Goal: Task Accomplishment & Management: Use online tool/utility

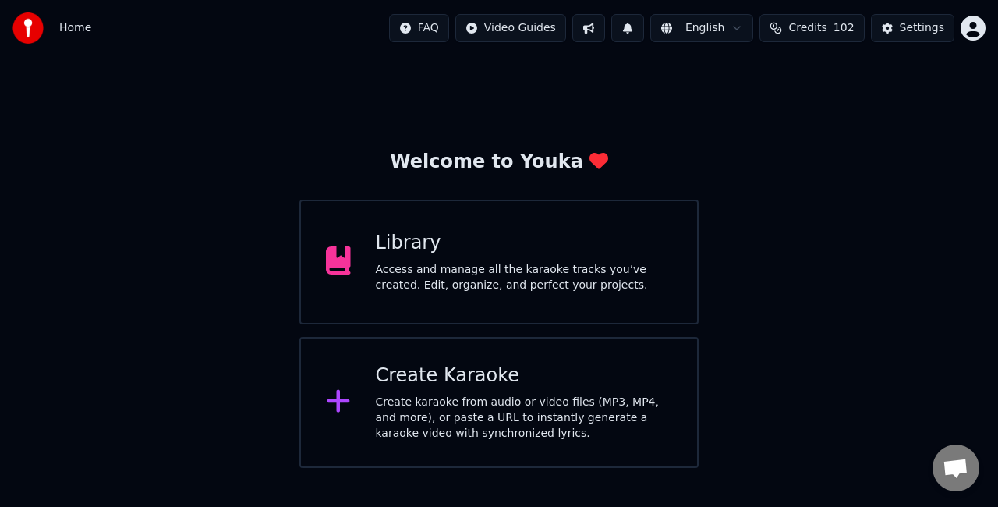
click at [384, 260] on div "Library Access and manage all the karaoke tracks you’ve created. Edit, organize…" at bounding box center [524, 262] width 297 height 62
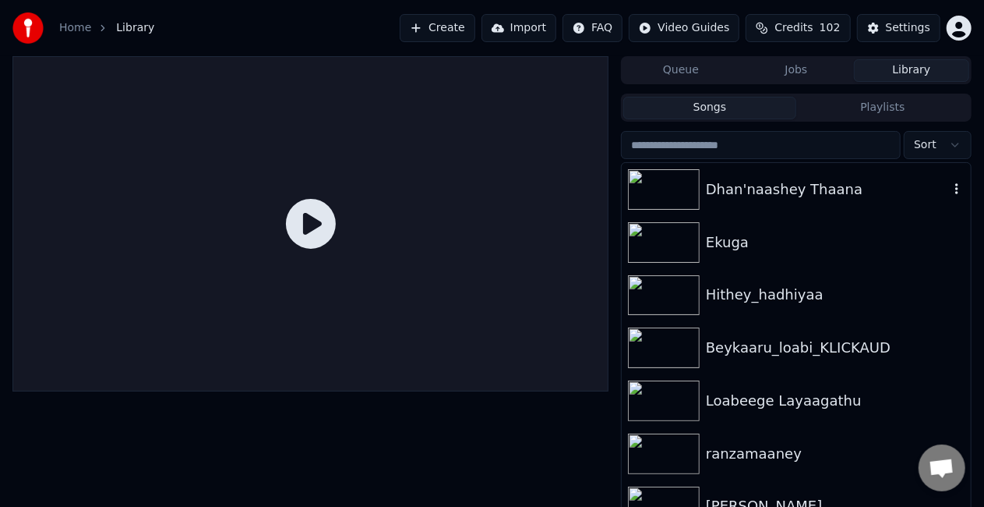
click at [864, 194] on div "Dhan'naashey Thaana" at bounding box center [827, 190] width 243 height 22
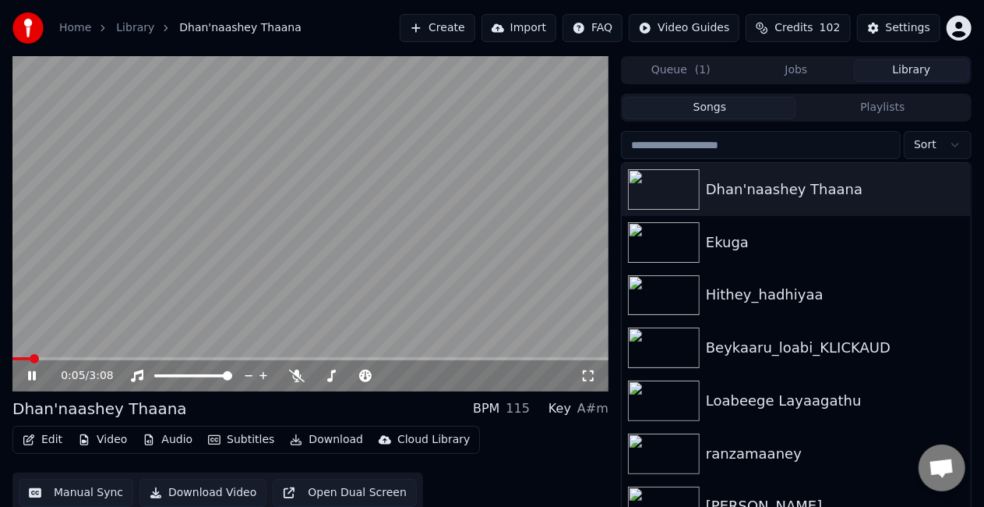
click at [35, 374] on icon at bounding box center [32, 375] width 8 height 9
click at [30, 376] on icon at bounding box center [31, 375] width 9 height 11
click at [344, 232] on video at bounding box center [310, 223] width 596 height 335
click at [58, 489] on button "Manual Sync" at bounding box center [76, 493] width 115 height 28
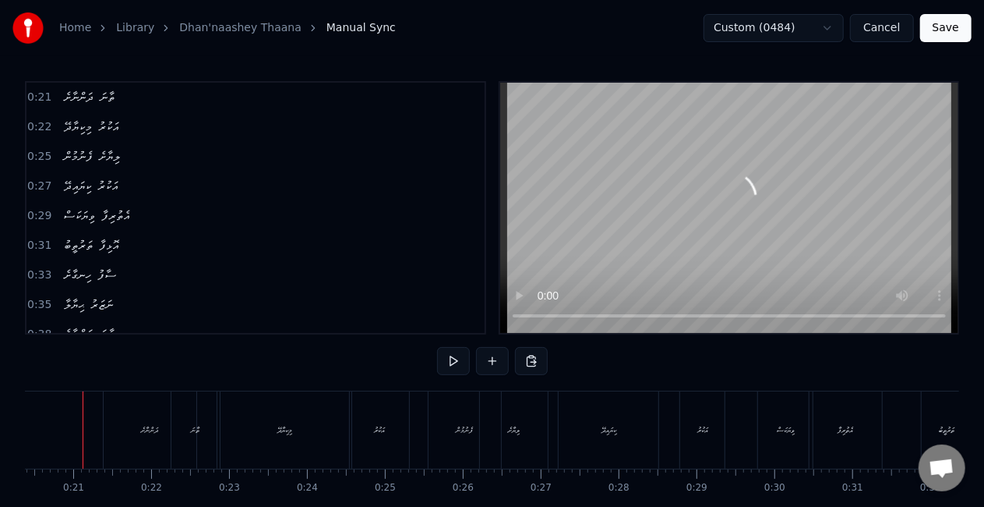
scroll to position [0, 1568]
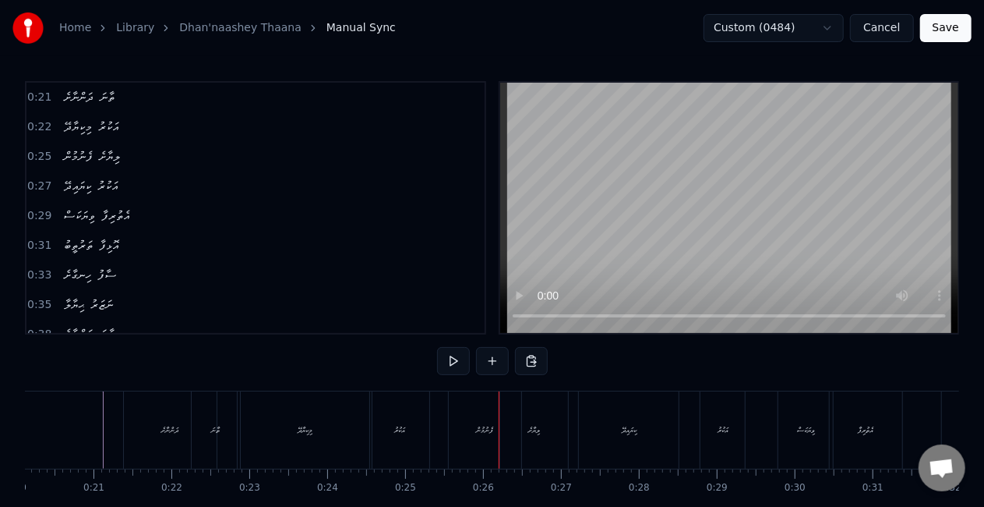
click at [308, 425] on div "މިކިޔާދޭ" at bounding box center [305, 430] width 15 height 12
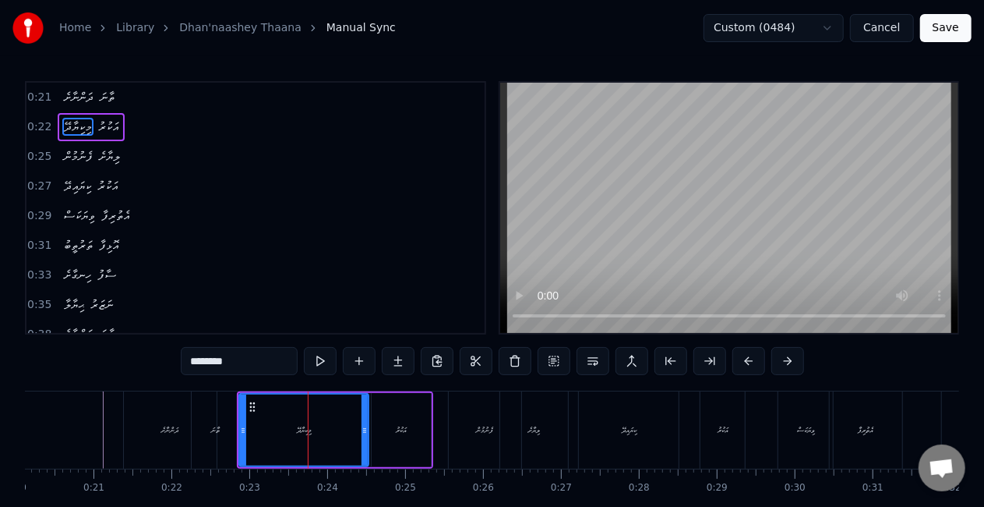
click at [362, 433] on div at bounding box center [365, 429] width 6 height 71
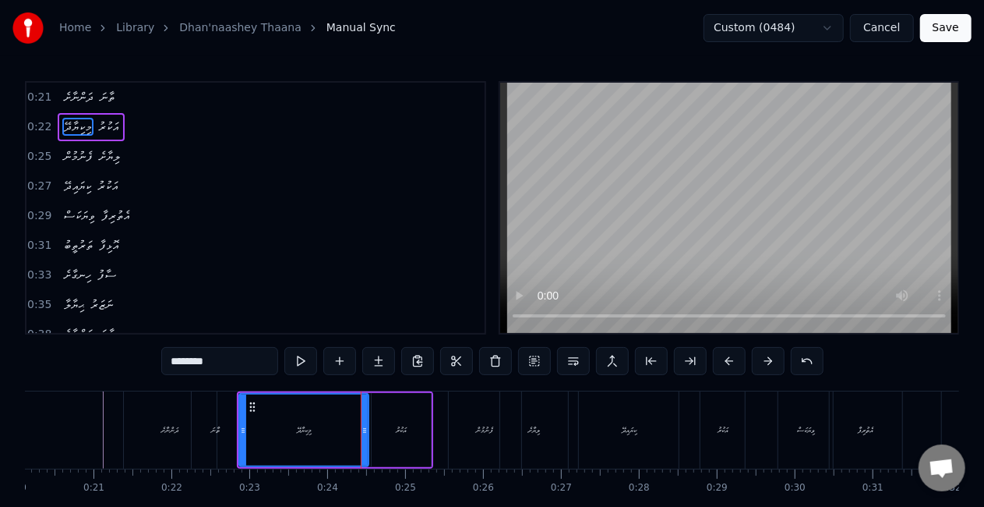
click at [125, 420] on div "ދަންނާށެ" at bounding box center [170, 429] width 93 height 77
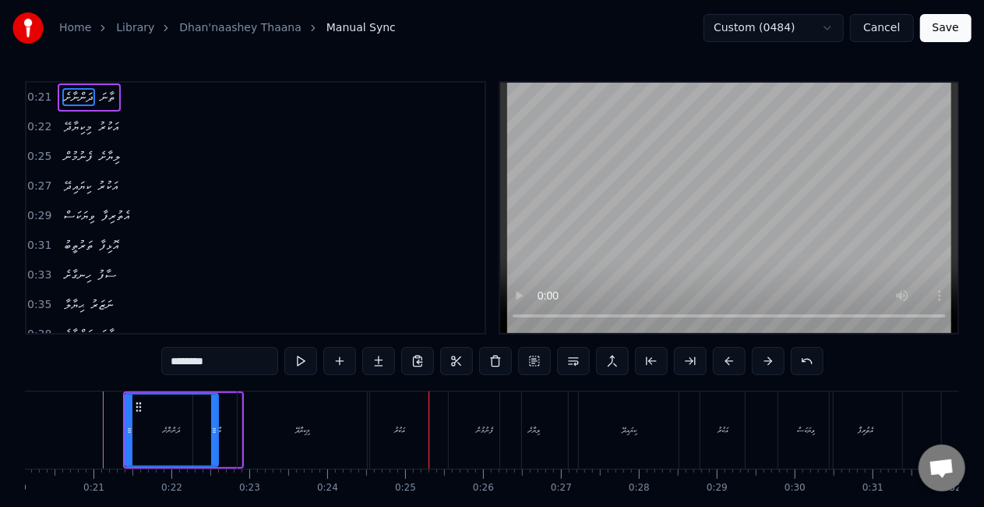
click at [221, 426] on div "ތާނަ" at bounding box center [217, 430] width 9 height 12
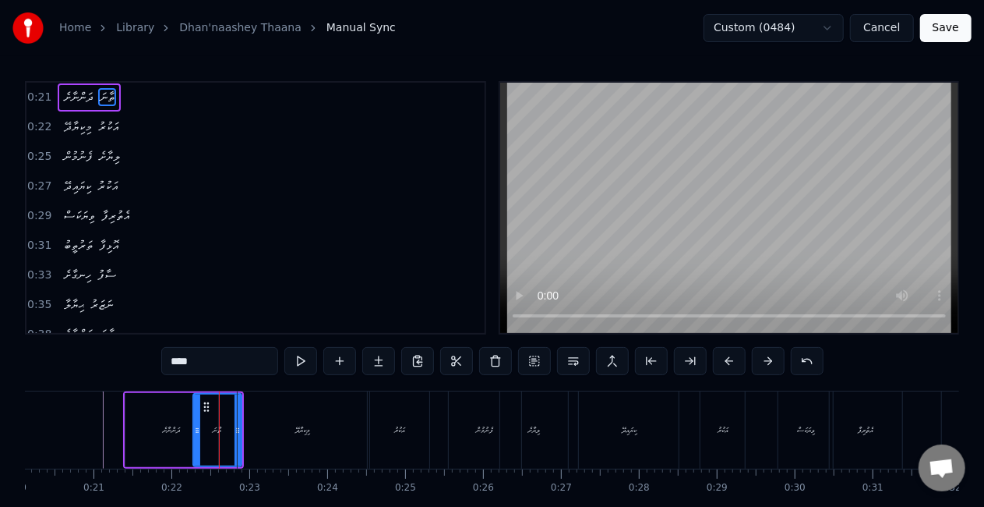
click at [189, 433] on div "ދަންނާށެ" at bounding box center [171, 430] width 93 height 74
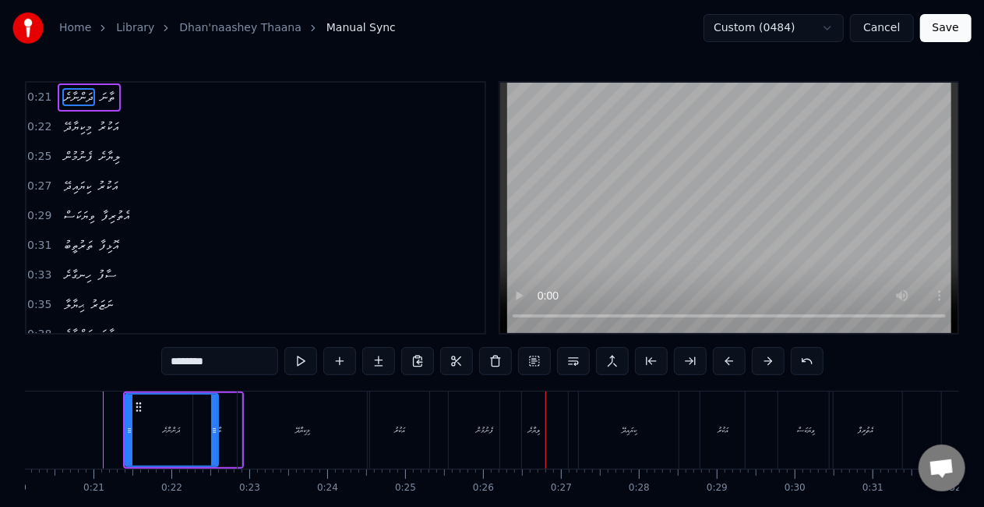
click at [479, 422] on div "ފެނުމުން" at bounding box center [485, 429] width 72 height 77
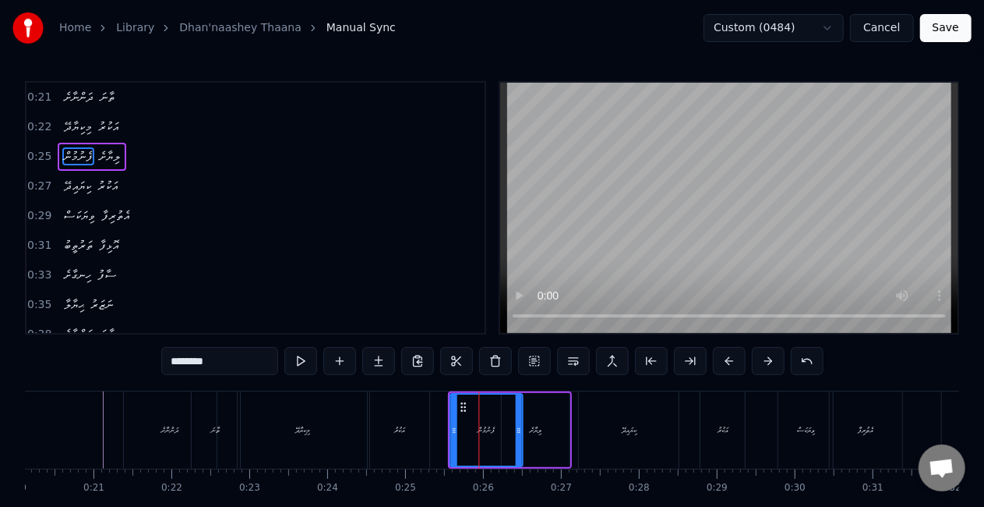
click at [465, 407] on circle at bounding box center [464, 406] width 1 height 1
click at [414, 412] on div "އަކުރު" at bounding box center [399, 429] width 59 height 77
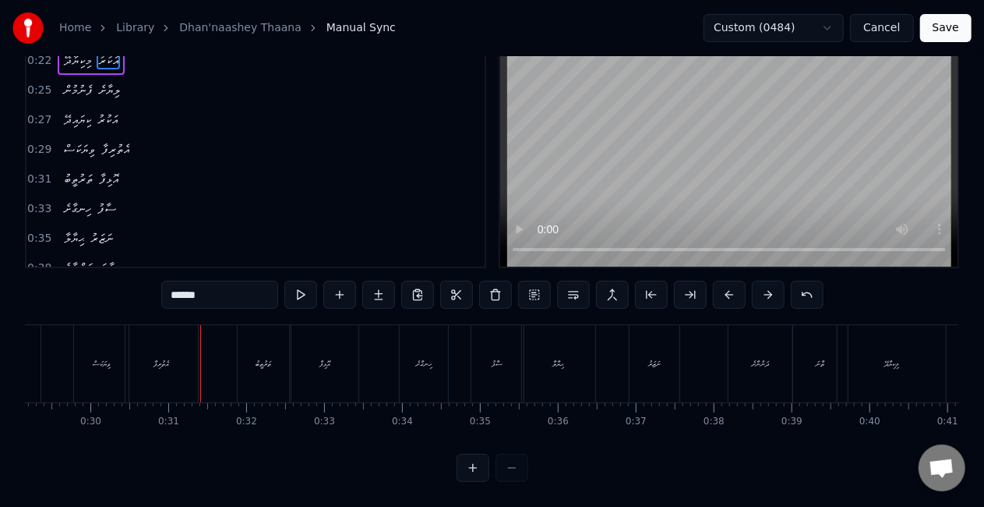
scroll to position [0, 2215]
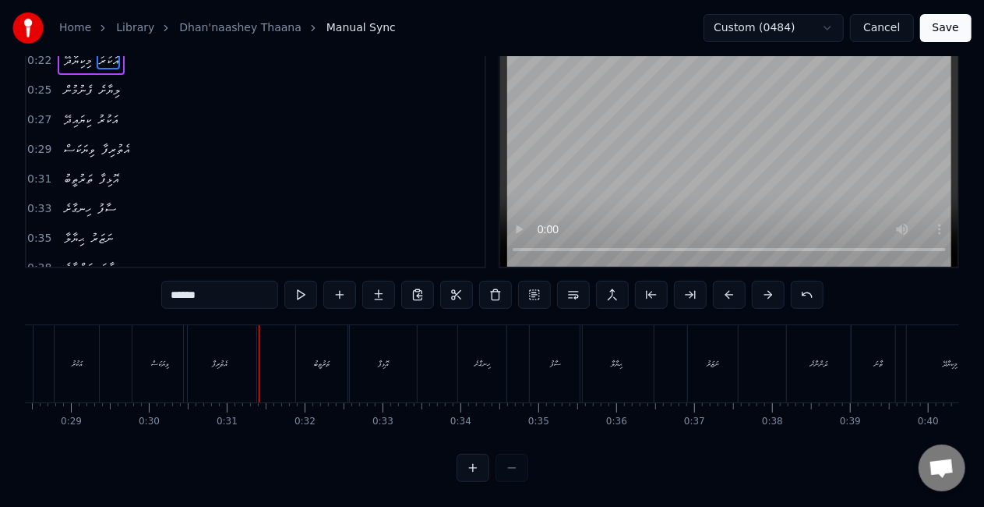
click at [156, 357] on div "ވިޔަކަސް" at bounding box center [160, 363] width 55 height 77
type input "********"
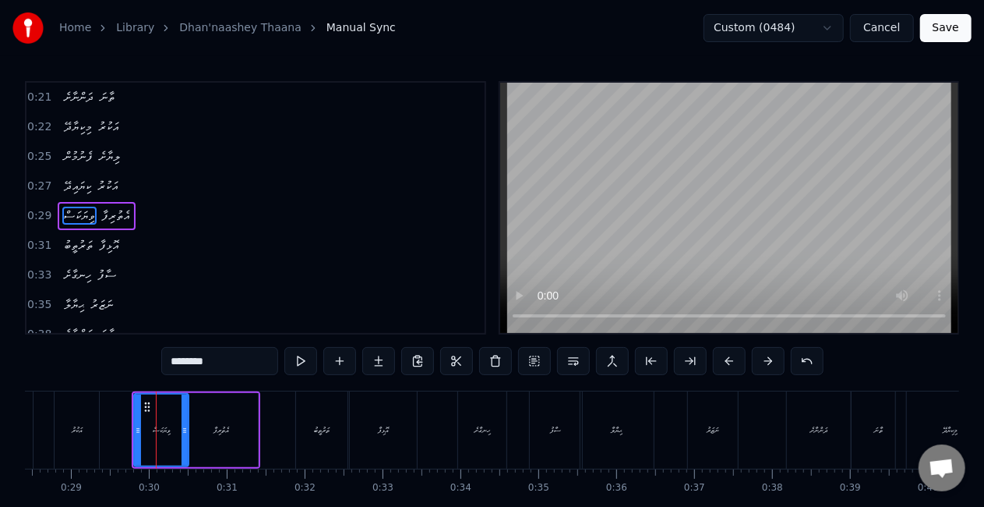
scroll to position [5, 0]
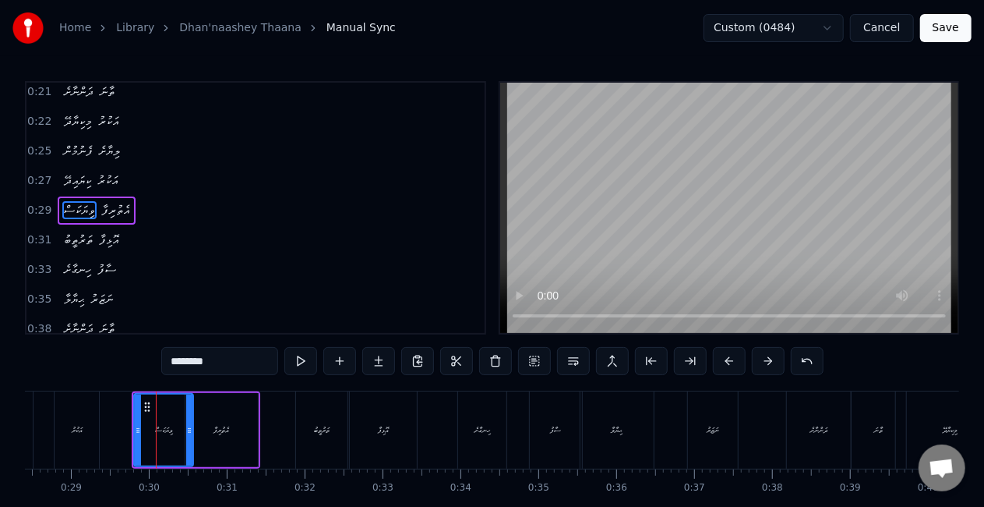
click at [190, 422] on div at bounding box center [189, 429] width 6 height 71
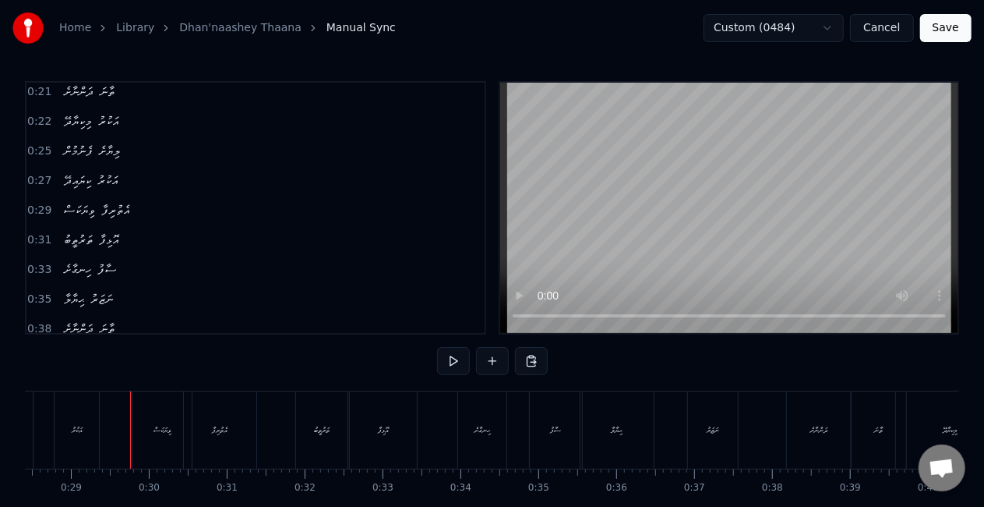
click at [154, 432] on div "ވިޔަކަސް" at bounding box center [163, 430] width 18 height 12
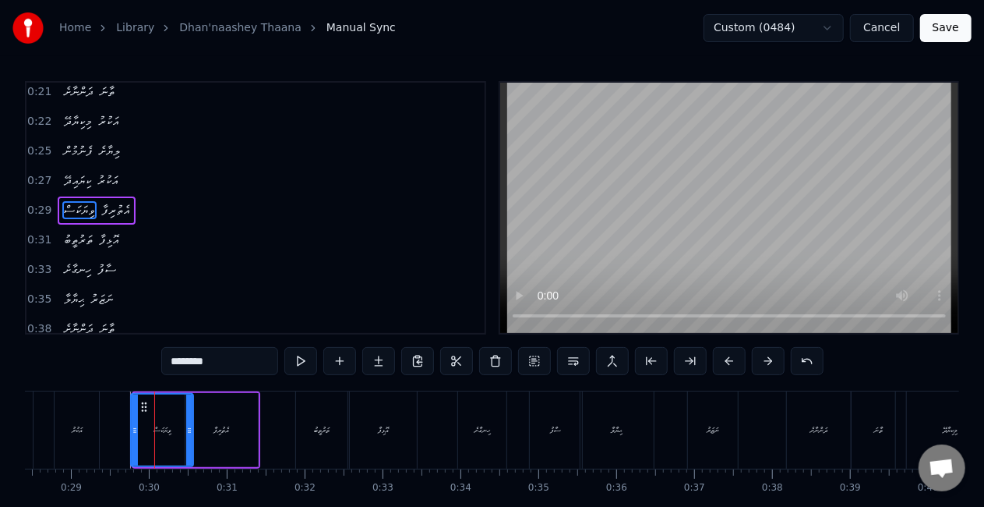
click at [134, 433] on icon at bounding box center [135, 430] width 6 height 12
drag, startPoint x: 192, startPoint y: 430, endPoint x: 200, endPoint y: 433, distance: 8.4
click at [200, 433] on icon at bounding box center [197, 430] width 6 height 12
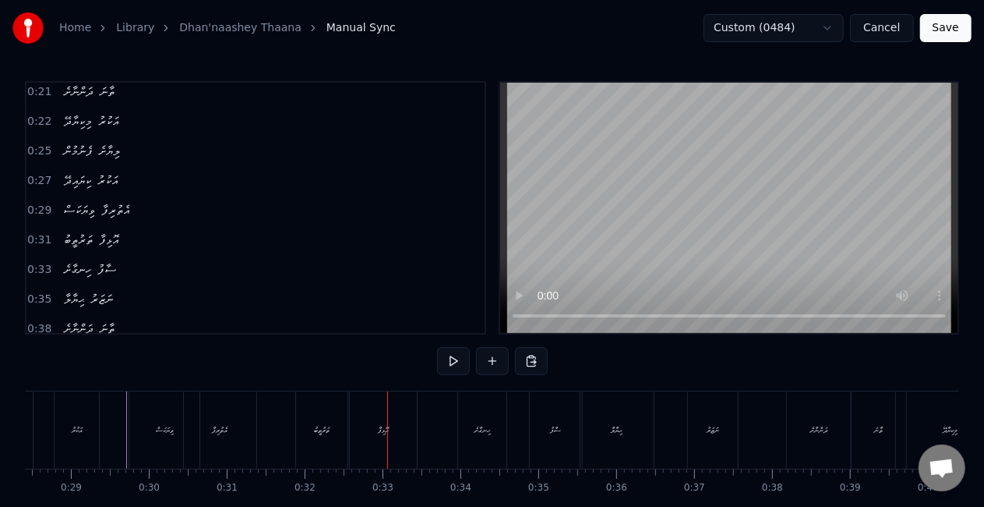
click at [337, 426] on div "ތަރުތީބު" at bounding box center [321, 429] width 51 height 77
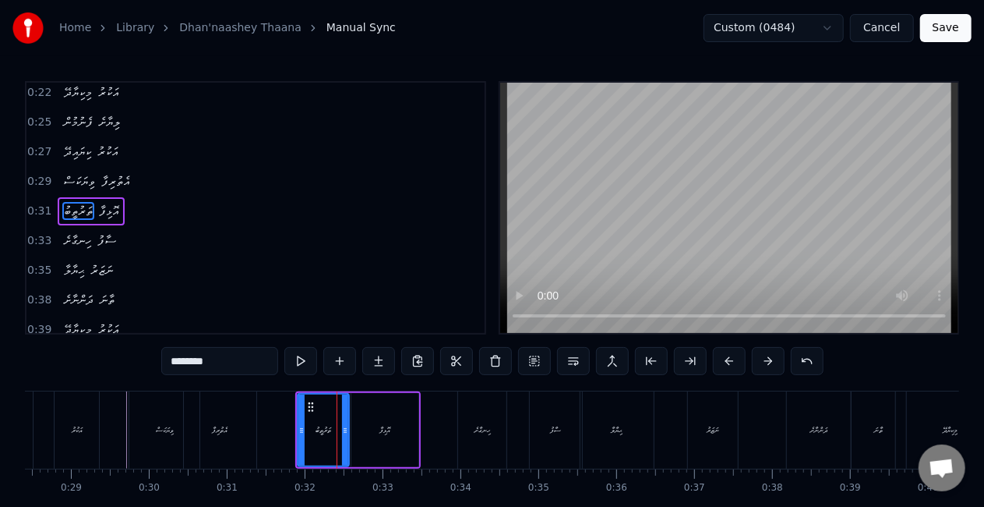
scroll to position [34, 0]
click at [351, 432] on icon at bounding box center [350, 430] width 6 height 12
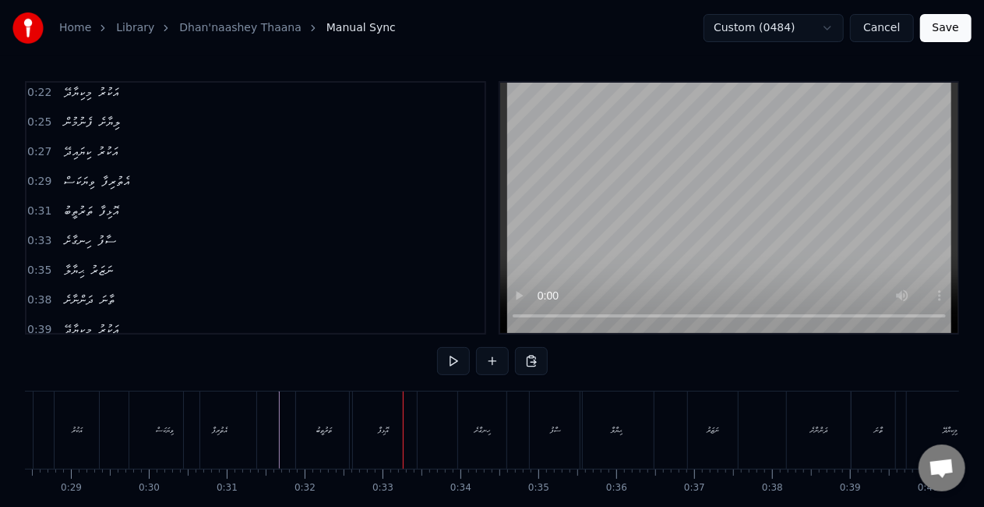
click at [335, 418] on div "ތަރުތީބު" at bounding box center [324, 429] width 56 height 77
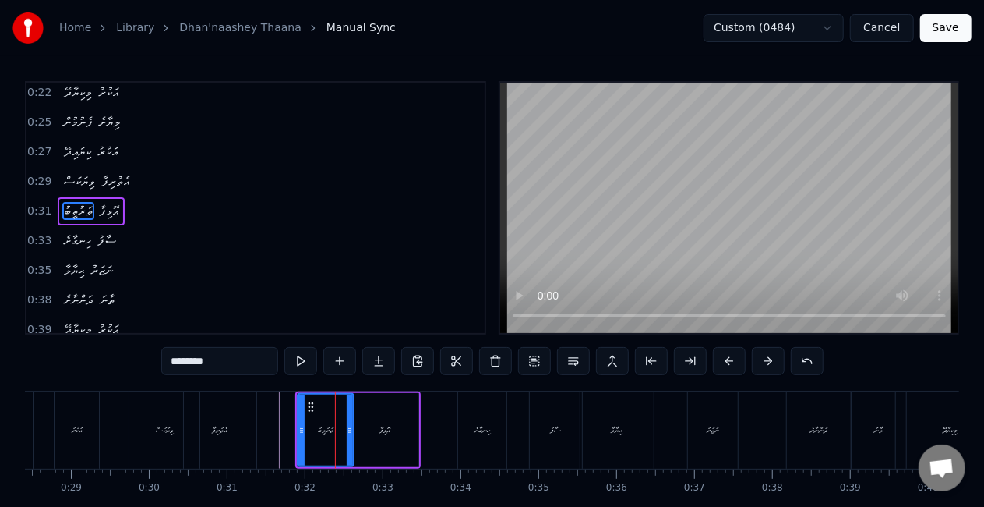
click at [362, 413] on div "އޮޅިފާ" at bounding box center [385, 430] width 67 height 74
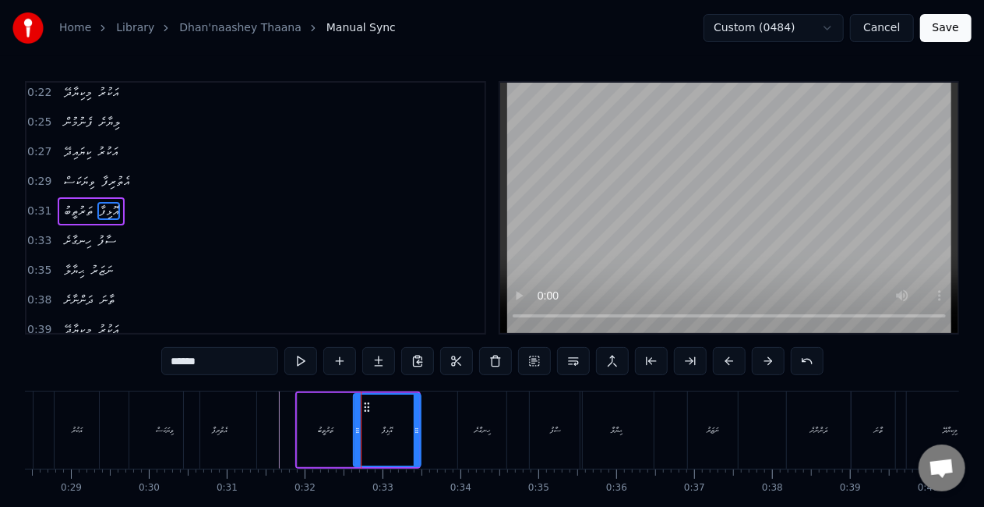
click at [365, 404] on circle at bounding box center [365, 403] width 1 height 1
drag, startPoint x: 419, startPoint y: 411, endPoint x: 427, endPoint y: 412, distance: 8.7
click at [427, 412] on div at bounding box center [425, 429] width 6 height 71
click at [334, 412] on div "ތަރުތީބު" at bounding box center [326, 430] width 56 height 74
type input "********"
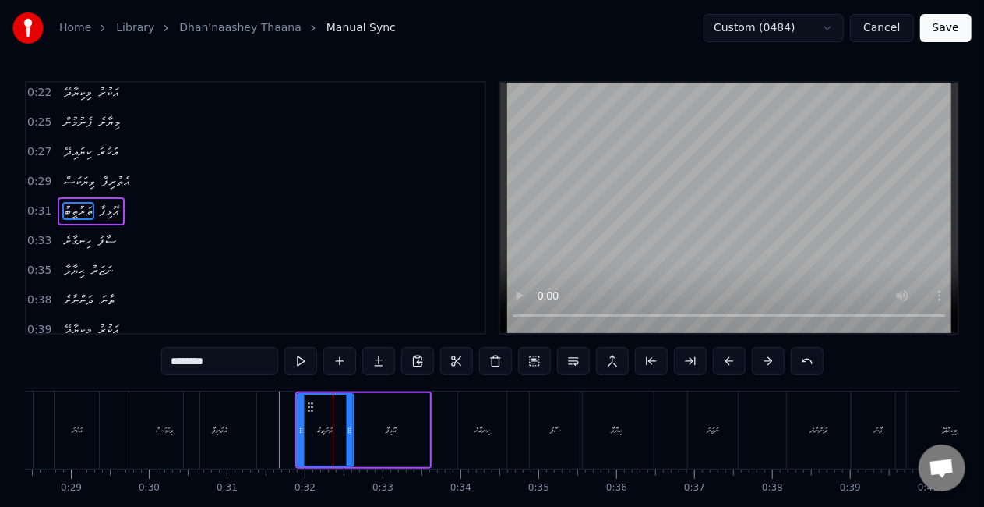
click at [307, 402] on icon at bounding box center [310, 407] width 12 height 12
click at [294, 424] on icon at bounding box center [295, 430] width 6 height 12
click at [357, 429] on icon at bounding box center [357, 430] width 6 height 12
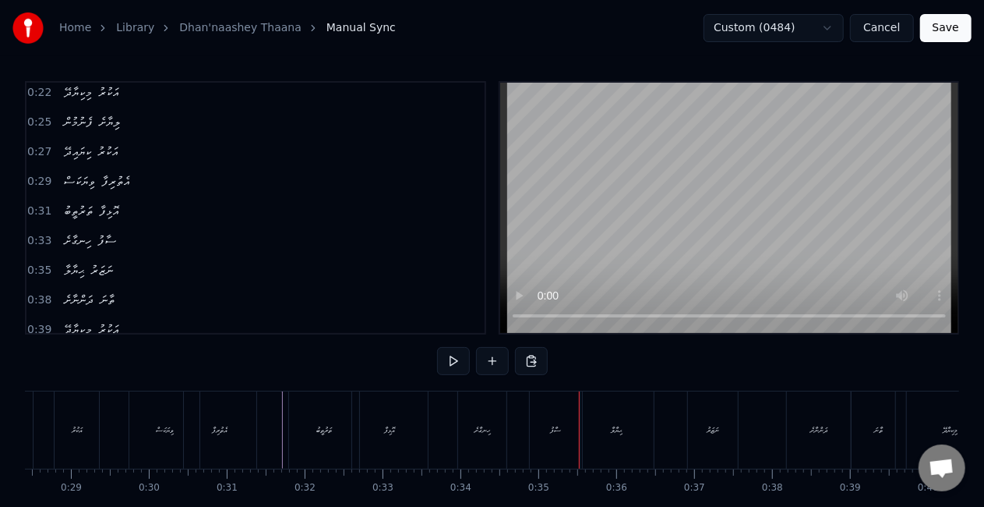
click at [472, 418] on div "ހިނގާށެ" at bounding box center [482, 429] width 48 height 77
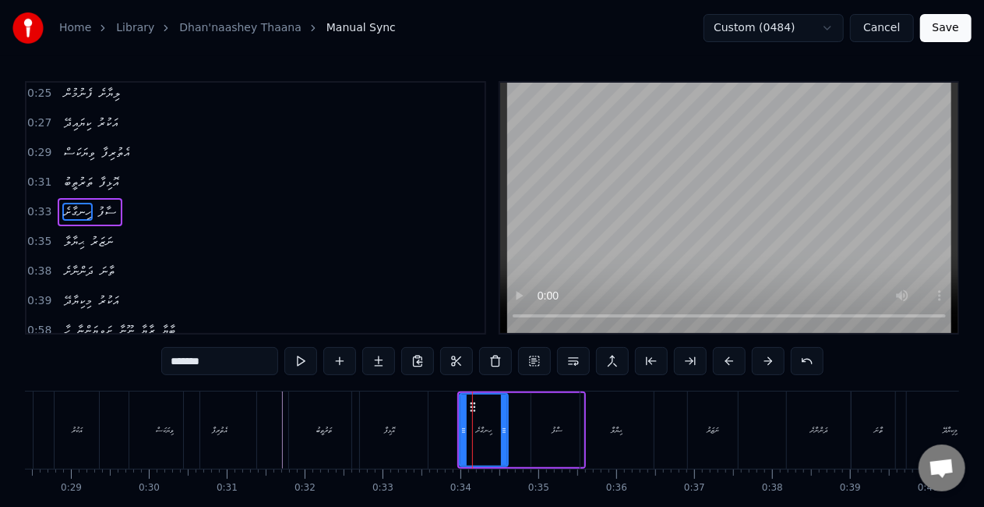
scroll to position [64, 0]
click at [511, 426] on icon at bounding box center [512, 430] width 6 height 12
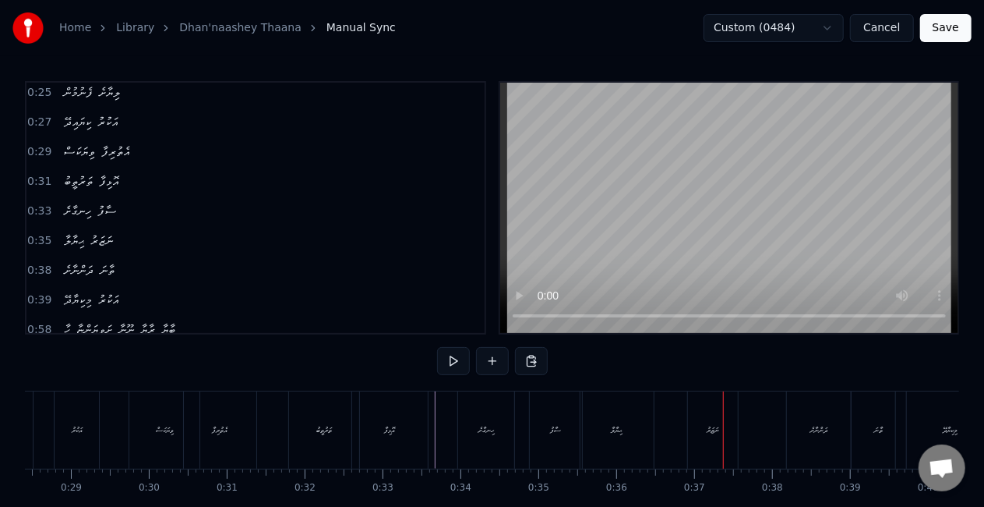
click at [620, 431] on div "ޙިޔާލާ" at bounding box center [618, 430] width 12 height 12
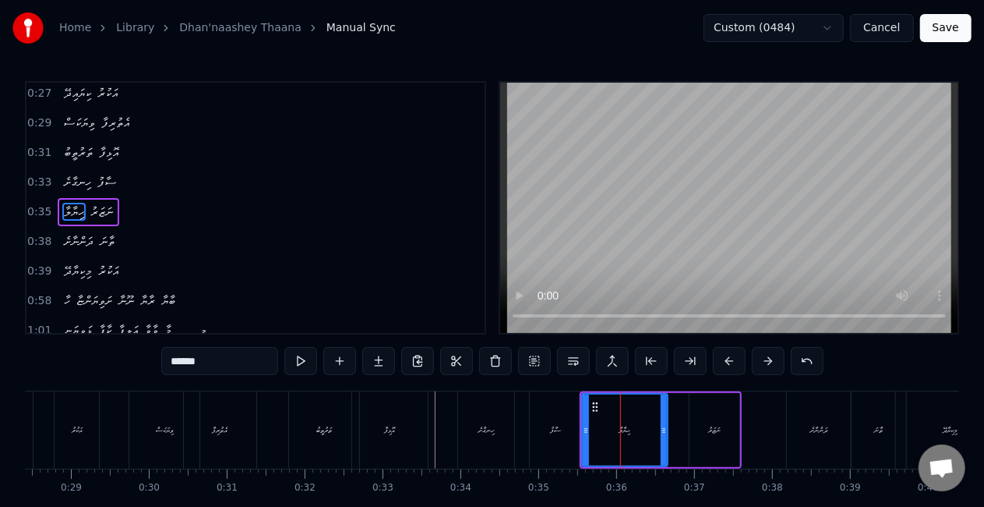
drag, startPoint x: 652, startPoint y: 433, endPoint x: 666, endPoint y: 434, distance: 13.3
click at [666, 434] on icon at bounding box center [664, 430] width 6 height 12
click at [558, 444] on div "ސާފު" at bounding box center [556, 429] width 52 height 77
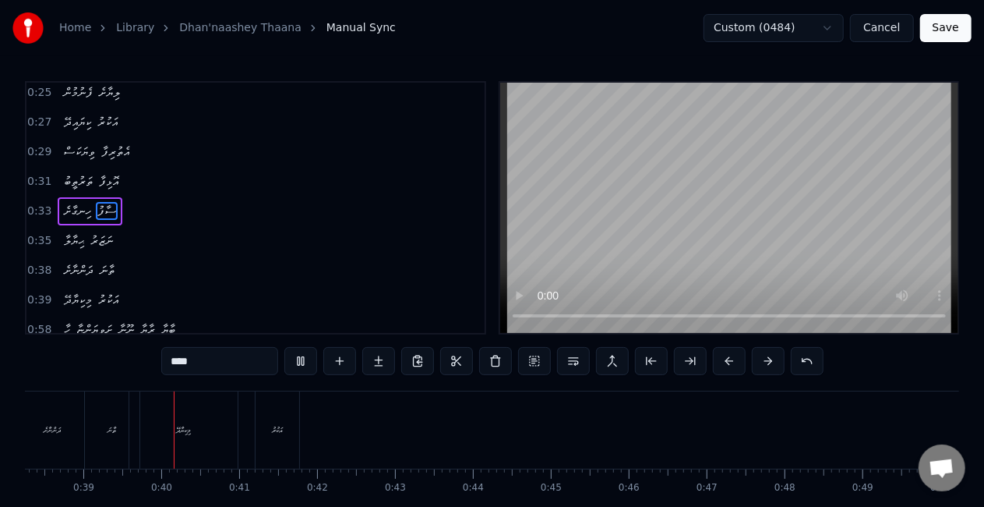
scroll to position [0, 2996]
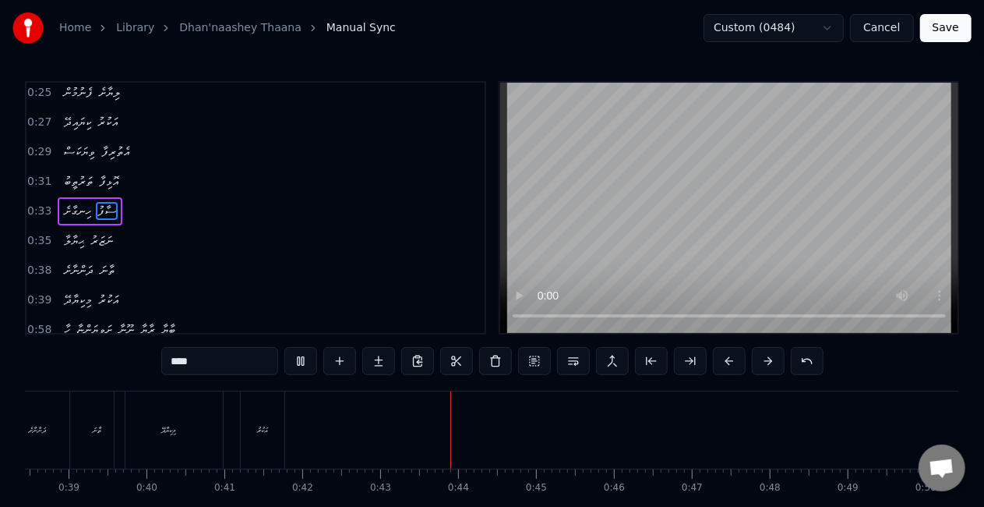
click at [285, 431] on div "އަކުރު" at bounding box center [262, 429] width 45 height 77
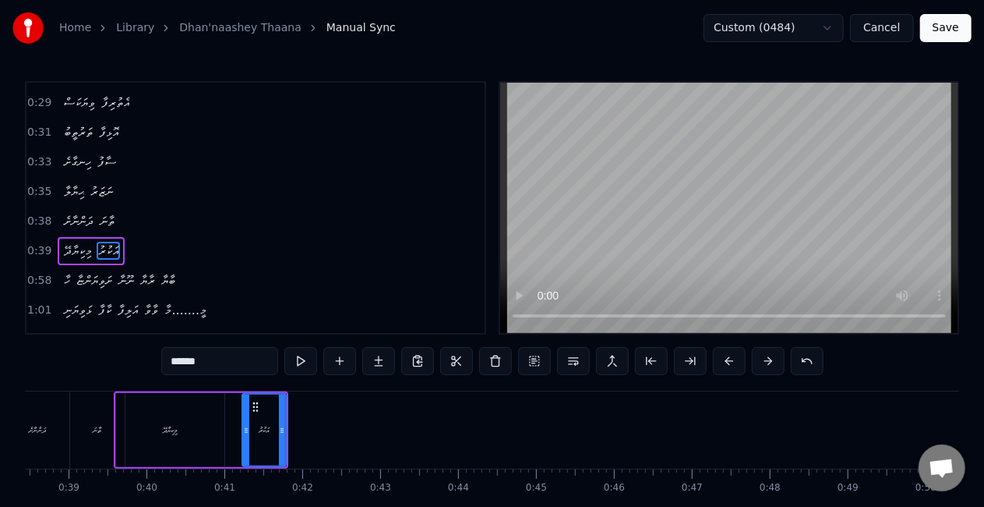
scroll to position [151, 0]
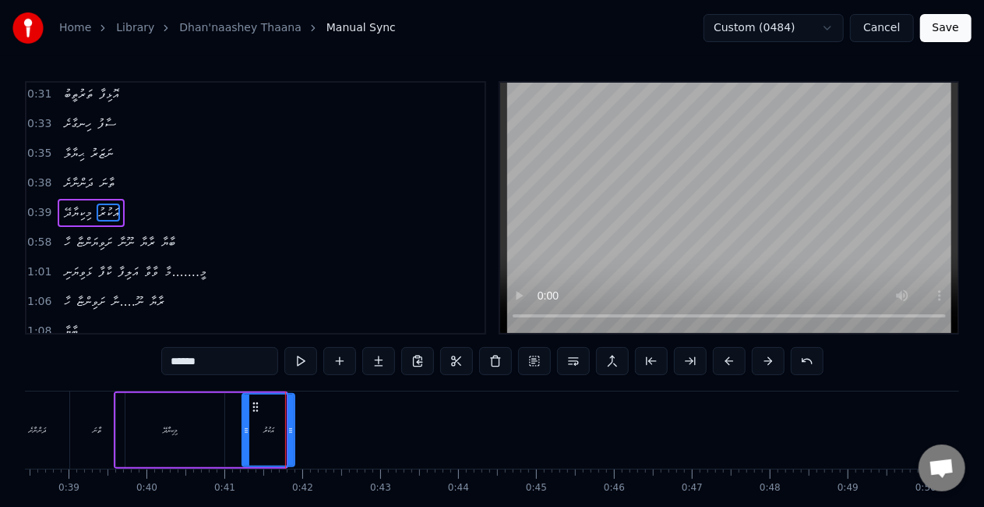
drag, startPoint x: 284, startPoint y: 432, endPoint x: 293, endPoint y: 432, distance: 9.4
click at [293, 432] on icon at bounding box center [291, 430] width 6 height 12
click at [181, 435] on div "މިކިޔާދޭ" at bounding box center [170, 430] width 108 height 74
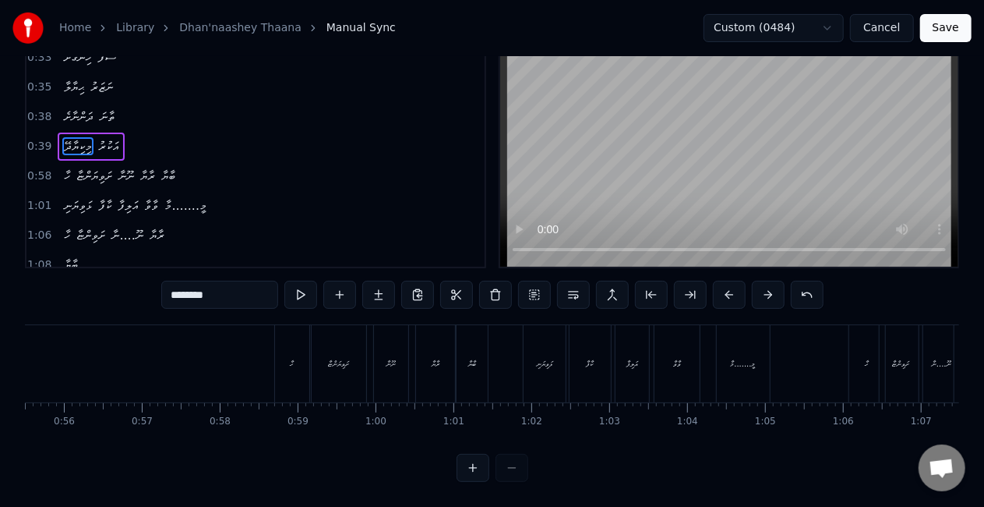
scroll to position [0, 4309]
click at [295, 359] on div "ހާ" at bounding box center [309, 363] width 34 height 77
type input "**"
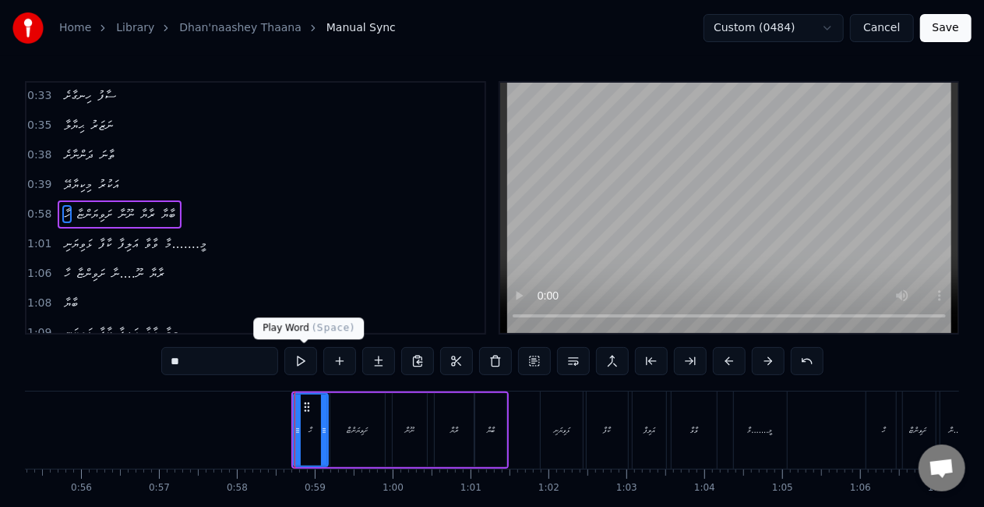
scroll to position [180, 0]
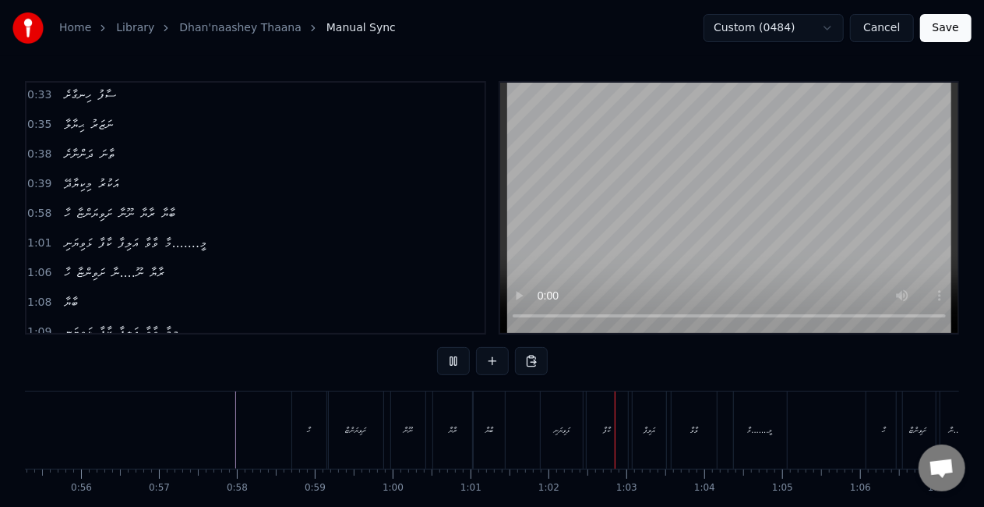
click at [477, 424] on div "ބާޔާ" at bounding box center [489, 429] width 31 height 77
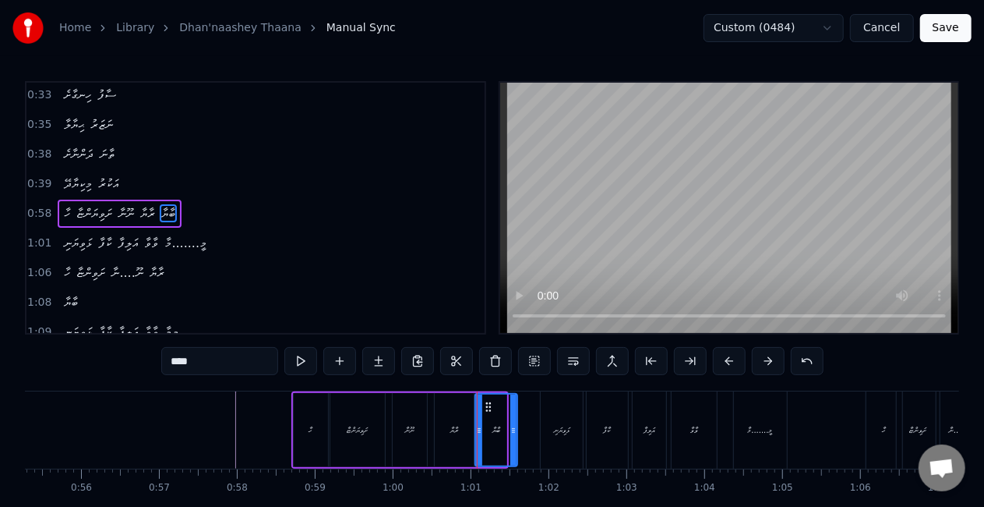
drag, startPoint x: 504, startPoint y: 432, endPoint x: 515, endPoint y: 436, distance: 12.3
click at [515, 436] on div at bounding box center [514, 429] width 6 height 71
click at [454, 431] on div "ރާޔާ" at bounding box center [455, 430] width 8 height 12
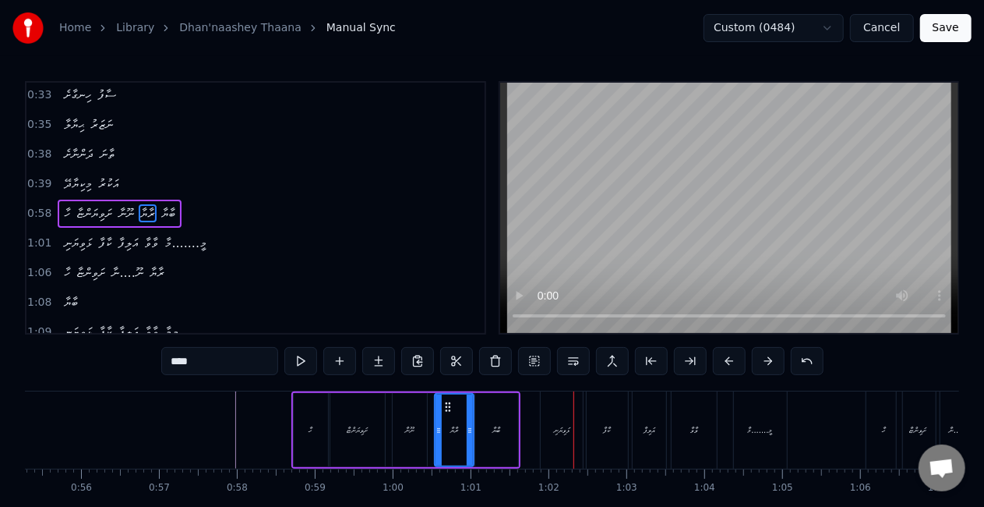
click at [504, 401] on div "ބާޔާ" at bounding box center [496, 430] width 43 height 74
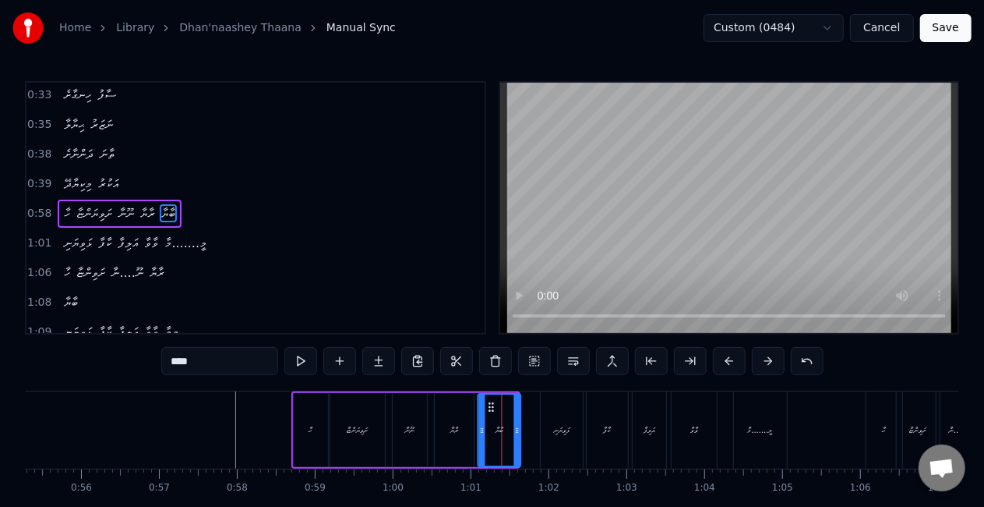
click at [491, 408] on icon at bounding box center [492, 407] width 12 height 12
click at [478, 419] on div at bounding box center [478, 429] width 6 height 71
click at [446, 426] on div "ރާޔާ" at bounding box center [454, 430] width 39 height 74
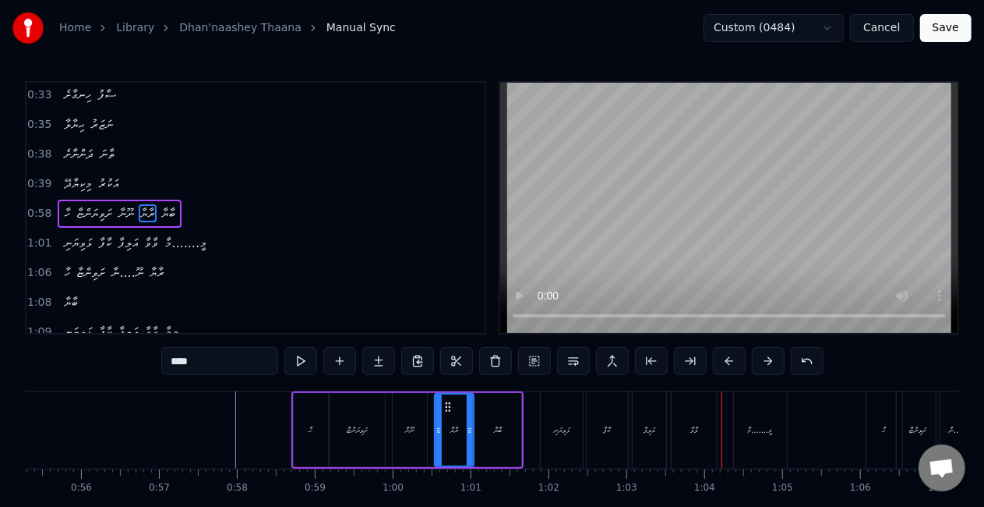
click at [543, 435] on div "ޅަވިޔަނި" at bounding box center [562, 429] width 42 height 77
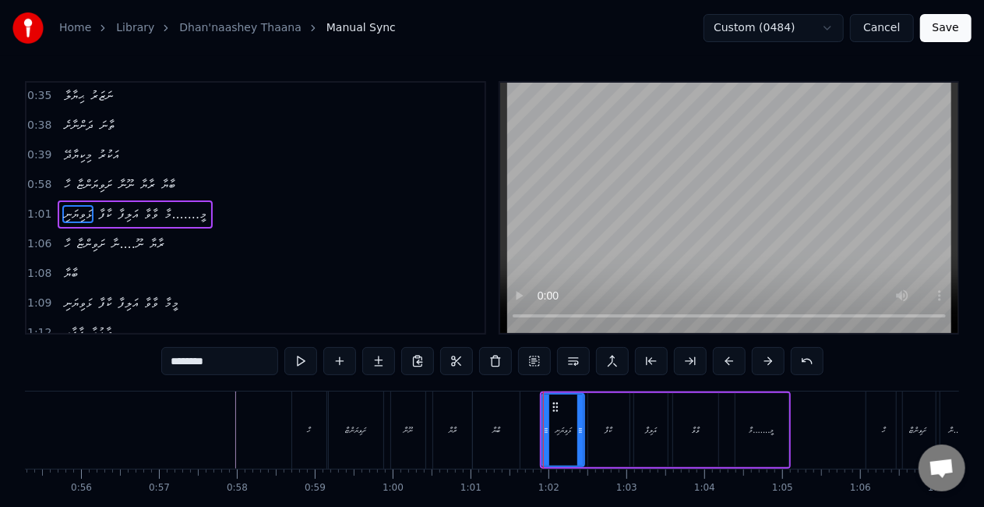
scroll to position [209, 0]
click at [542, 440] on div at bounding box center [543, 429] width 6 height 71
click at [586, 435] on div "ޅަވިޔަނި" at bounding box center [563, 430] width 49 height 74
click at [518, 429] on div "ބާޔާ" at bounding box center [496, 429] width 47 height 77
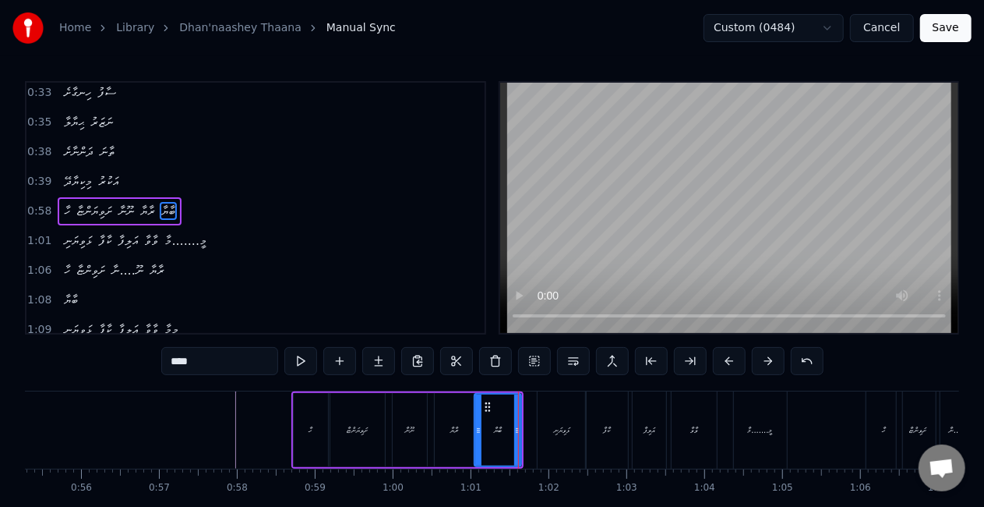
scroll to position [180, 0]
click at [644, 429] on div "އަލިފާ" at bounding box center [650, 430] width 12 height 12
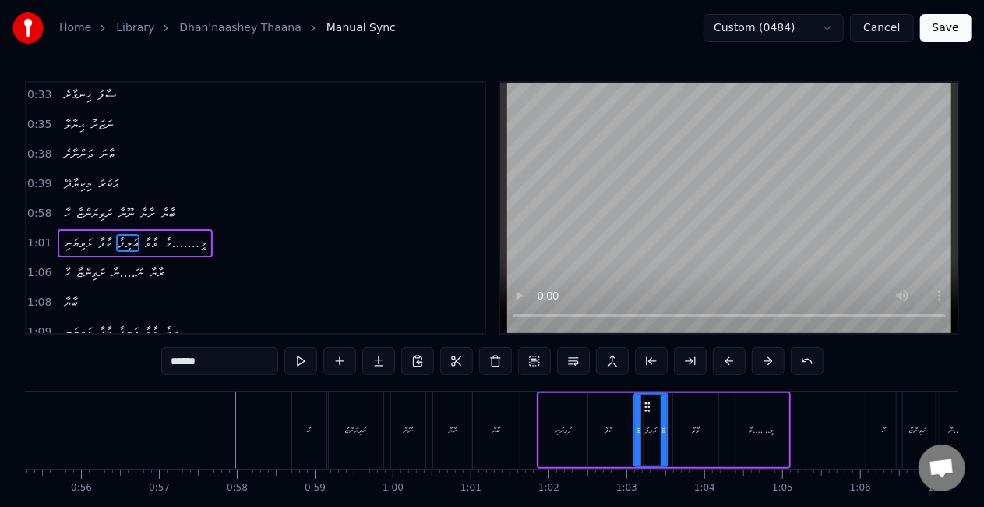
scroll to position [209, 0]
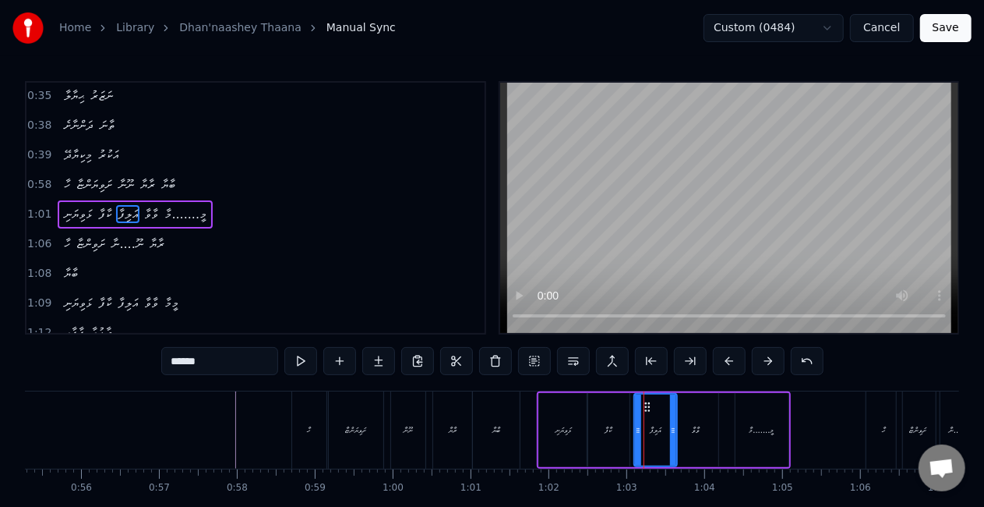
drag, startPoint x: 664, startPoint y: 436, endPoint x: 673, endPoint y: 438, distance: 9.6
click at [673, 438] on div at bounding box center [673, 429] width 6 height 71
click at [543, 419] on div "ޅަވިޔަނި" at bounding box center [563, 430] width 48 height 74
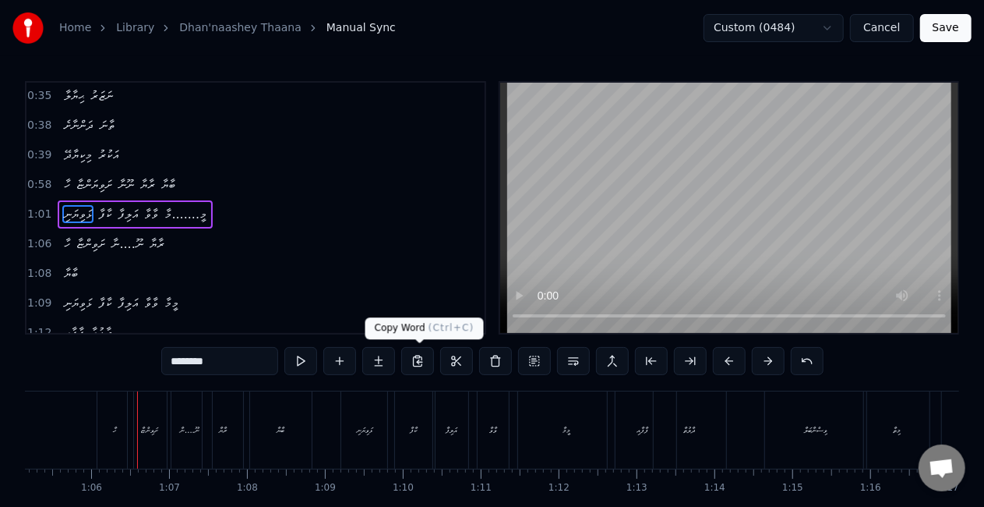
scroll to position [0, 5094]
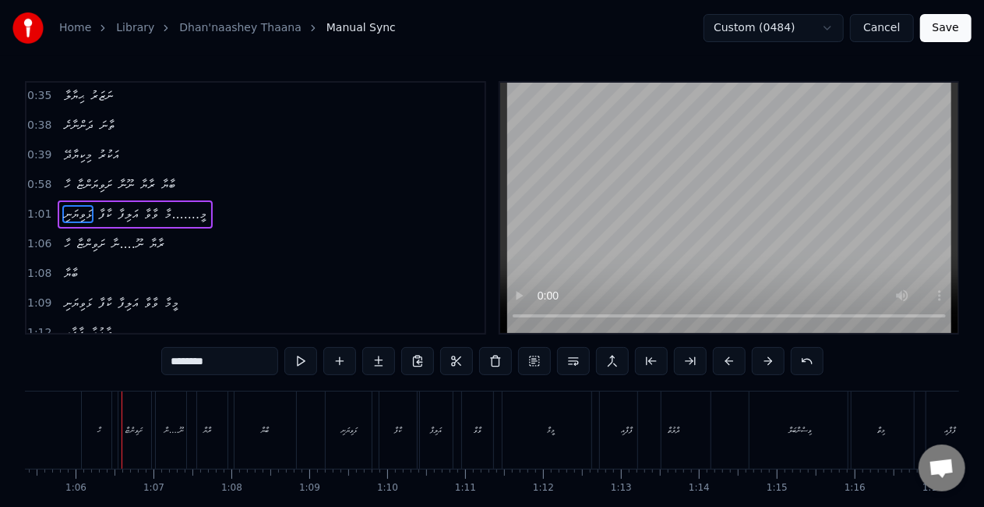
click at [104, 436] on div "ހާ" at bounding box center [100, 429] width 36 height 77
type input "**"
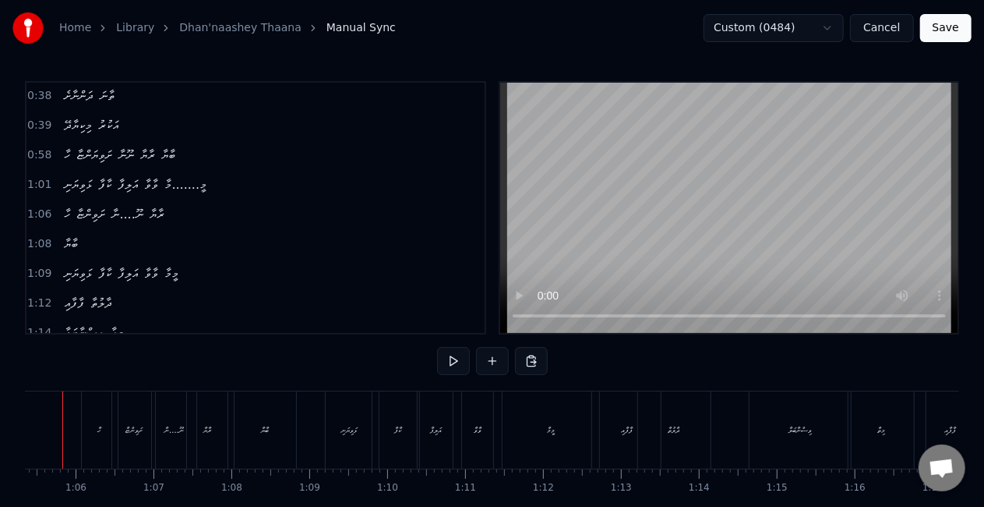
scroll to position [0, 5053]
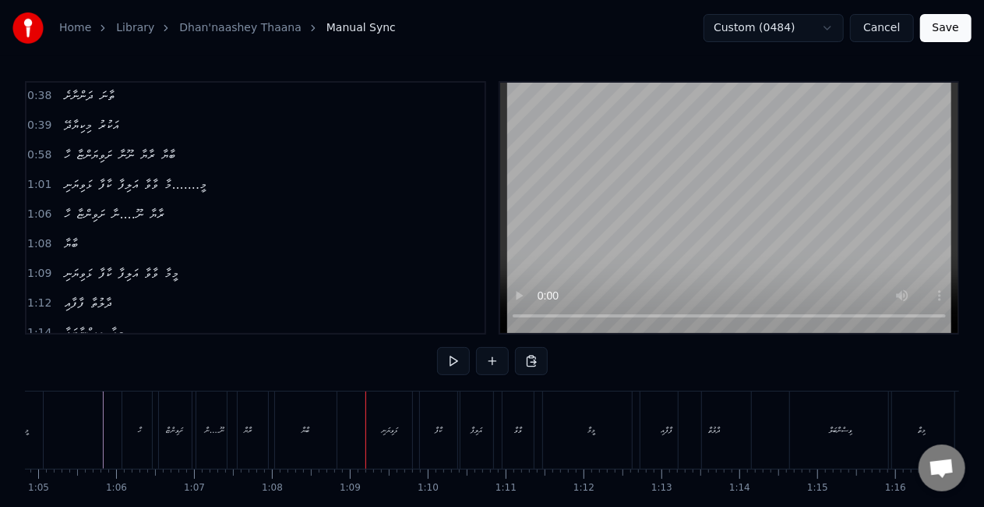
click at [146, 435] on div "ހާ" at bounding box center [140, 429] width 36 height 77
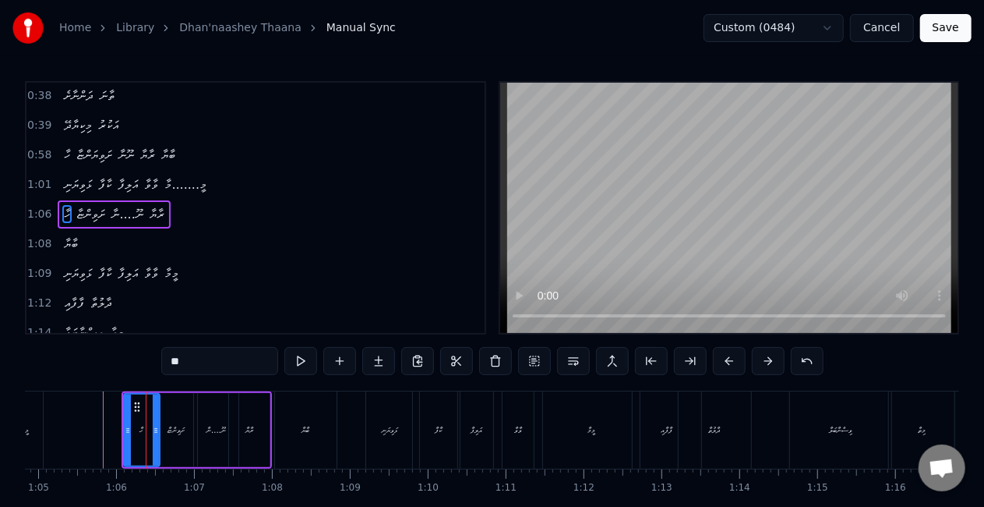
click at [171, 437] on div "ށަވިންޏާ" at bounding box center [176, 430] width 44 height 74
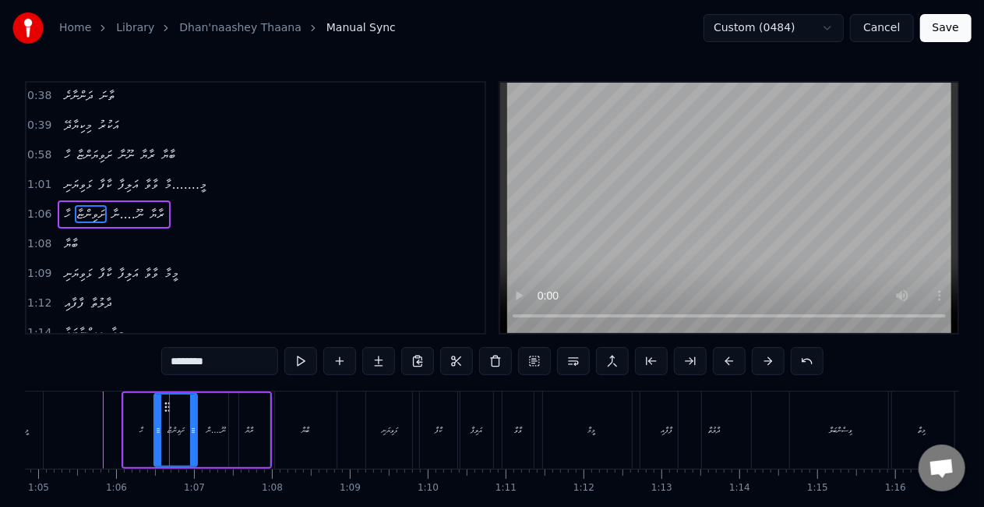
click at [215, 427] on div "ނޫ....ނާ" at bounding box center [216, 430] width 19 height 12
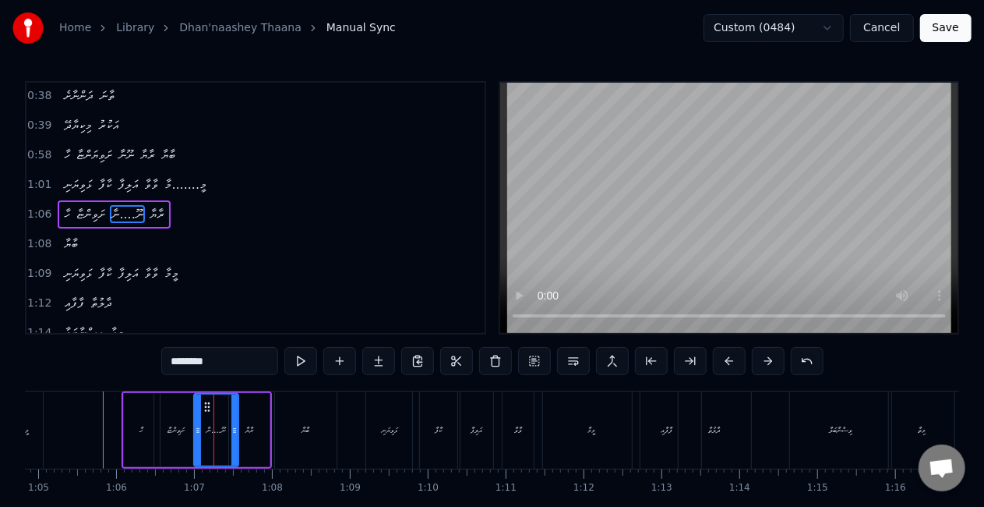
click at [246, 427] on div "ރާޔާ" at bounding box center [250, 430] width 8 height 12
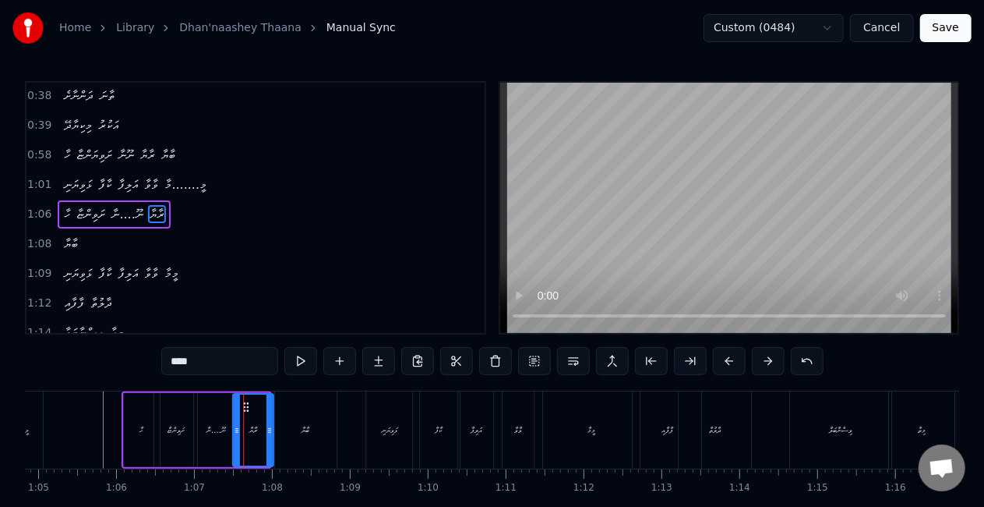
click at [249, 408] on icon at bounding box center [246, 407] width 12 height 12
click at [214, 432] on div "ނޫ....ނާ" at bounding box center [216, 430] width 19 height 12
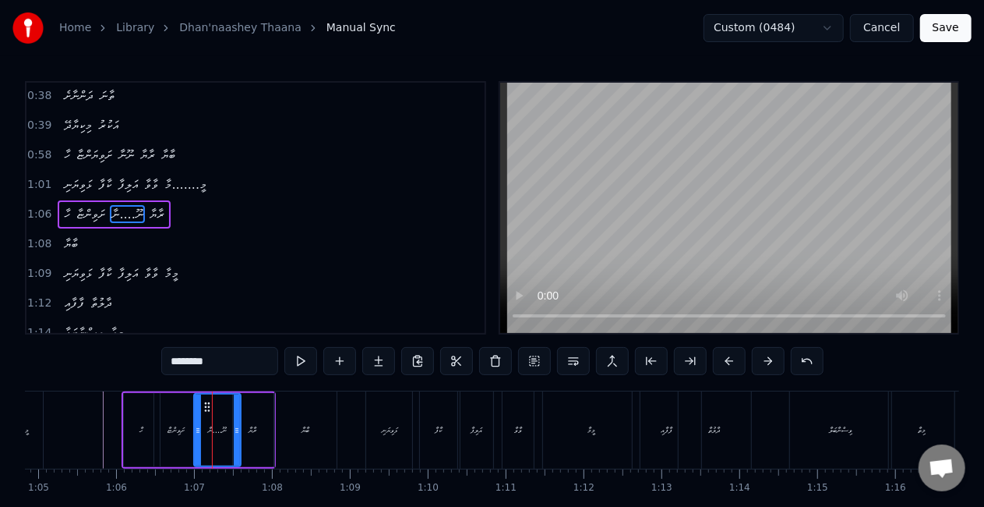
click at [235, 426] on icon at bounding box center [237, 430] width 6 height 12
click at [142, 429] on div "ހާ" at bounding box center [142, 430] width 4 height 12
type input "**"
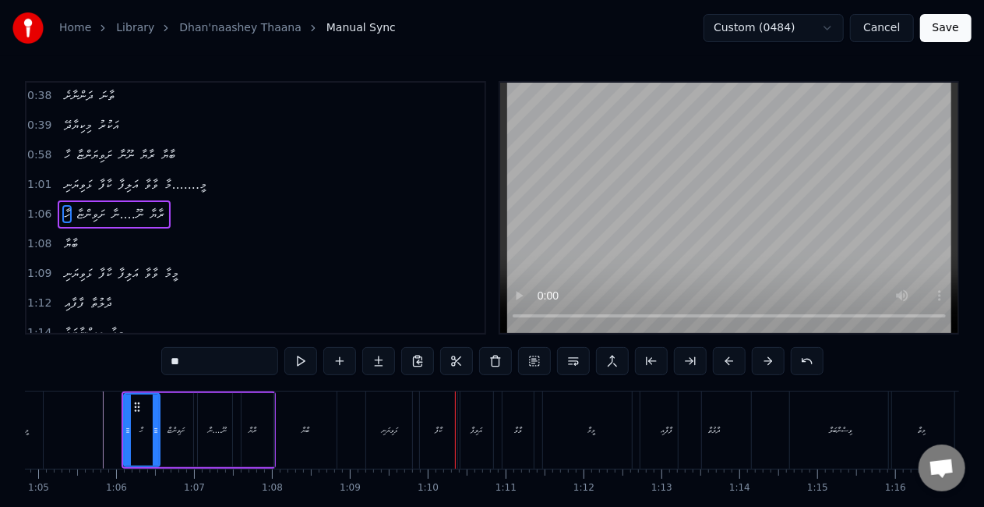
click at [413, 437] on div "ޅަވިޔަނި ކާފާ އަލިފާ ވާވާ މީމާ" at bounding box center [505, 429] width 278 height 77
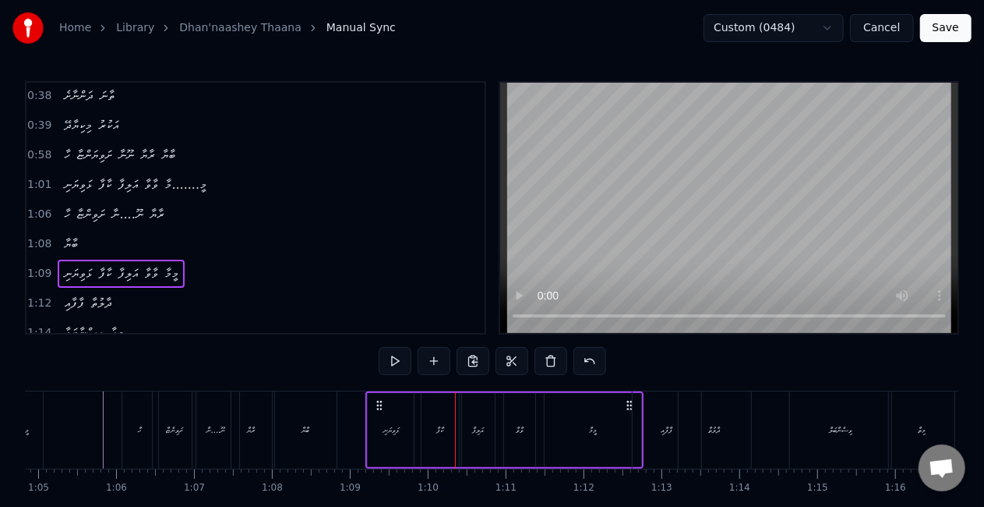
click at [398, 433] on div "ޅަވިޔަނި" at bounding box center [392, 430] width 16 height 12
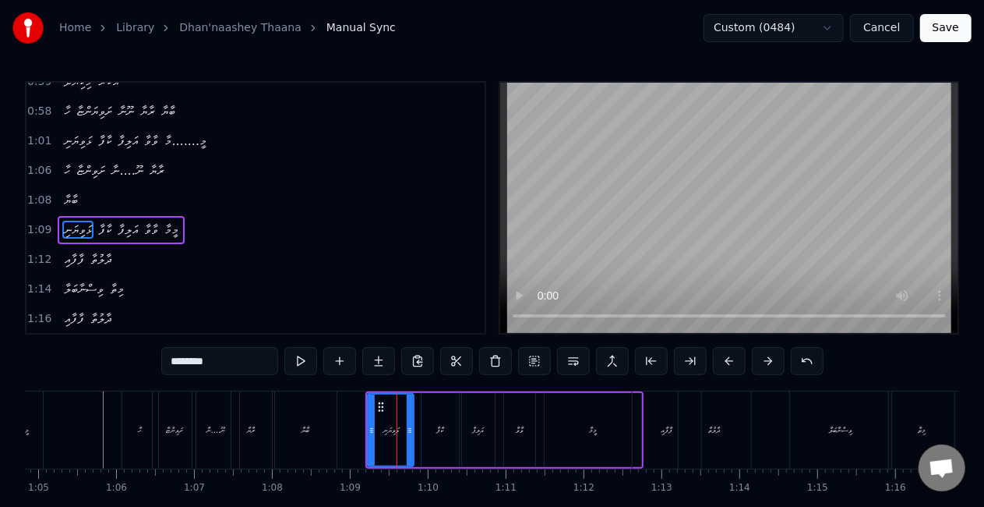
scroll to position [296, 0]
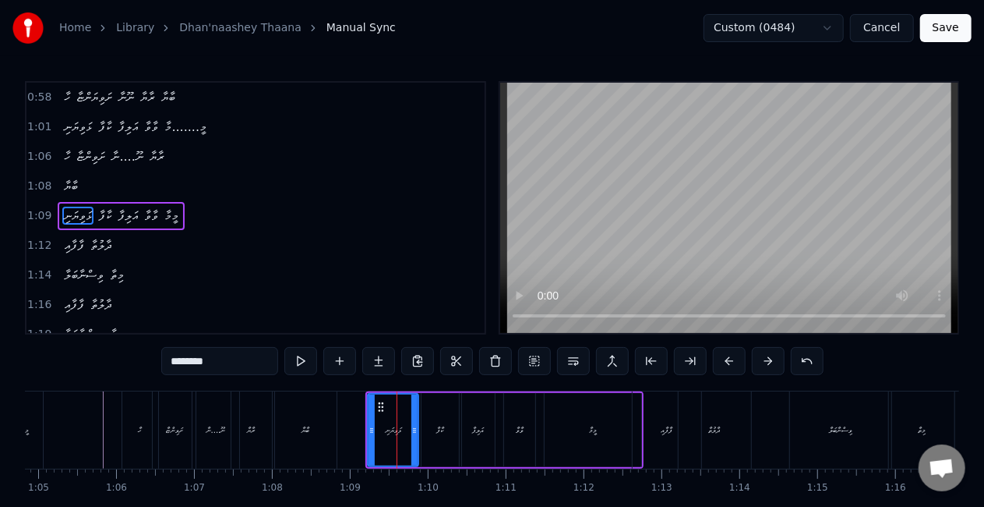
click at [416, 437] on div at bounding box center [415, 429] width 6 height 71
click at [366, 437] on div at bounding box center [367, 429] width 6 height 71
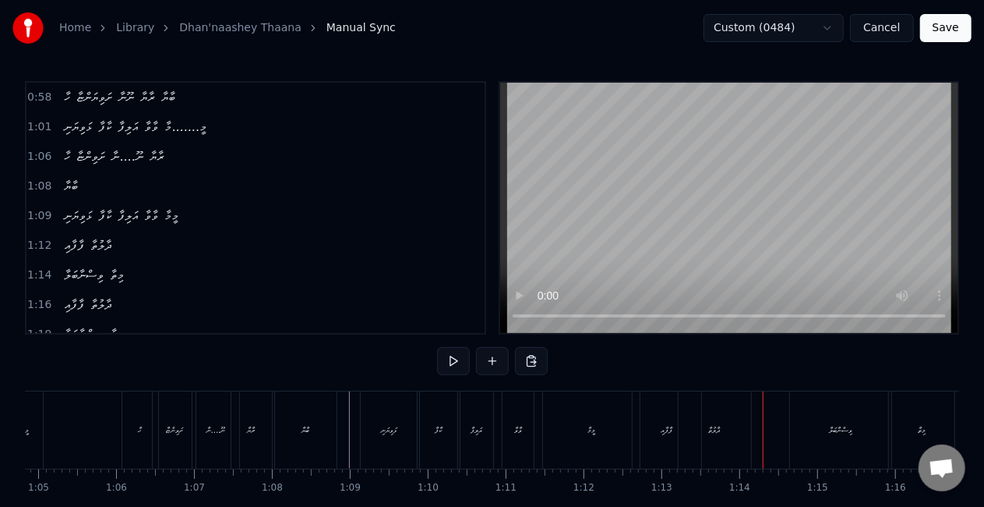
click at [669, 424] on div "ފާފާއި" at bounding box center [668, 430] width 12 height 12
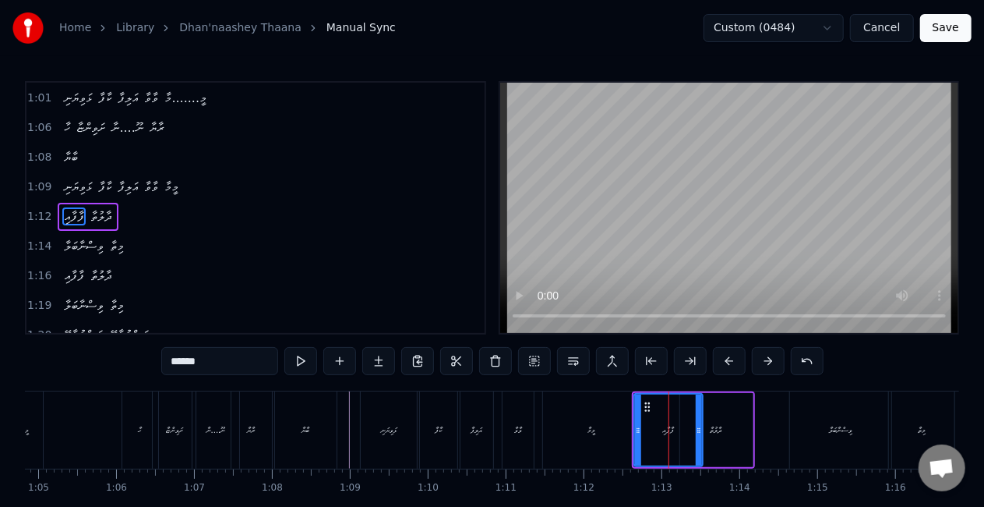
scroll to position [326, 0]
click at [699, 433] on icon at bounding box center [701, 430] width 6 height 12
click at [632, 429] on icon at bounding box center [635, 430] width 6 height 12
click at [605, 419] on div "މީމާ" at bounding box center [591, 429] width 97 height 77
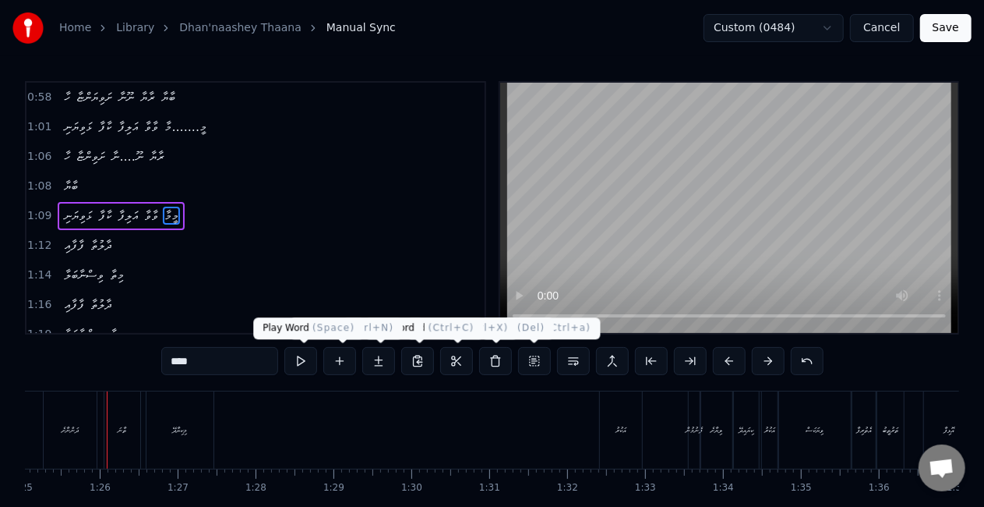
scroll to position [0, 6632]
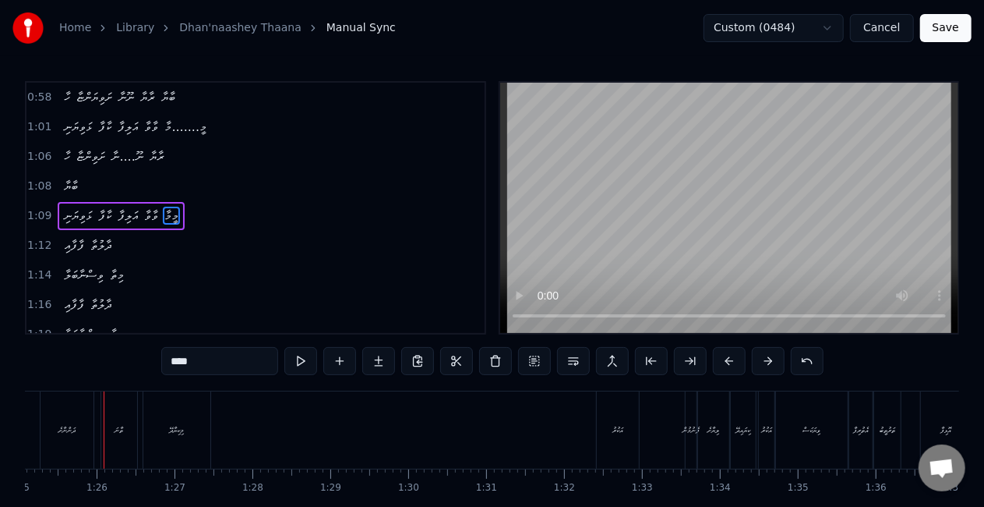
click at [58, 426] on div "ދަންނާށެ" at bounding box center [66, 430] width 17 height 12
type input "********"
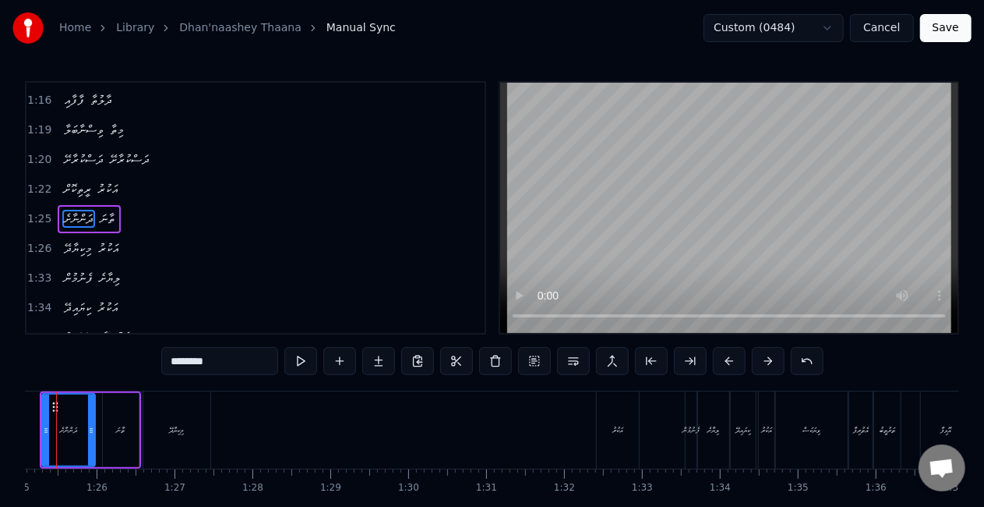
scroll to position [0, 6585]
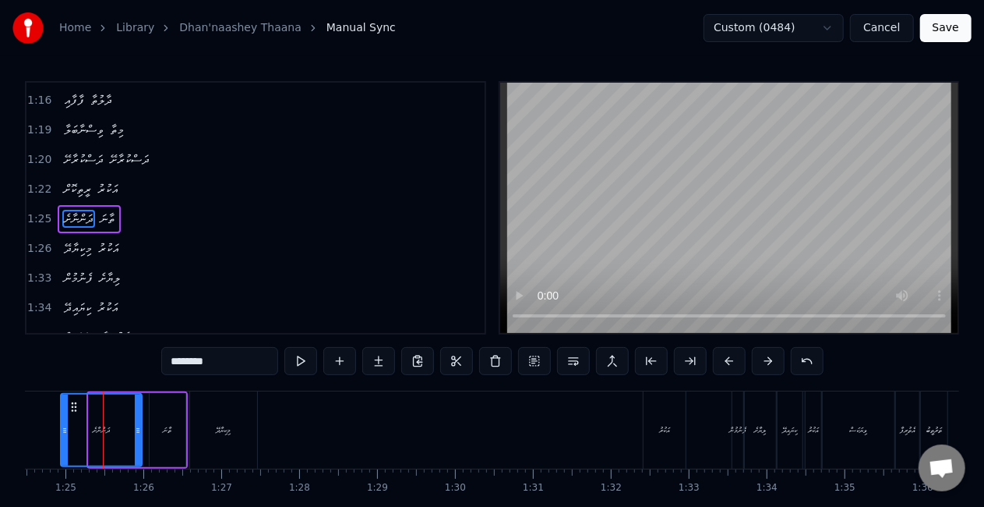
drag, startPoint x: 92, startPoint y: 443, endPoint x: 62, endPoint y: 437, distance: 30.3
click at [63, 437] on div at bounding box center [65, 429] width 6 height 71
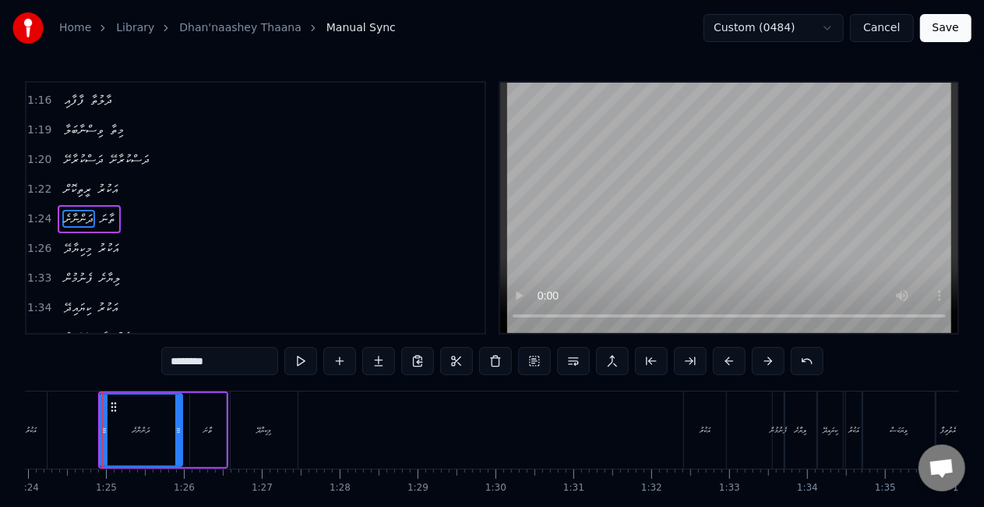
scroll to position [0, 6544]
drag, startPoint x: 180, startPoint y: 427, endPoint x: 193, endPoint y: 427, distance: 12.5
click at [193, 427] on icon at bounding box center [192, 430] width 6 height 12
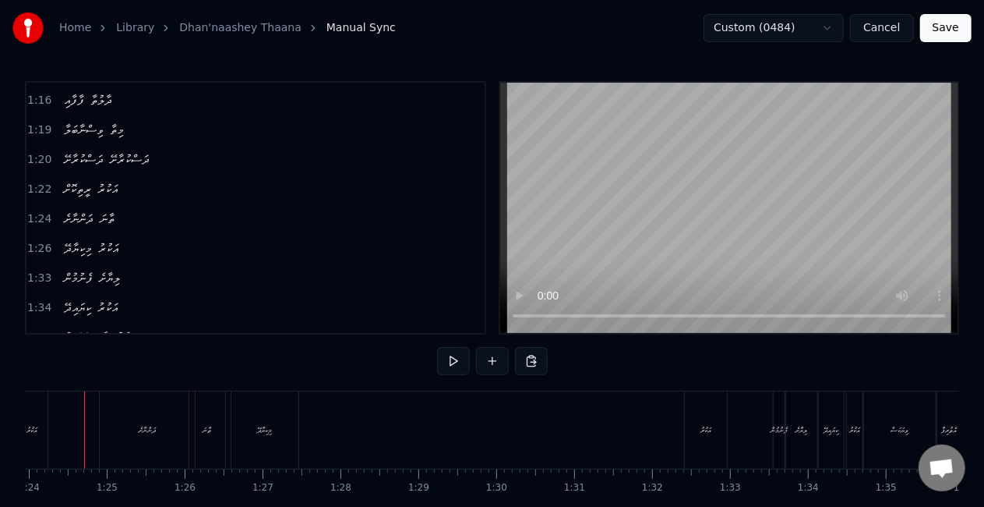
scroll to position [0, 6525]
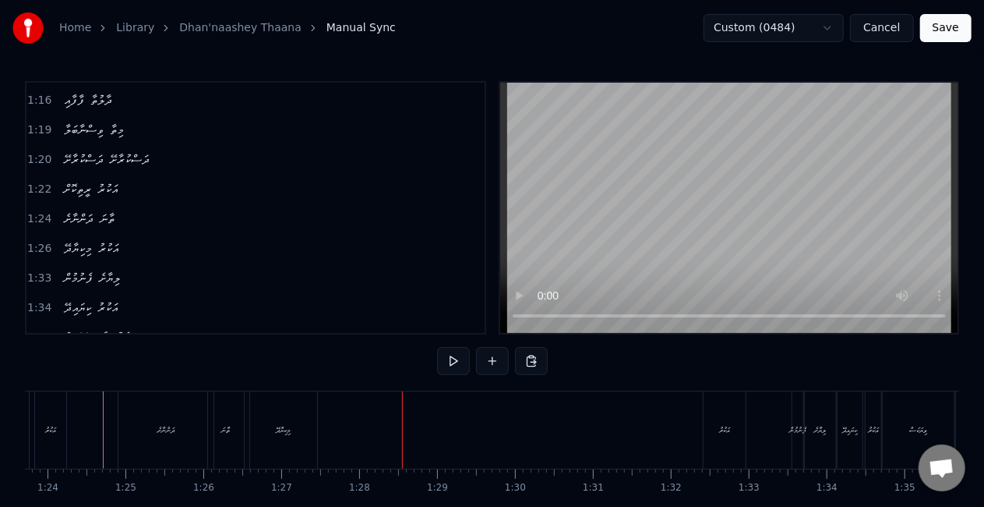
click at [719, 424] on div "އަކުރު" at bounding box center [724, 430] width 11 height 12
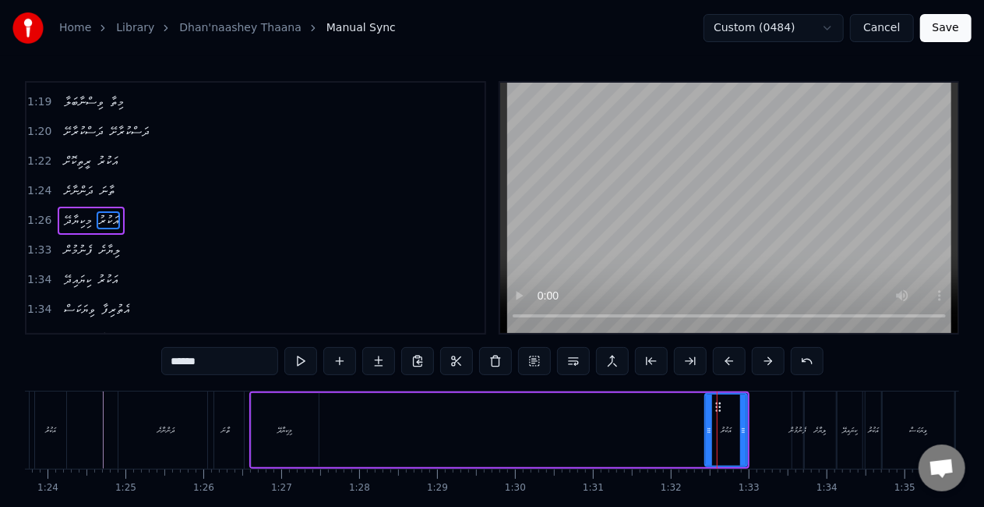
scroll to position [529, 0]
drag, startPoint x: 717, startPoint y: 407, endPoint x: 485, endPoint y: 396, distance: 232.5
click at [485, 397] on div "ދަންނާށެ ތާނަ މިކިޔާދޭ އަކުރު ފެނުމުން ލިޔާށެ ކިޔައިދޭ އަކުރު ވިޔަކަސް އެތުރިފާ…" at bounding box center [859, 430] width 14719 height 78
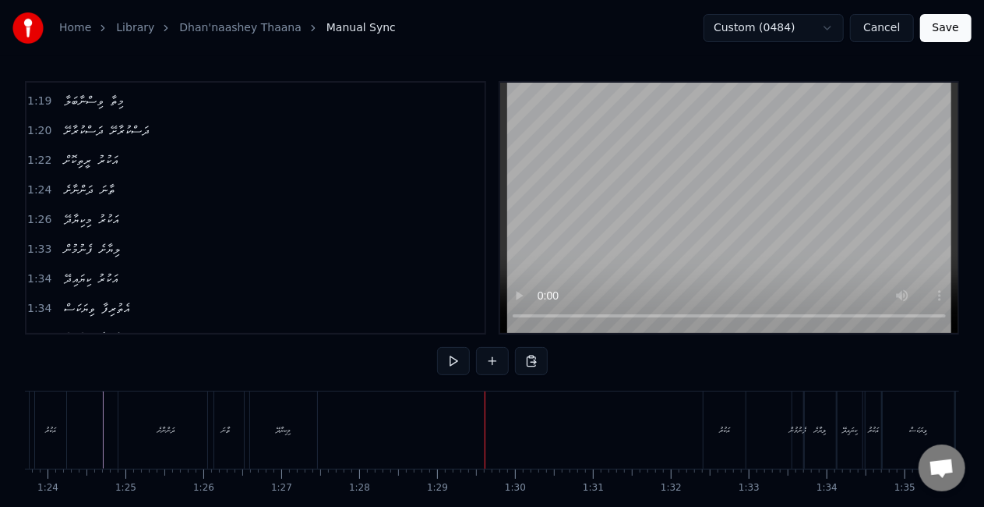
click at [726, 419] on div "އަކުރު" at bounding box center [725, 429] width 42 height 77
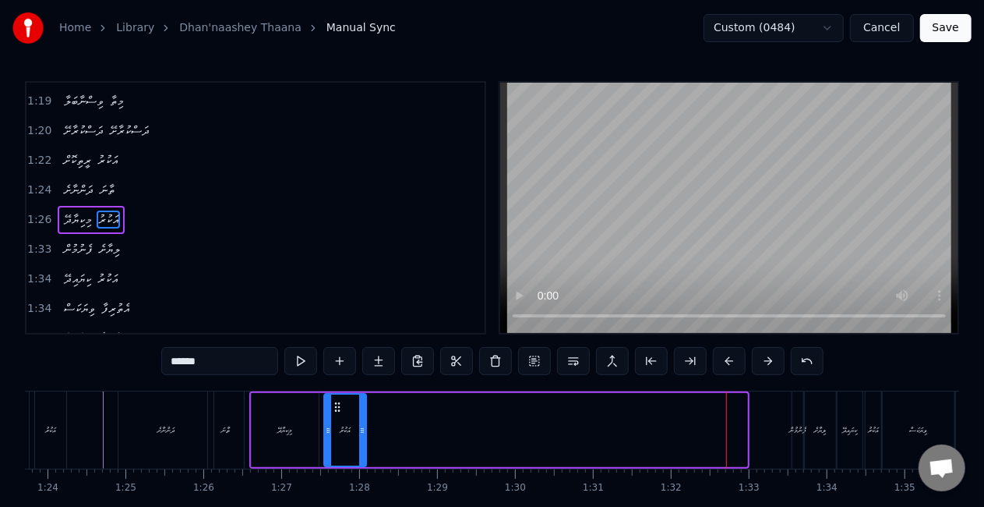
drag, startPoint x: 719, startPoint y: 405, endPoint x: 338, endPoint y: 404, distance: 381.2
click at [338, 404] on icon at bounding box center [337, 407] width 12 height 12
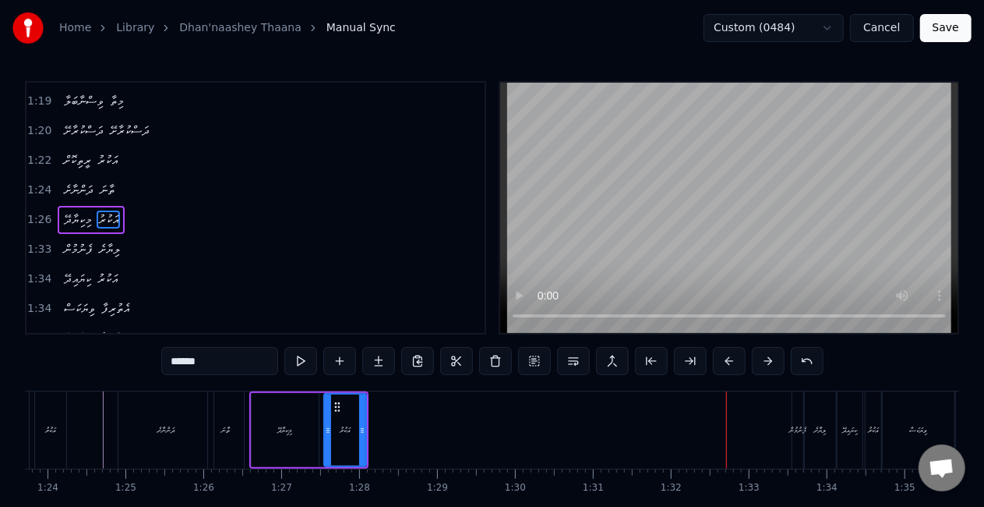
click at [290, 432] on div "މިކިޔާދޭ" at bounding box center [285, 430] width 15 height 12
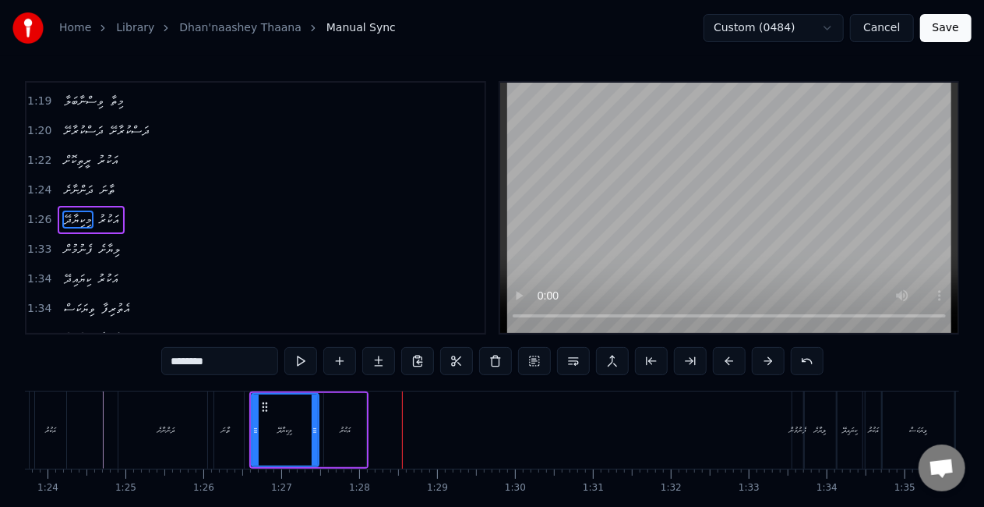
click at [337, 422] on div "އަކުރު" at bounding box center [345, 430] width 42 height 74
type input "******"
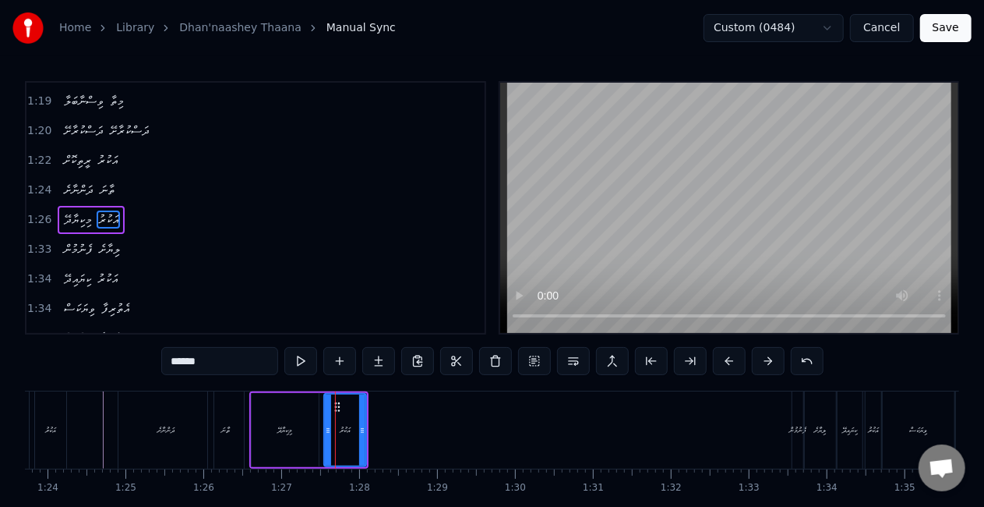
click at [381, 398] on div "ދަންނާށެ ތާނަ މިކިޔާދޭ އަކުރު ފެނުމުން ލިޔާށެ ކިޔައިދޭ އަކުރު ވިޔަކަސް އެތުރިފާ…" at bounding box center [859, 430] width 14719 height 78
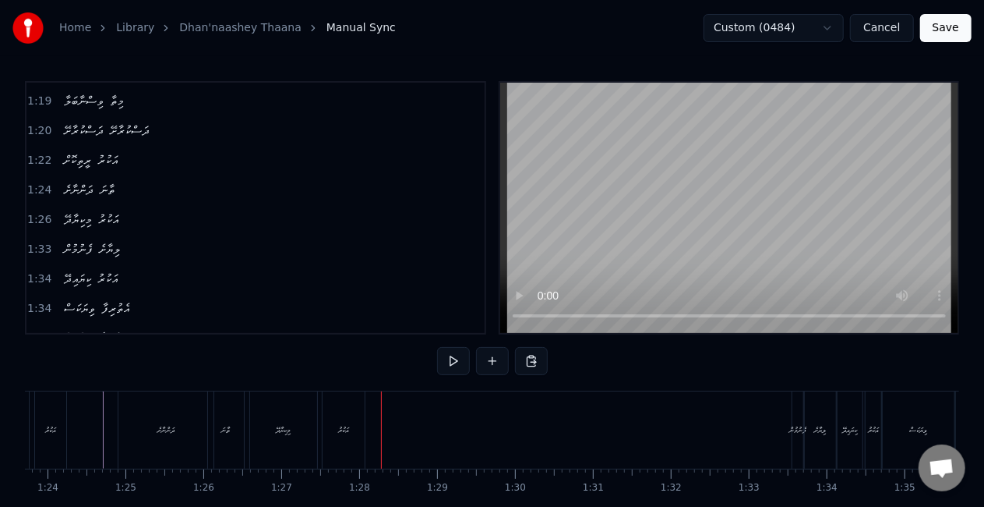
click at [344, 408] on div "އަކުރު" at bounding box center [344, 429] width 42 height 77
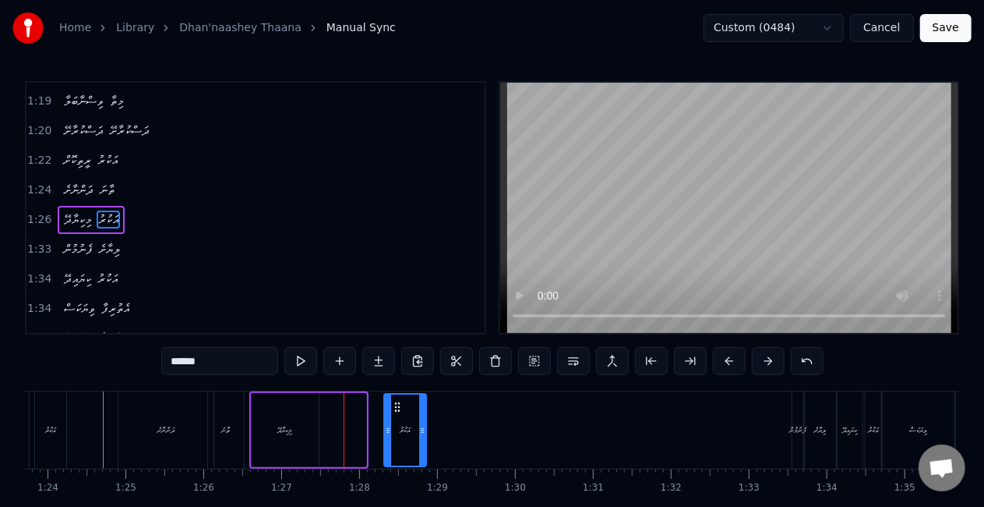
drag, startPoint x: 338, startPoint y: 402, endPoint x: 398, endPoint y: 402, distance: 60.0
click at [398, 402] on icon at bounding box center [398, 407] width 12 height 12
click at [299, 426] on div "މިކިޔާދޭ" at bounding box center [285, 430] width 67 height 74
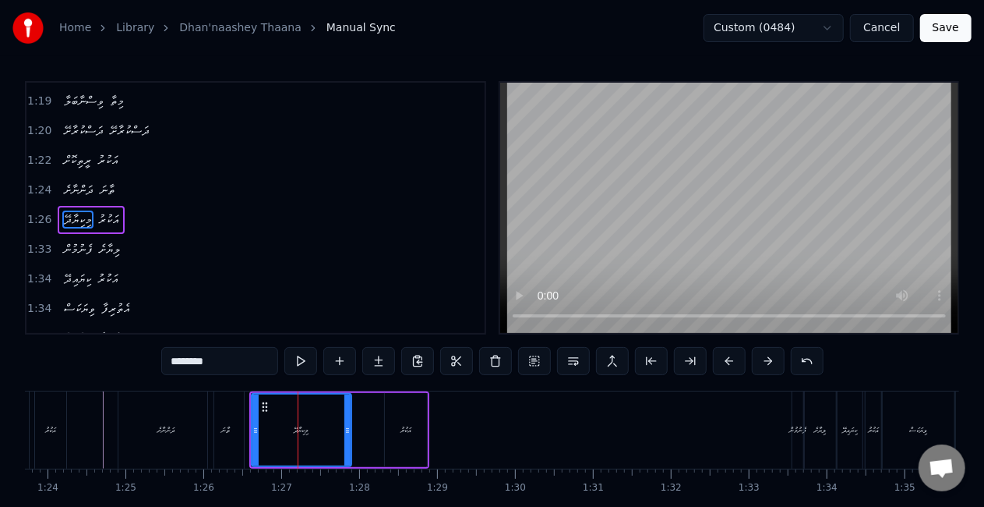
drag, startPoint x: 314, startPoint y: 433, endPoint x: 346, endPoint y: 433, distance: 32.0
click at [346, 433] on icon at bounding box center [348, 430] width 6 height 12
drag, startPoint x: 256, startPoint y: 432, endPoint x: 242, endPoint y: 427, distance: 15.5
click at [242, 427] on icon at bounding box center [241, 430] width 6 height 12
click at [212, 424] on div "ތާނަ" at bounding box center [226, 429] width 36 height 77
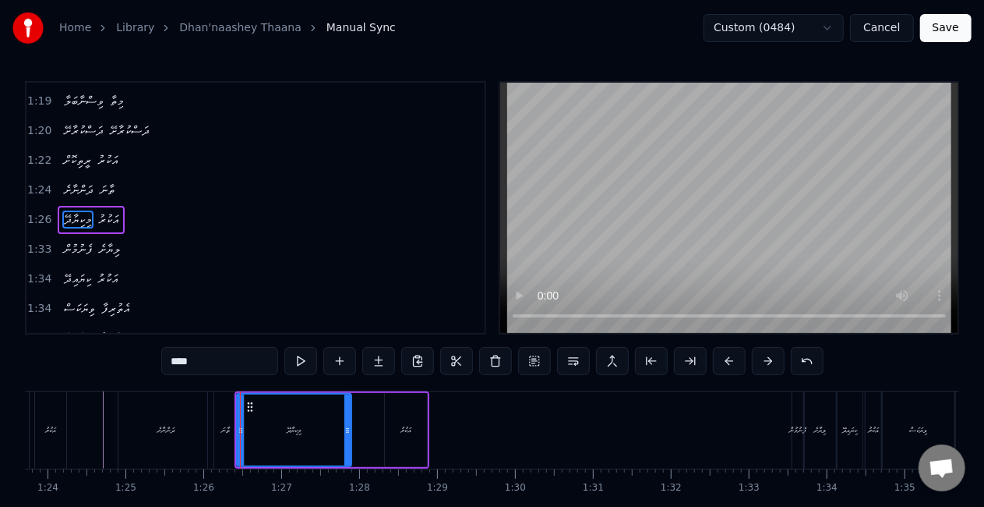
scroll to position [500, 0]
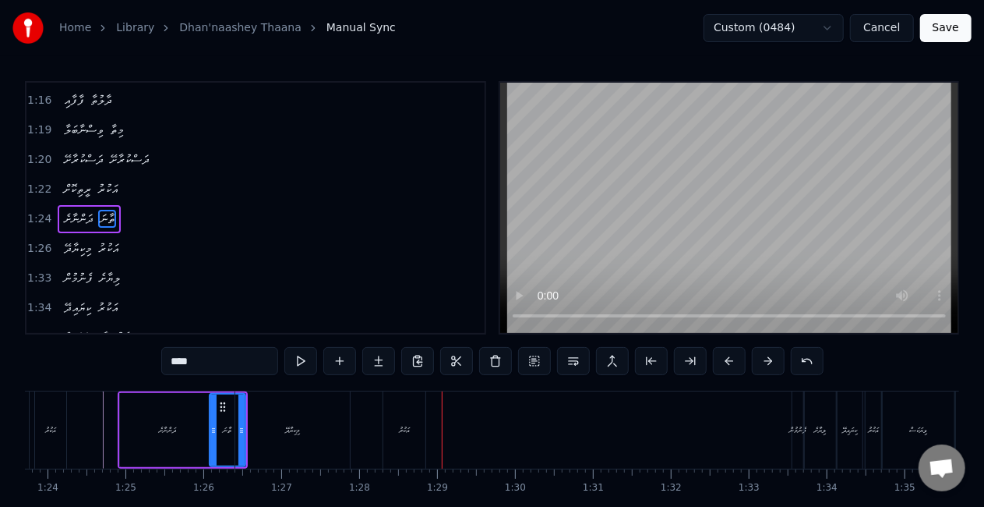
click at [309, 412] on div "މިކިޔާދޭ" at bounding box center [292, 429] width 115 height 77
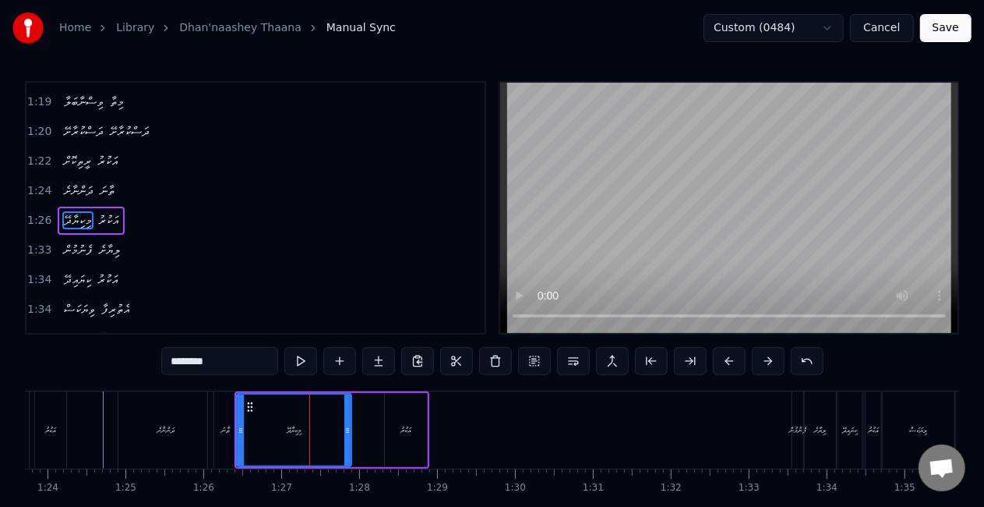
scroll to position [529, 0]
click at [352, 431] on icon at bounding box center [352, 430] width 6 height 12
click at [394, 430] on div "އަކުރު" at bounding box center [406, 430] width 42 height 74
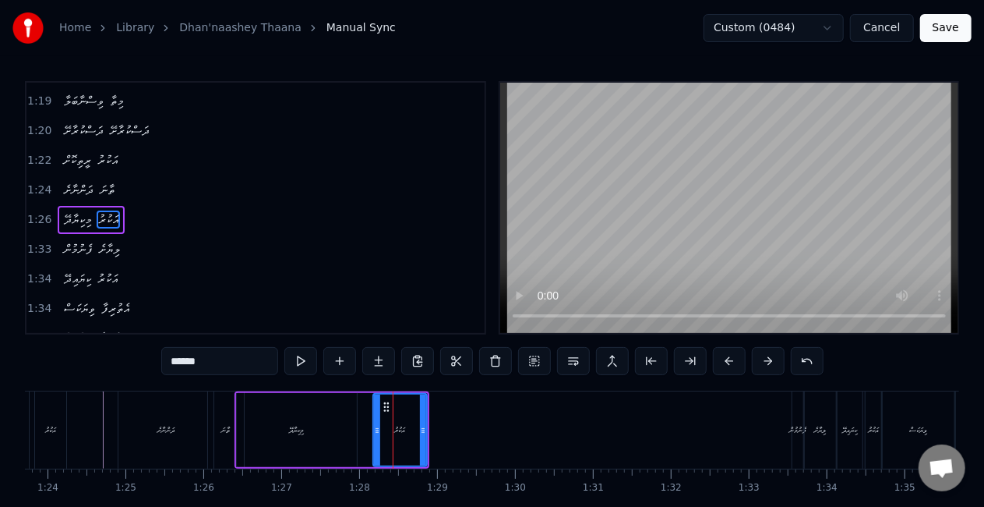
drag, startPoint x: 388, startPoint y: 432, endPoint x: 376, endPoint y: 429, distance: 11.9
click at [376, 429] on icon at bounding box center [377, 430] width 6 height 12
drag, startPoint x: 425, startPoint y: 429, endPoint x: 435, endPoint y: 429, distance: 10.1
click at [435, 429] on icon at bounding box center [432, 430] width 6 height 12
click at [285, 432] on div "މިކިޔާދޭ" at bounding box center [297, 430] width 120 height 74
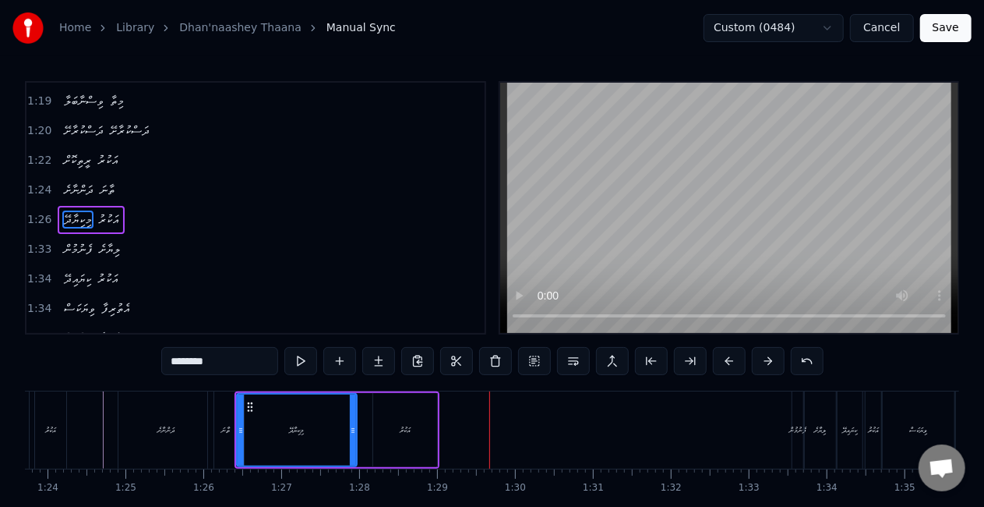
click at [790, 430] on div "ފެނުމުން" at bounding box center [798, 430] width 17 height 12
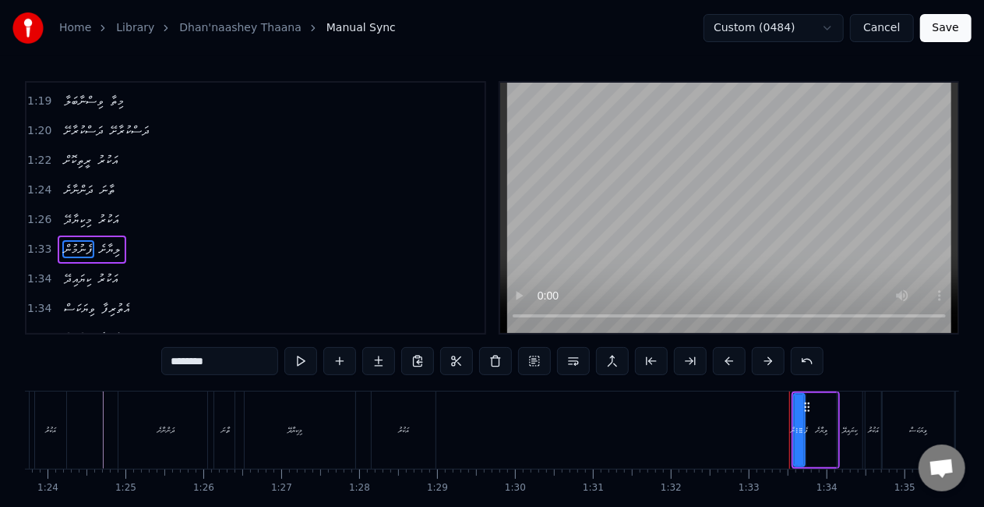
scroll to position [558, 0]
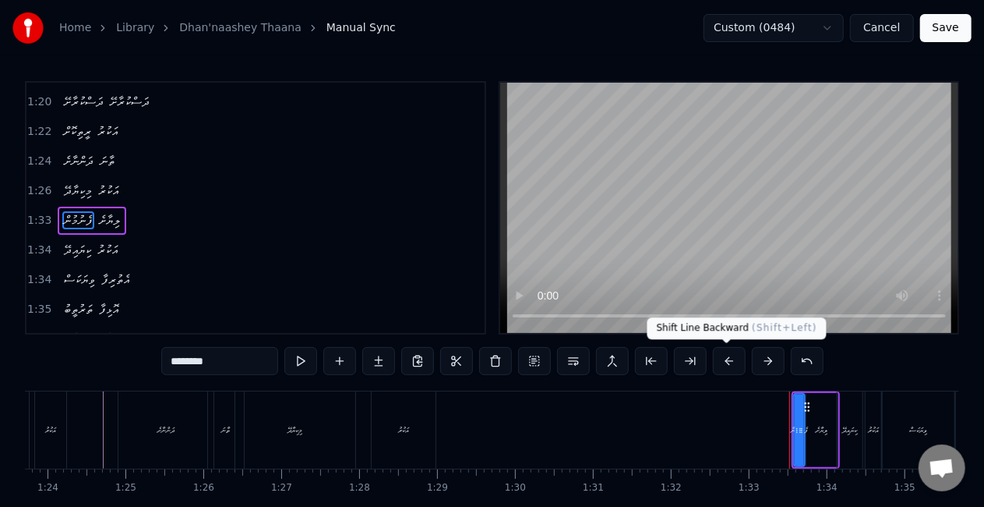
click at [720, 359] on button at bounding box center [729, 361] width 33 height 28
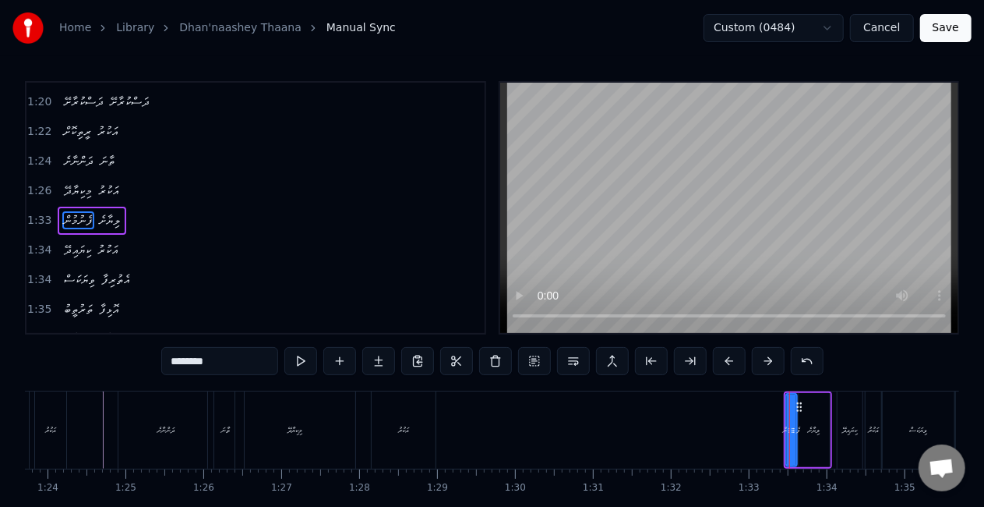
click at [720, 359] on button at bounding box center [729, 361] width 33 height 28
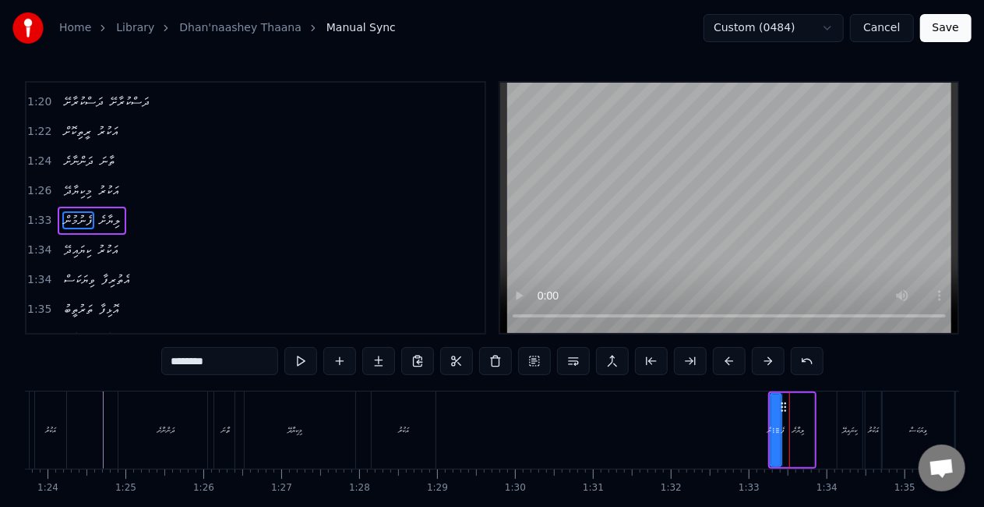
click at [720, 359] on button at bounding box center [729, 361] width 33 height 28
click at [720, 360] on button at bounding box center [729, 361] width 33 height 28
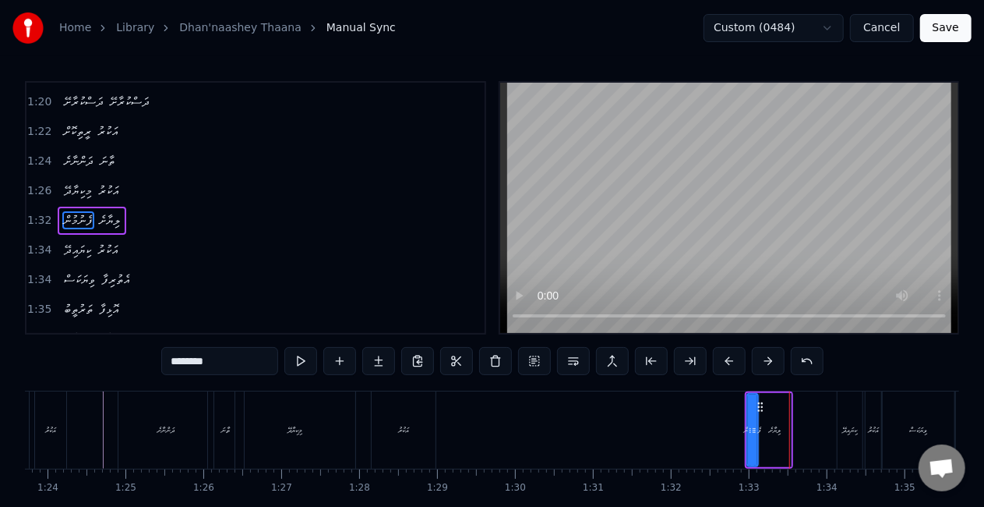
click at [720, 360] on button at bounding box center [729, 361] width 33 height 28
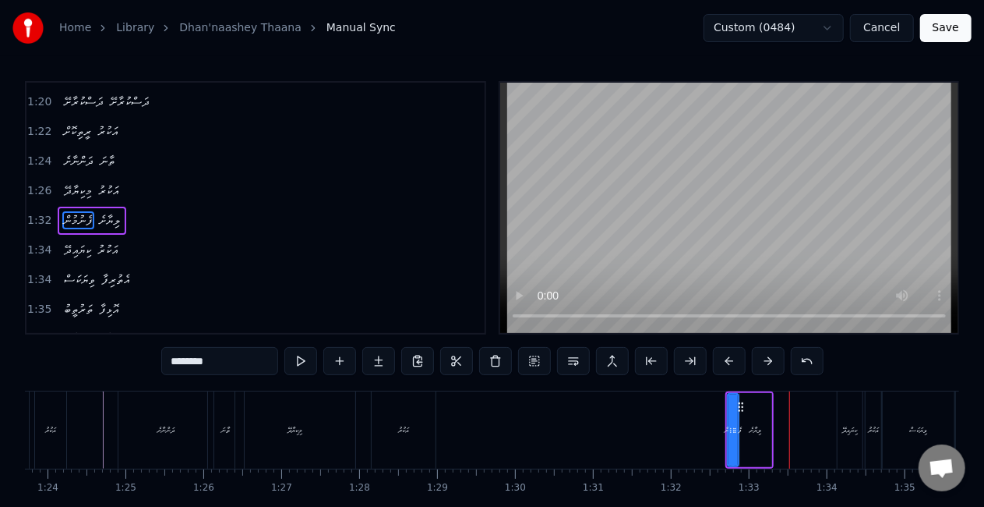
click at [720, 360] on button at bounding box center [729, 361] width 33 height 28
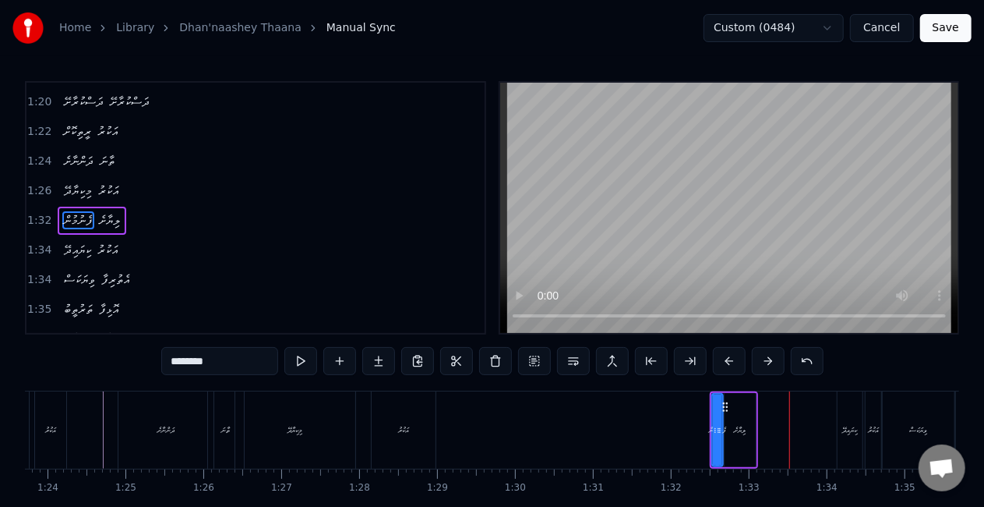
click at [720, 360] on button at bounding box center [729, 361] width 33 height 28
drag, startPoint x: 702, startPoint y: 408, endPoint x: 722, endPoint y: 415, distance: 21.4
click at [722, 415] on div at bounding box center [724, 429] width 6 height 71
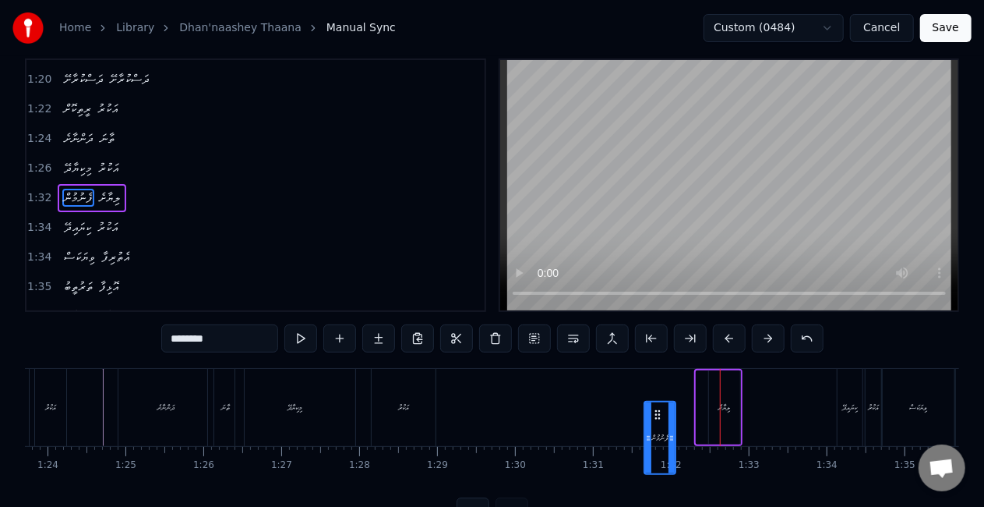
scroll to position [37, 0]
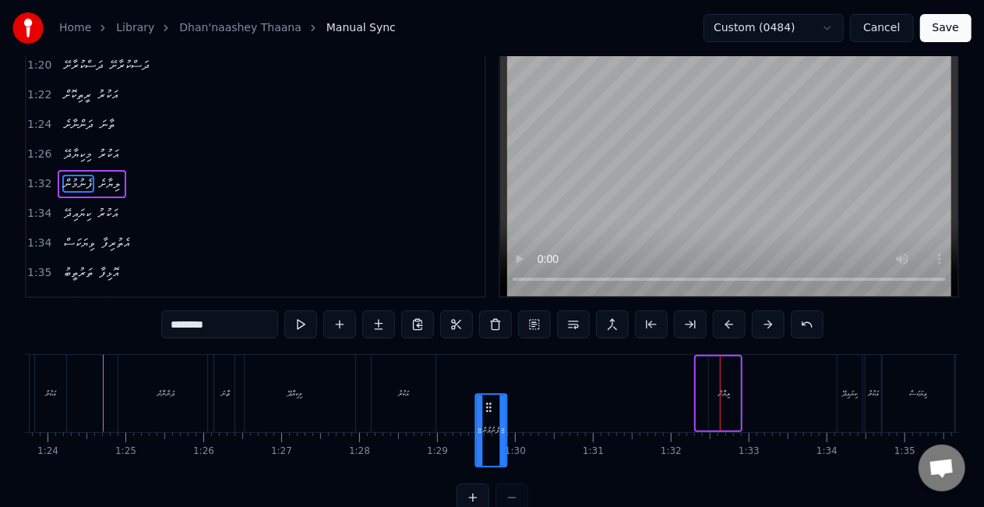
drag, startPoint x: 708, startPoint y: 409, endPoint x: 483, endPoint y: 337, distance: 235.9
click at [483, 337] on div "0:21 ދަންނާށެ ތާނަ 0:22 މިކިޔާދޭ އަކުރު 0:25 ފެނުމުން ލިޔާށެ 0:27 ކިޔައިދޭ އަކު…" at bounding box center [492, 277] width 935 height 467
drag, startPoint x: 704, startPoint y: 371, endPoint x: 472, endPoint y: 358, distance: 231.9
click at [472, 358] on div "ފެނުމުން" at bounding box center [480, 393] width 30 height 71
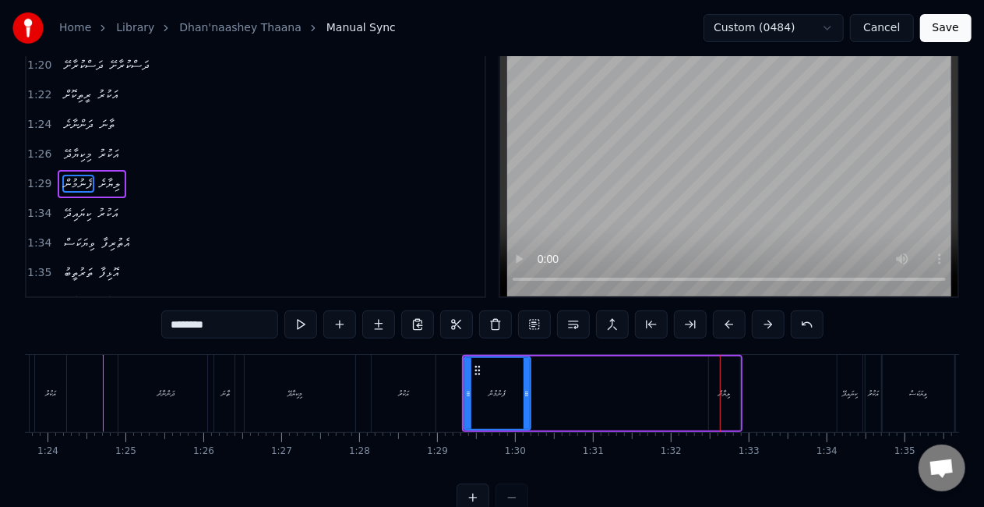
drag, startPoint x: 490, startPoint y: 387, endPoint x: 525, endPoint y: 387, distance: 35.1
click at [525, 387] on icon at bounding box center [527, 393] width 6 height 12
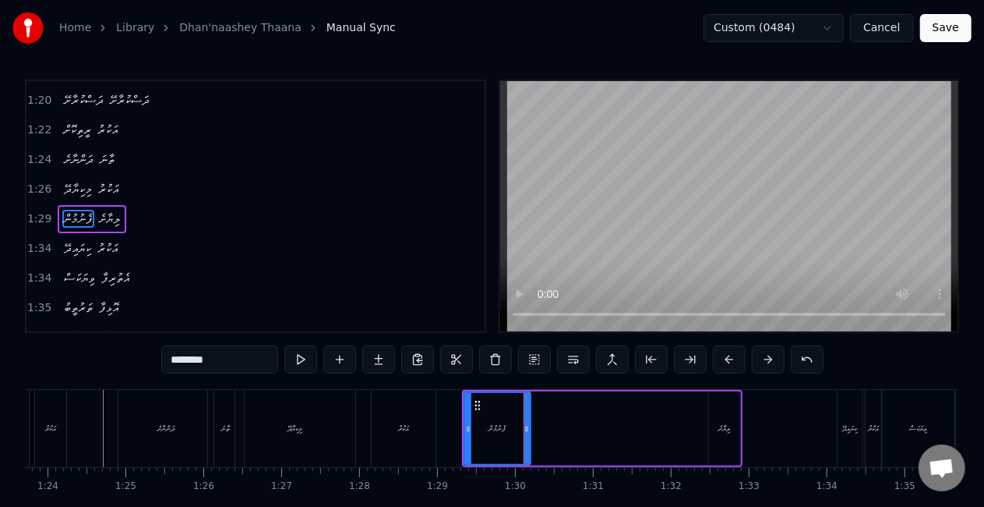
scroll to position [0, 0]
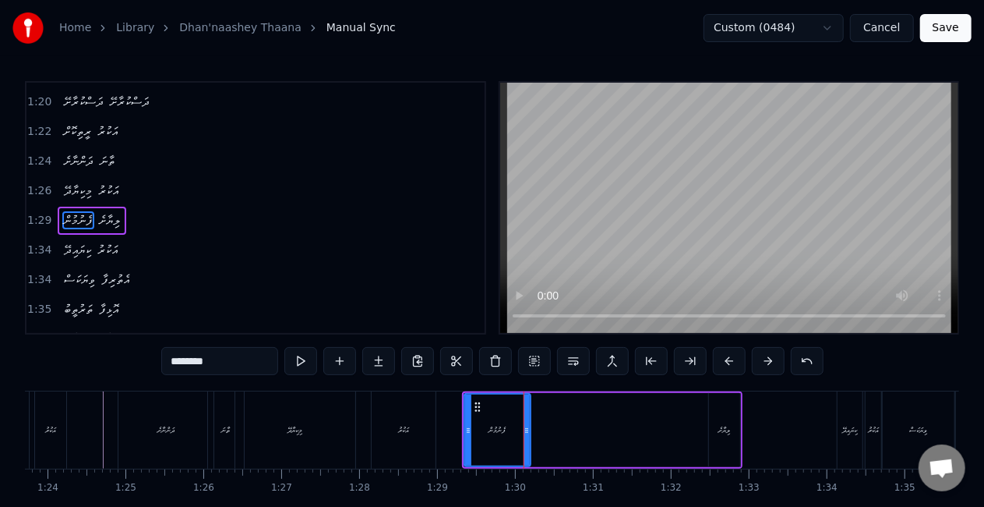
click at [435, 410] on div "އަކުރު" at bounding box center [403, 429] width 65 height 77
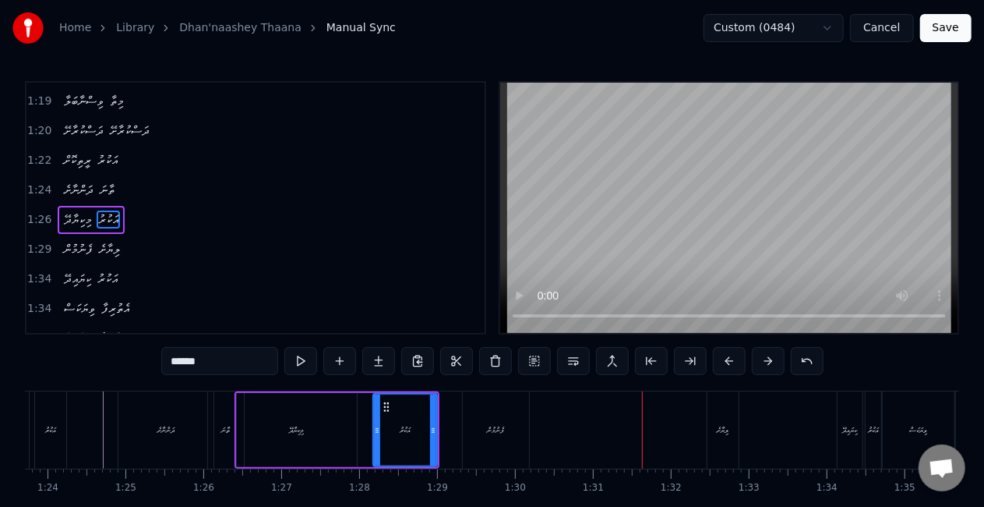
click at [492, 413] on div "ފެނުމުން" at bounding box center [496, 429] width 66 height 77
type input "********"
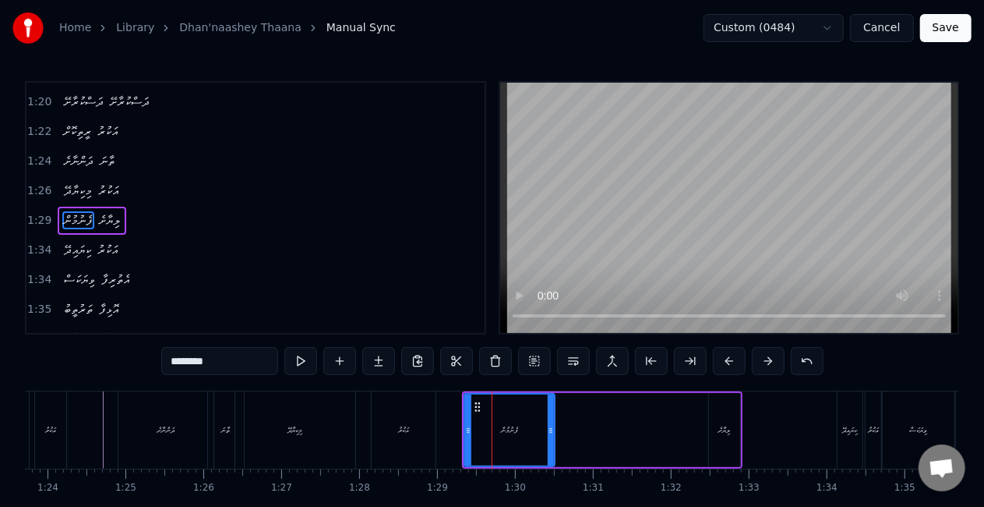
drag, startPoint x: 526, startPoint y: 418, endPoint x: 550, endPoint y: 418, distance: 24.2
click at [550, 418] on div at bounding box center [551, 429] width 6 height 71
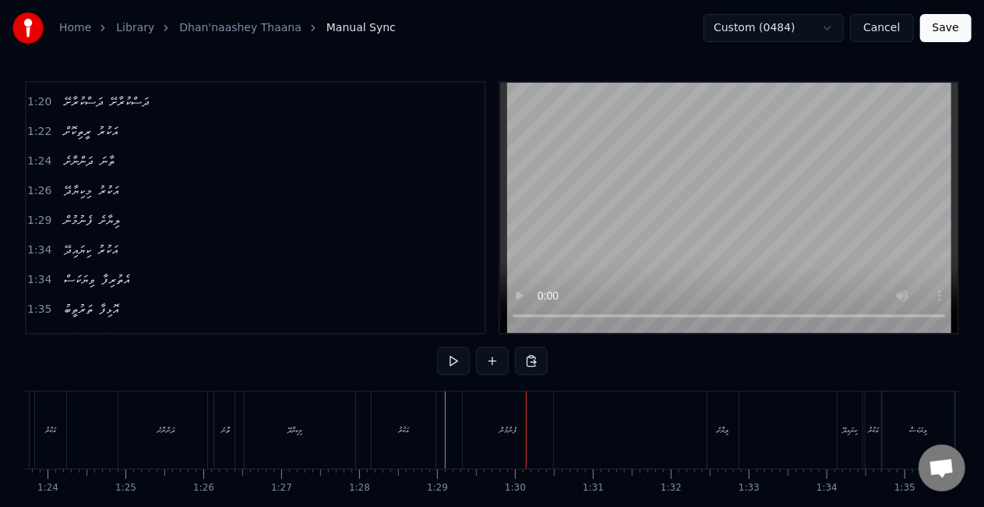
click at [508, 413] on div "ފެނުމުން" at bounding box center [508, 429] width 90 height 77
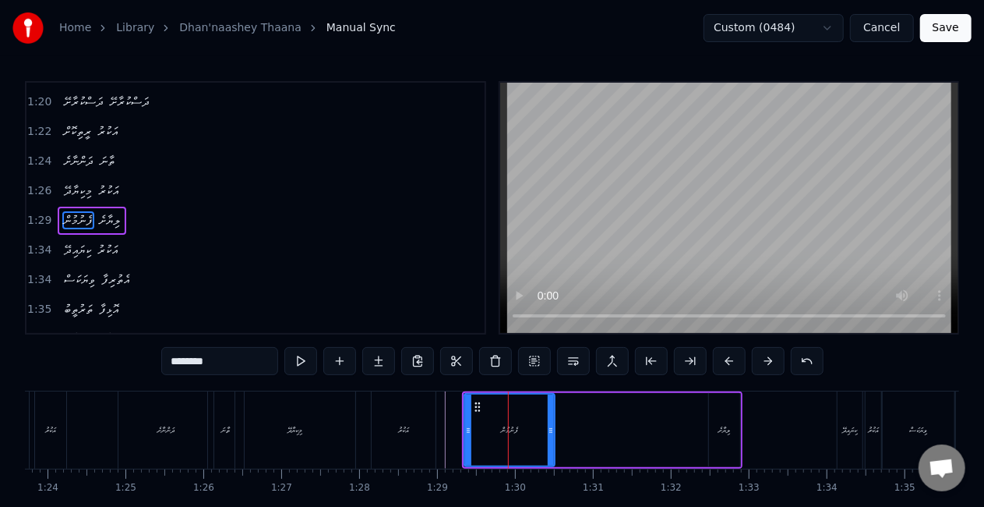
click at [464, 437] on div "ފެނުމުން" at bounding box center [510, 430] width 92 height 74
drag, startPoint x: 471, startPoint y: 437, endPoint x: 454, endPoint y: 429, distance: 18.8
click at [454, 429] on div at bounding box center [453, 429] width 6 height 71
click at [422, 417] on div "އަކުރު" at bounding box center [404, 429] width 64 height 77
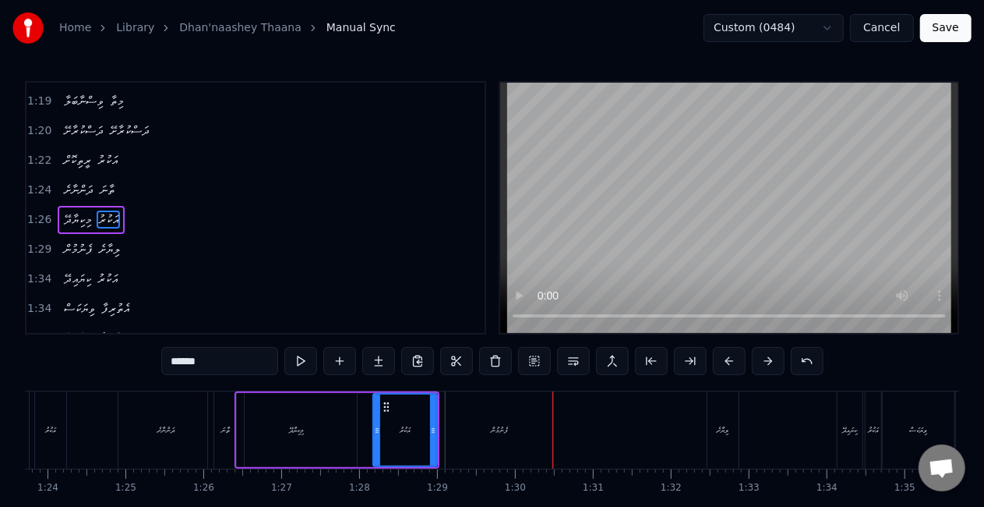
click at [524, 437] on div "ފެނުމުން" at bounding box center [500, 429] width 108 height 77
type input "********"
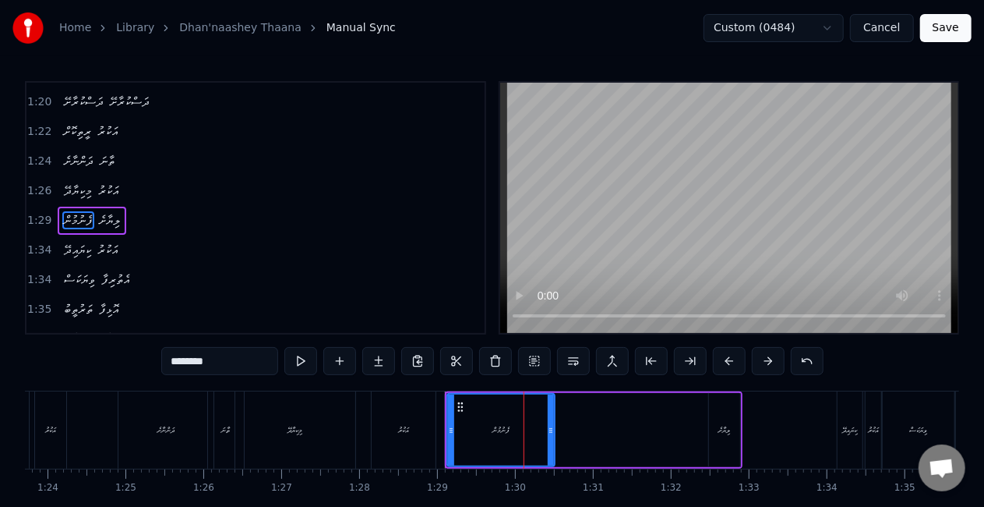
scroll to position [558, 0]
drag, startPoint x: 550, startPoint y: 427, endPoint x: 537, endPoint y: 425, distance: 13.5
click at [537, 425] on icon at bounding box center [539, 430] width 6 height 12
click at [439, 424] on div "މިކިޔާދޭ އަކުރު" at bounding box center [337, 429] width 205 height 77
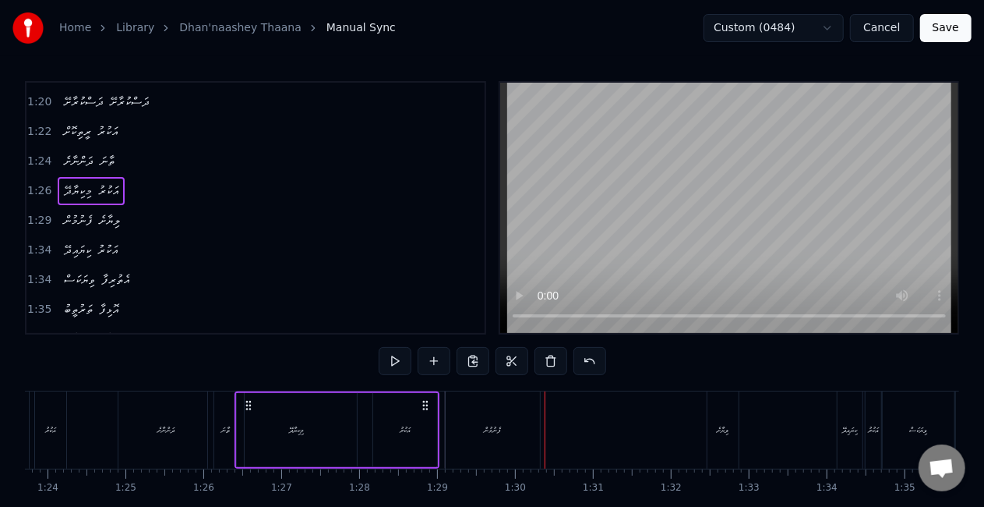
click at [516, 404] on div "ފެނުމުން" at bounding box center [493, 429] width 94 height 77
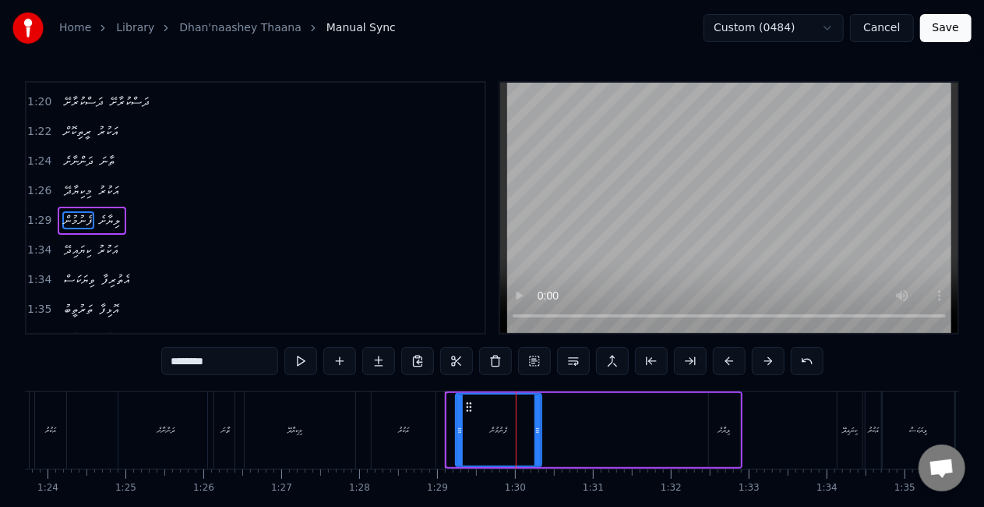
drag, startPoint x: 448, startPoint y: 426, endPoint x: 457, endPoint y: 429, distance: 9.1
click at [457, 429] on icon at bounding box center [460, 430] width 6 height 12
click at [380, 412] on div "އަކުރު" at bounding box center [404, 429] width 64 height 77
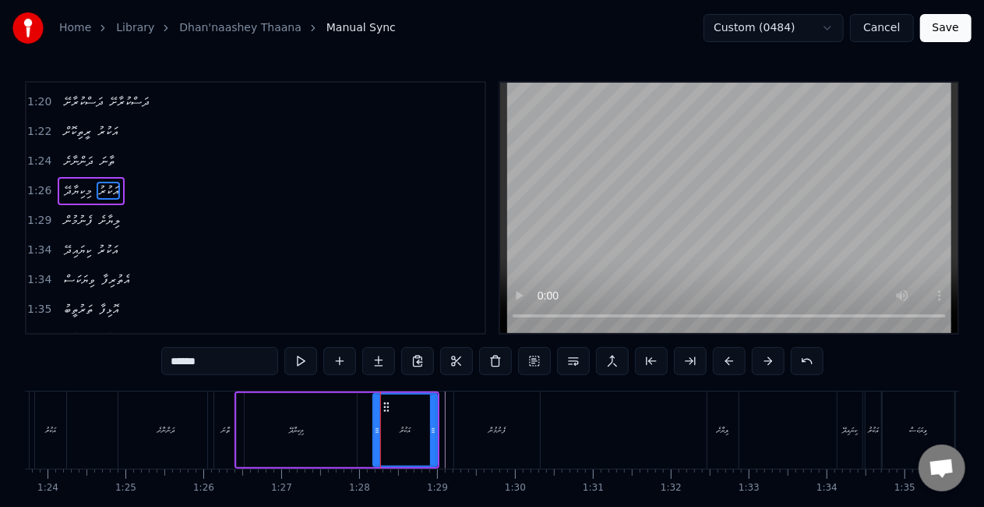
scroll to position [529, 0]
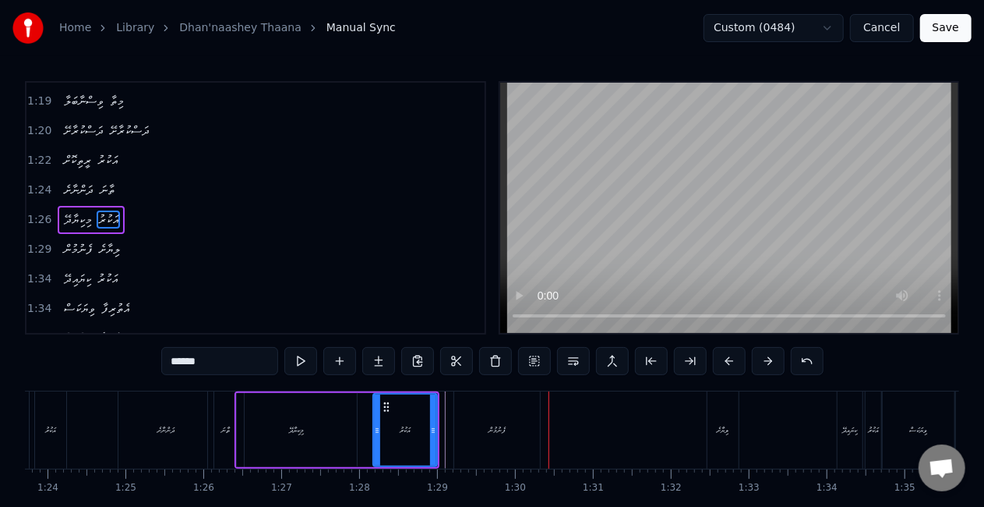
click at [490, 416] on div "ފެނުމުން" at bounding box center [497, 429] width 86 height 77
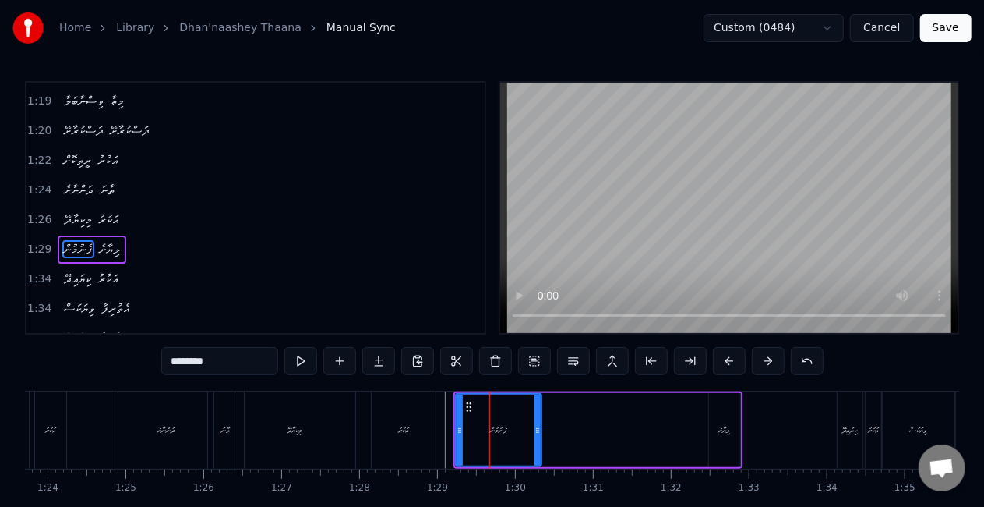
scroll to position [558, 0]
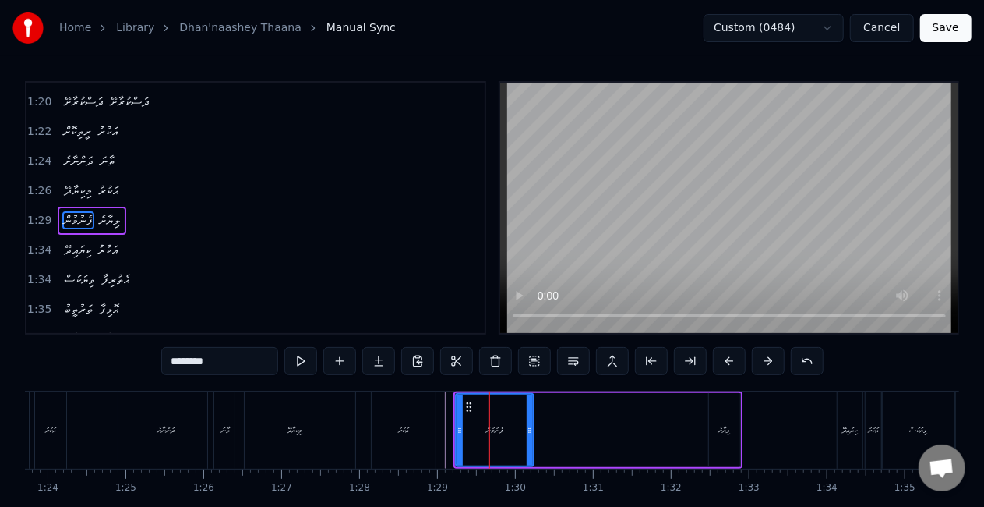
drag, startPoint x: 536, startPoint y: 422, endPoint x: 526, endPoint y: 419, distance: 10.6
click at [528, 421] on div at bounding box center [530, 429] width 6 height 71
click at [467, 430] on div "ފެނުމުން" at bounding box center [495, 429] width 76 height 71
click at [352, 412] on div "މިކިޔާދޭ" at bounding box center [295, 429] width 120 height 77
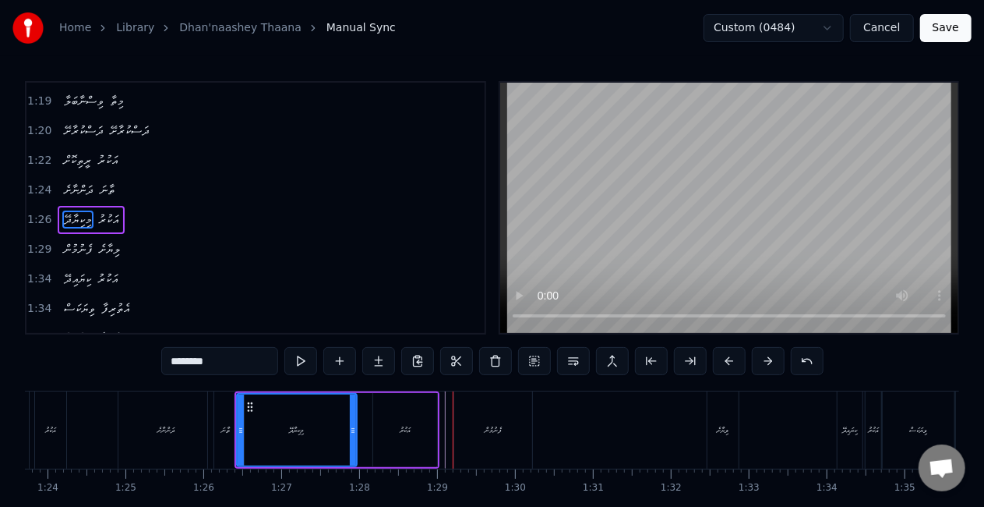
click at [410, 435] on div "އަކުރު" at bounding box center [405, 430] width 11 height 12
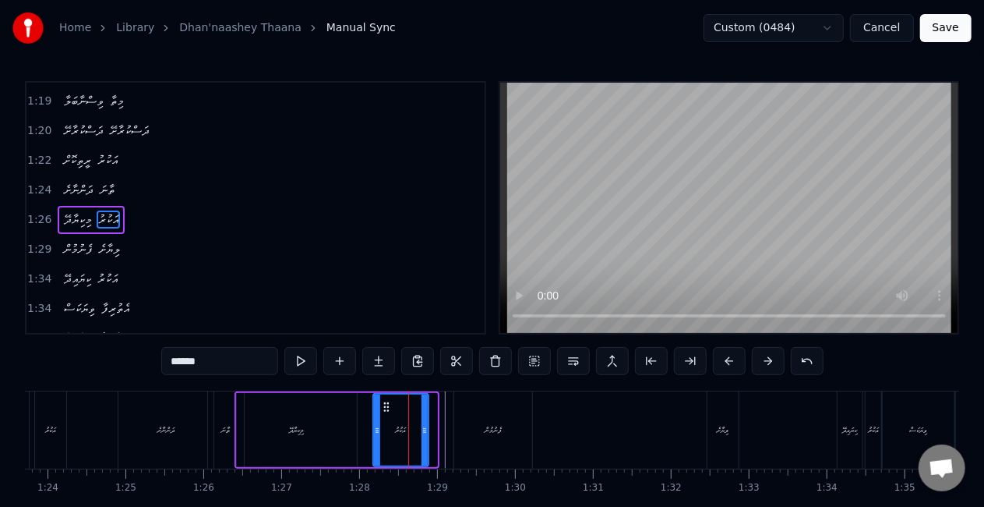
drag, startPoint x: 431, startPoint y: 440, endPoint x: 422, endPoint y: 439, distance: 8.7
click at [422, 439] on div at bounding box center [425, 429] width 6 height 71
click at [352, 431] on div "މިކިޔާދޭ" at bounding box center [297, 430] width 120 height 74
type input "********"
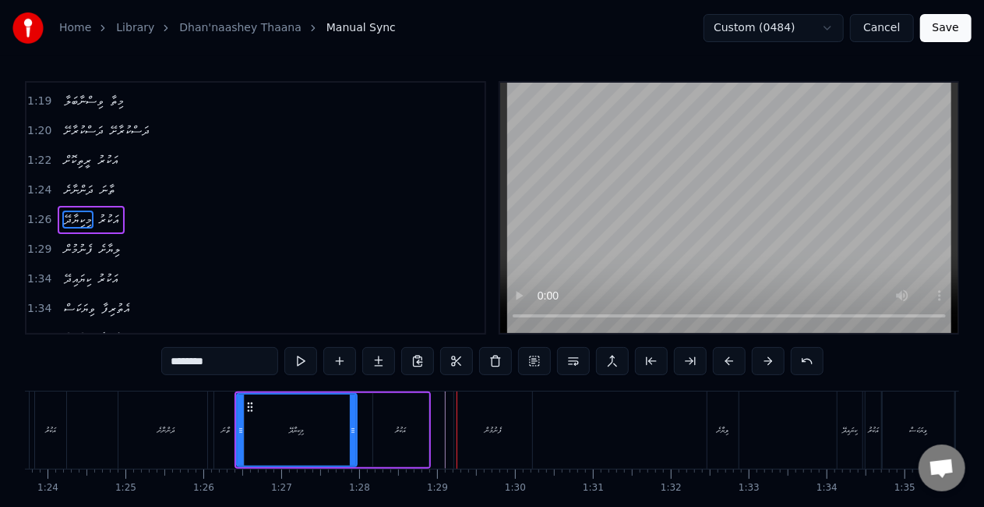
click at [370, 434] on div "މިކިޔާދޭ އަކުރު" at bounding box center [333, 429] width 196 height 77
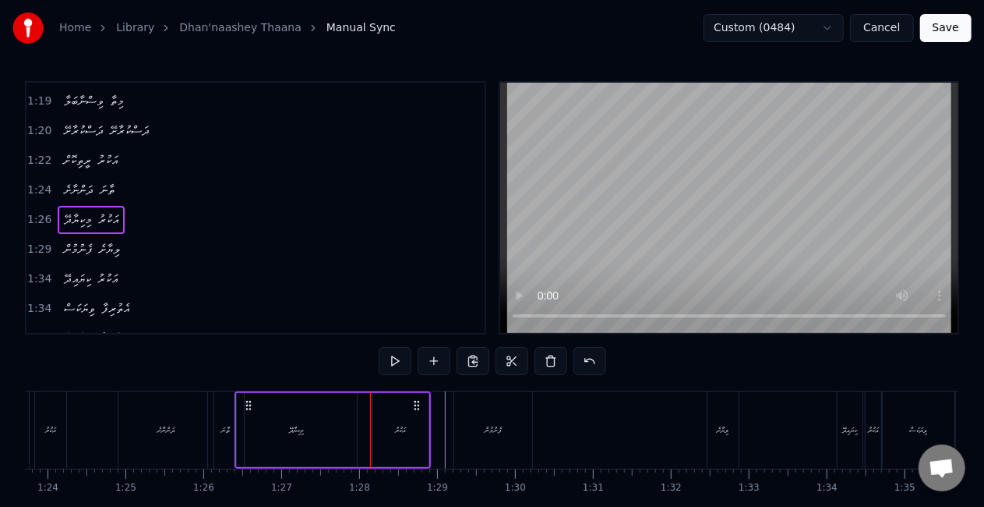
click at [387, 435] on div "އަކުރު" at bounding box center [400, 430] width 55 height 74
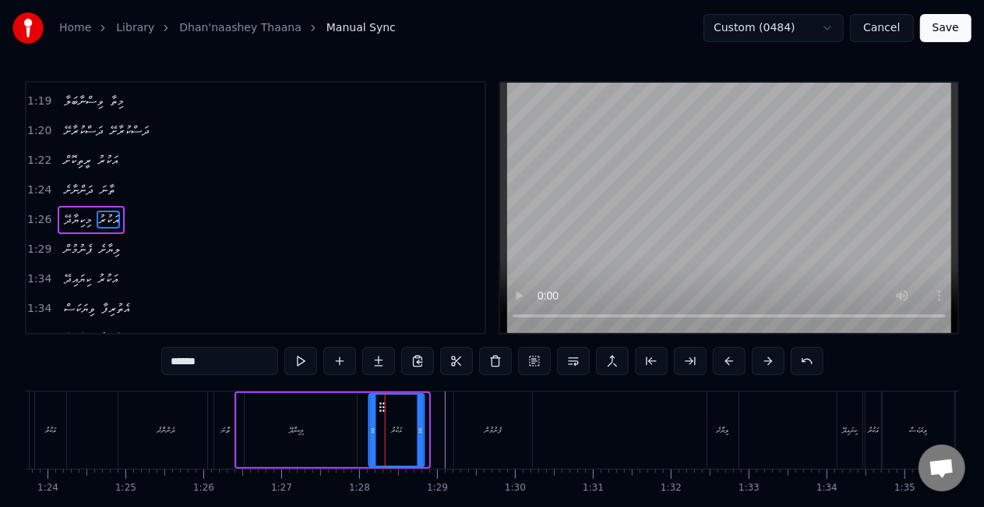
click at [383, 405] on icon at bounding box center [382, 407] width 12 height 12
click at [363, 414] on div "މިކިޔާދޭ އަކުރު" at bounding box center [330, 429] width 190 height 77
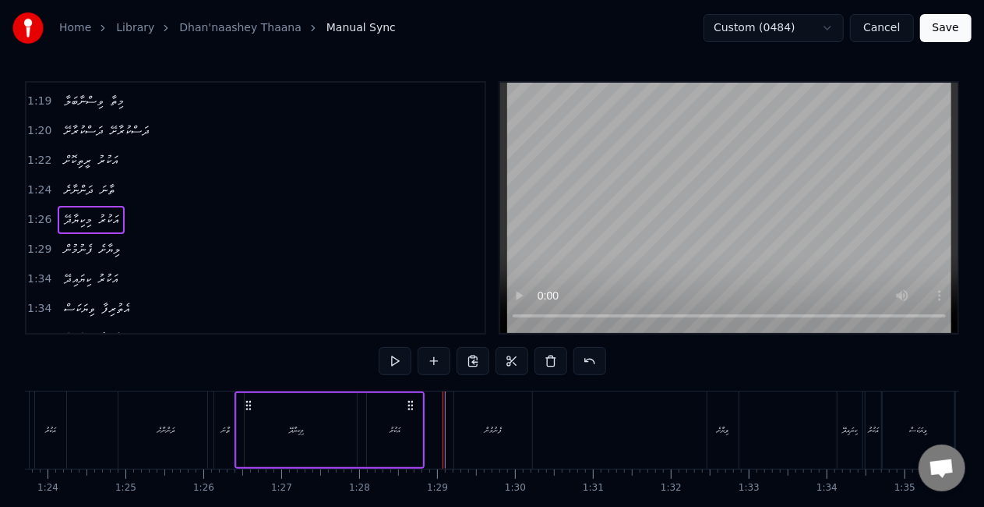
drag, startPoint x: 262, startPoint y: 447, endPoint x: 277, endPoint y: 416, distance: 34.9
click at [262, 446] on div "މިކިޔާދޭ" at bounding box center [297, 430] width 120 height 74
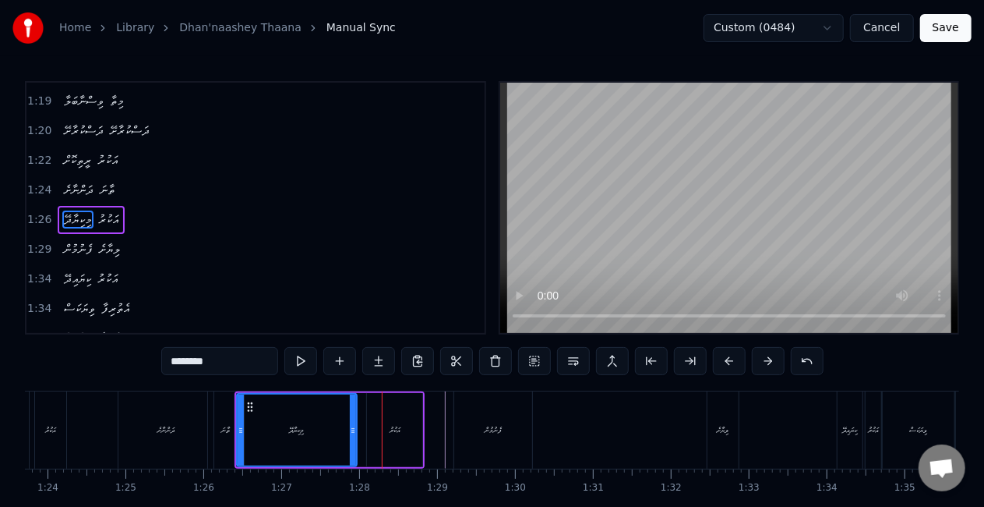
click at [334, 428] on div "މިކިޔާދޭ" at bounding box center [297, 429] width 118 height 71
drag, startPoint x: 352, startPoint y: 438, endPoint x: 340, endPoint y: 435, distance: 12.9
click at [340, 435] on div at bounding box center [343, 429] width 6 height 71
click at [269, 435] on div "މިކިޔާދޭ" at bounding box center [291, 429] width 106 height 71
click at [380, 441] on div "އަކުރު" at bounding box center [394, 430] width 55 height 74
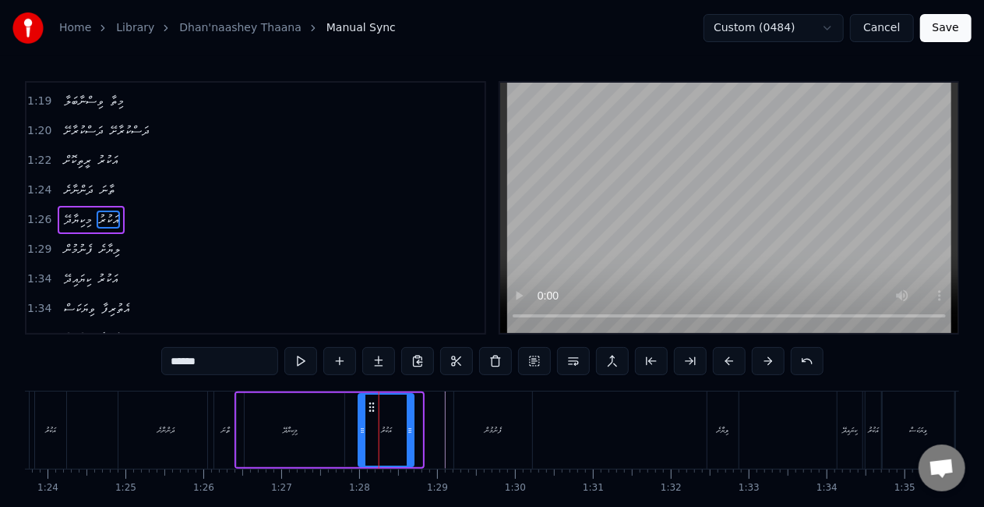
click at [376, 408] on icon at bounding box center [372, 407] width 12 height 12
click at [328, 429] on div "މިކިޔާދޭ" at bounding box center [291, 430] width 108 height 74
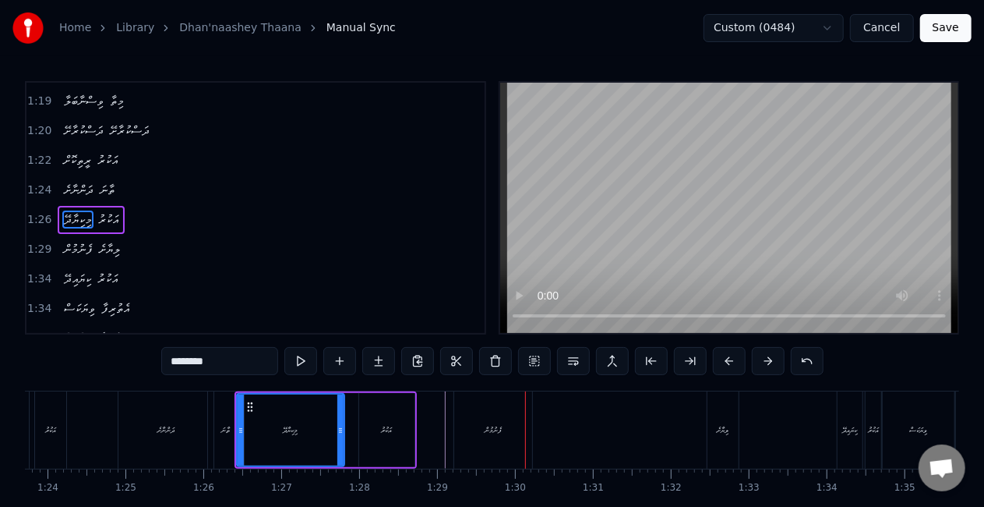
click at [487, 412] on div "ފެނުމުން" at bounding box center [493, 429] width 78 height 77
type input "********"
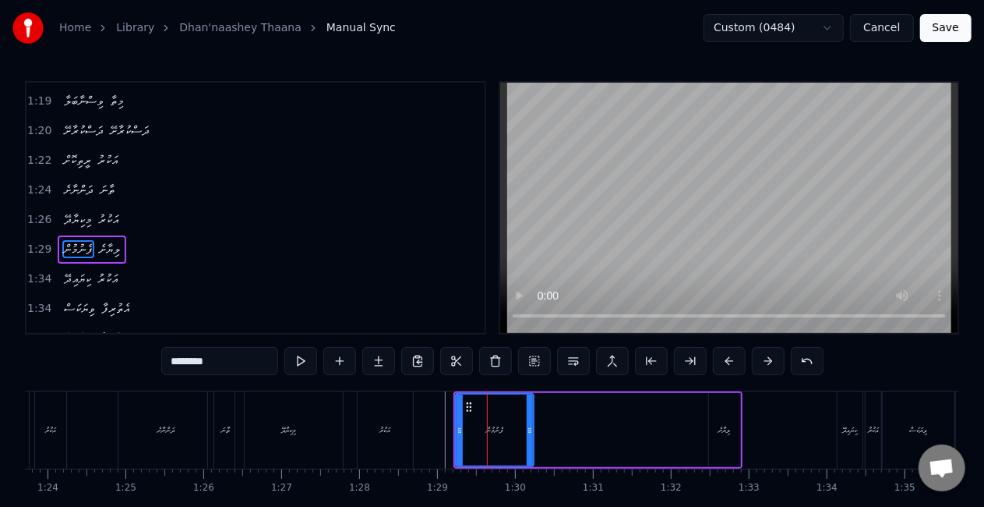
scroll to position [558, 0]
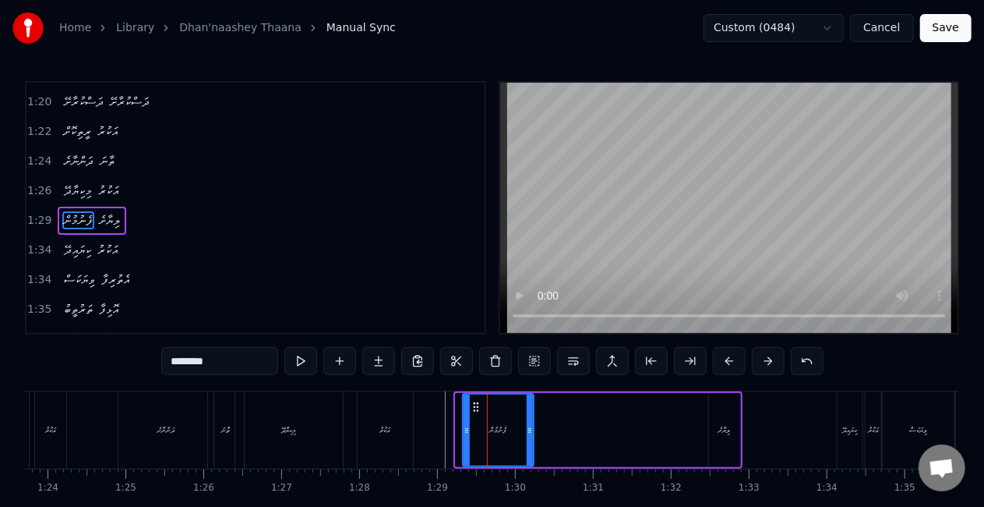
click at [466, 433] on icon at bounding box center [467, 430] width 6 height 12
drag, startPoint x: 472, startPoint y: 408, endPoint x: 465, endPoint y: 406, distance: 8.1
click at [465, 406] on div "ދަންނާށެ ތާނަ މިކިޔާދޭ އަކުރު ފެނުމުން ލިޔާށެ ކިޔައިދޭ އަކުރު ވިޔަކަސް އެތުރިފާ…" at bounding box center [859, 430] width 14719 height 78
click at [435, 412] on div at bounding box center [859, 429] width 14719 height 77
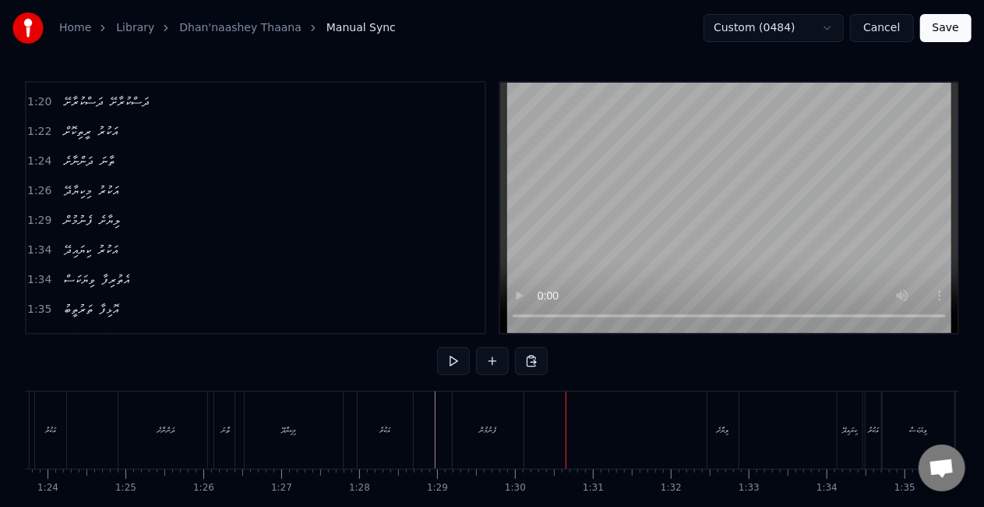
click at [720, 437] on div "ލިޔާށެ" at bounding box center [723, 429] width 31 height 77
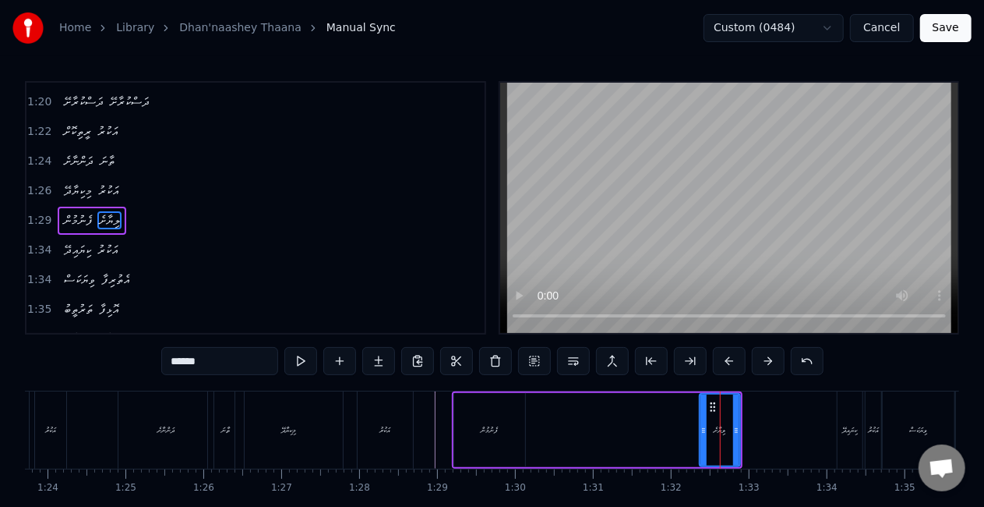
drag, startPoint x: 712, startPoint y: 435, endPoint x: 702, endPoint y: 433, distance: 11.0
click at [702, 433] on icon at bounding box center [704, 430] width 6 height 12
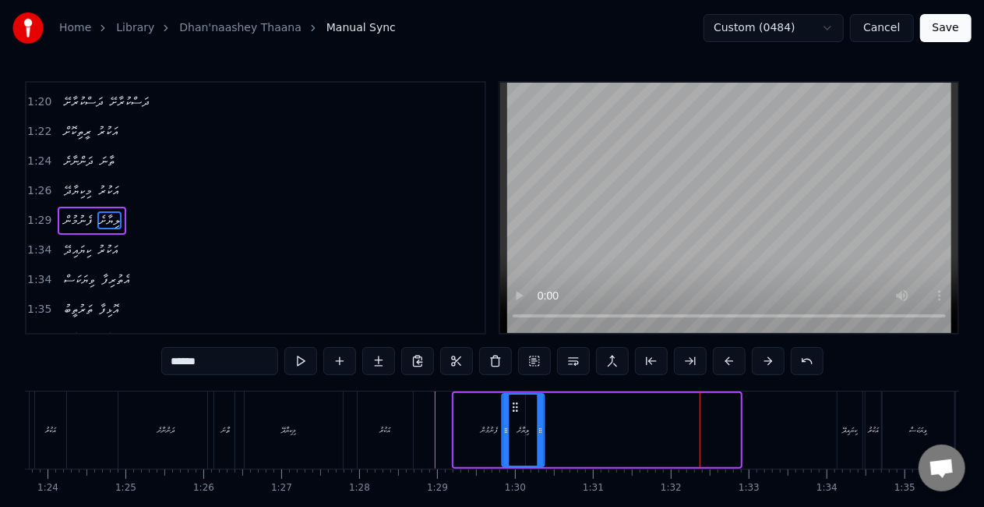
drag, startPoint x: 713, startPoint y: 408, endPoint x: 518, endPoint y: 396, distance: 196.0
click at [518, 396] on div "ލިޔާށެ" at bounding box center [524, 429] width 41 height 71
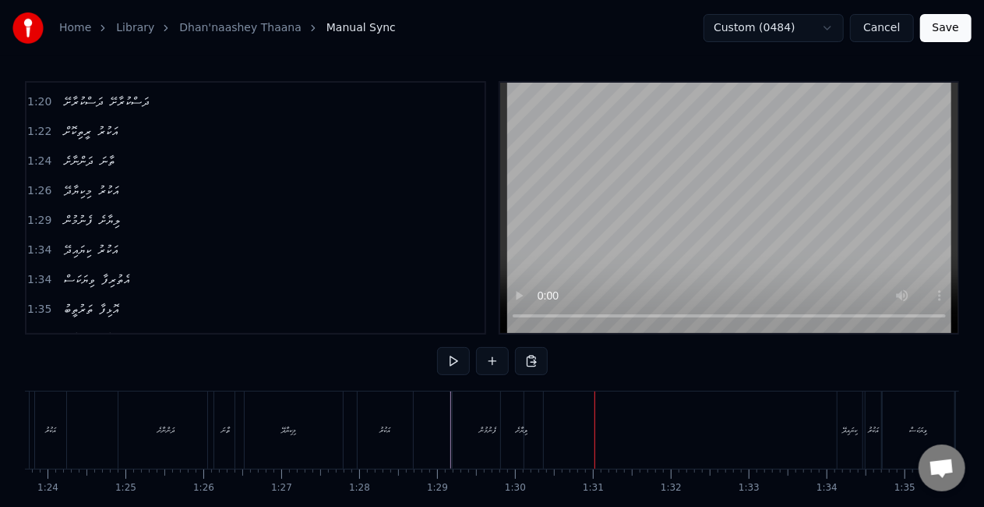
click at [528, 433] on div "ލިޔާށެ" at bounding box center [522, 430] width 12 height 12
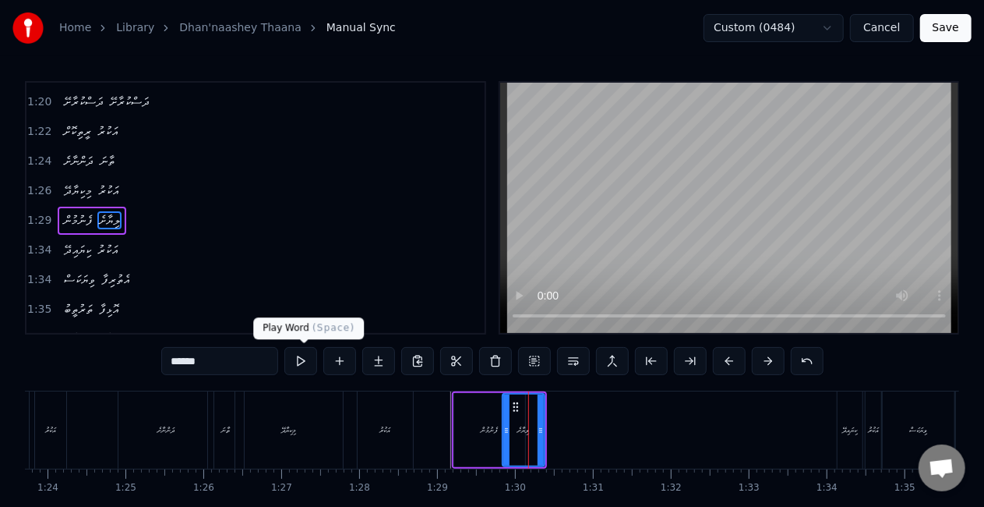
click at [304, 359] on button at bounding box center [301, 361] width 33 height 28
click at [512, 408] on icon at bounding box center [516, 407] width 12 height 12
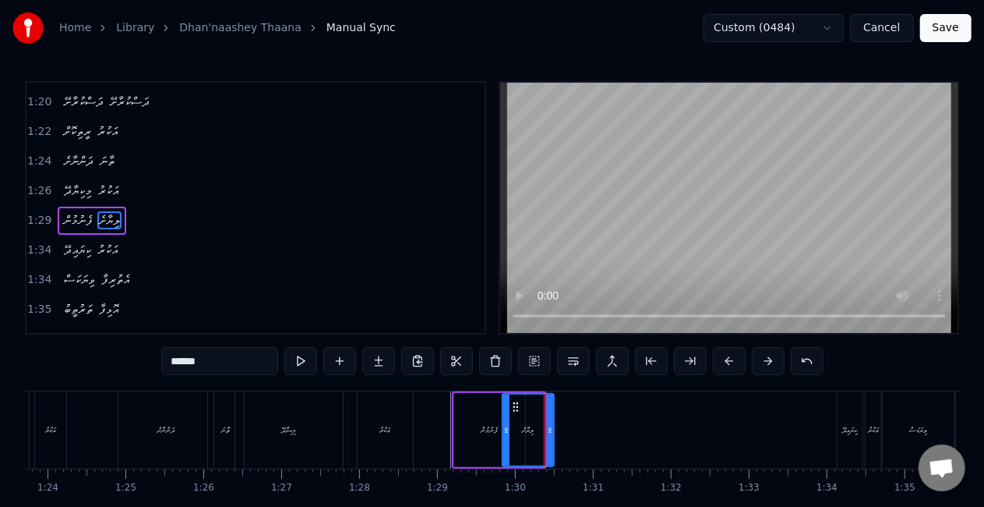
drag, startPoint x: 541, startPoint y: 433, endPoint x: 550, endPoint y: 433, distance: 9.4
click at [550, 433] on icon at bounding box center [550, 430] width 6 height 12
click at [468, 433] on div "ފެނުމުން" at bounding box center [489, 430] width 71 height 74
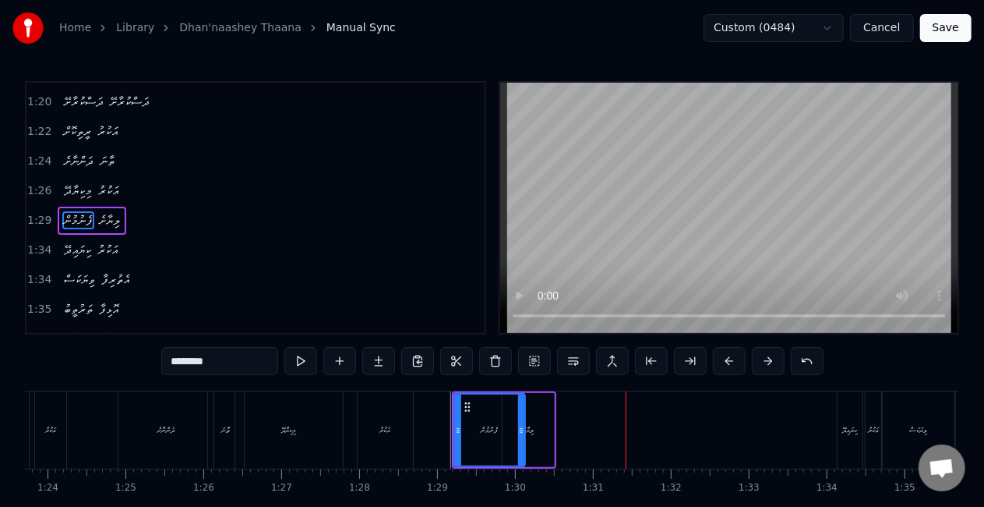
click at [843, 427] on div "ކިޔައިދޭ" at bounding box center [850, 430] width 15 height 12
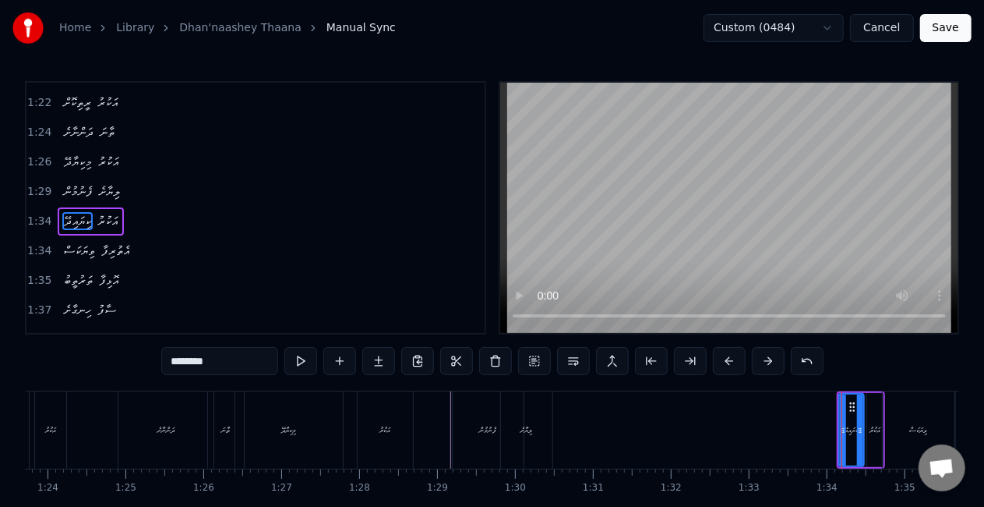
scroll to position [588, 0]
drag, startPoint x: 853, startPoint y: 407, endPoint x: 548, endPoint y: 401, distance: 304.8
click at [548, 401] on icon at bounding box center [548, 407] width 12 height 12
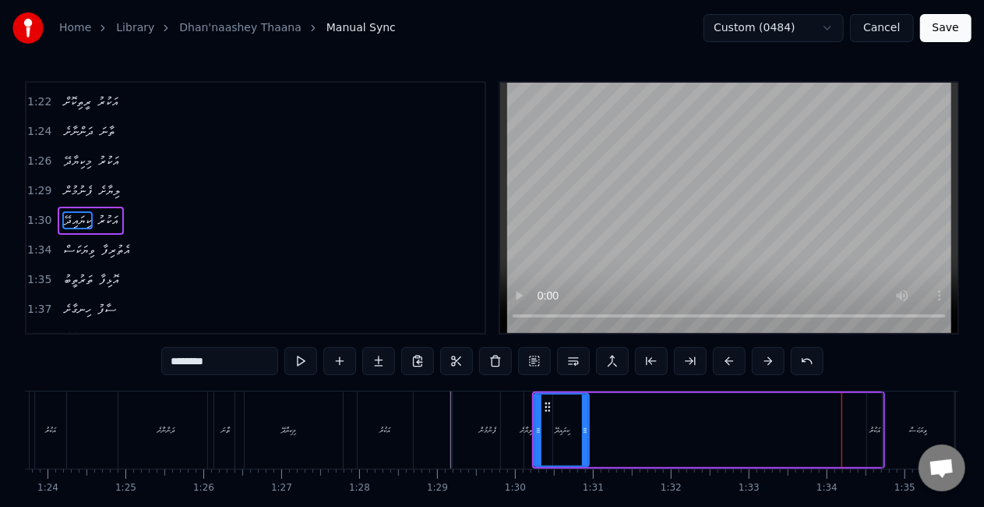
drag, startPoint x: 557, startPoint y: 429, endPoint x: 587, endPoint y: 433, distance: 29.8
click at [587, 433] on icon at bounding box center [585, 430] width 6 height 12
click at [461, 431] on div "ފެނުމުން" at bounding box center [488, 429] width 71 height 77
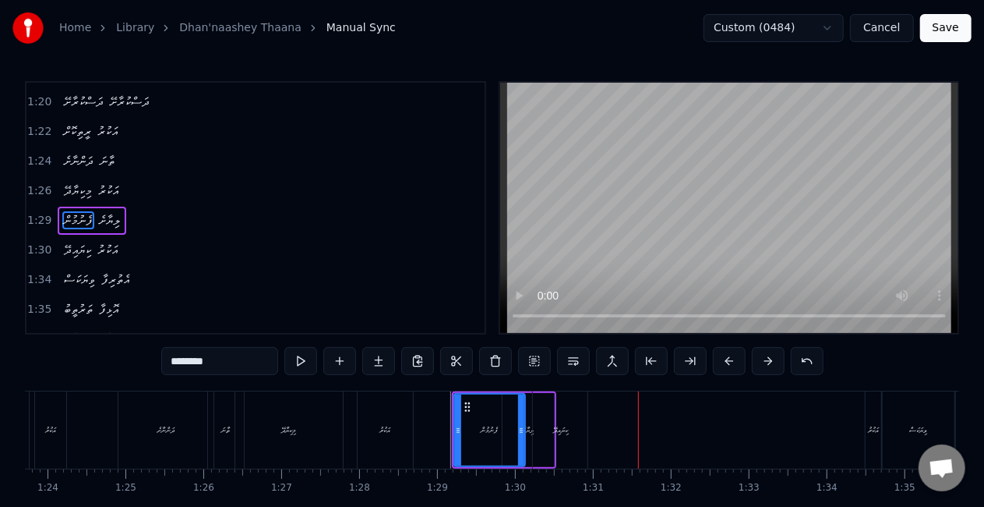
click at [566, 432] on div "ކިޔައިދޭ" at bounding box center [560, 430] width 15 height 12
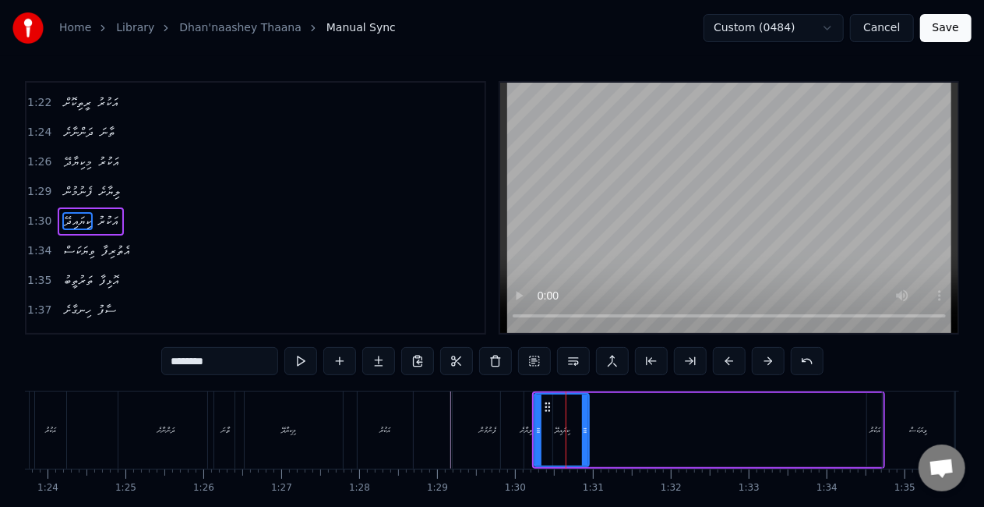
scroll to position [588, 0]
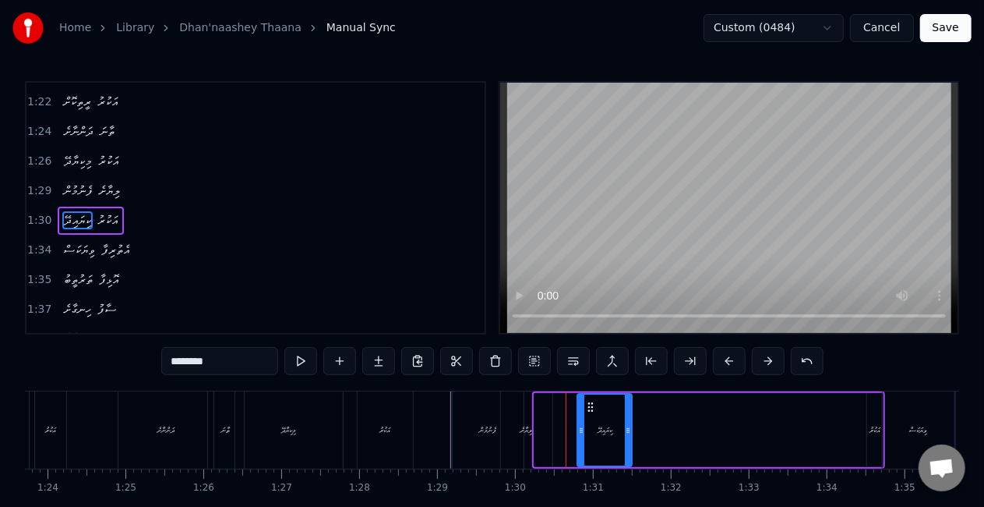
drag, startPoint x: 547, startPoint y: 405, endPoint x: 589, endPoint y: 403, distance: 42.2
click at [589, 403] on icon at bounding box center [591, 407] width 12 height 12
click at [537, 418] on div "ލިޔާށެ" at bounding box center [526, 429] width 51 height 77
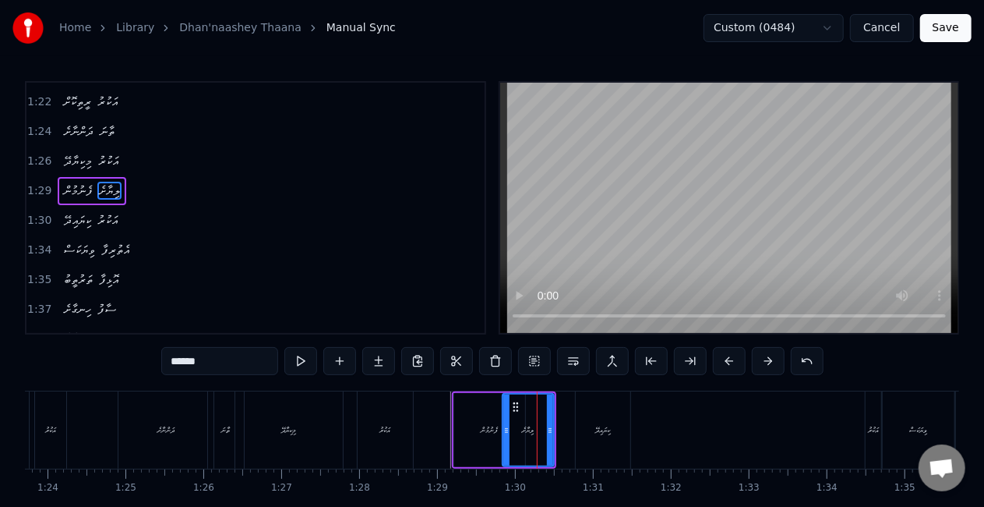
scroll to position [558, 0]
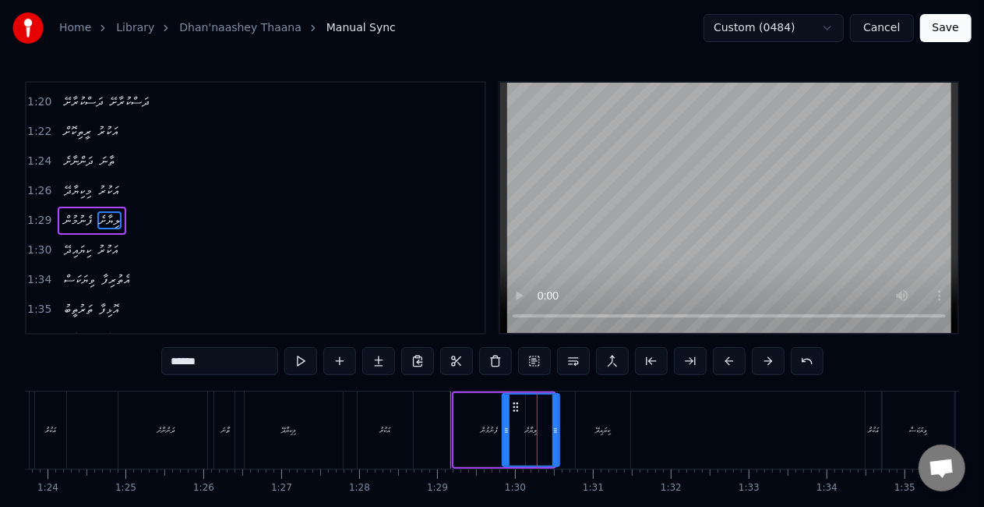
click at [553, 429] on icon at bounding box center [556, 430] width 6 height 12
click at [475, 419] on div "ފެނުމުން" at bounding box center [489, 430] width 71 height 74
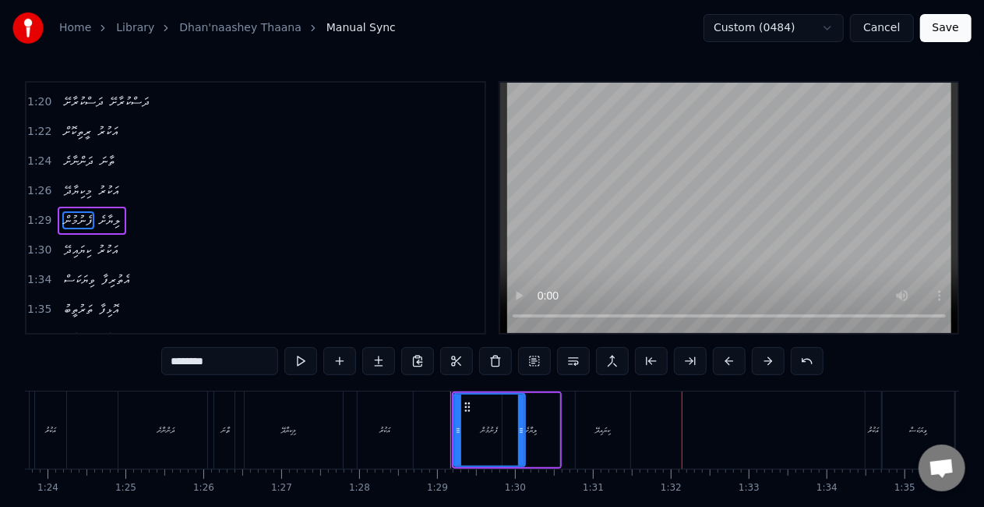
click at [599, 424] on div "ކިޔައިދޭ" at bounding box center [603, 430] width 15 height 12
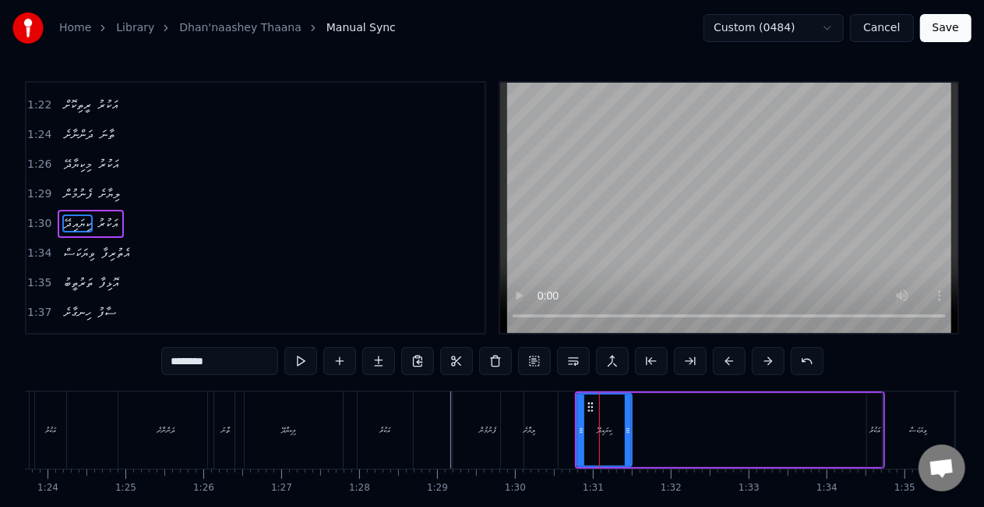
scroll to position [588, 0]
drag, startPoint x: 627, startPoint y: 418, endPoint x: 673, endPoint y: 415, distance: 46.1
click at [677, 416] on div at bounding box center [680, 429] width 6 height 71
click at [518, 422] on div "ލިޔާށެ" at bounding box center [529, 429] width 57 height 77
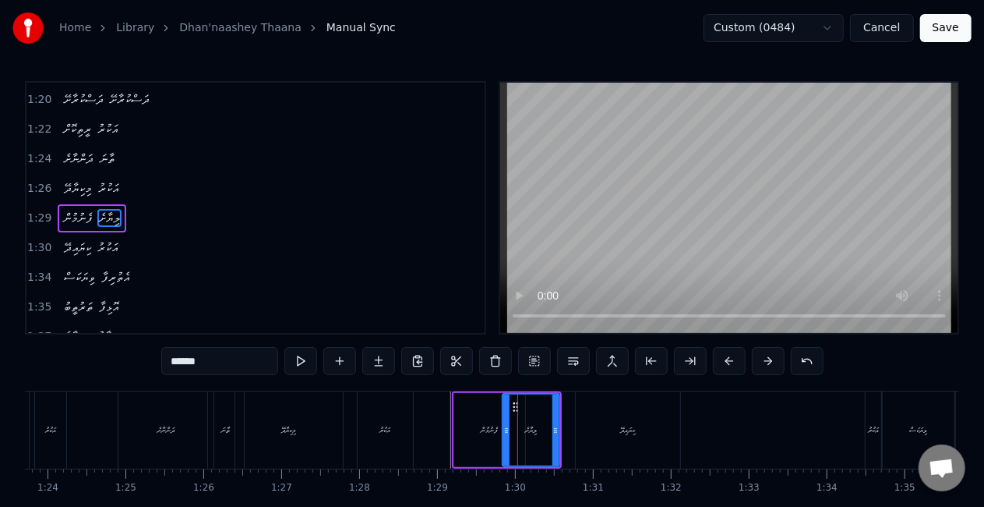
scroll to position [558, 0]
click at [641, 419] on div "ކިޔައިދޭ" at bounding box center [628, 429] width 104 height 77
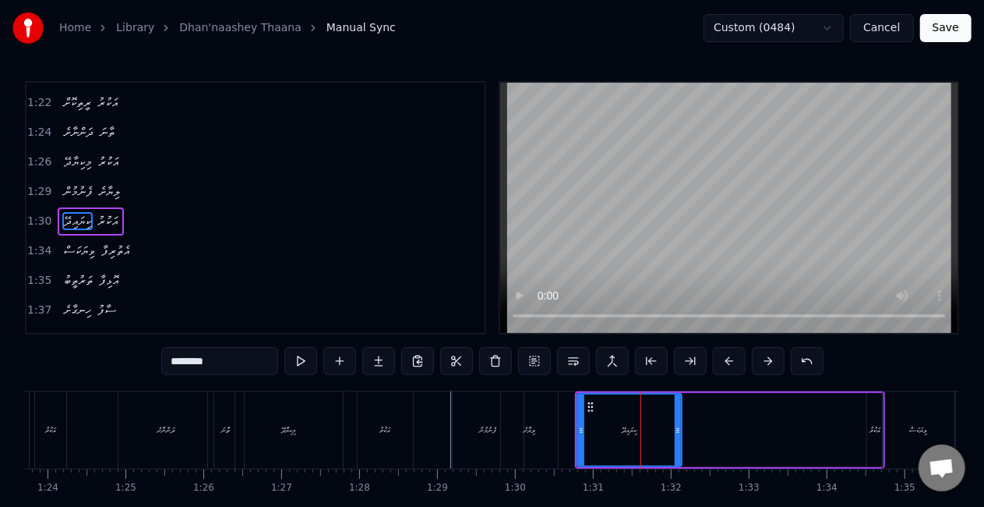
scroll to position [588, 0]
drag, startPoint x: 677, startPoint y: 429, endPoint x: 698, endPoint y: 430, distance: 21.1
click at [698, 430] on icon at bounding box center [699, 430] width 6 height 12
click at [867, 427] on div "އަކުރު" at bounding box center [875, 430] width 17 height 74
type input "******"
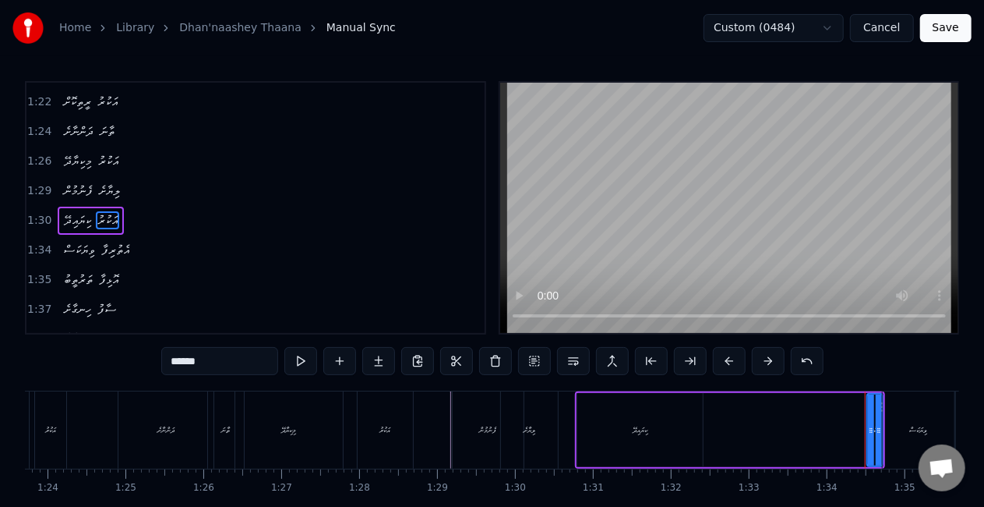
drag, startPoint x: 864, startPoint y: 435, endPoint x: 851, endPoint y: 429, distance: 13.6
click at [848, 429] on div "ކިޔައިދޭ އަކުރު" at bounding box center [730, 429] width 310 height 77
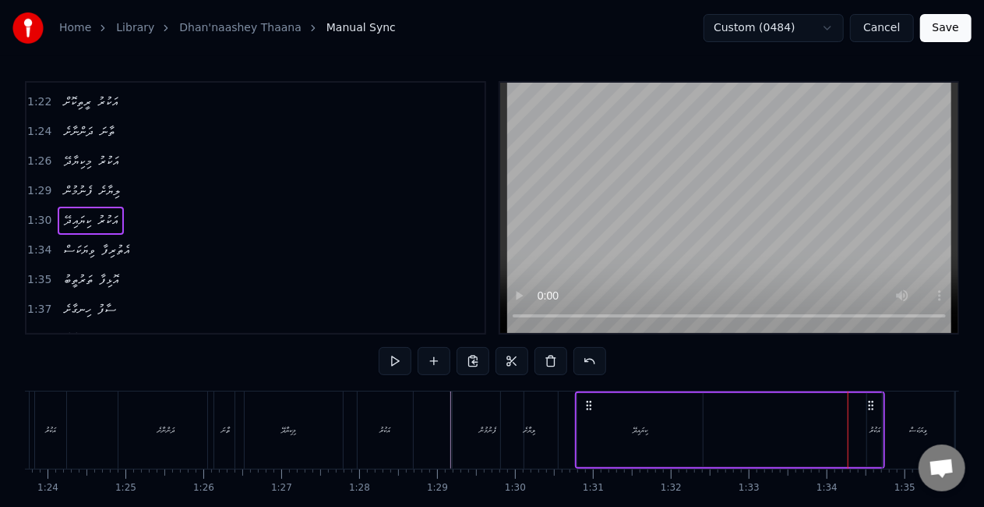
click at [872, 432] on div "އަކުރު" at bounding box center [875, 430] width 11 height 12
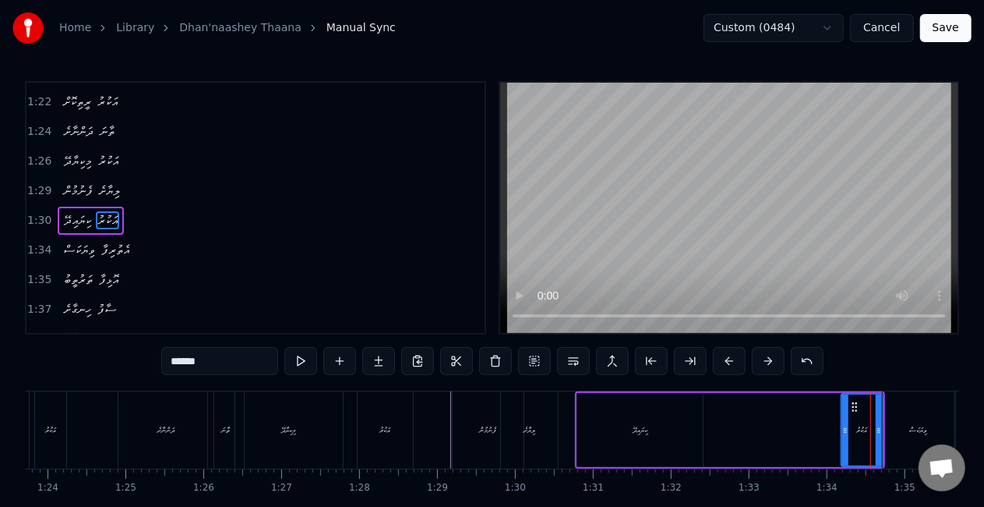
drag, startPoint x: 870, startPoint y: 430, endPoint x: 844, endPoint y: 427, distance: 25.9
click at [844, 427] on icon at bounding box center [846, 430] width 6 height 12
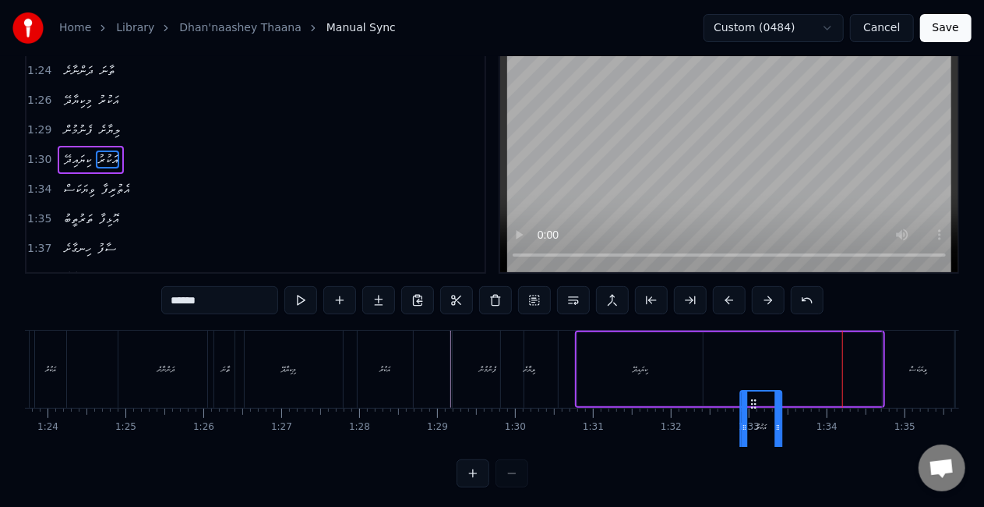
scroll to position [62, 0]
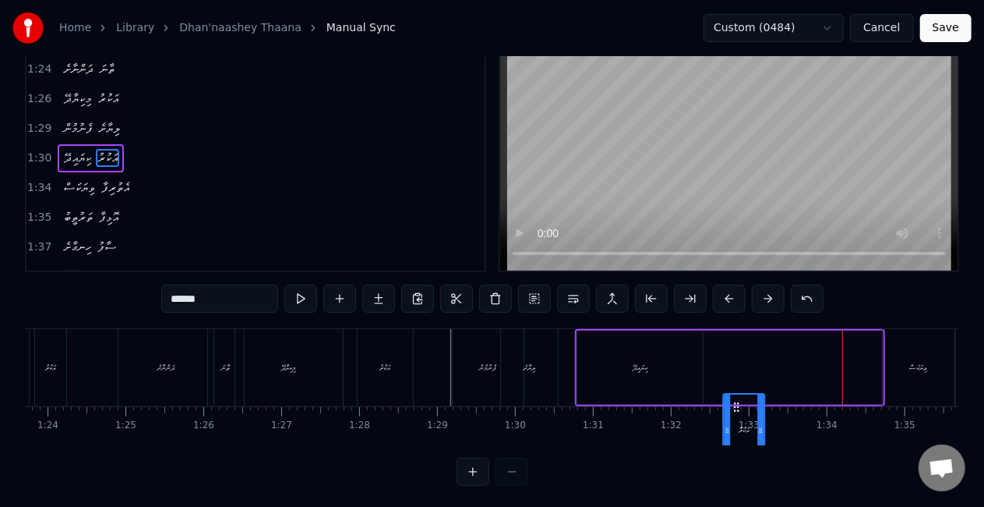
drag, startPoint x: 853, startPoint y: 406, endPoint x: 732, endPoint y: 369, distance: 126.5
click at [732, 369] on div "ކިޔައިދޭ އަކުރު" at bounding box center [730, 367] width 310 height 77
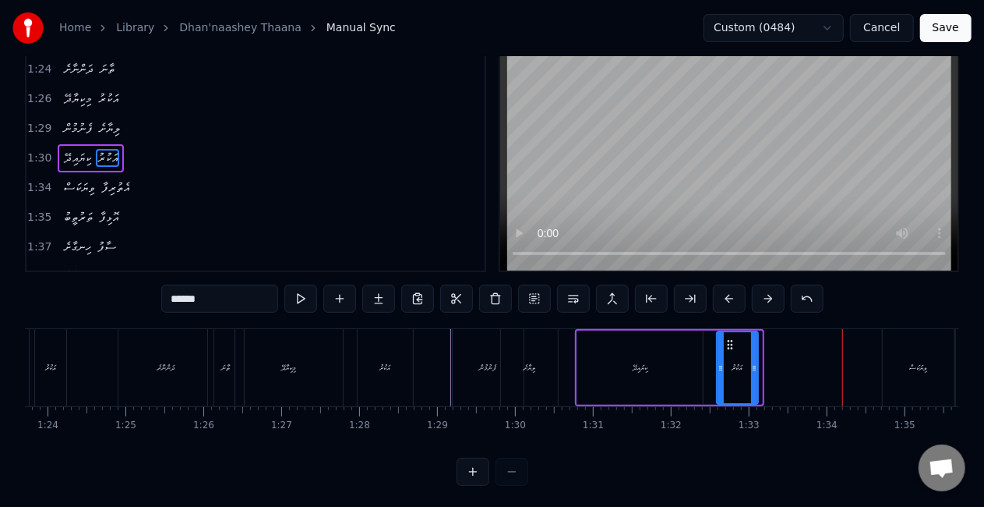
click at [731, 344] on circle at bounding box center [731, 344] width 1 height 1
drag, startPoint x: 731, startPoint y: 344, endPoint x: 723, endPoint y: 344, distance: 8.6
click at [723, 344] on circle at bounding box center [723, 344] width 1 height 1
click at [637, 373] on div "ކިޔައިދޭ" at bounding box center [640, 368] width 15 height 12
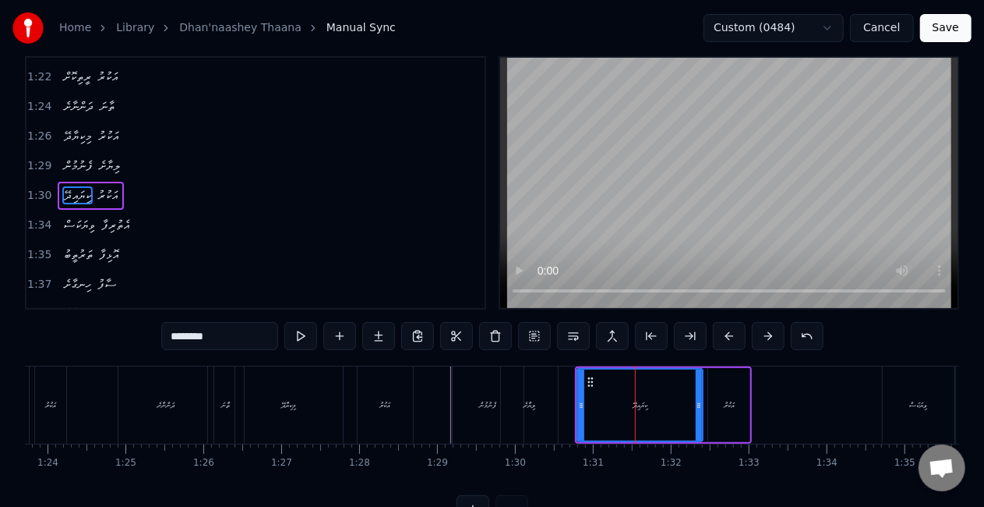
scroll to position [0, 0]
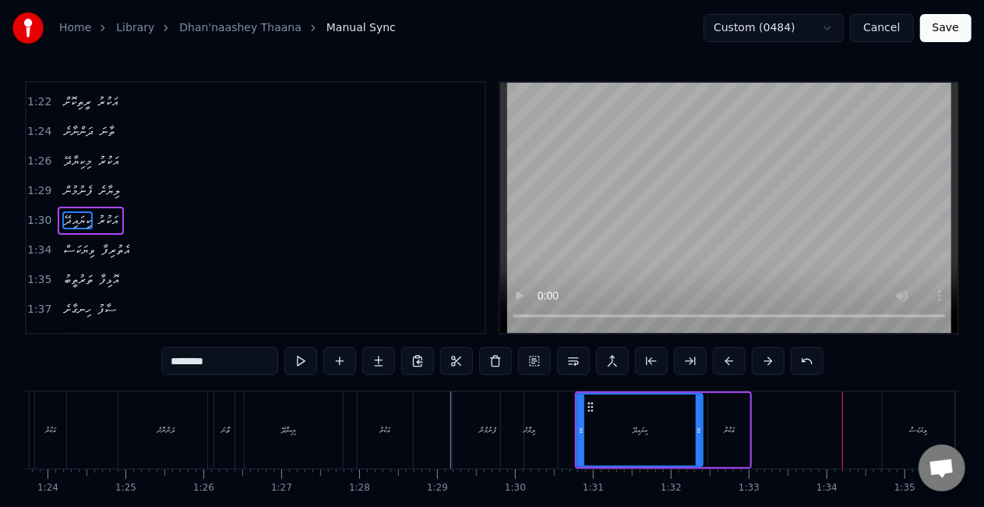
click at [892, 443] on div "ވިޔަކަސް" at bounding box center [919, 429] width 72 height 77
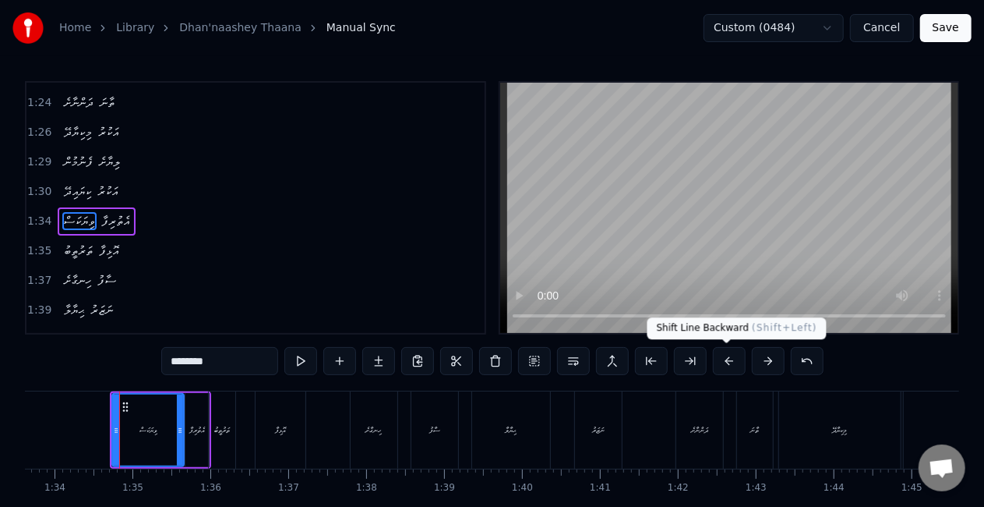
scroll to position [0, 7314]
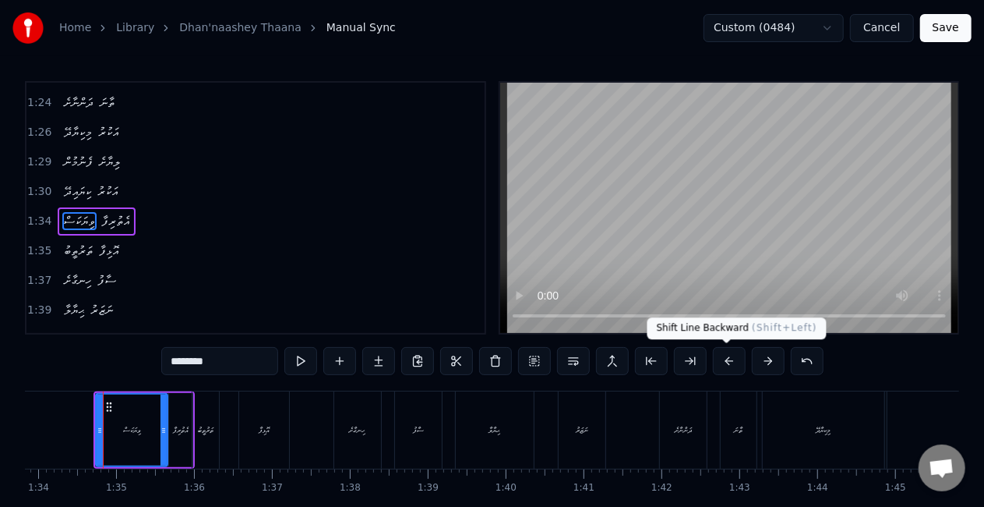
click at [721, 362] on button at bounding box center [729, 361] width 33 height 28
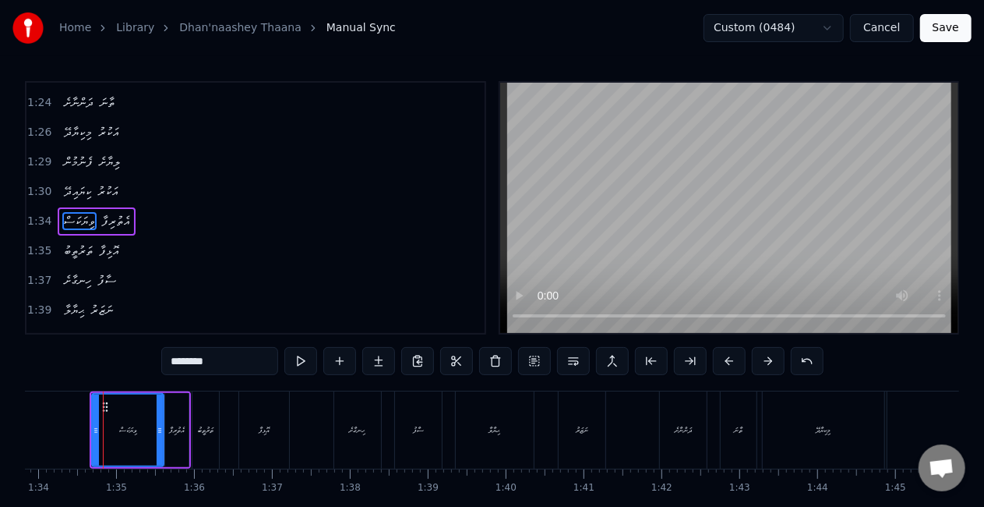
click at [721, 362] on button at bounding box center [729, 361] width 33 height 28
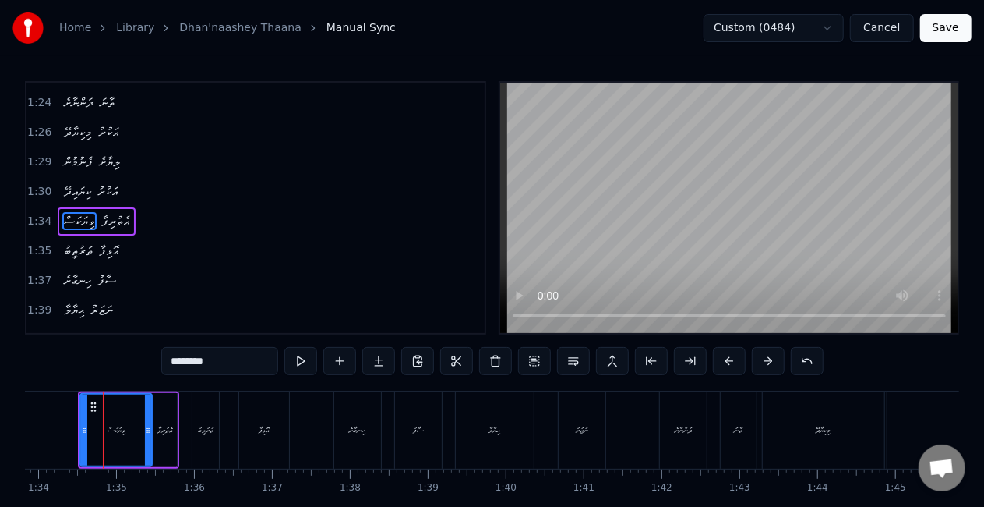
click at [721, 362] on button at bounding box center [729, 361] width 33 height 28
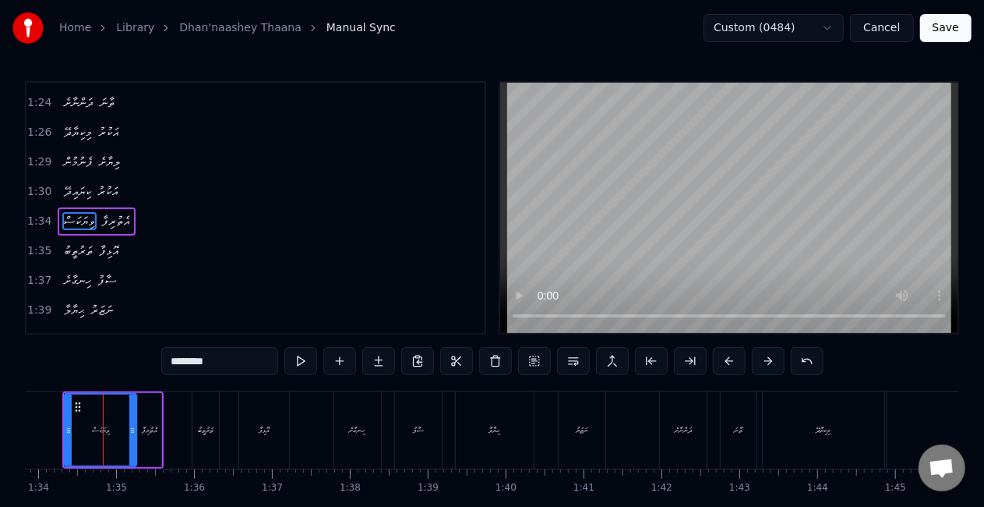
click at [721, 362] on button at bounding box center [729, 361] width 33 height 28
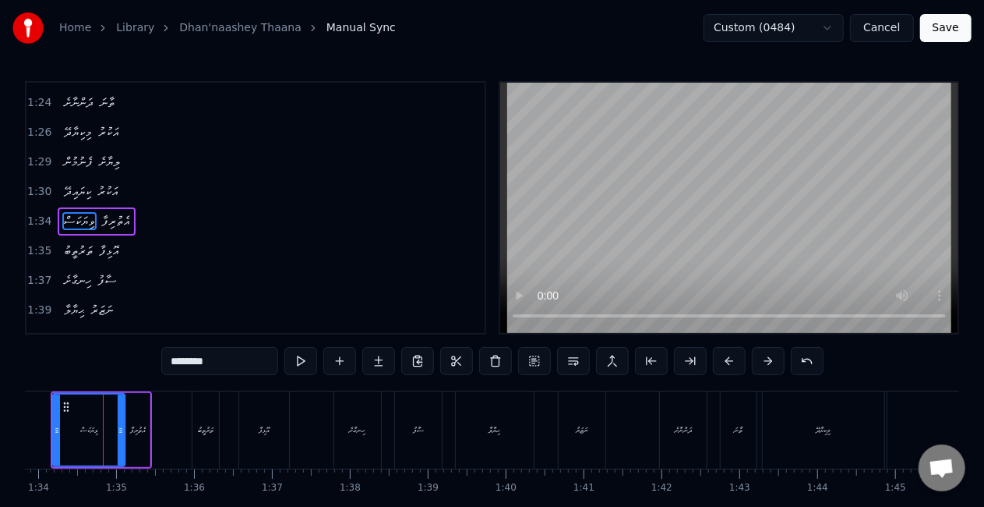
click at [721, 362] on button at bounding box center [729, 361] width 33 height 28
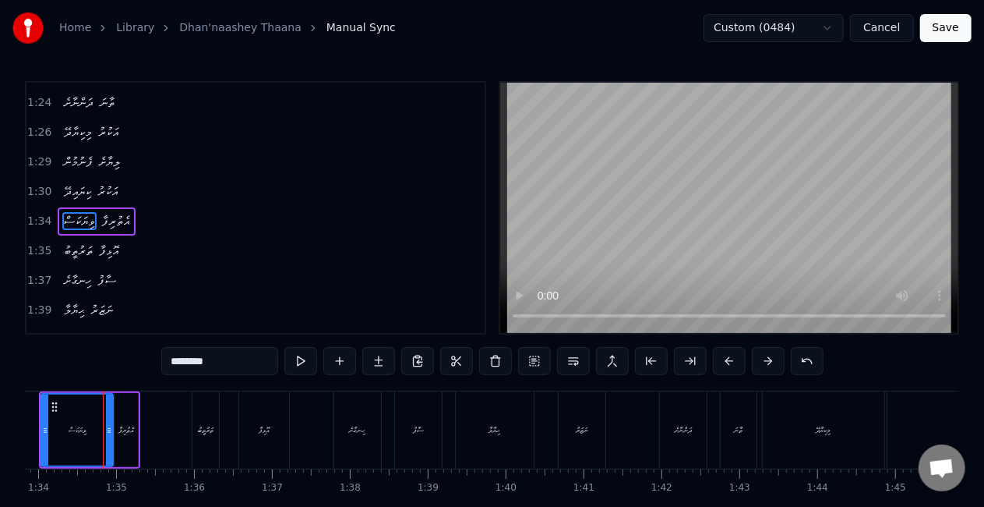
click at [721, 362] on button at bounding box center [729, 361] width 33 height 28
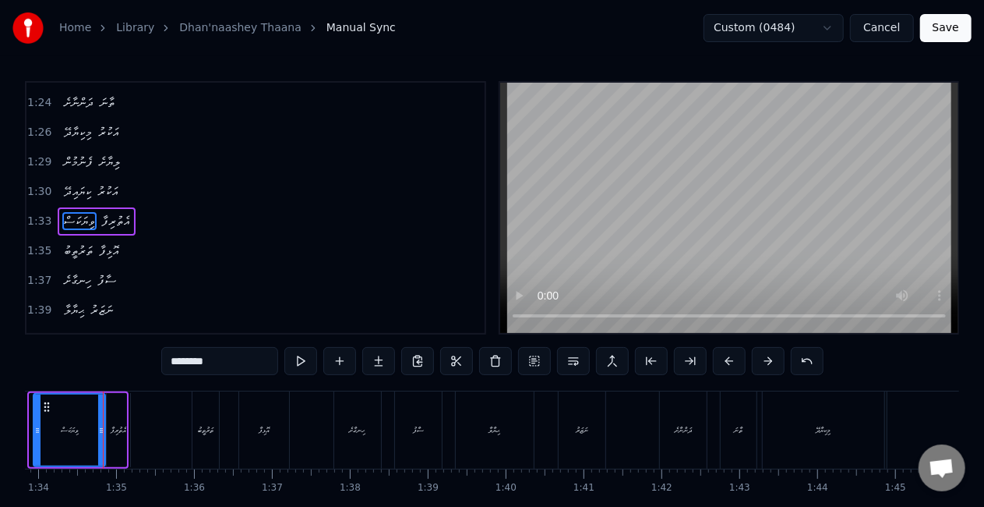
click at [721, 362] on button at bounding box center [729, 361] width 33 height 28
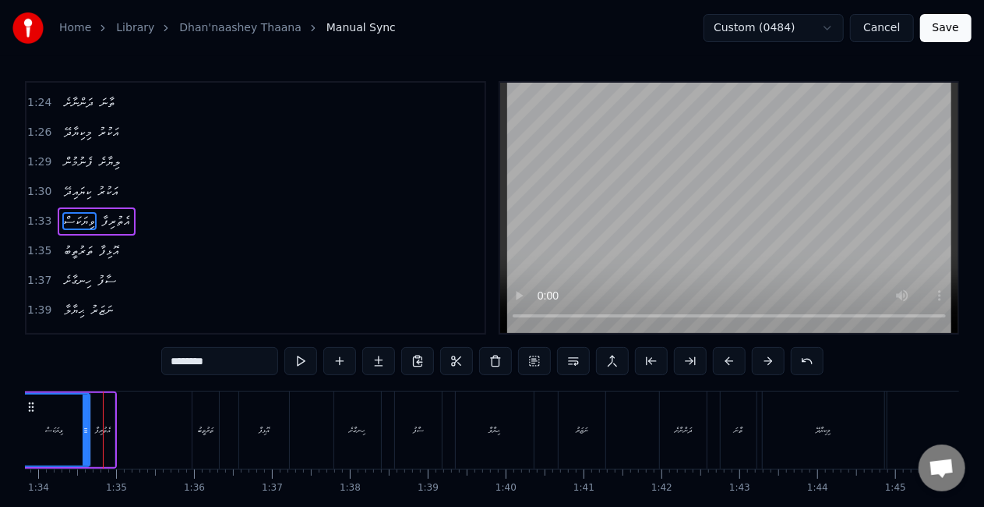
click at [721, 362] on button at bounding box center [729, 361] width 33 height 28
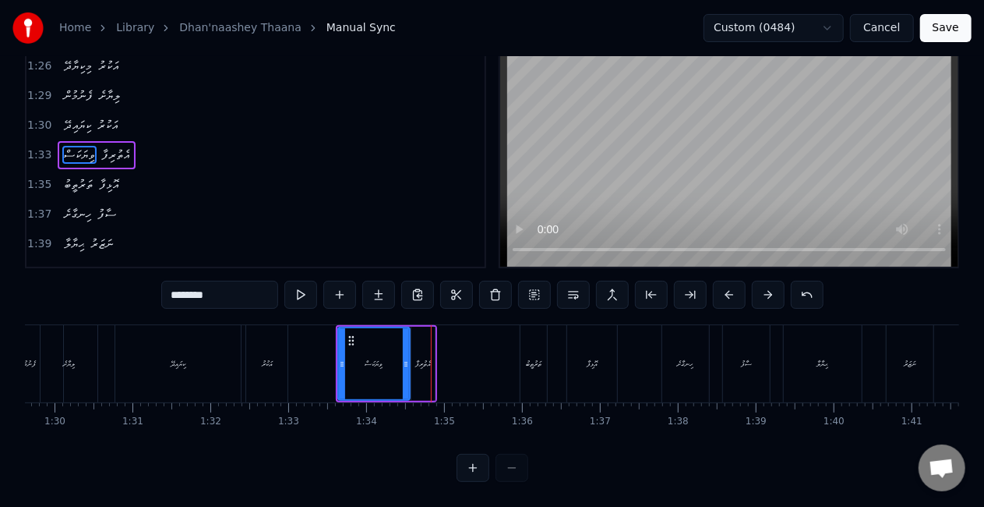
scroll to position [0, 6952]
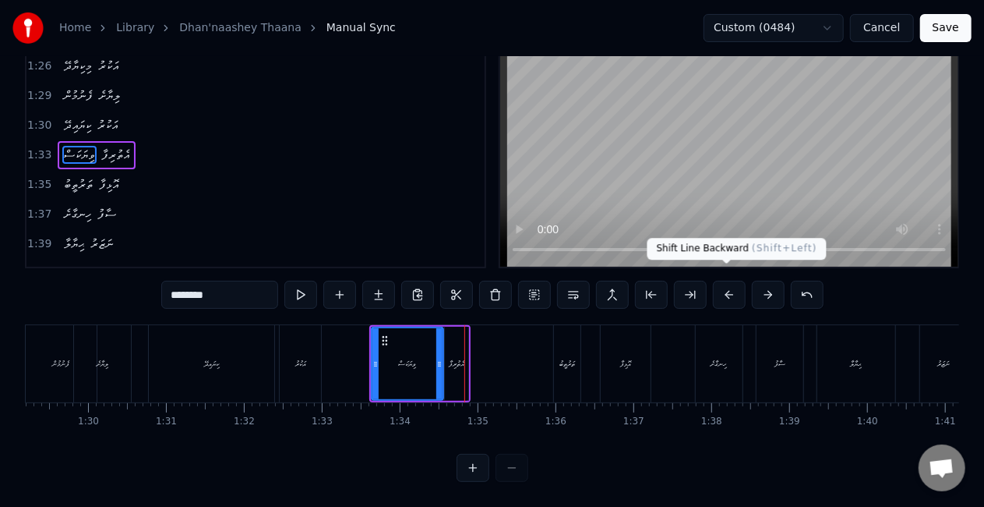
click at [719, 281] on button at bounding box center [729, 295] width 33 height 28
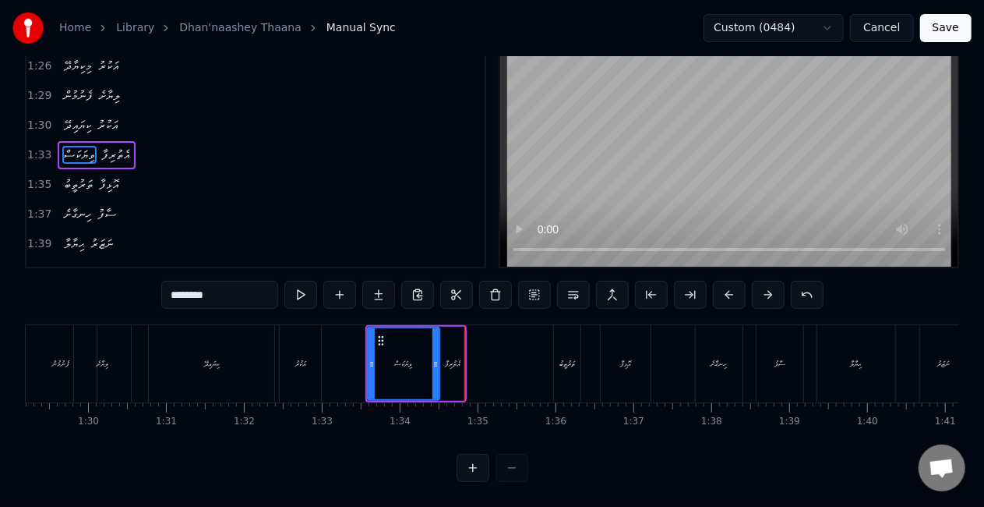
click at [719, 281] on button at bounding box center [729, 295] width 33 height 28
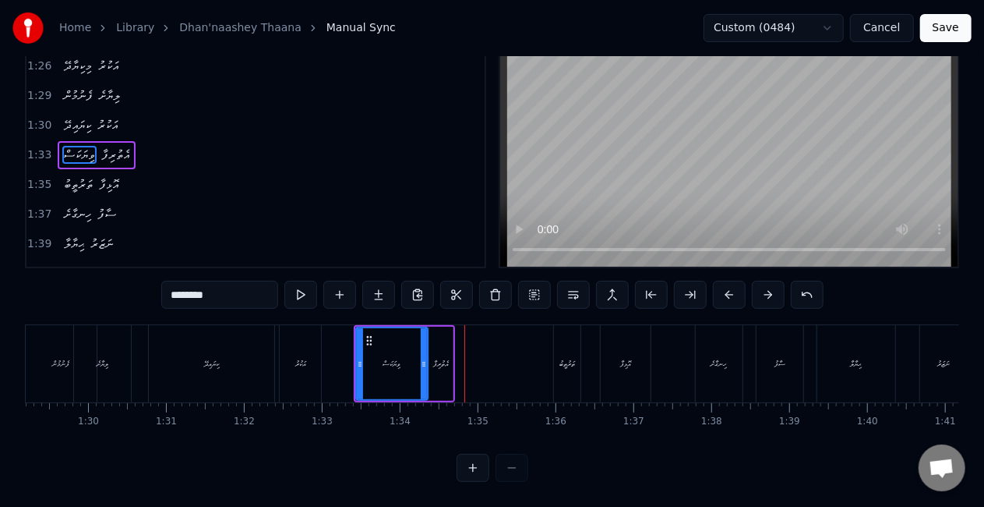
click at [719, 281] on button at bounding box center [729, 295] width 33 height 28
click at [442, 358] on div "އެތުރިފާ" at bounding box center [437, 364] width 16 height 12
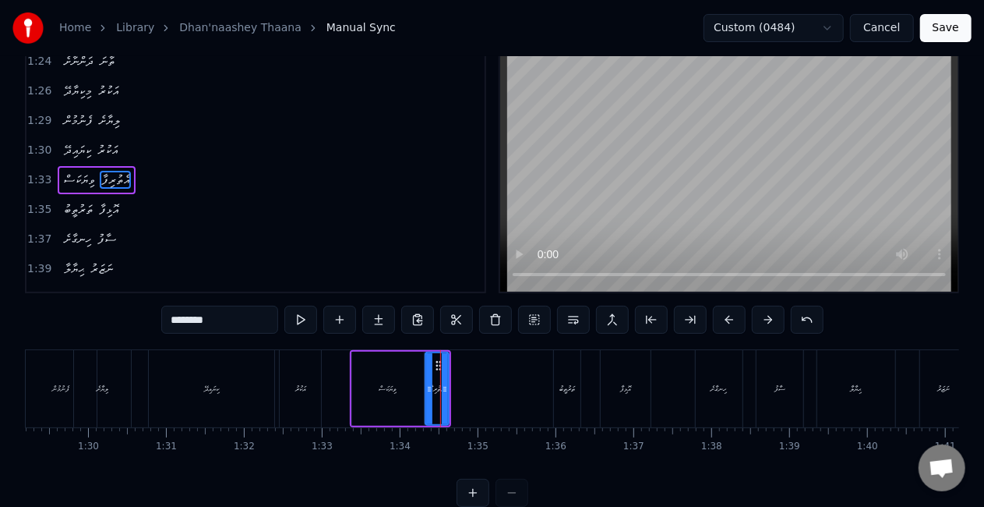
scroll to position [0, 0]
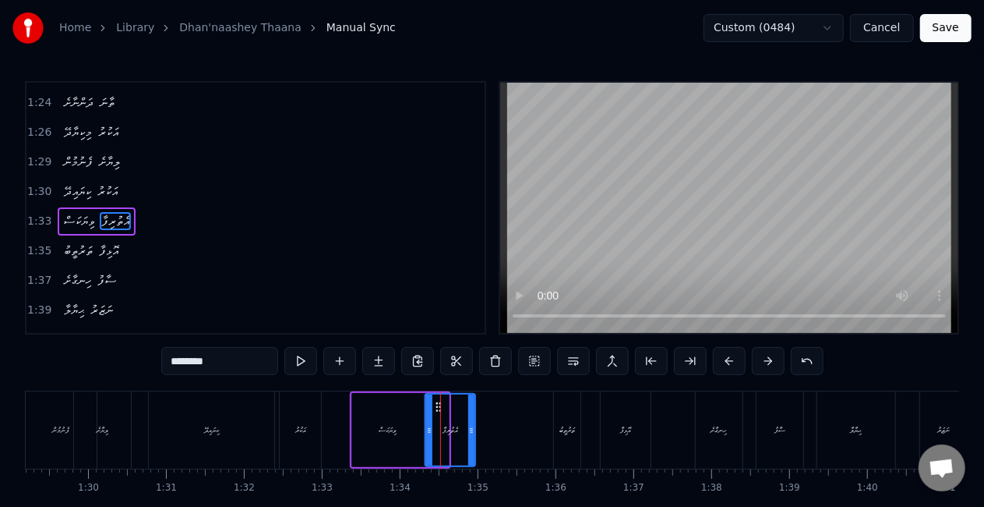
drag, startPoint x: 445, startPoint y: 419, endPoint x: 472, endPoint y: 419, distance: 26.5
click at [472, 419] on div at bounding box center [471, 429] width 6 height 71
click at [445, 405] on icon at bounding box center [444, 407] width 12 height 12
click at [354, 427] on div "ވިޔަކަސް" at bounding box center [388, 430] width 72 height 74
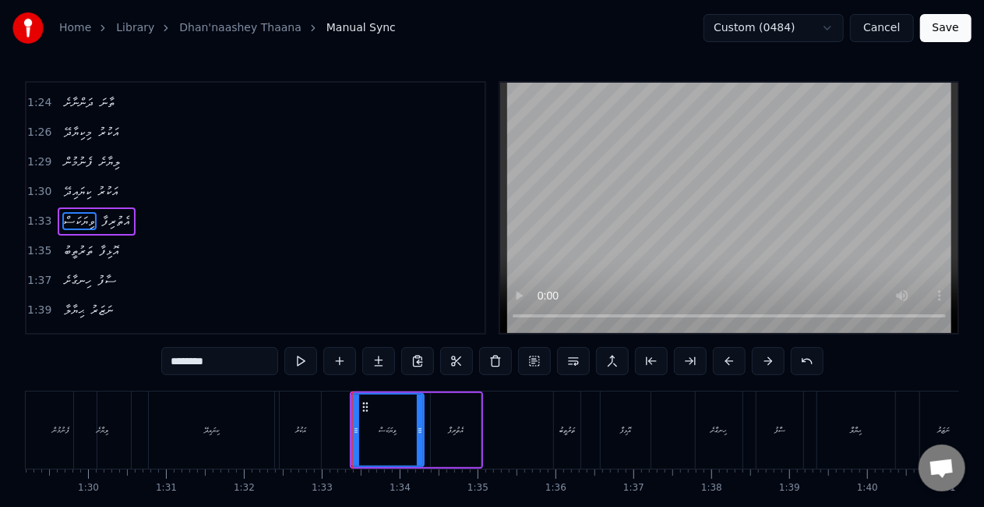
click at [300, 437] on div "އަކުރު" at bounding box center [300, 429] width 41 height 77
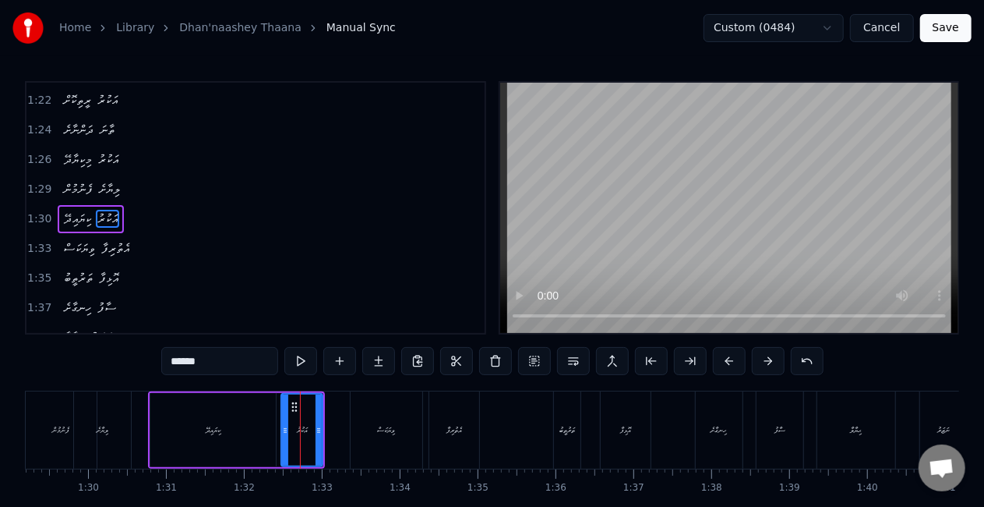
scroll to position [588, 0]
click at [411, 421] on div "ވިޔަކަސް" at bounding box center [387, 429] width 72 height 77
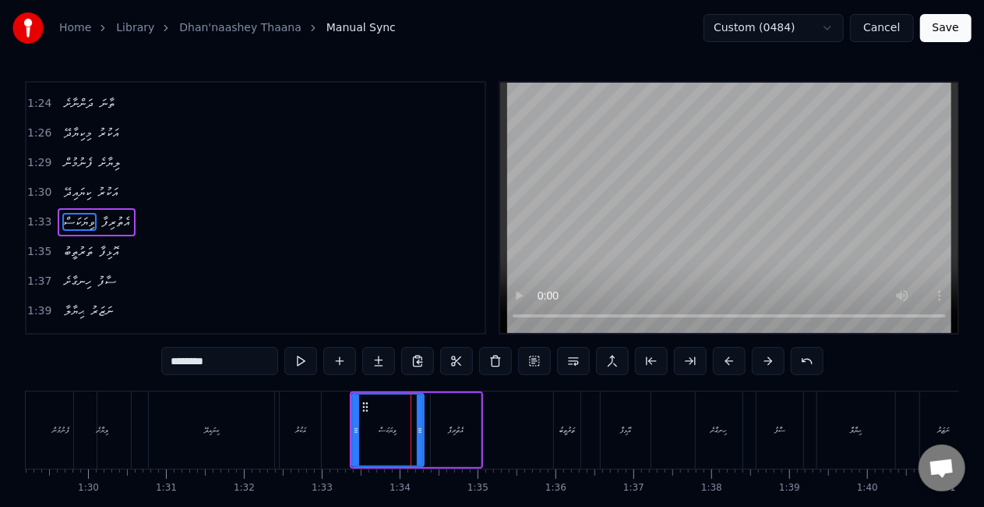
scroll to position [617, 0]
click at [419, 432] on icon at bounding box center [420, 430] width 6 height 12
click at [460, 432] on div "އެތުރިފާ" at bounding box center [456, 430] width 16 height 12
type input "********"
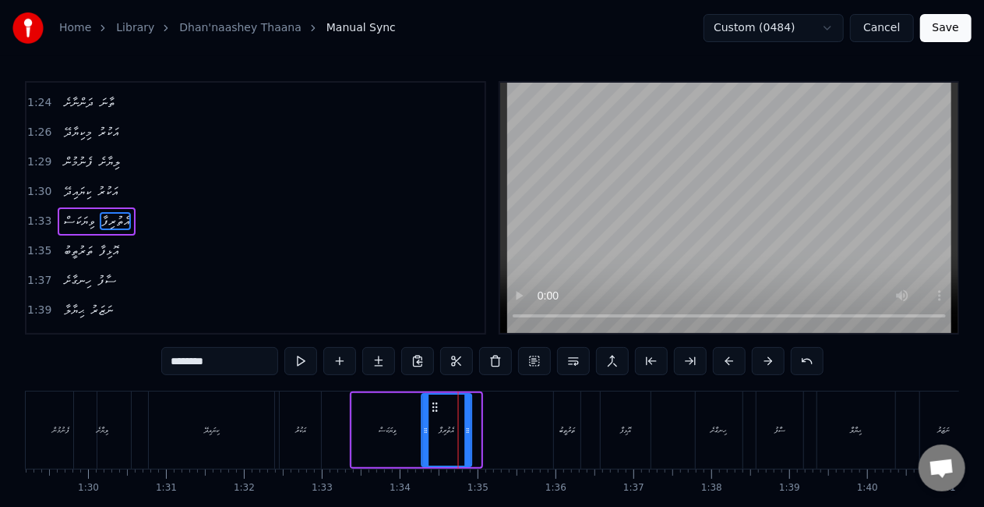
drag, startPoint x: 446, startPoint y: 407, endPoint x: 437, endPoint y: 402, distance: 9.8
click at [437, 402] on icon at bounding box center [435, 407] width 12 height 12
drag, startPoint x: 468, startPoint y: 430, endPoint x: 469, endPoint y: 419, distance: 10.9
click at [483, 431] on icon at bounding box center [484, 430] width 6 height 12
click at [427, 404] on icon at bounding box center [428, 407] width 12 height 12
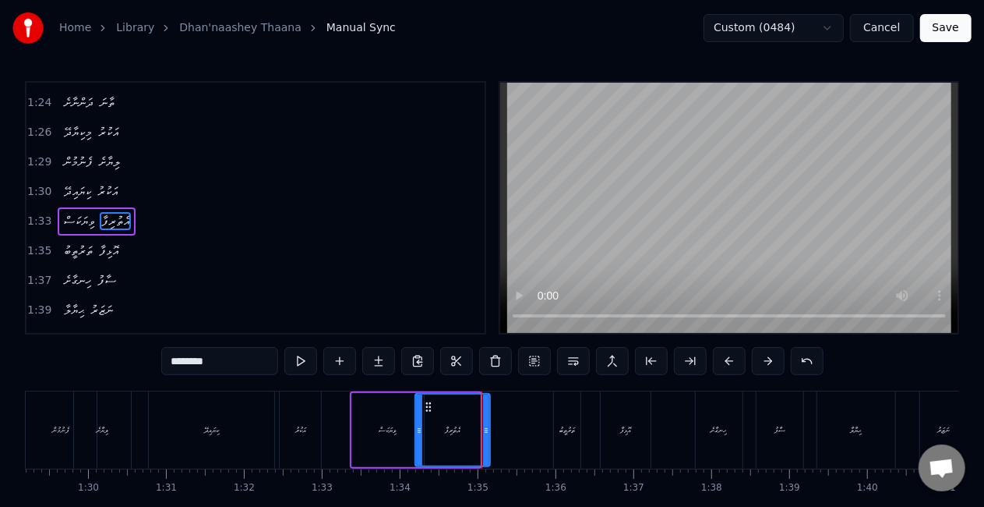
drag, startPoint x: 479, startPoint y: 432, endPoint x: 489, endPoint y: 433, distance: 10.2
click at [489, 433] on icon at bounding box center [486, 430] width 6 height 12
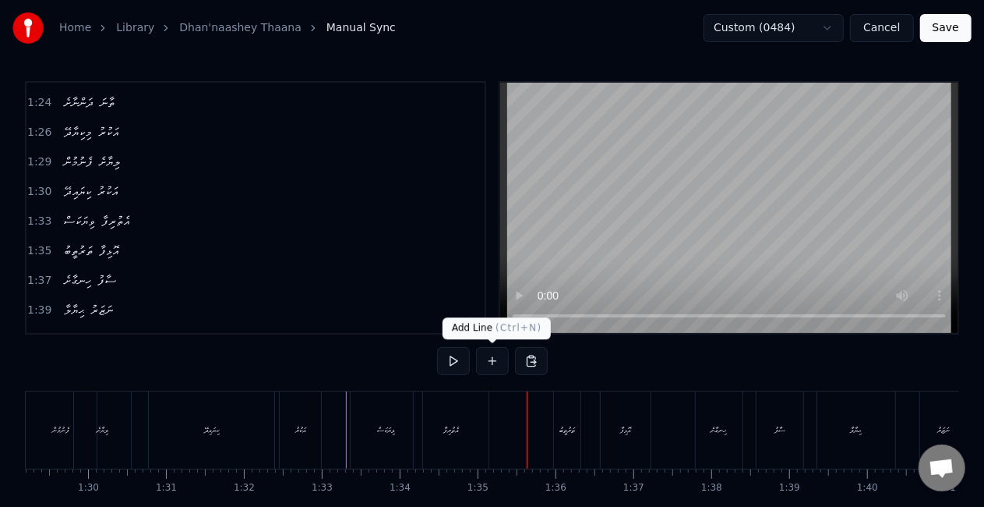
click at [486, 404] on div "އެތުރިފާ" at bounding box center [451, 429] width 75 height 77
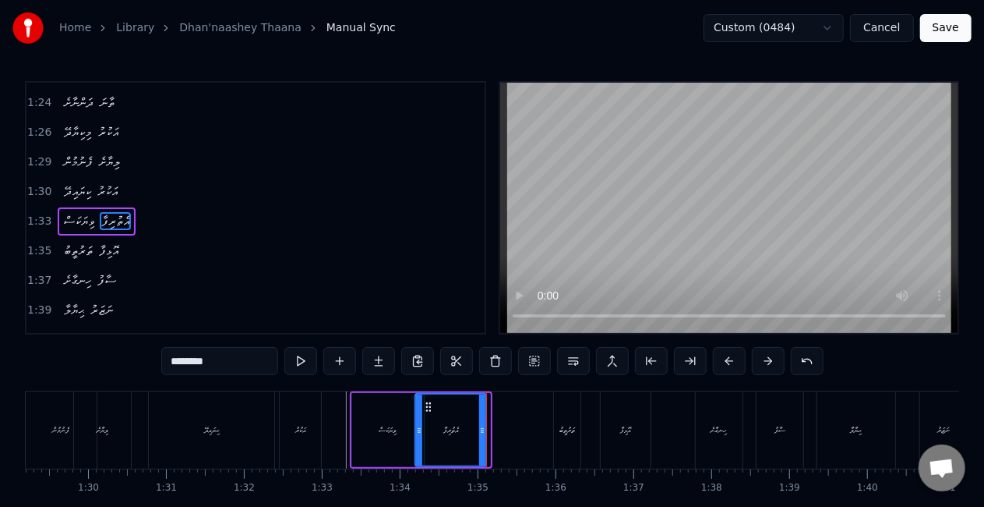
click at [485, 407] on div "އެތުރިފާ" at bounding box center [451, 430] width 72 height 74
click at [363, 413] on div "ވިޔަކަސް" at bounding box center [388, 430] width 72 height 74
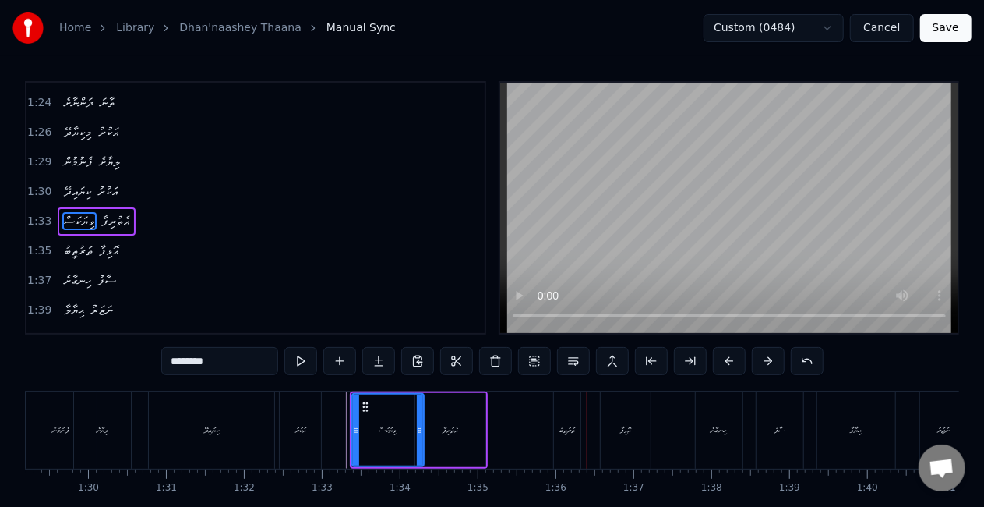
click at [574, 417] on div "ތަރުތީބު" at bounding box center [567, 429] width 27 height 77
type input "********"
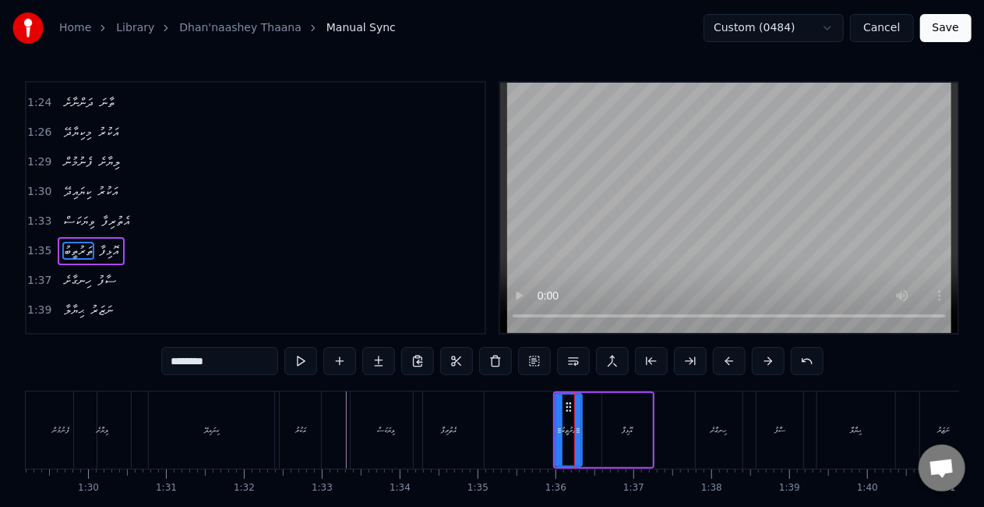
scroll to position [645, 0]
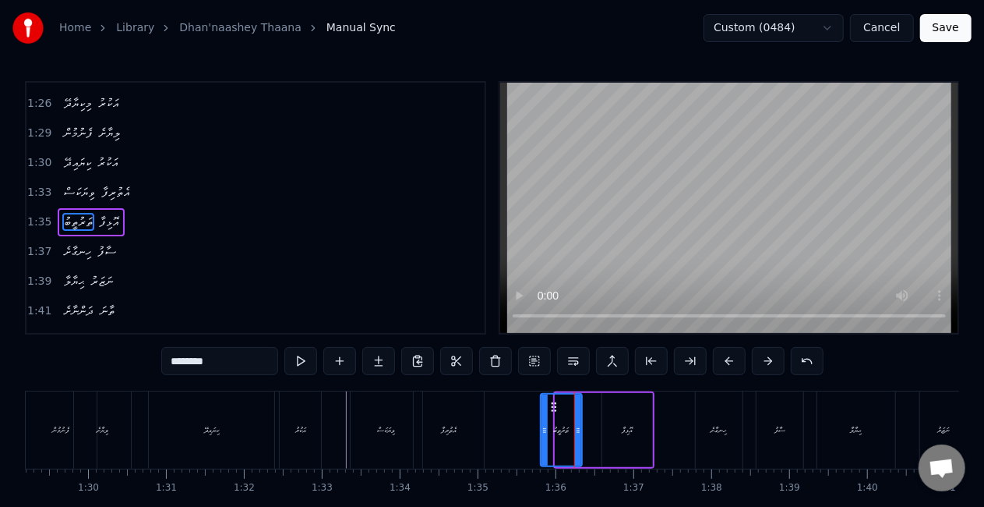
drag, startPoint x: 560, startPoint y: 432, endPoint x: 544, endPoint y: 426, distance: 17.5
click at [544, 428] on icon at bounding box center [545, 430] width 6 height 12
drag, startPoint x: 552, startPoint y: 405, endPoint x: 536, endPoint y: 401, distance: 15.9
click at [536, 401] on icon at bounding box center [536, 407] width 12 height 12
drag, startPoint x: 562, startPoint y: 422, endPoint x: 572, endPoint y: 422, distance: 10.1
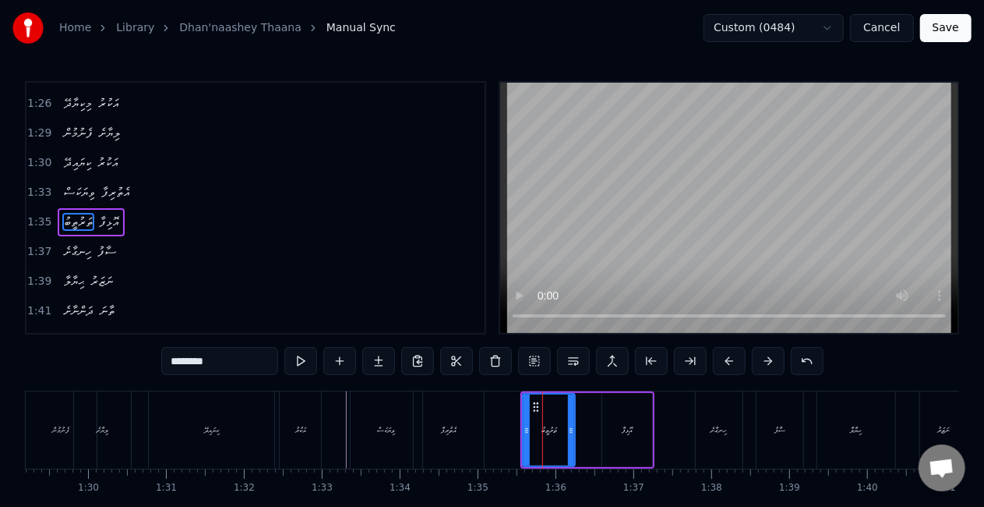
click at [572, 422] on div at bounding box center [571, 429] width 6 height 71
click at [522, 425] on icon at bounding box center [524, 430] width 6 height 12
click at [488, 417] on div "ވިޔަކަސް އެތުރިފާ" at bounding box center [419, 429] width 138 height 77
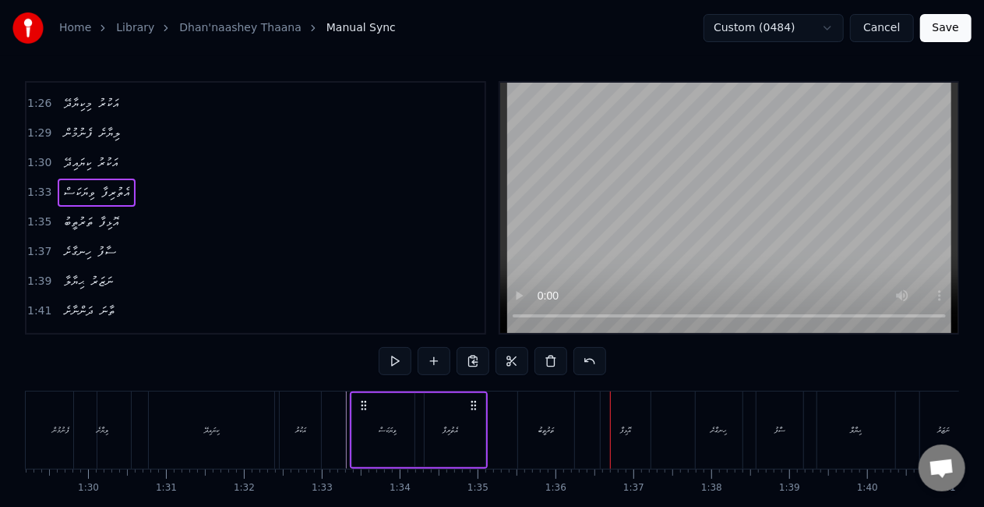
click at [542, 399] on div "ތަރުތީބު" at bounding box center [546, 429] width 56 height 77
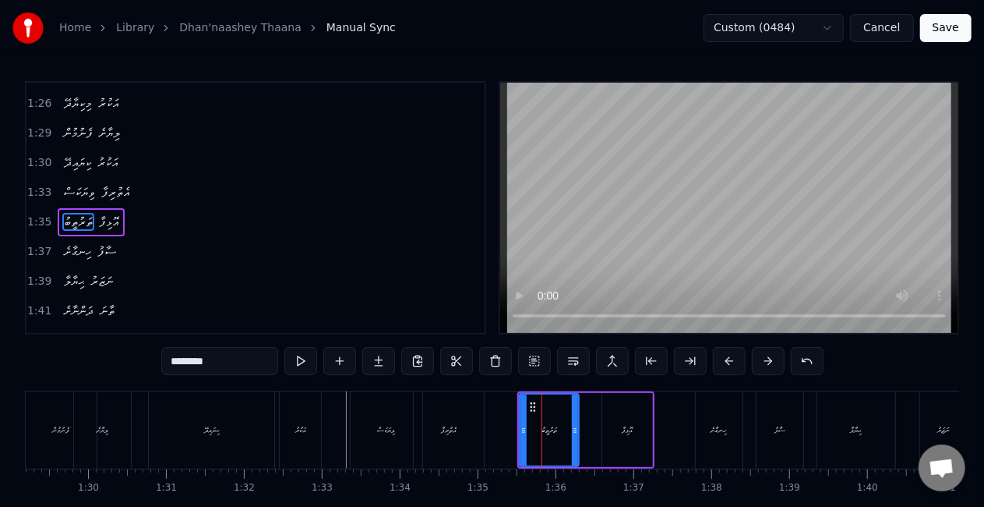
click at [572, 425] on icon at bounding box center [575, 430] width 6 height 12
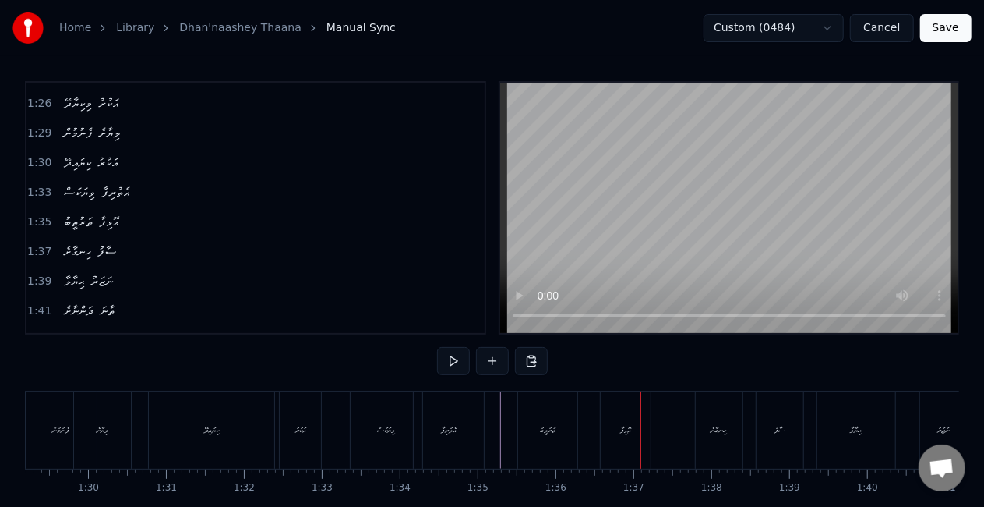
click at [627, 433] on div "އޮޅިފާ" at bounding box center [625, 430] width 11 height 12
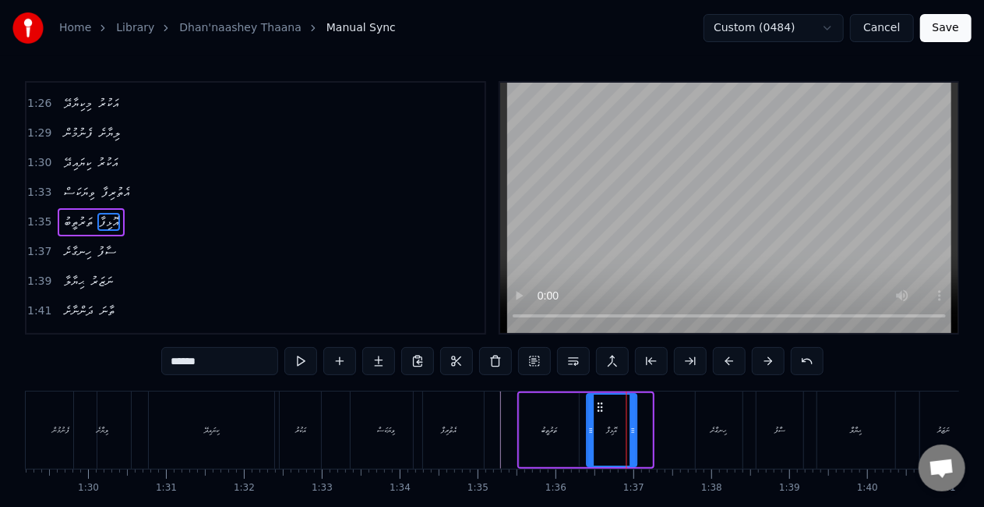
drag, startPoint x: 617, startPoint y: 407, endPoint x: 602, endPoint y: 402, distance: 15.5
click at [602, 402] on icon at bounding box center [601, 407] width 12 height 12
drag, startPoint x: 634, startPoint y: 422, endPoint x: 647, endPoint y: 422, distance: 13.3
click at [647, 422] on div at bounding box center [645, 429] width 6 height 71
click at [584, 427] on icon at bounding box center [585, 430] width 6 height 12
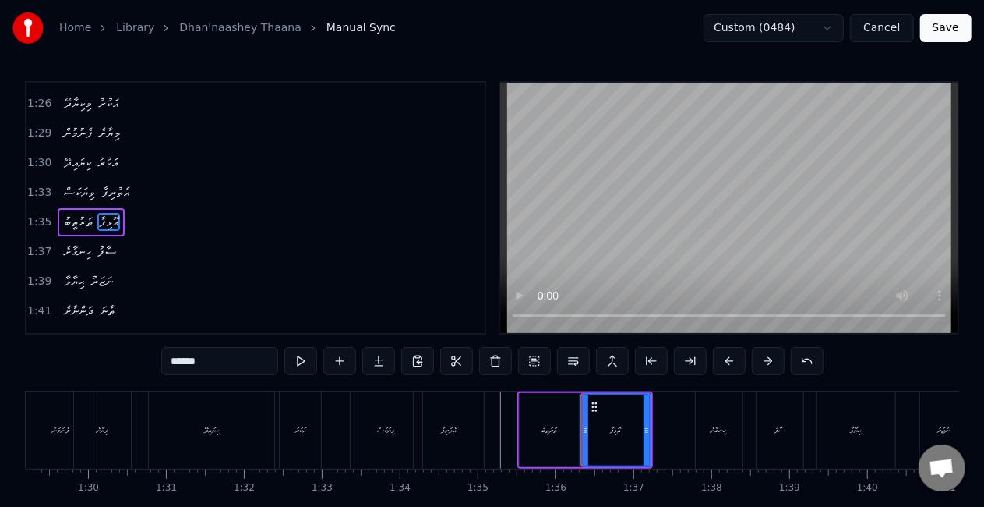
click at [489, 426] on div at bounding box center [432, 429] width 14719 height 77
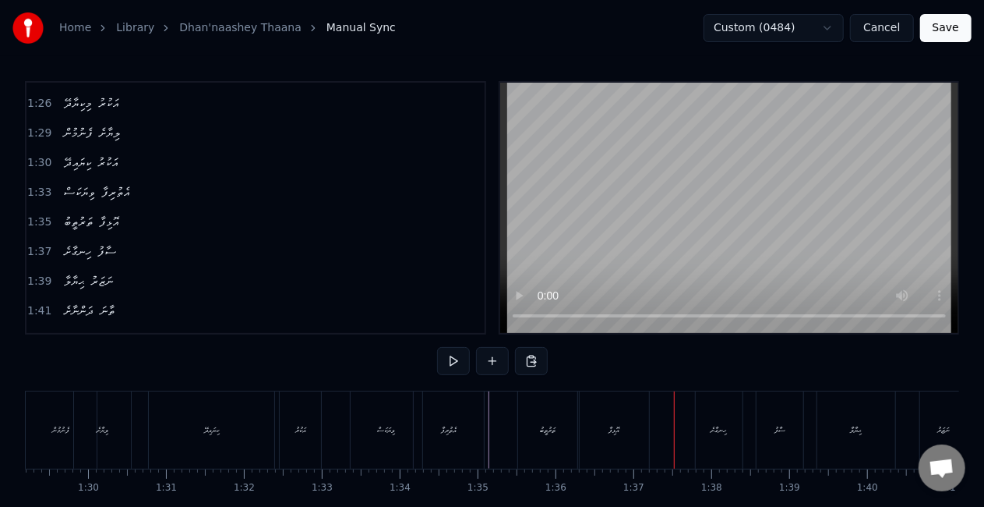
click at [610, 431] on div "އޮޅިފާ" at bounding box center [614, 430] width 11 height 12
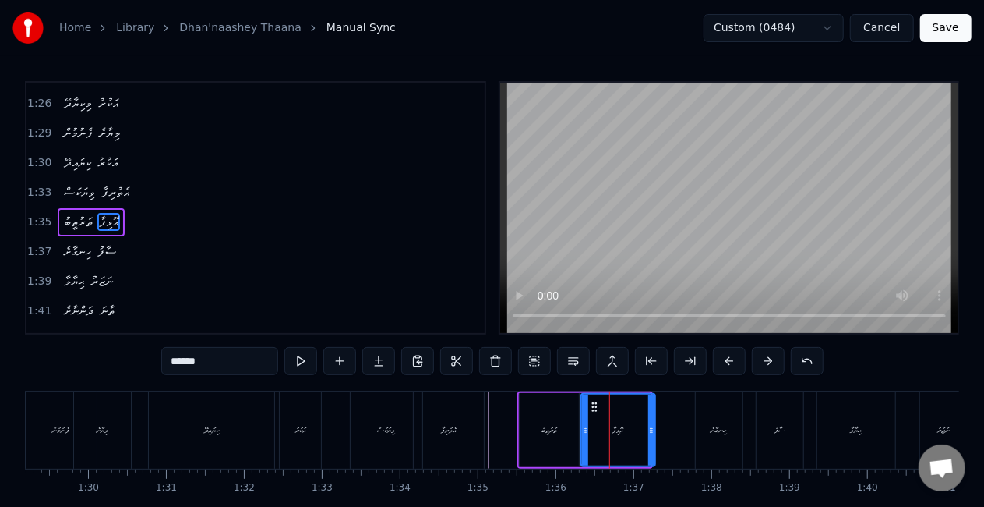
click at [653, 436] on div at bounding box center [652, 429] width 6 height 71
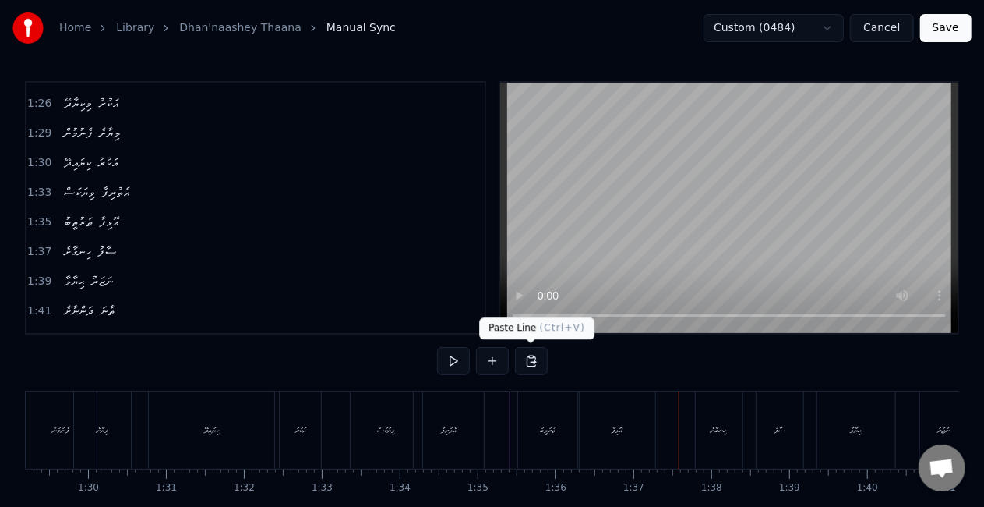
click at [606, 443] on div "އޮޅިފާ" at bounding box center [618, 429] width 76 height 77
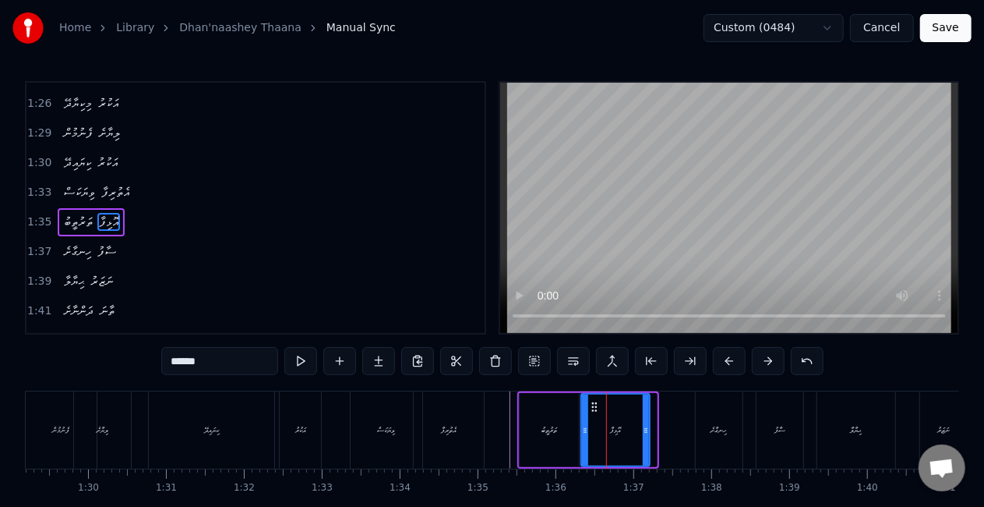
click at [645, 439] on div at bounding box center [646, 429] width 6 height 71
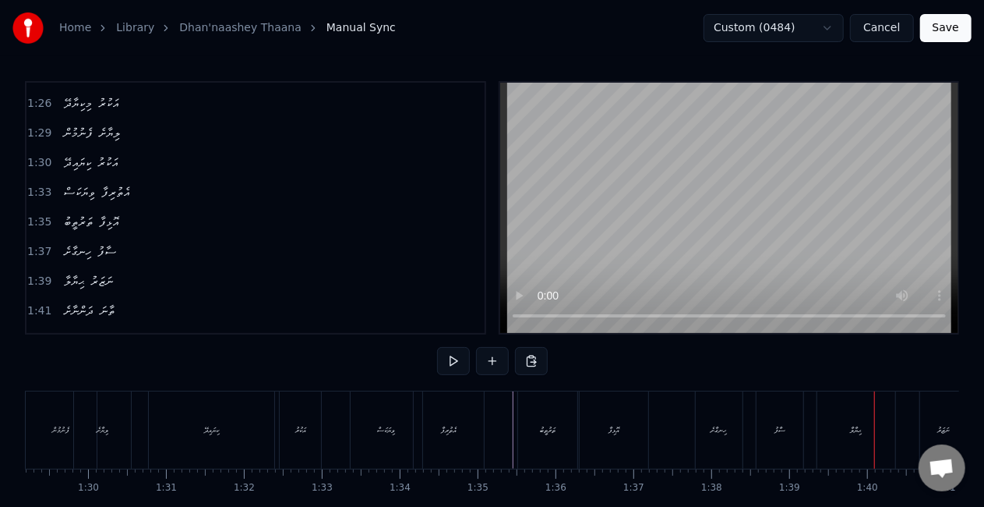
click at [735, 447] on div "ހިނގާށެ" at bounding box center [719, 429] width 47 height 77
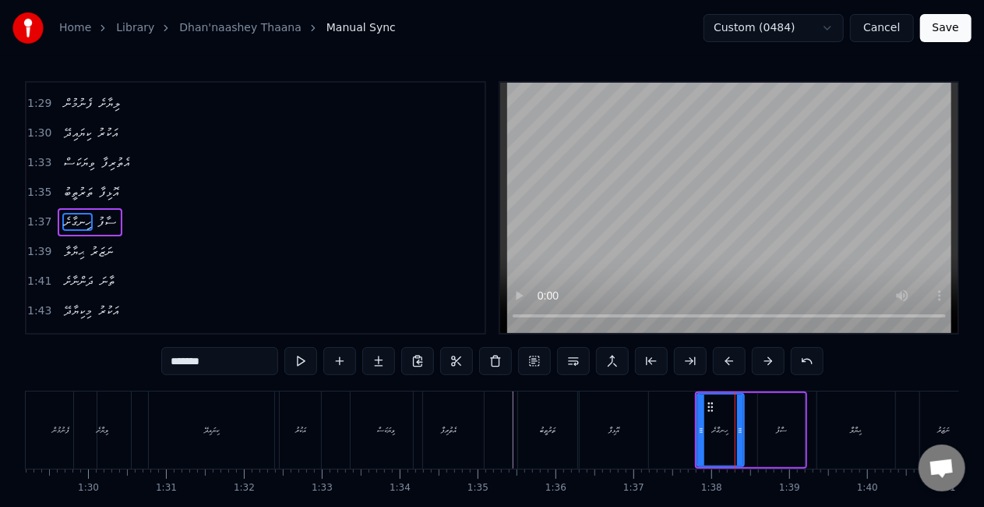
click at [787, 441] on div "ސާފު" at bounding box center [781, 430] width 47 height 74
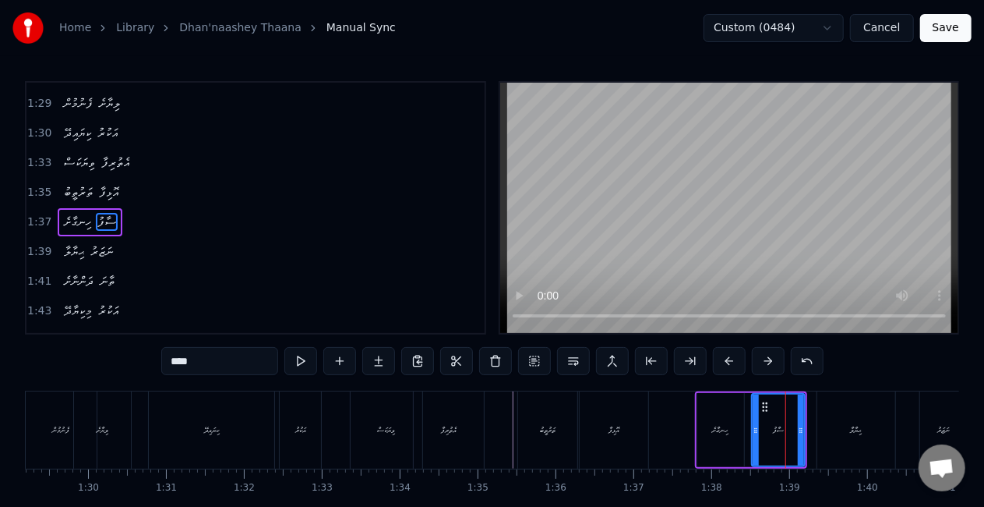
click at [756, 435] on div at bounding box center [756, 429] width 6 height 71
click at [706, 436] on div "ހިނގާށެ" at bounding box center [721, 430] width 47 height 74
type input "*******"
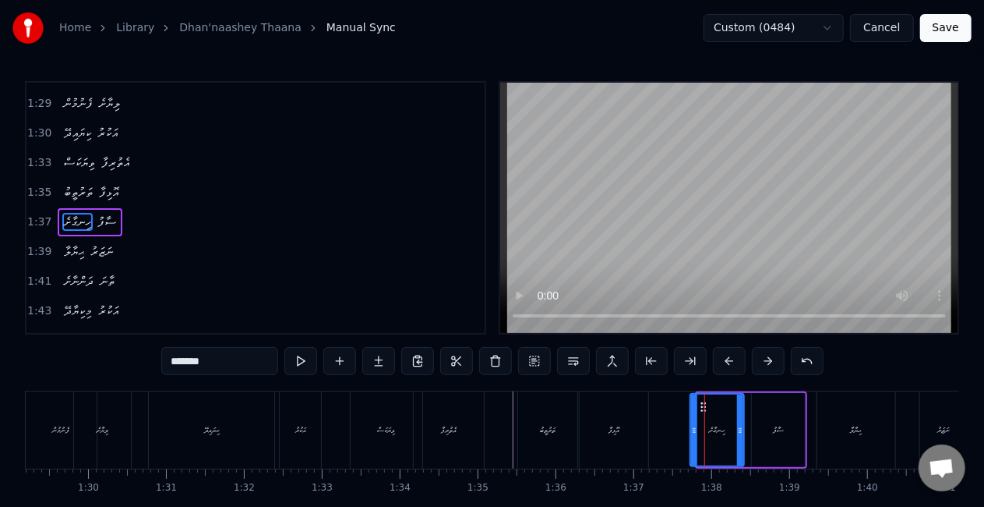
click at [693, 437] on div at bounding box center [694, 429] width 6 height 71
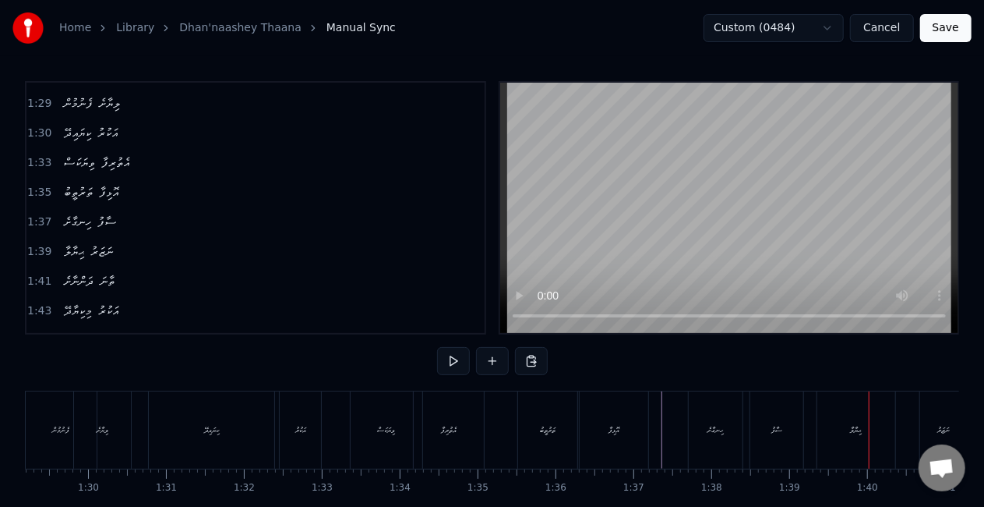
click at [871, 428] on div "ޙިޔާލާ" at bounding box center [857, 429] width 78 height 77
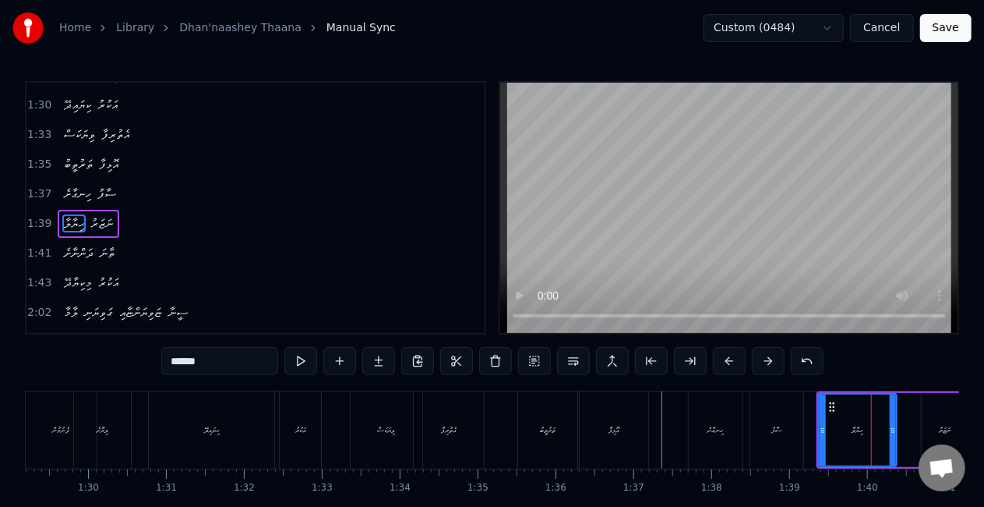
scroll to position [704, 0]
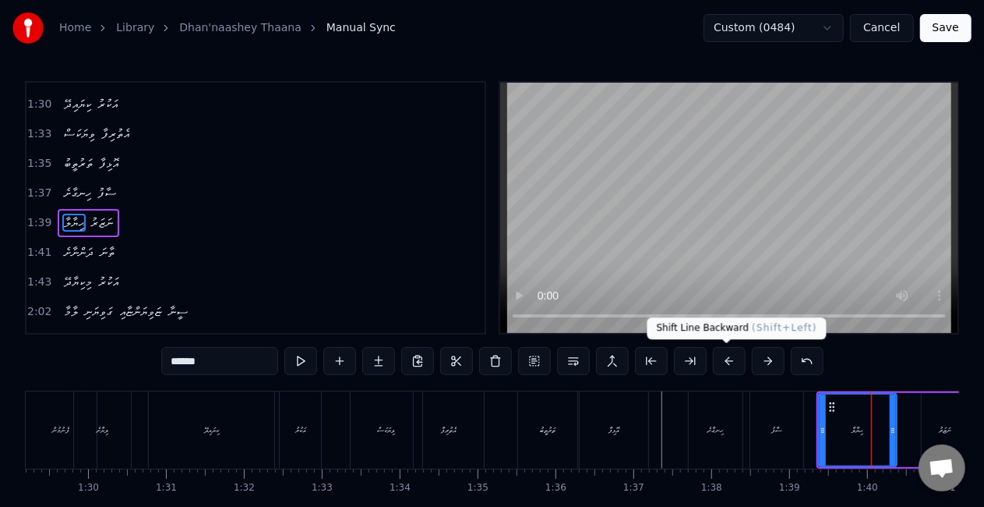
click at [731, 360] on button at bounding box center [729, 361] width 33 height 28
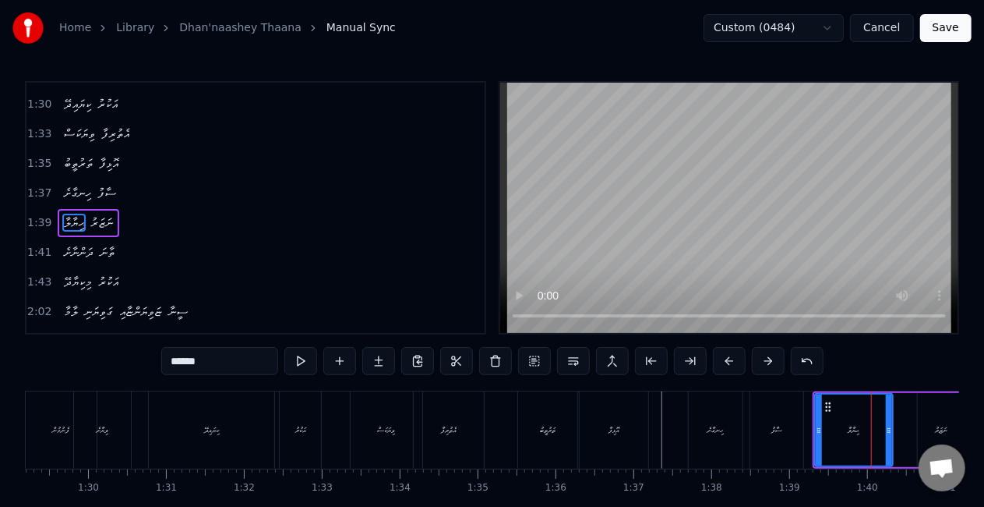
click at [714, 433] on div "ހިނގާށެ" at bounding box center [716, 430] width 16 height 12
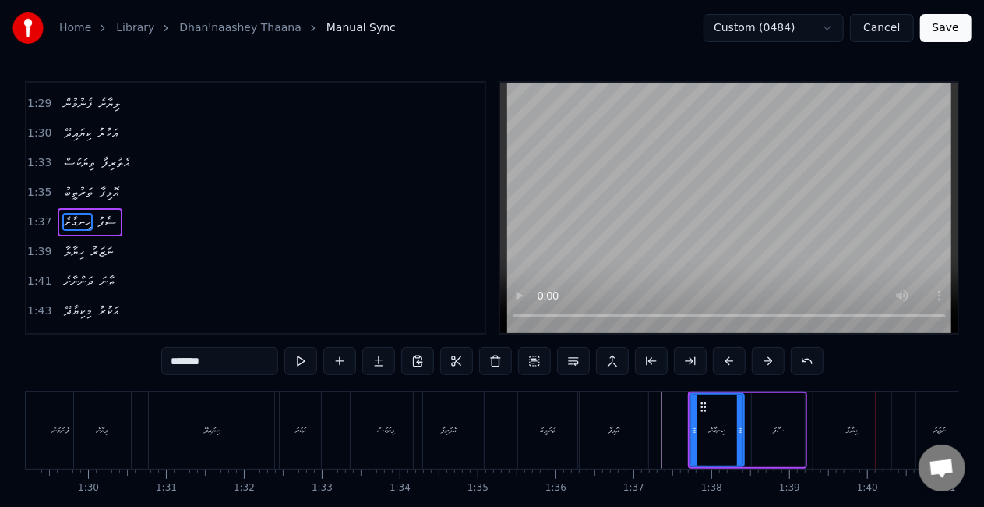
click at [797, 430] on div "ސާފު" at bounding box center [778, 430] width 53 height 74
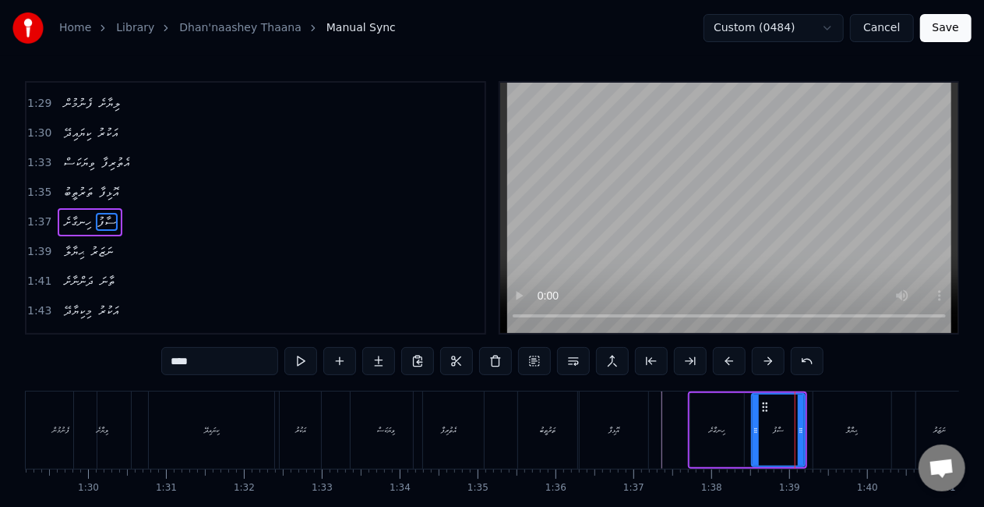
click at [836, 432] on div "ޙިޔާލާ" at bounding box center [853, 429] width 78 height 77
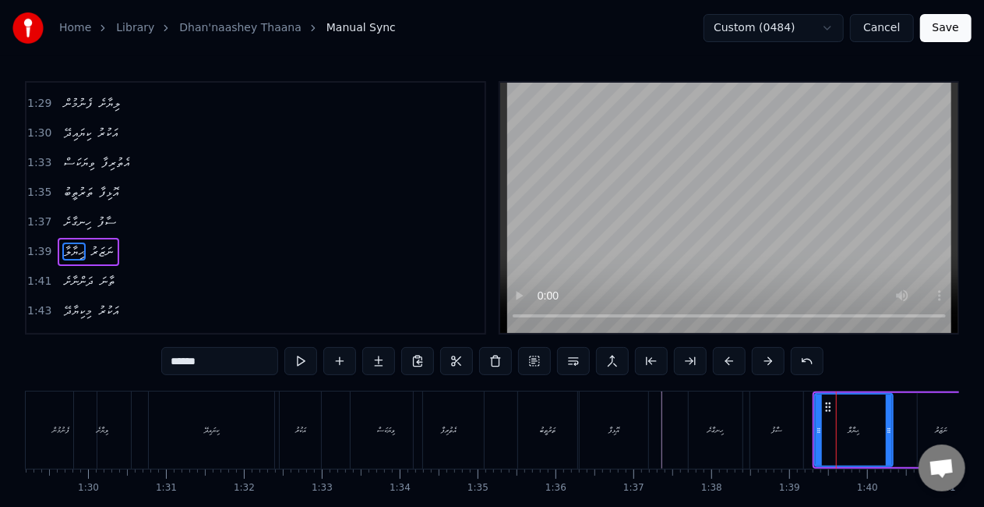
scroll to position [704, 0]
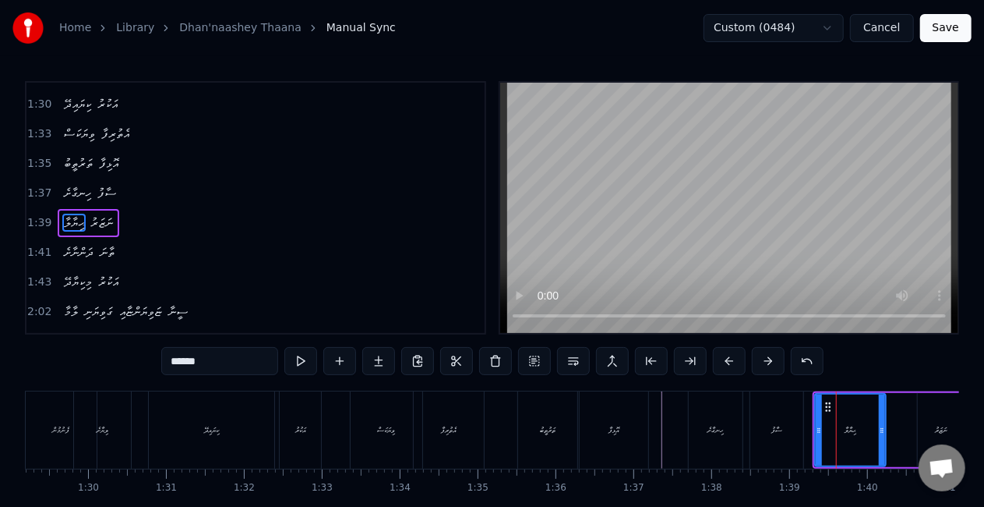
click at [881, 429] on icon at bounding box center [882, 430] width 6 height 12
drag, startPoint x: 816, startPoint y: 432, endPoint x: 807, endPoint y: 427, distance: 10.5
click at [807, 427] on icon at bounding box center [810, 430] width 6 height 12
click at [786, 422] on div "ސާފު" at bounding box center [777, 429] width 53 height 77
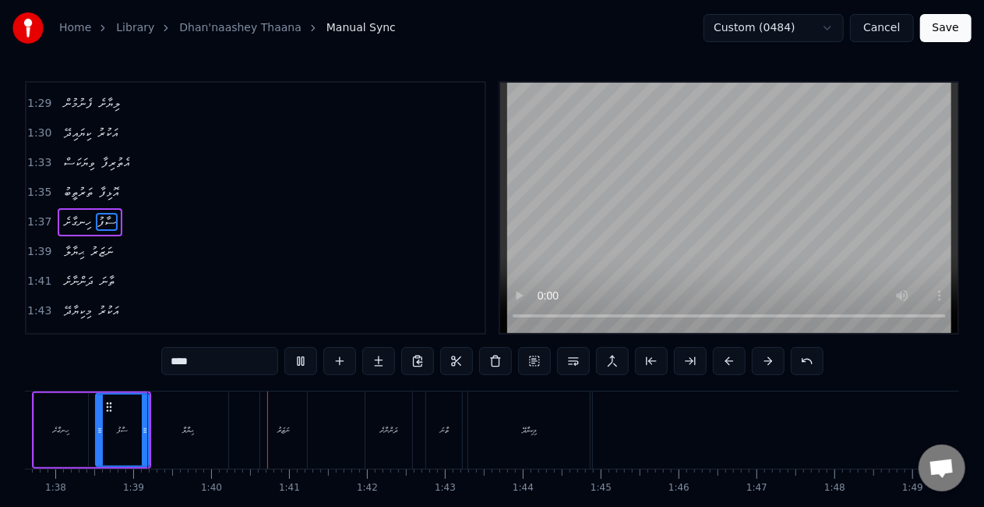
scroll to position [0, 7735]
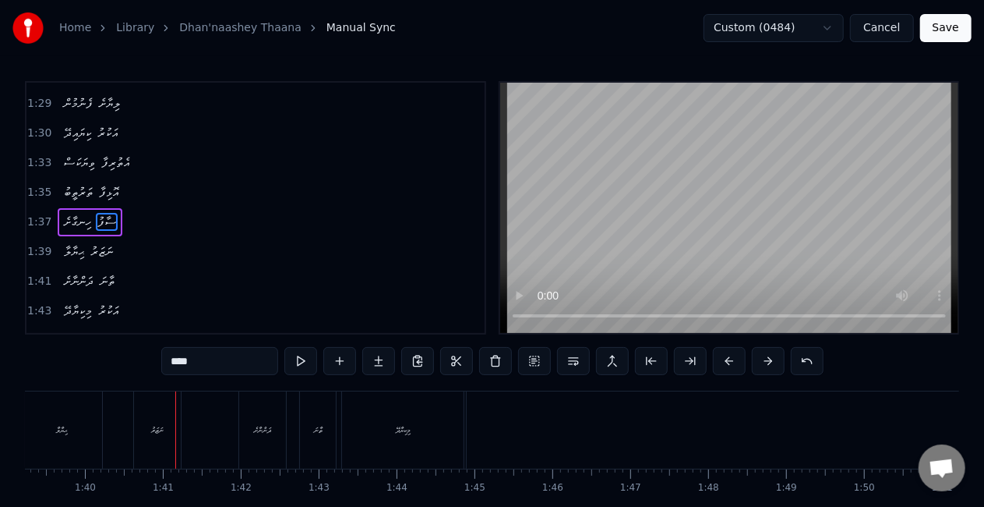
click at [73, 426] on div "ޙިޔާލާ" at bounding box center [62, 429] width 80 height 77
type input "******"
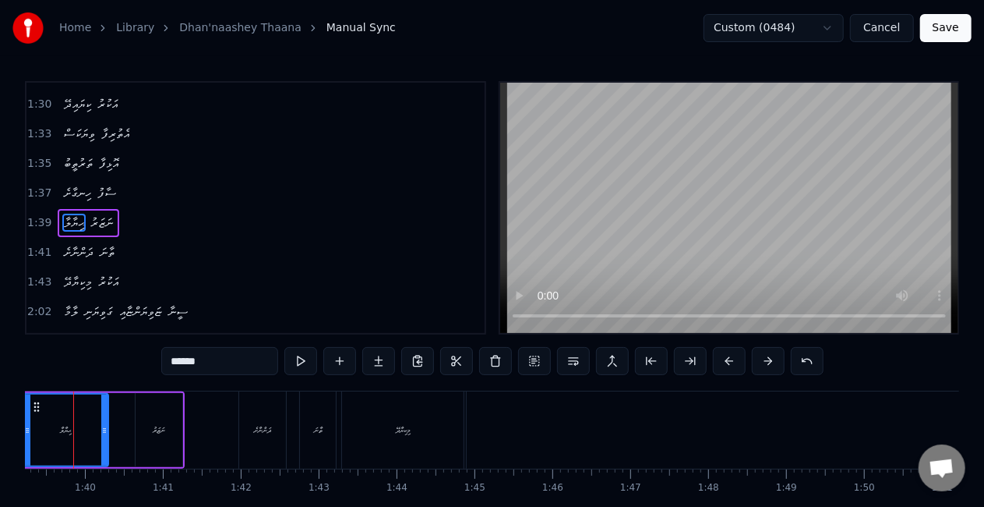
scroll to position [0, 7705]
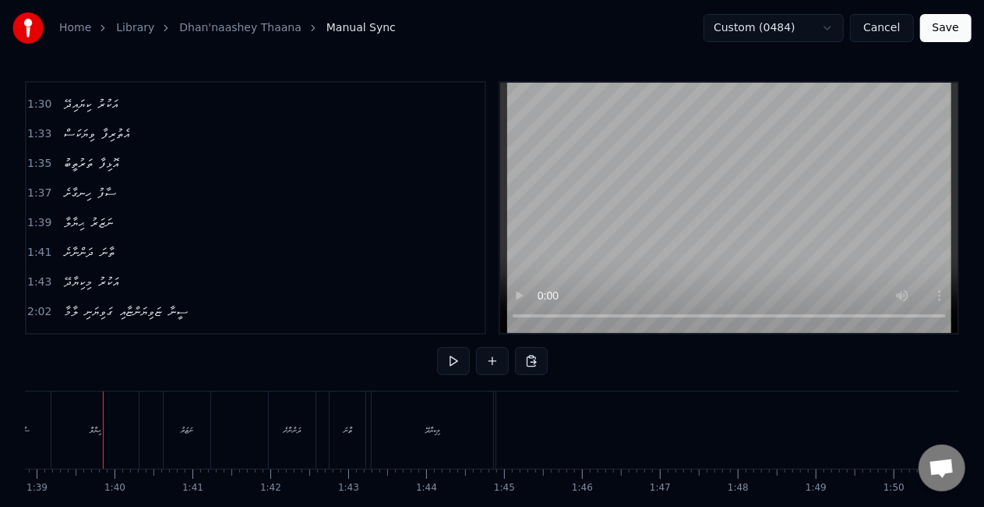
click at [117, 429] on div "ޙިޔާލާ" at bounding box center [94, 429] width 87 height 77
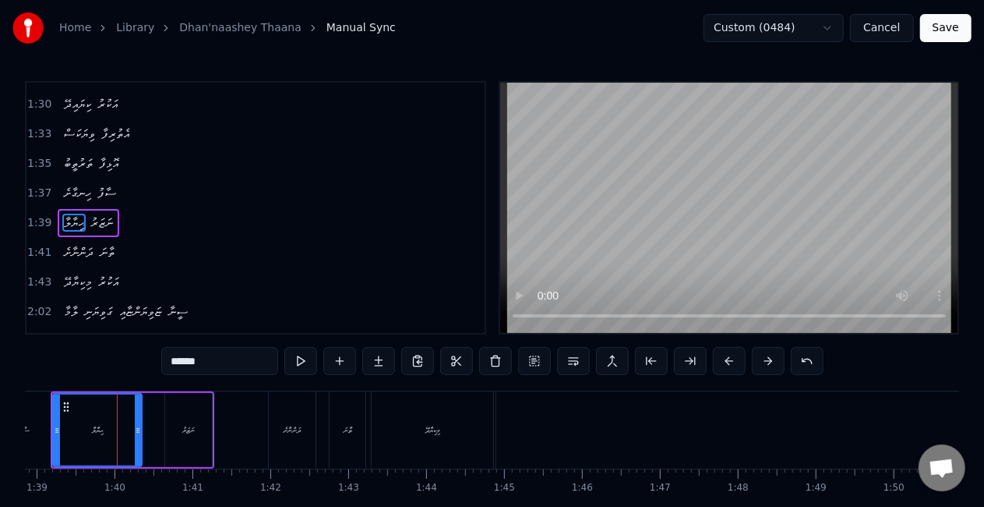
click at [140, 426] on icon at bounding box center [138, 430] width 6 height 12
click at [193, 430] on div "ނަޒަރު" at bounding box center [188, 430] width 12 height 12
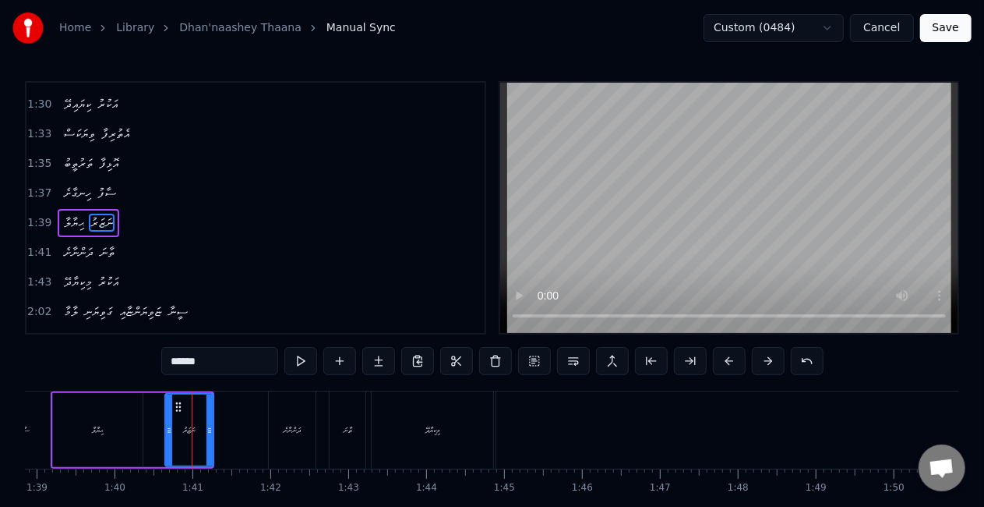
click at [211, 427] on icon at bounding box center [210, 430] width 6 height 12
click at [61, 427] on div "ޙިޔާލާ" at bounding box center [98, 430] width 90 height 74
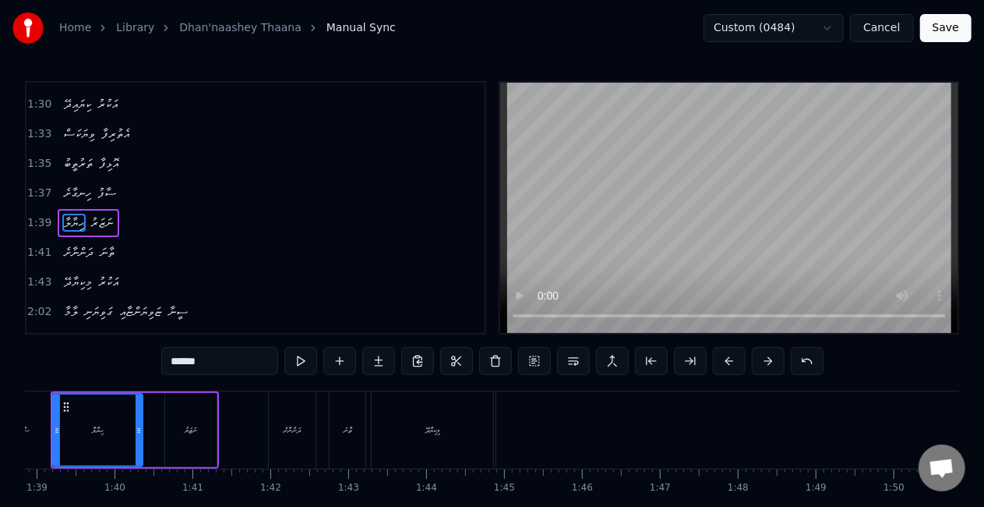
scroll to position [0, 7662]
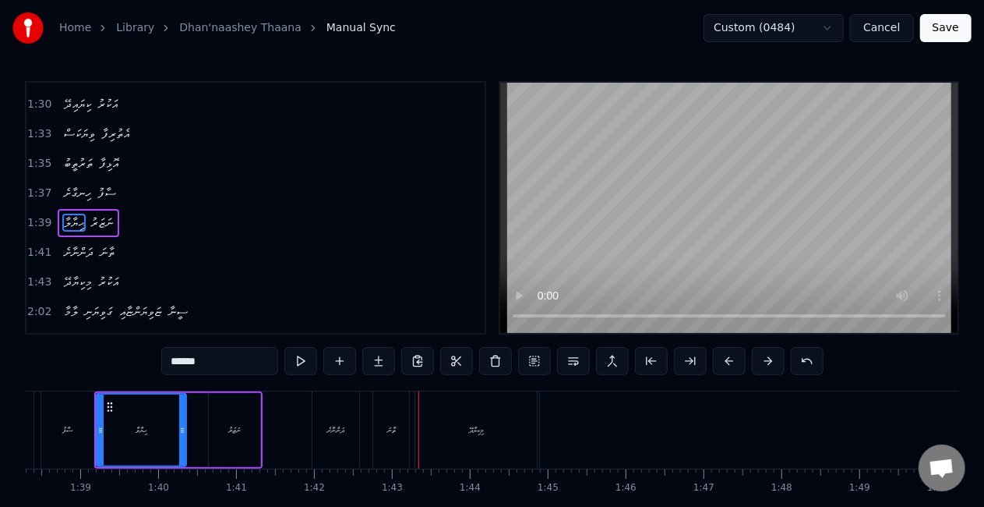
click at [316, 410] on div "ދަންނާށެ" at bounding box center [336, 429] width 47 height 77
type input "********"
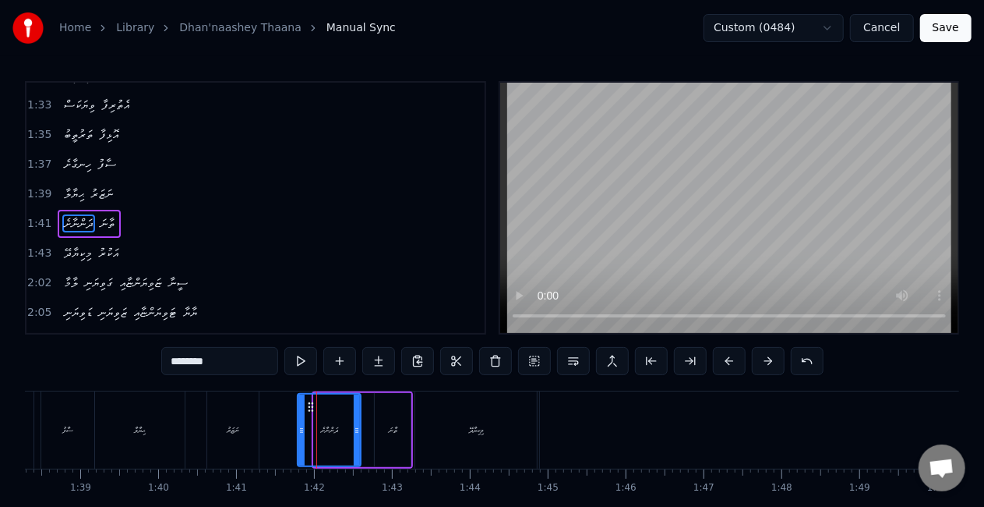
drag, startPoint x: 316, startPoint y: 429, endPoint x: 299, endPoint y: 418, distance: 19.7
click at [299, 418] on div at bounding box center [302, 429] width 6 height 71
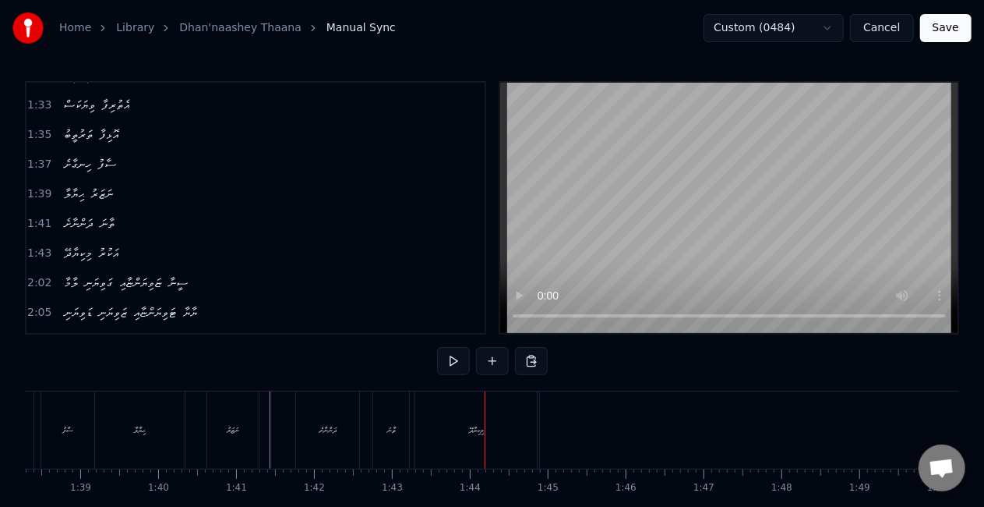
click at [378, 411] on div "ތާނަ" at bounding box center [391, 429] width 36 height 77
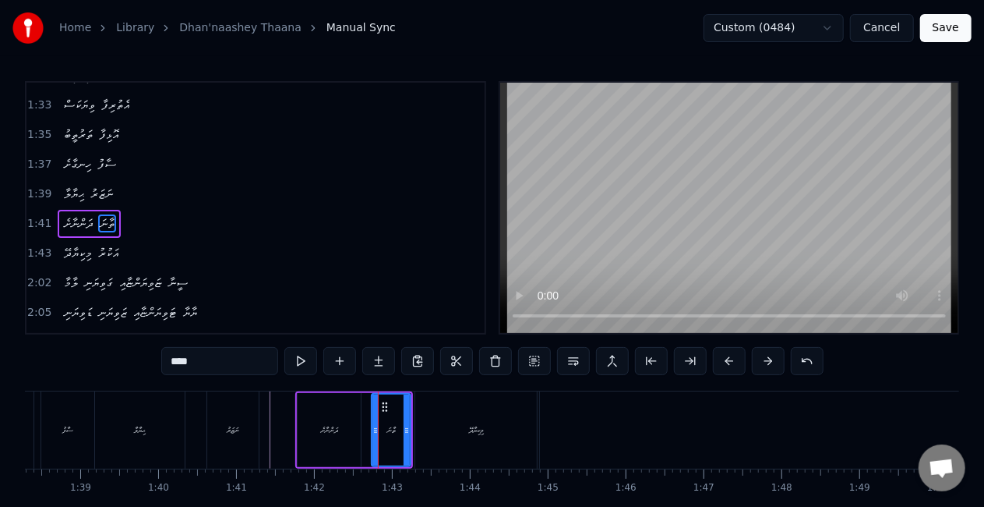
click at [374, 427] on icon at bounding box center [376, 430] width 6 height 12
drag, startPoint x: 406, startPoint y: 434, endPoint x: 416, endPoint y: 434, distance: 10.1
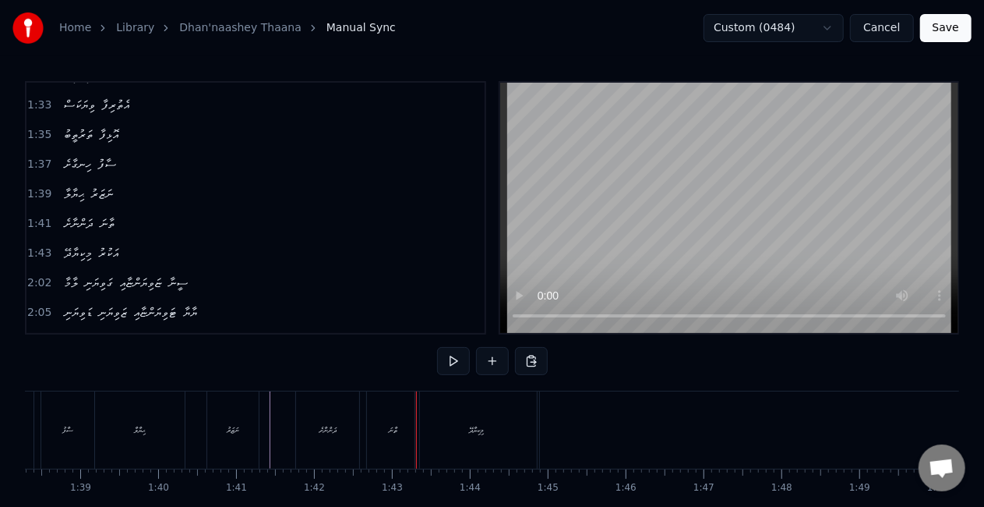
click at [321, 429] on div "ދަންނާށެ" at bounding box center [328, 430] width 17 height 12
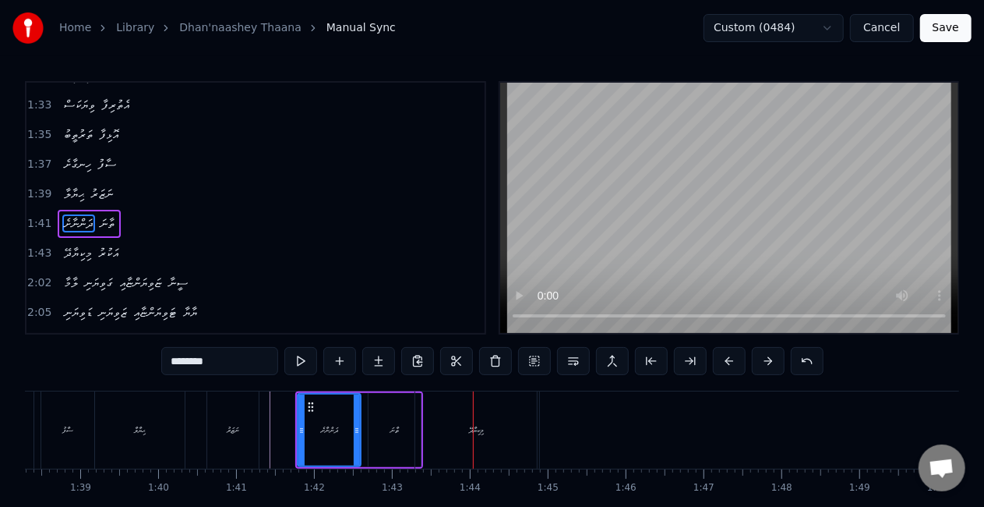
click at [484, 421] on div "މިކިޔާދޭ" at bounding box center [476, 429] width 122 height 77
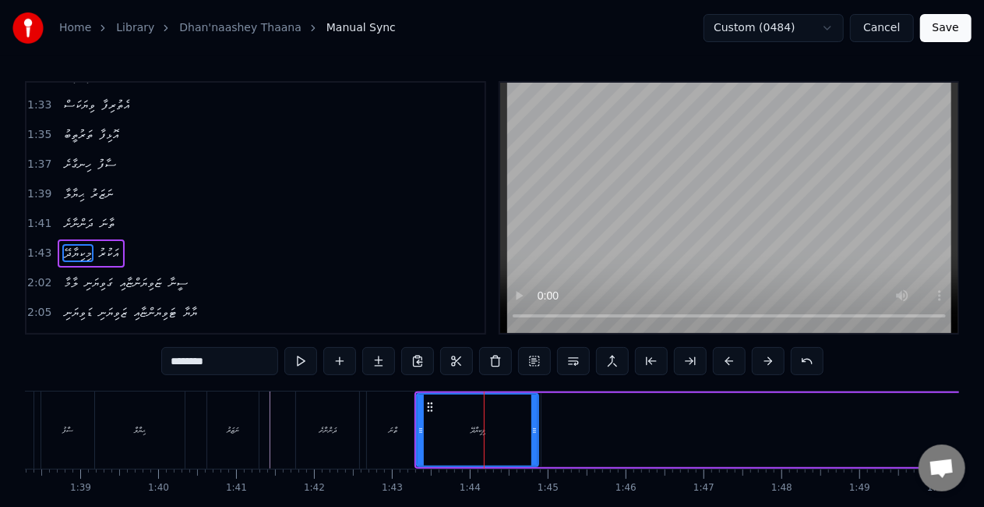
scroll to position [762, 0]
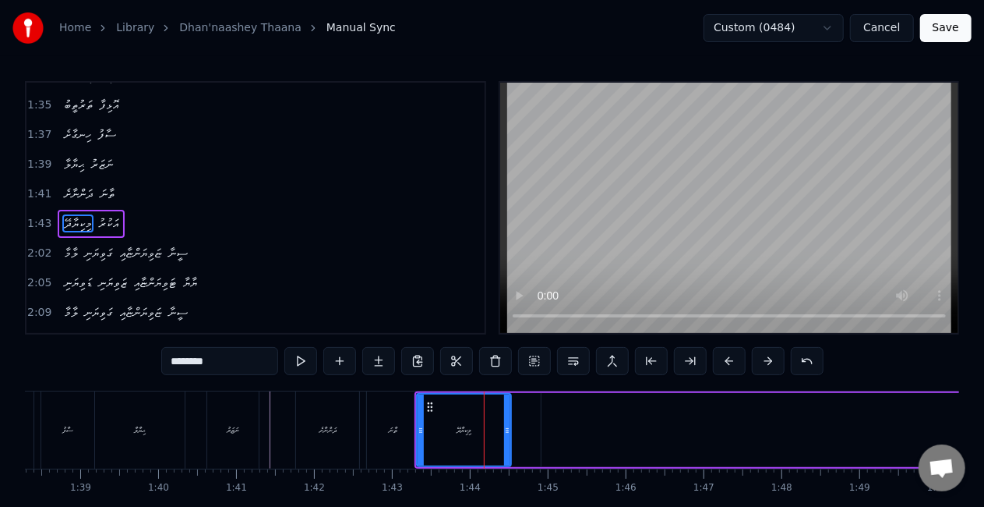
drag, startPoint x: 533, startPoint y: 431, endPoint x: 506, endPoint y: 419, distance: 29.7
click at [506, 419] on div at bounding box center [507, 429] width 6 height 71
click at [419, 422] on div at bounding box center [421, 429] width 6 height 71
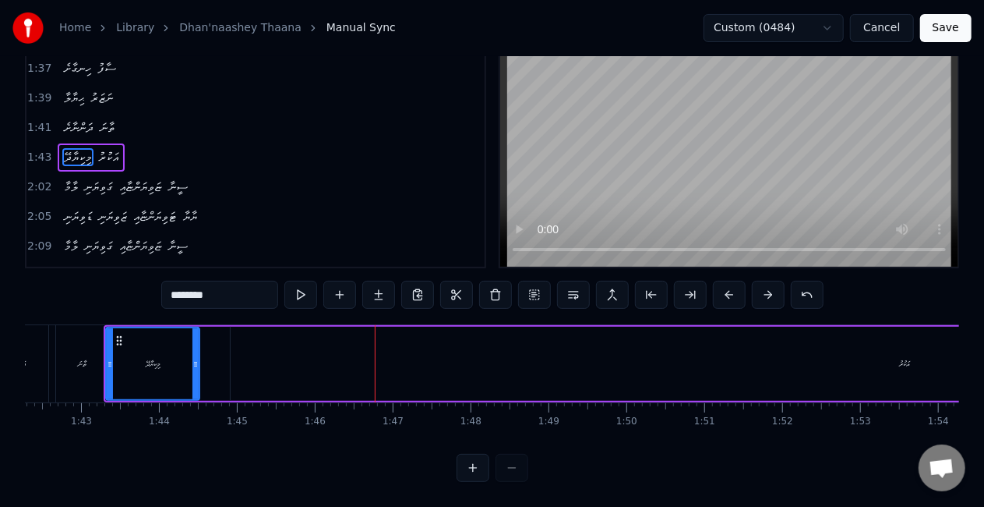
scroll to position [0, 8158]
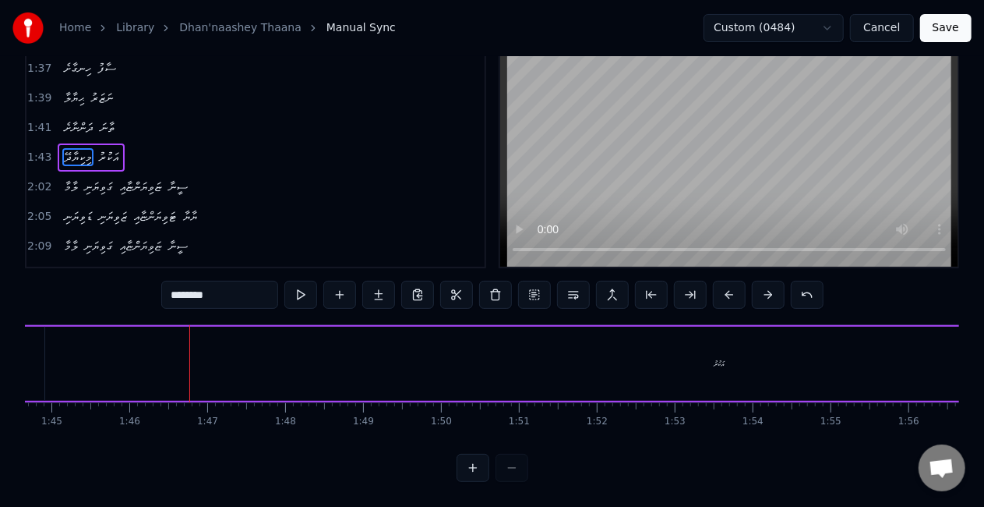
click at [721, 358] on div "އަކުރު" at bounding box center [719, 364] width 11 height 12
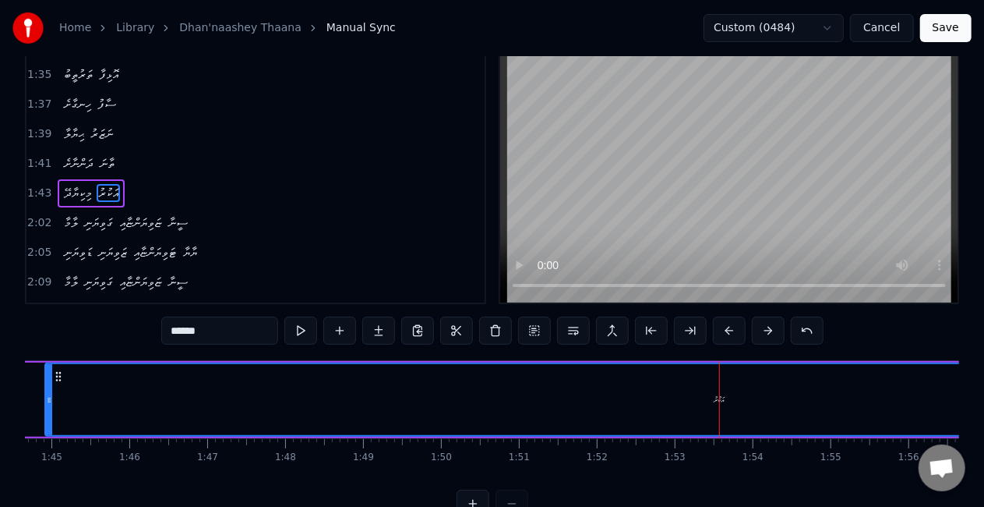
scroll to position [0, 0]
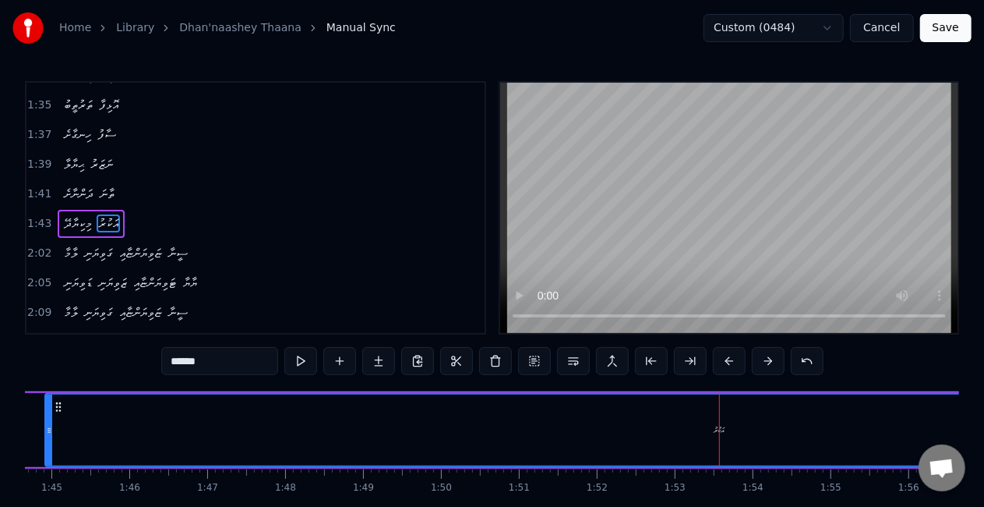
click at [719, 424] on div "އަކުރު" at bounding box center [719, 430] width 11 height 12
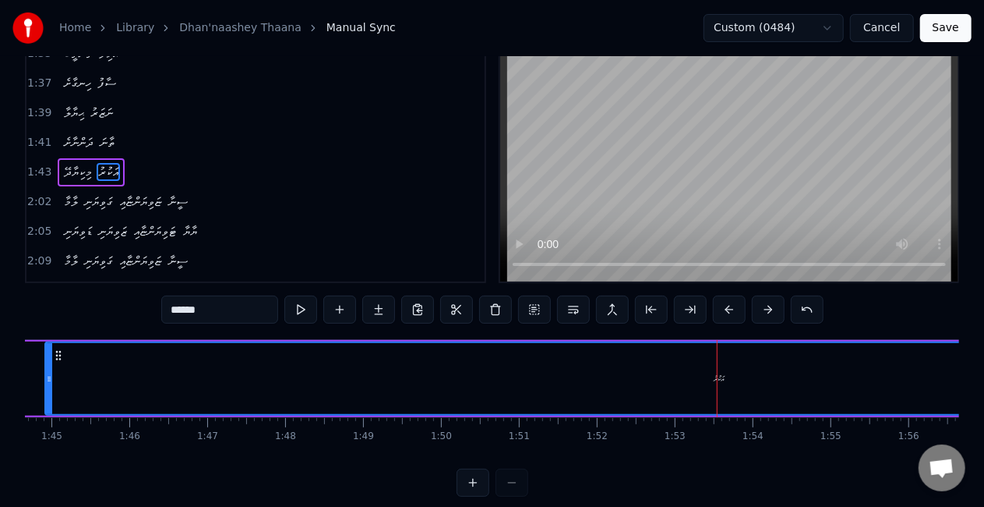
scroll to position [80, 0]
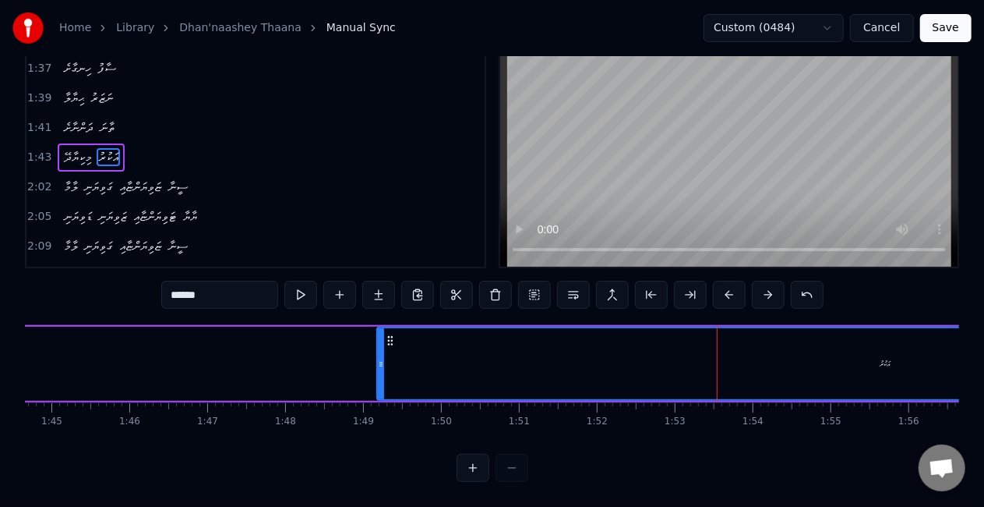
drag, startPoint x: 50, startPoint y: 347, endPoint x: 382, endPoint y: 340, distance: 332.1
click at [382, 340] on div at bounding box center [381, 363] width 6 height 71
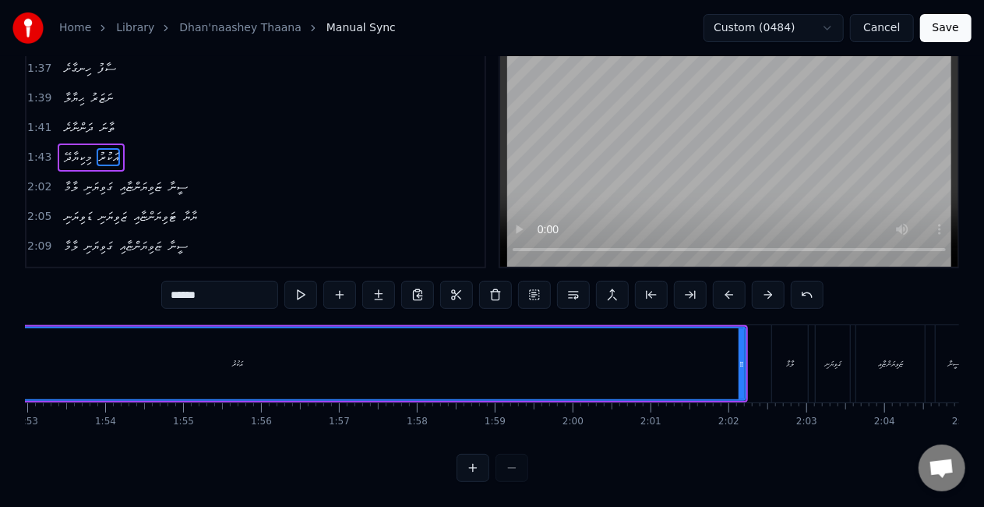
scroll to position [0, 8848]
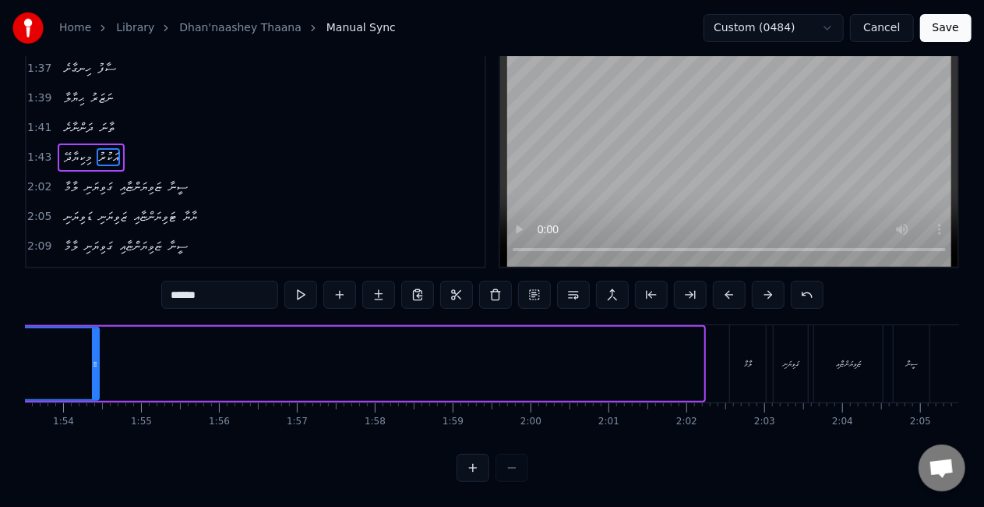
drag, startPoint x: 702, startPoint y: 359, endPoint x: 97, endPoint y: 340, distance: 605.2
click at [97, 340] on div at bounding box center [95, 363] width 6 height 71
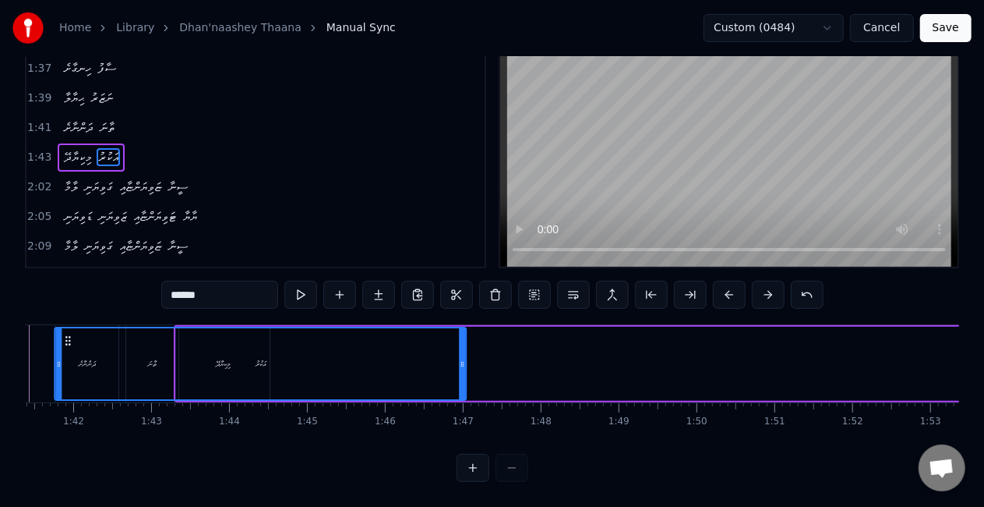
scroll to position [0, 7796]
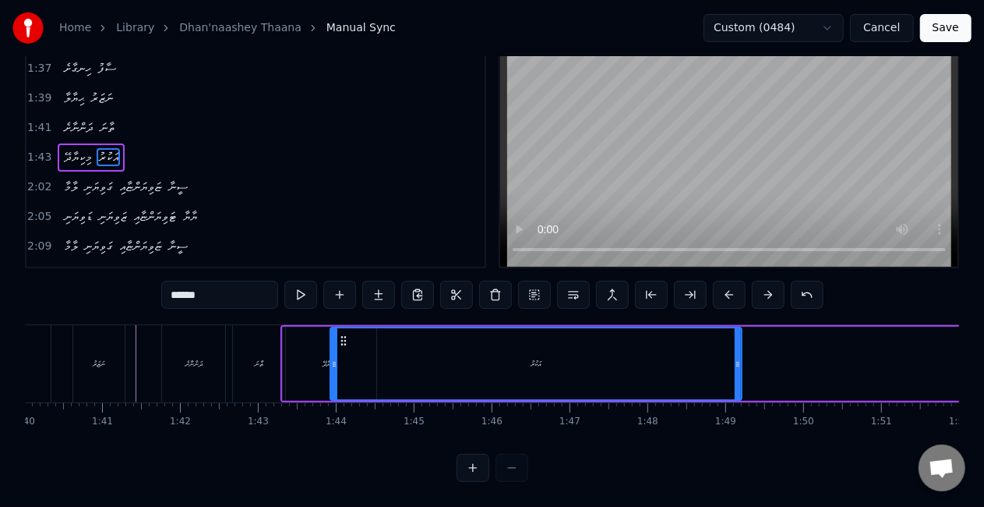
drag, startPoint x: 472, startPoint y: 326, endPoint x: 341, endPoint y: 337, distance: 131.4
click at [341, 337] on div "އަކުރު" at bounding box center [536, 363] width 410 height 71
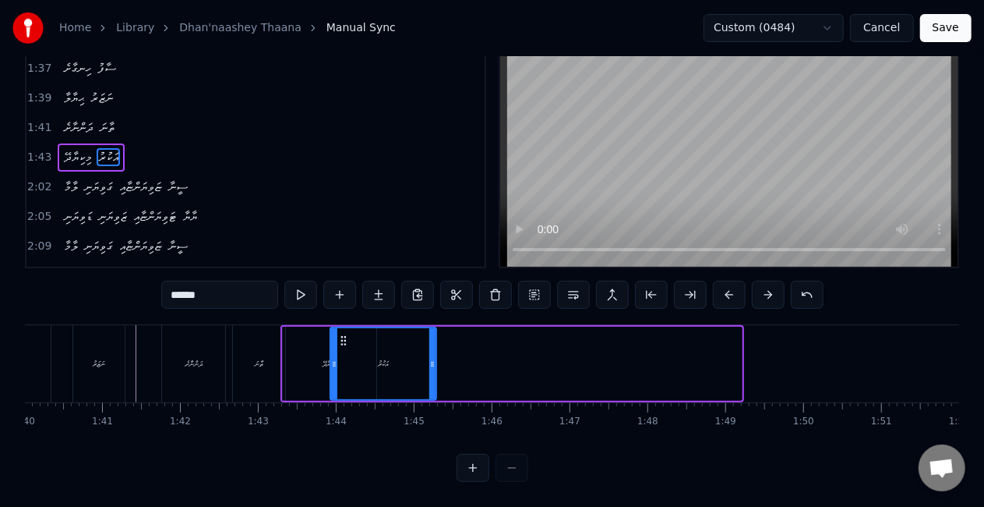
drag, startPoint x: 741, startPoint y: 351, endPoint x: 435, endPoint y: 334, distance: 306.0
click at [435, 334] on div at bounding box center [432, 363] width 6 height 71
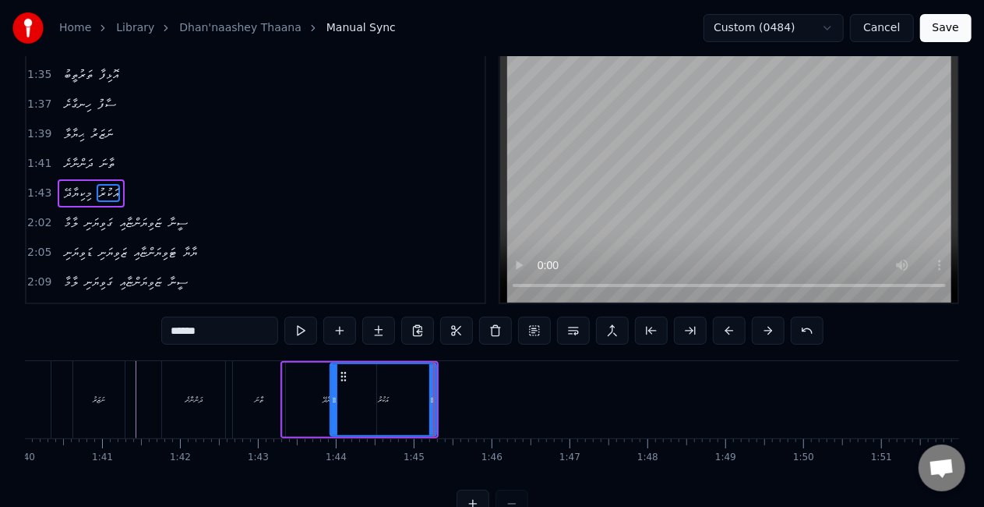
scroll to position [0, 0]
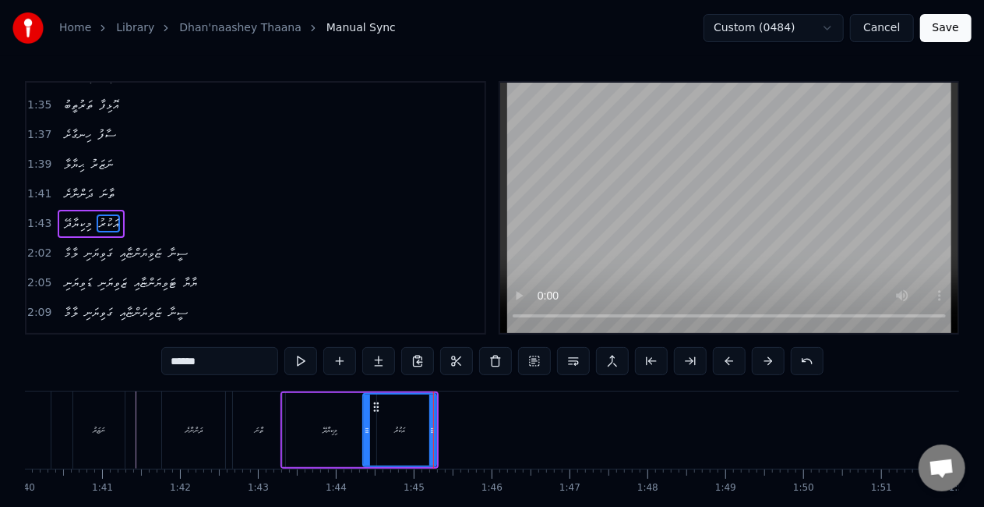
drag, startPoint x: 335, startPoint y: 414, endPoint x: 369, endPoint y: 418, distance: 34.5
click at [369, 418] on div at bounding box center [367, 429] width 6 height 71
drag, startPoint x: 377, startPoint y: 407, endPoint x: 361, endPoint y: 401, distance: 17.3
click at [361, 401] on icon at bounding box center [361, 407] width 12 height 12
drag, startPoint x: 352, startPoint y: 415, endPoint x: 362, endPoint y: 416, distance: 10.3
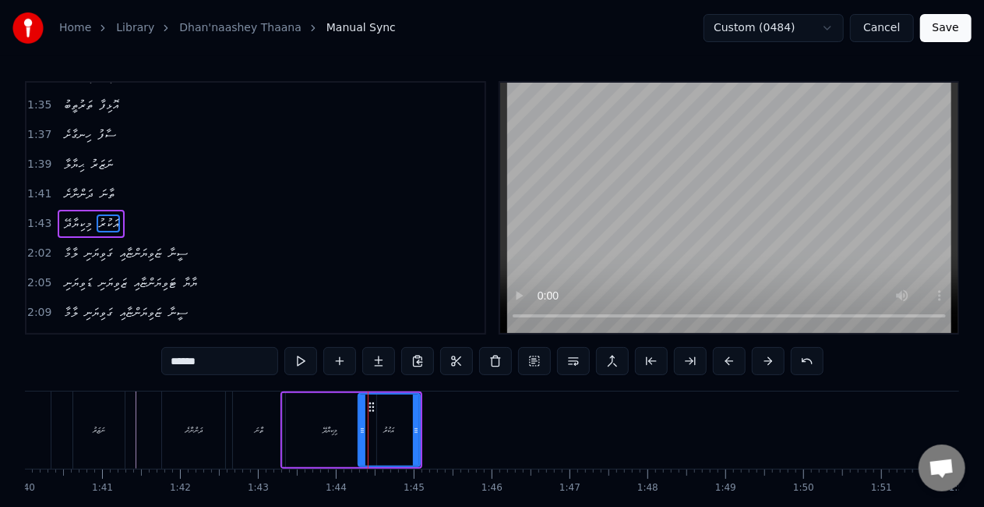
click at [362, 416] on div at bounding box center [362, 429] width 6 height 71
click at [373, 408] on icon at bounding box center [368, 407] width 12 height 12
click at [332, 416] on div "މިކިޔާދޭ" at bounding box center [330, 430] width 94 height 74
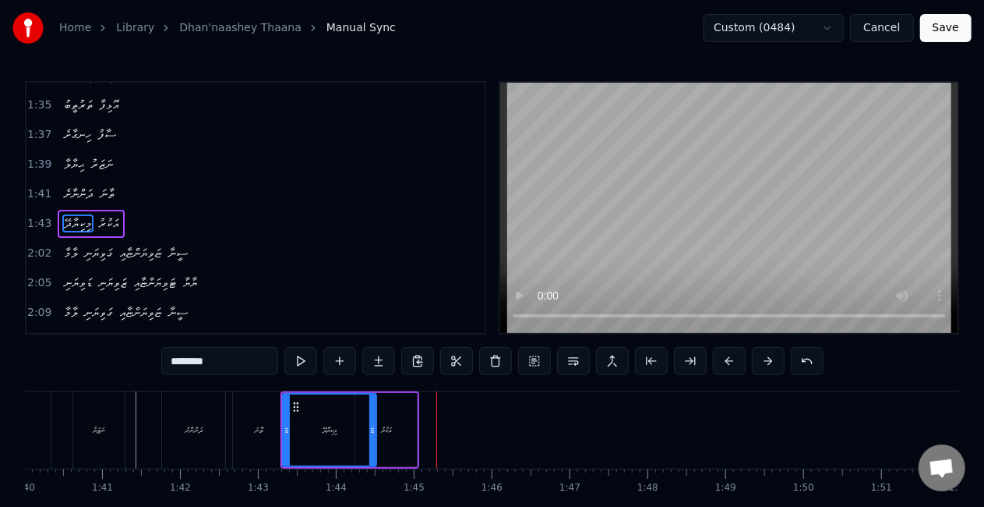
click at [405, 417] on div "އަކުރު" at bounding box center [386, 430] width 62 height 74
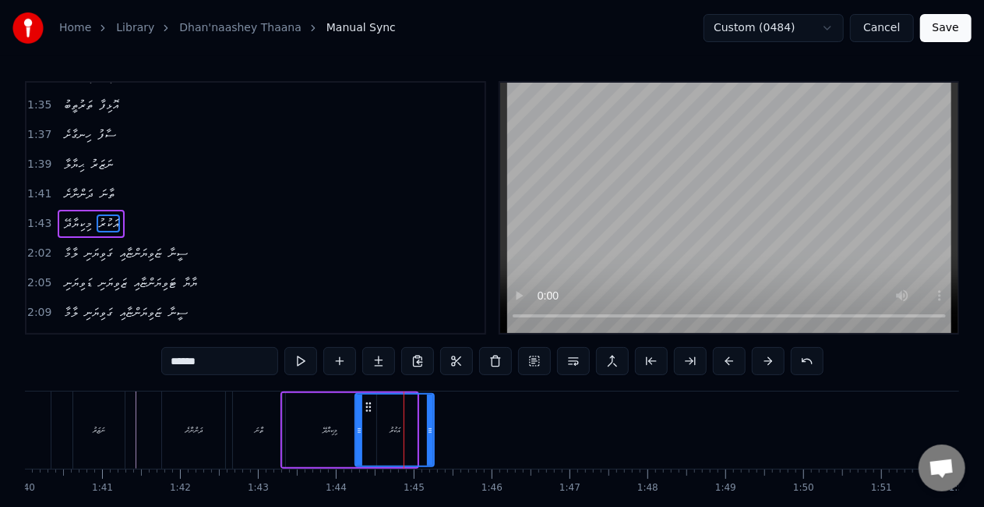
drag, startPoint x: 415, startPoint y: 420, endPoint x: 437, endPoint y: 418, distance: 22.0
click at [433, 418] on div at bounding box center [430, 429] width 6 height 71
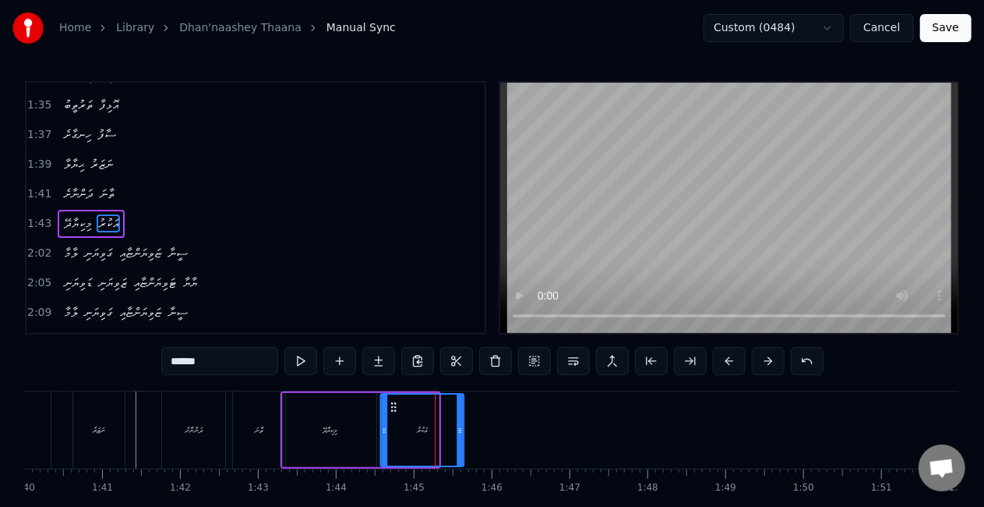
drag, startPoint x: 369, startPoint y: 405, endPoint x: 385, endPoint y: 407, distance: 16.4
click at [394, 407] on icon at bounding box center [393, 407] width 12 height 12
click at [362, 418] on div "މިކިޔާދޭ" at bounding box center [330, 430] width 94 height 74
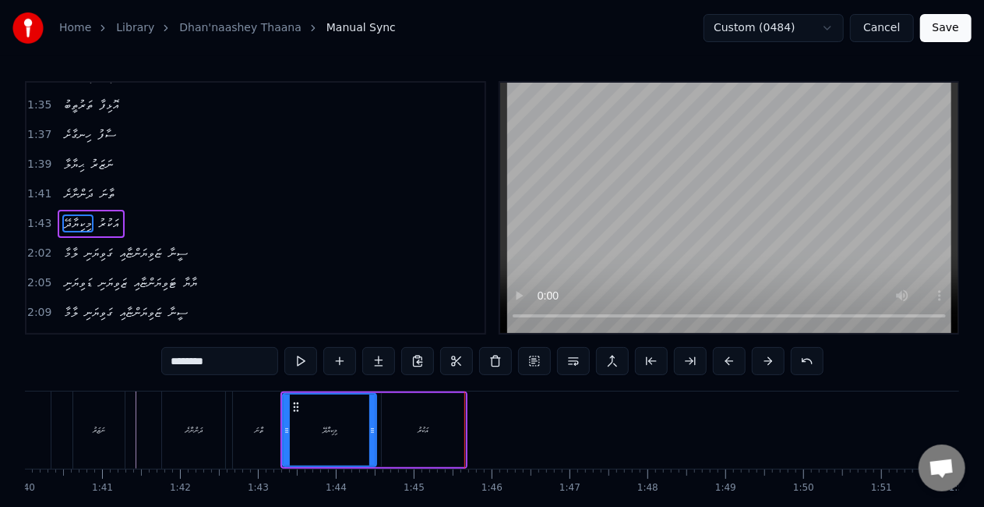
click at [432, 430] on div "އަކުރު" at bounding box center [423, 430] width 83 height 74
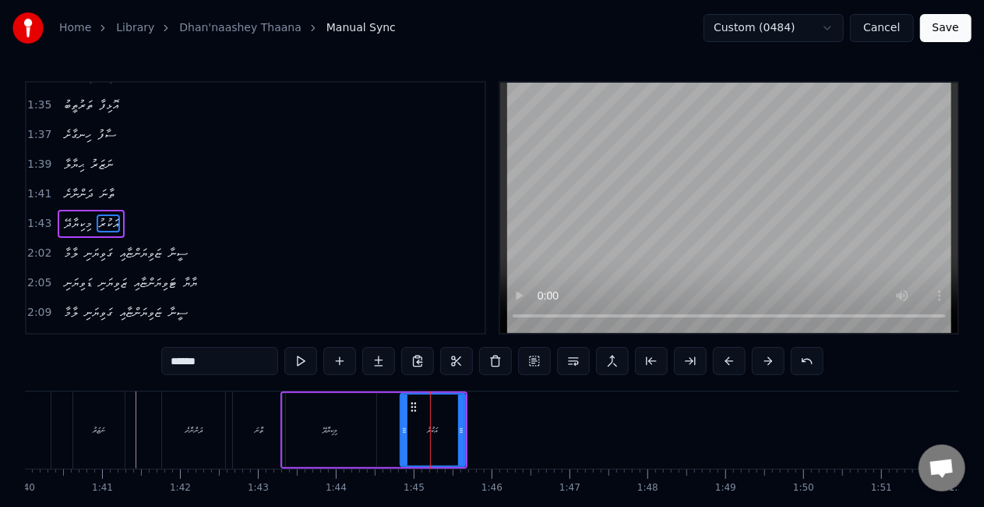
drag, startPoint x: 387, startPoint y: 430, endPoint x: 405, endPoint y: 431, distance: 18.7
click at [405, 431] on icon at bounding box center [404, 430] width 6 height 12
click at [328, 431] on div "މިކިޔާދޭ" at bounding box center [330, 430] width 15 height 12
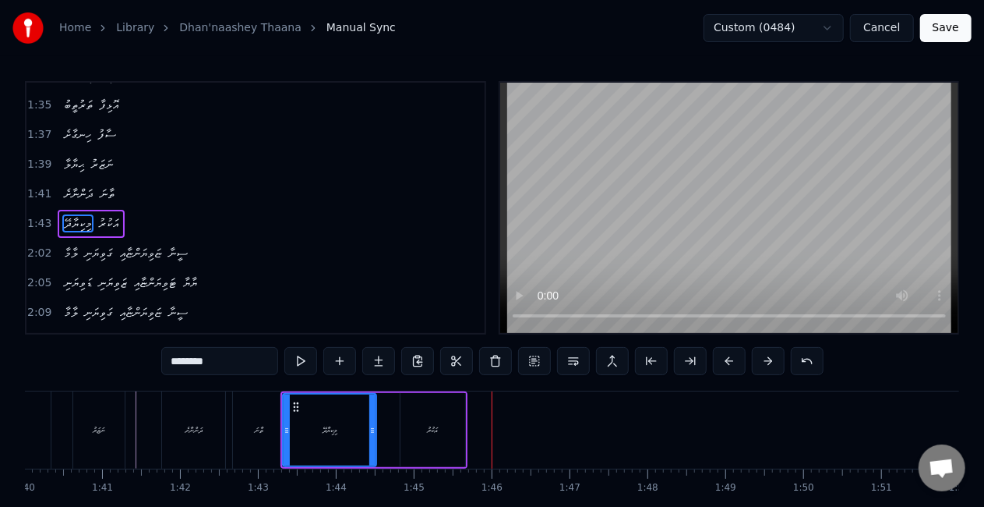
click at [446, 427] on div "އަކުރު" at bounding box center [433, 430] width 65 height 74
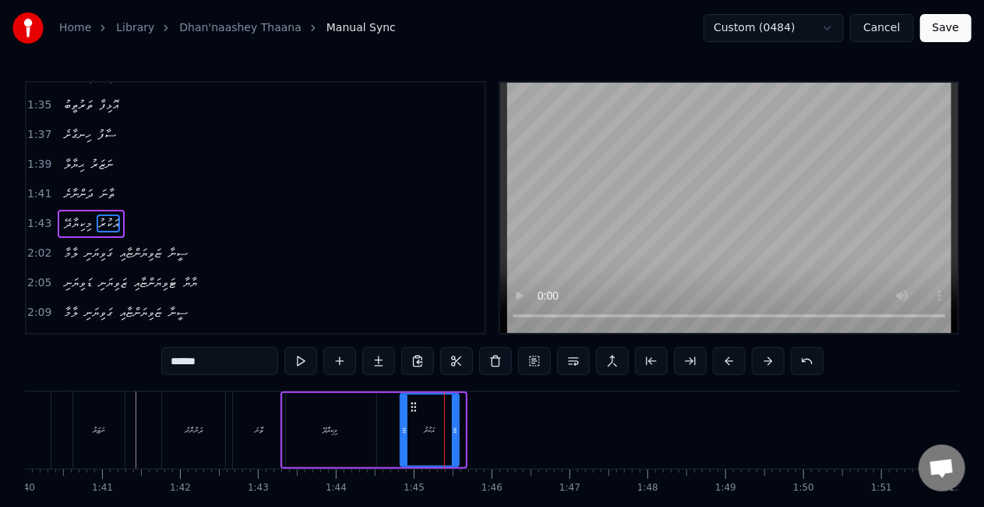
drag, startPoint x: 460, startPoint y: 433, endPoint x: 451, endPoint y: 427, distance: 10.2
click at [452, 427] on icon at bounding box center [455, 430] width 6 height 12
click at [342, 440] on div "މިކިޔާދޭ" at bounding box center [330, 430] width 94 height 74
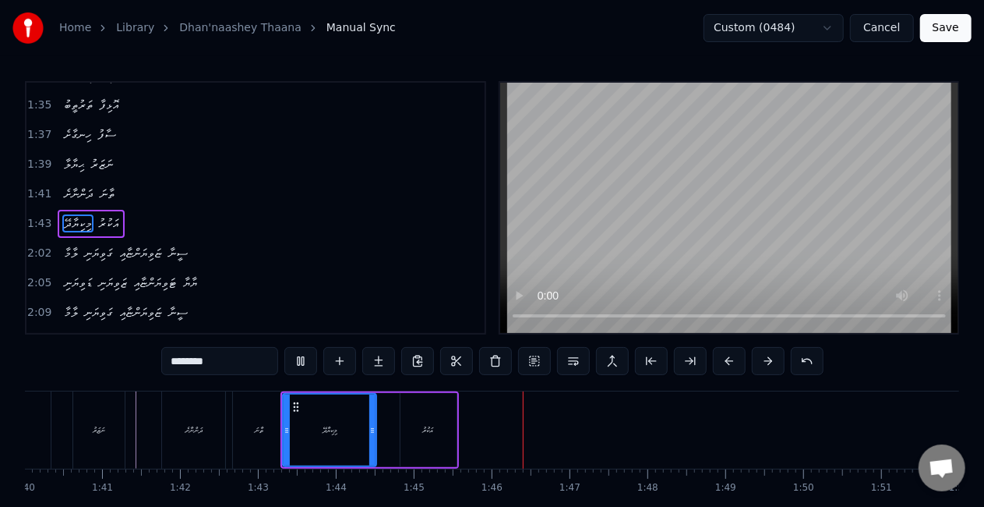
click at [429, 427] on div "އަކުރު" at bounding box center [428, 430] width 11 height 12
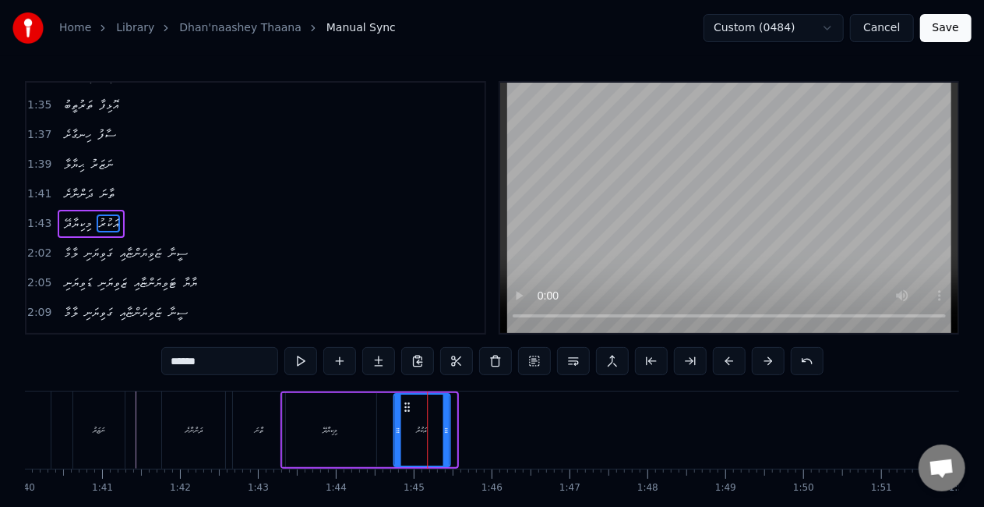
click at [405, 404] on icon at bounding box center [407, 407] width 12 height 12
click at [368, 416] on div "މިކިޔާދޭ" at bounding box center [330, 430] width 94 height 74
type input "********"
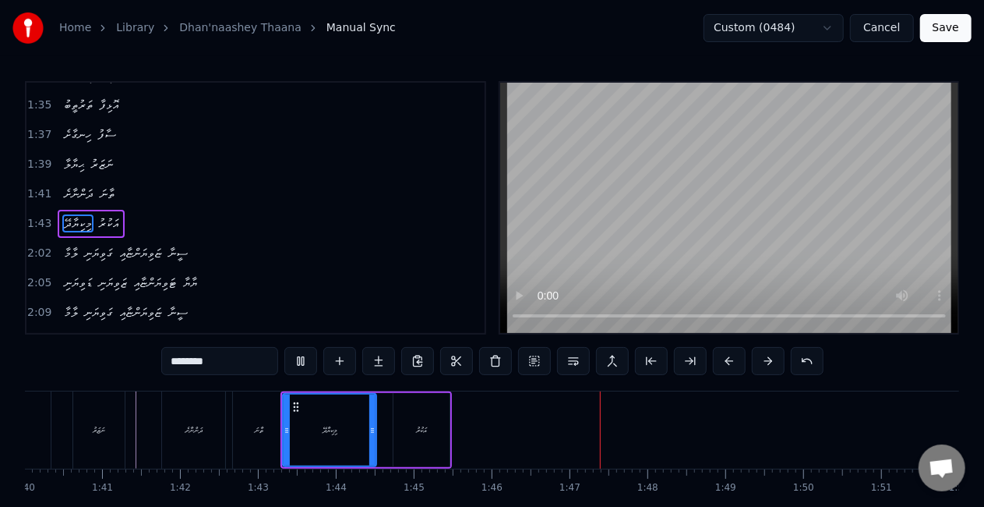
drag, startPoint x: 380, startPoint y: 437, endPoint x: 387, endPoint y: 429, distance: 10.5
click at [380, 437] on div "މިކިޔާދޭ އަކުރު" at bounding box center [366, 429] width 171 height 77
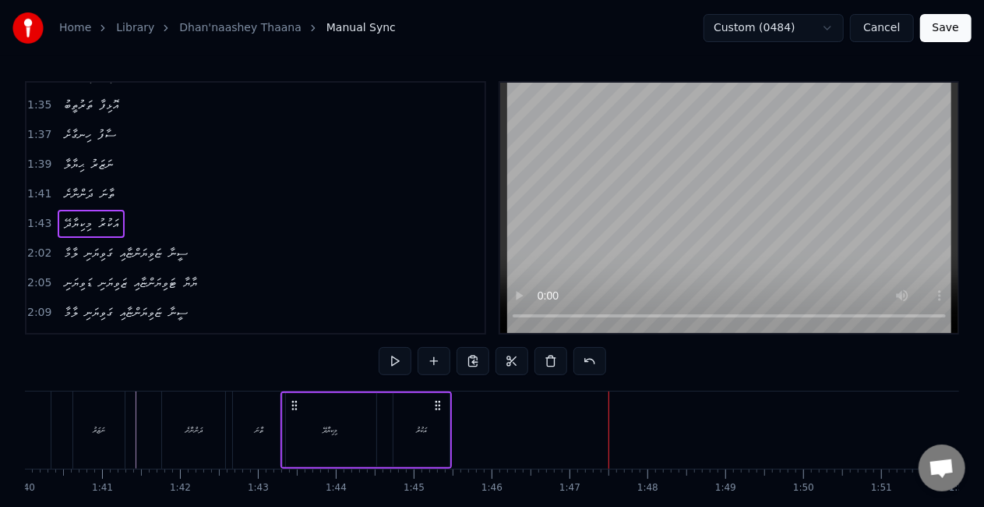
click at [405, 421] on div "އަކުރު" at bounding box center [422, 430] width 56 height 74
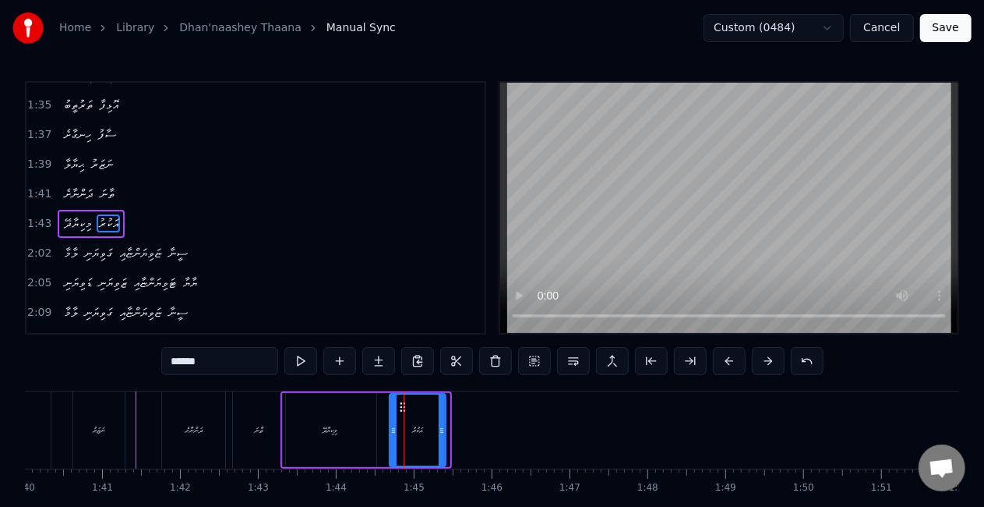
drag, startPoint x: 407, startPoint y: 408, endPoint x: 398, endPoint y: 407, distance: 8.7
click at [401, 408] on icon at bounding box center [403, 407] width 12 height 12
click at [368, 418] on div "މިކިޔާދޭ" at bounding box center [330, 430] width 94 height 74
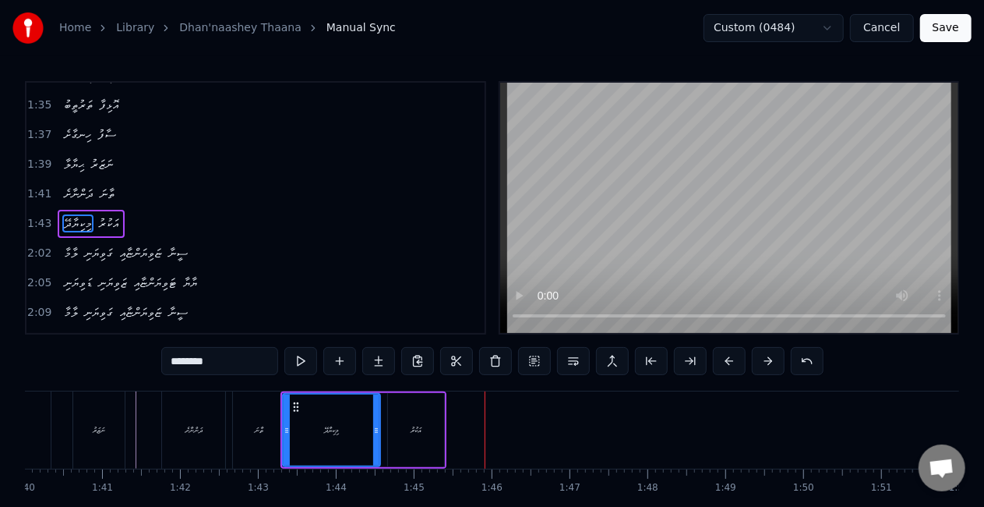
click at [376, 433] on icon at bounding box center [376, 430] width 6 height 12
click at [337, 433] on div "މިކިޔާދޭ" at bounding box center [333, 430] width 15 height 12
click at [264, 432] on div "ތާނަ" at bounding box center [259, 429] width 52 height 77
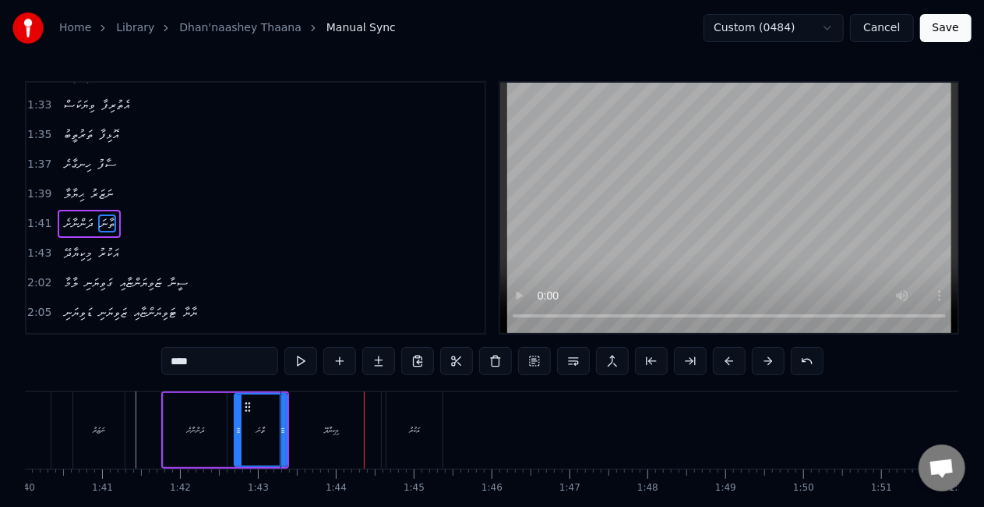
click at [330, 454] on div "މިކިޔާދޭ" at bounding box center [331, 429] width 100 height 77
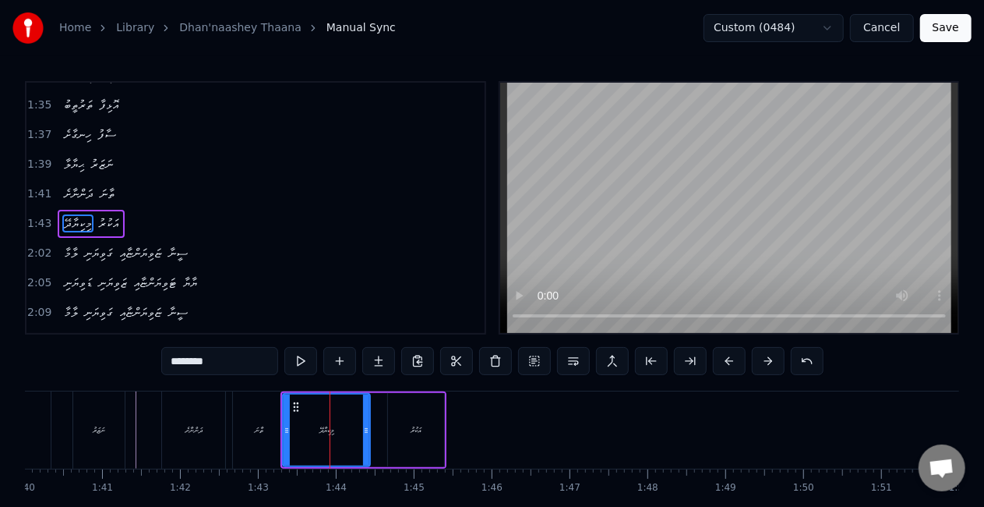
drag, startPoint x: 379, startPoint y: 437, endPoint x: 366, endPoint y: 434, distance: 12.7
click at [366, 434] on div at bounding box center [366, 429] width 6 height 71
drag, startPoint x: 298, startPoint y: 409, endPoint x: 290, endPoint y: 404, distance: 9.5
click at [290, 404] on icon at bounding box center [288, 407] width 12 height 12
click at [252, 421] on div "ތާނަ" at bounding box center [259, 429] width 52 height 77
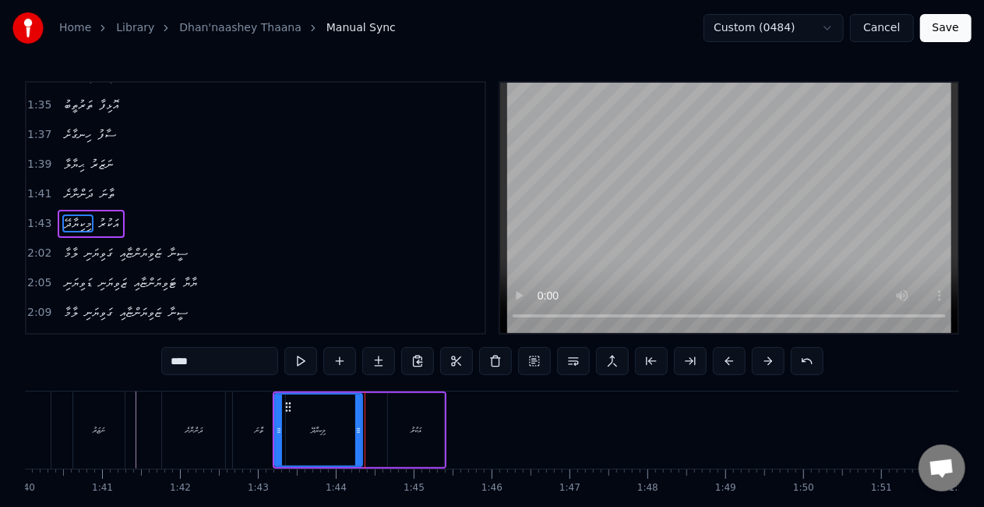
scroll to position [733, 0]
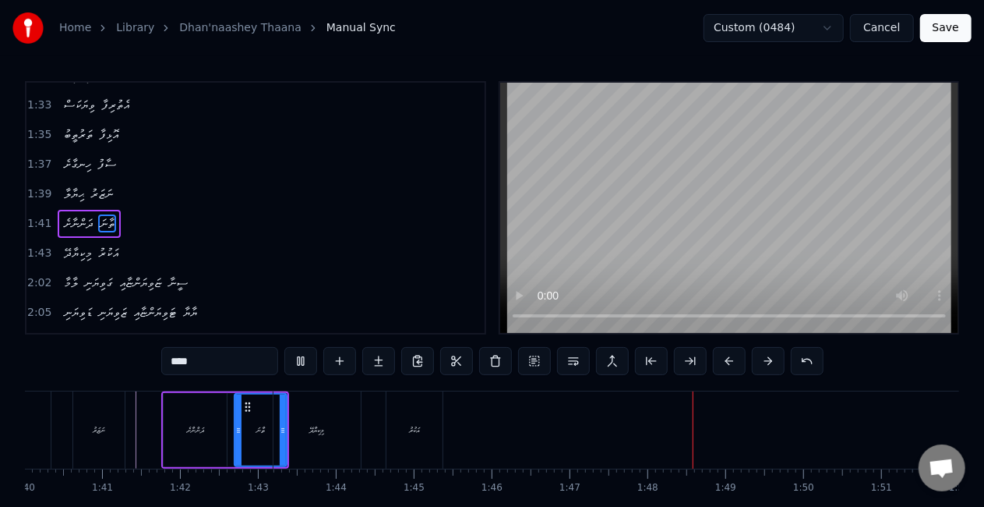
click at [427, 425] on div "އަކުރު" at bounding box center [415, 429] width 56 height 77
type input "******"
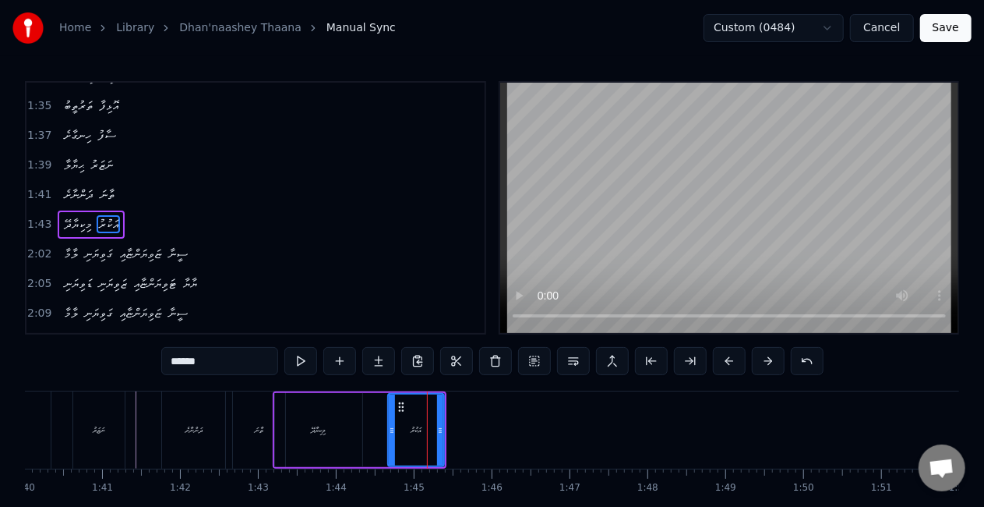
scroll to position [762, 0]
click at [295, 363] on button at bounding box center [301, 361] width 33 height 28
click at [307, 364] on button at bounding box center [301, 361] width 33 height 28
click at [363, 425] on div "މިކިޔާދޭ އަކުރު" at bounding box center [360, 429] width 175 height 77
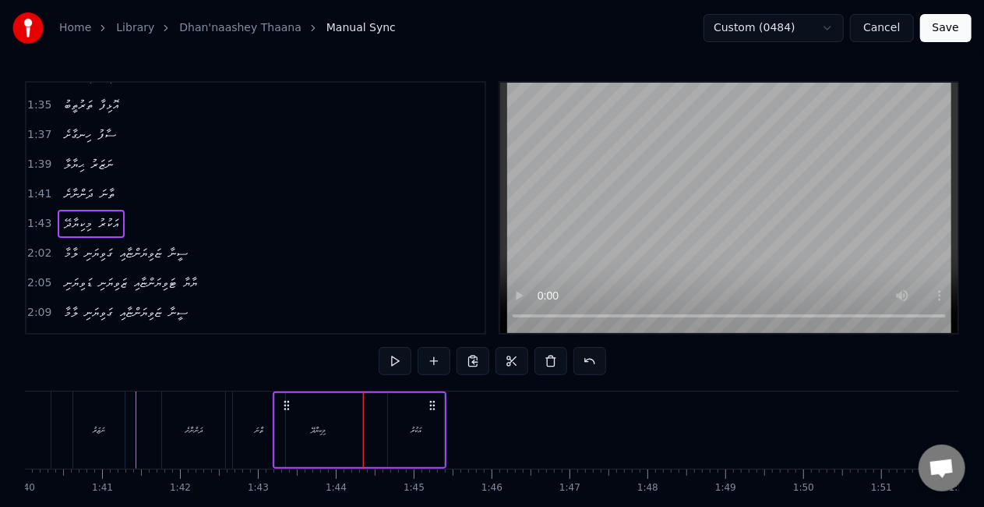
click at [404, 422] on div "އަކުރު" at bounding box center [416, 430] width 56 height 74
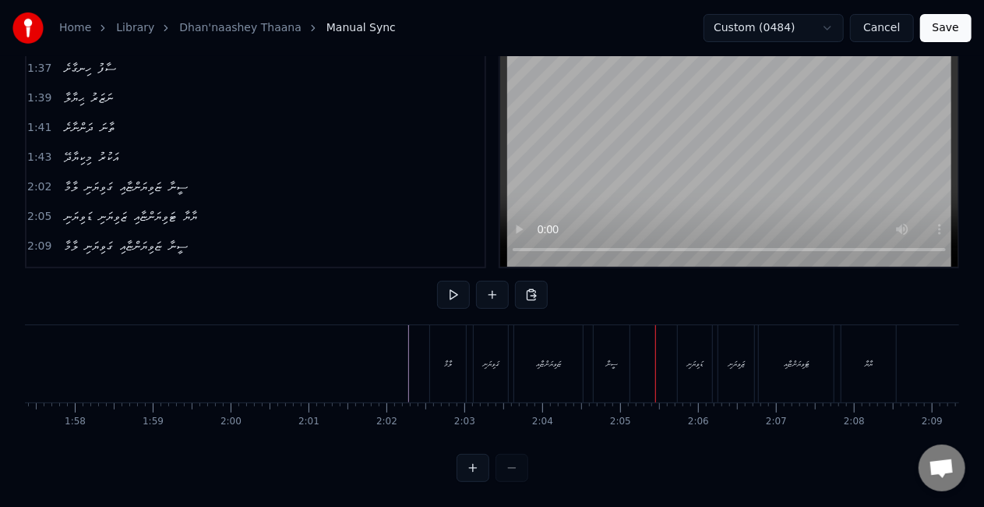
scroll to position [0, 9114]
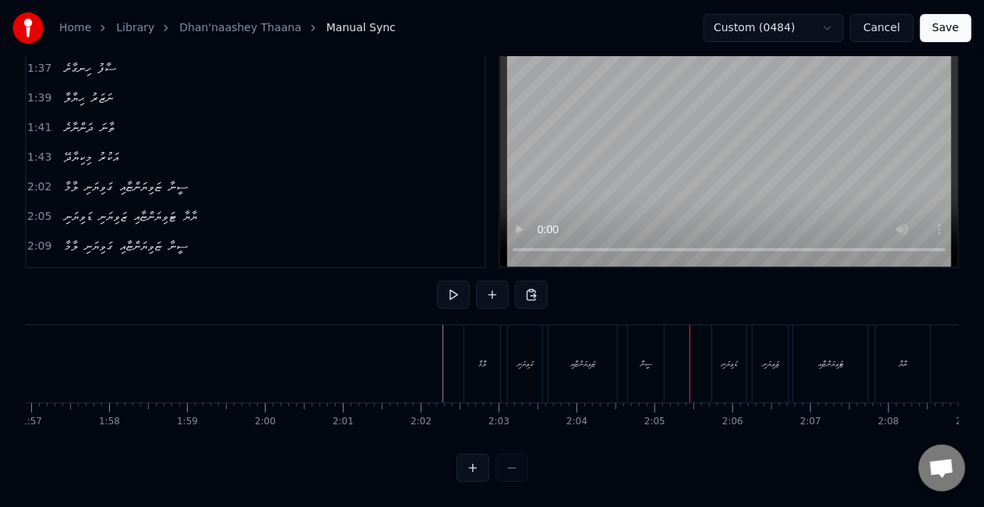
click at [470, 352] on div "ލާމާ" at bounding box center [483, 363] width 36 height 77
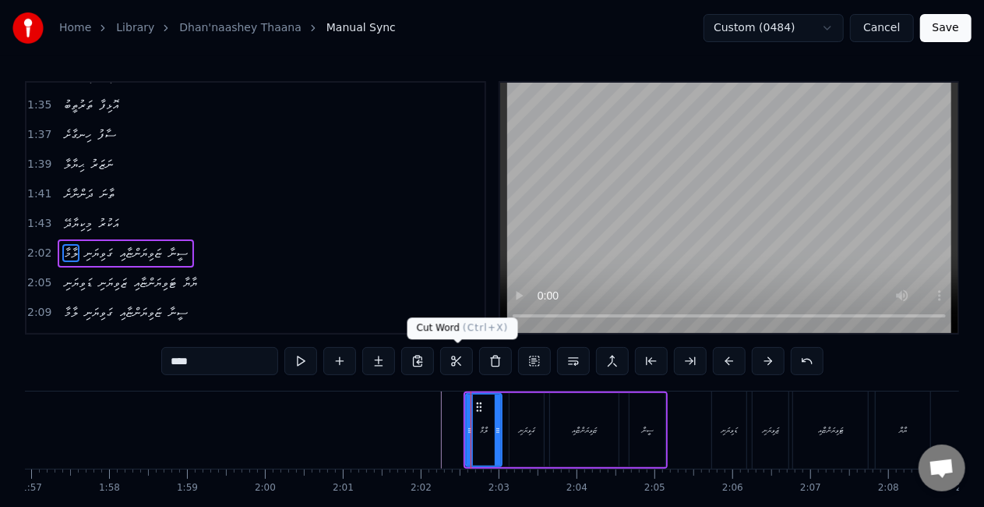
scroll to position [791, 0]
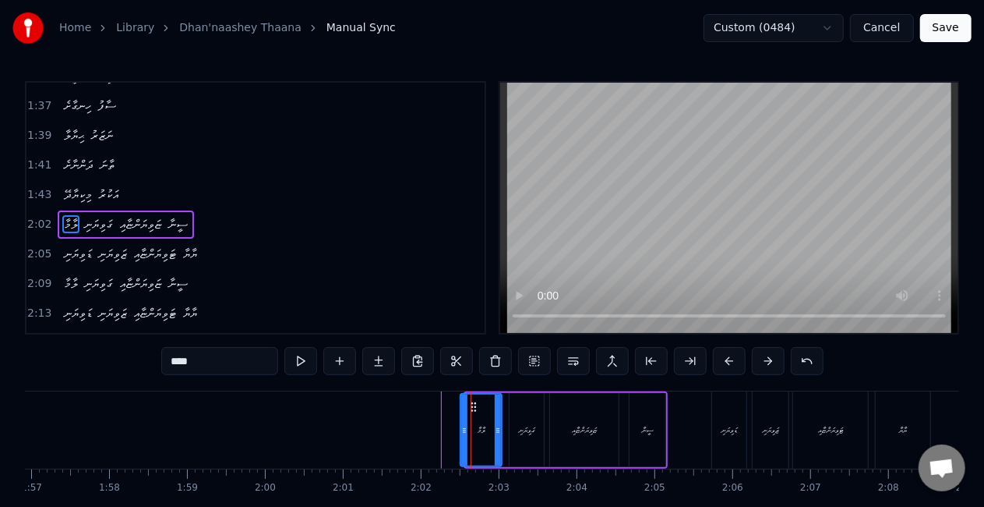
drag, startPoint x: 468, startPoint y: 434, endPoint x: 460, endPoint y: 429, distance: 9.1
click at [461, 431] on icon at bounding box center [464, 430] width 6 height 12
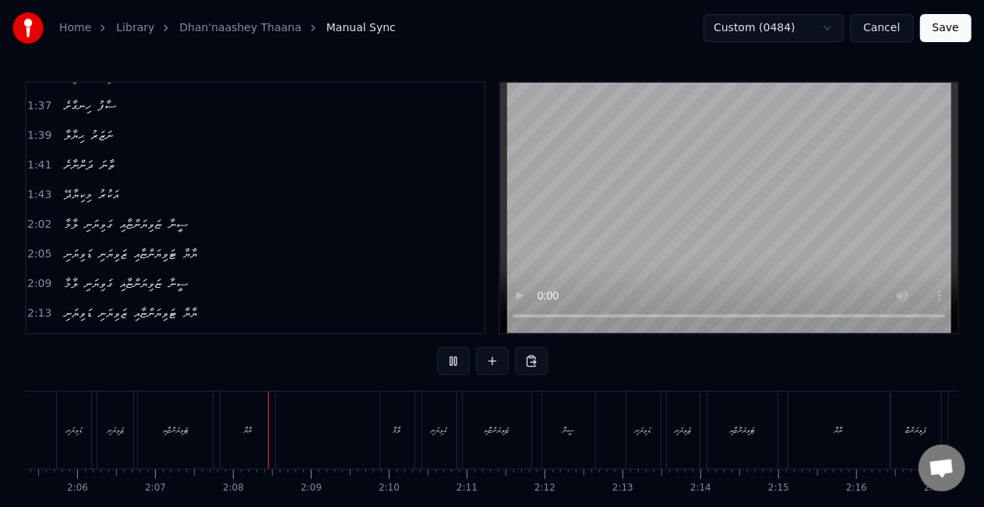
scroll to position [0, 9894]
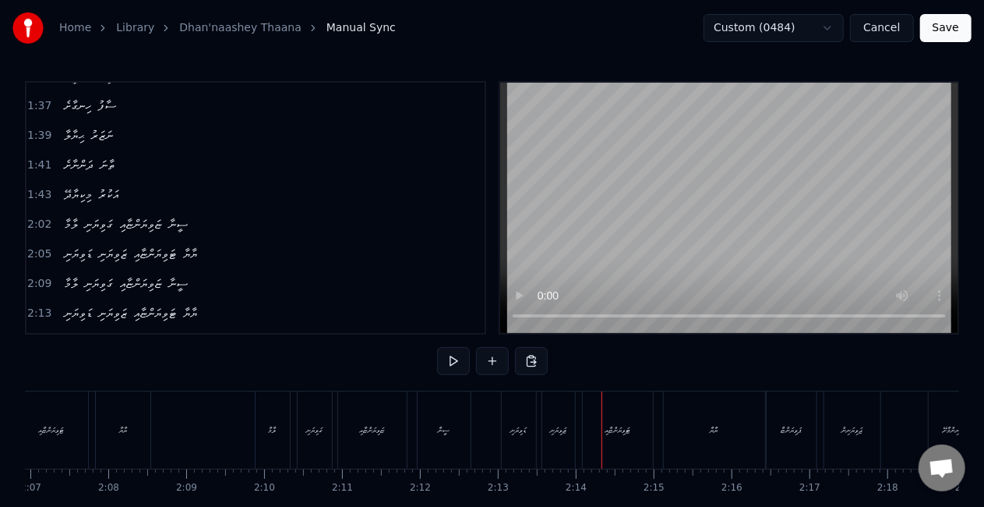
click at [620, 412] on div "ޓަވިޔަންޏާއި" at bounding box center [618, 429] width 70 height 77
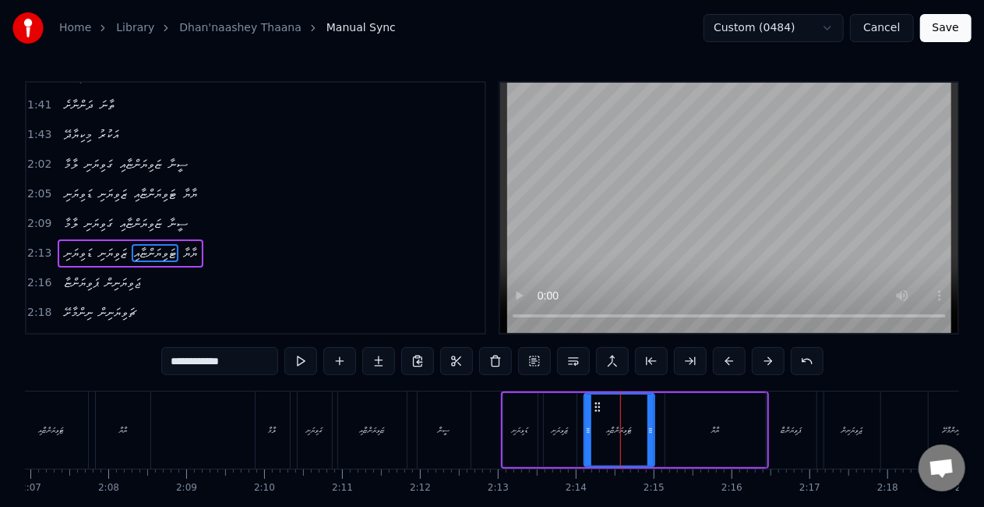
scroll to position [878, 0]
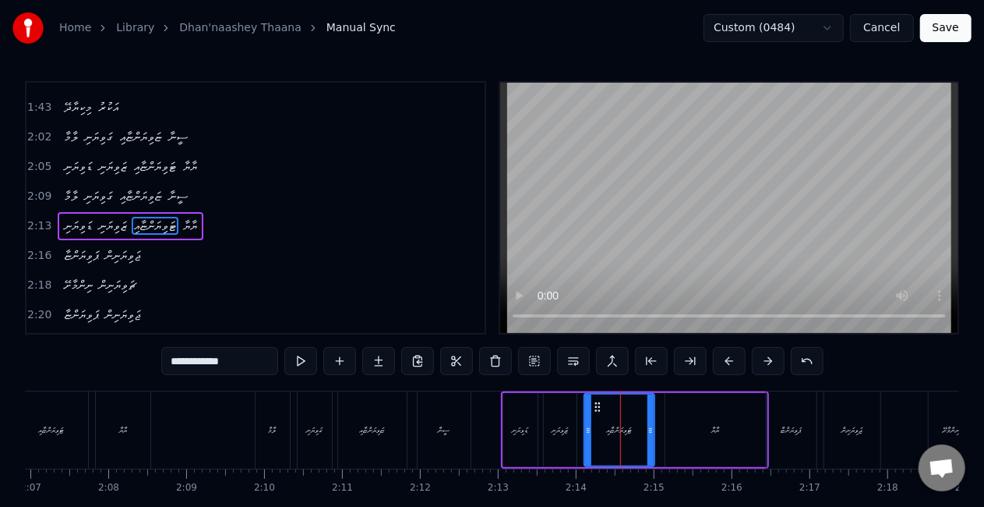
click at [513, 432] on div "ޑަވިޔަނި" at bounding box center [521, 430] width 16 height 12
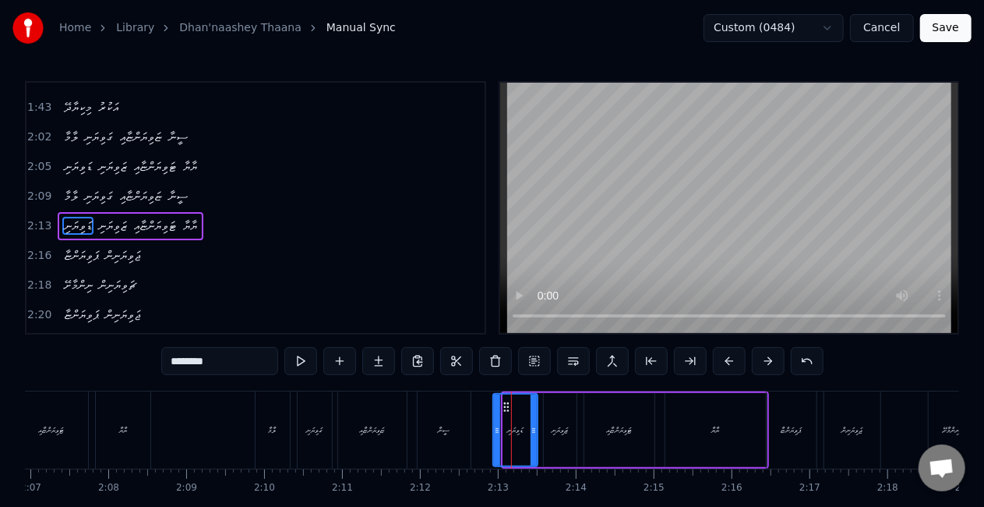
drag, startPoint x: 504, startPoint y: 437, endPoint x: 494, endPoint y: 434, distance: 10.4
click at [494, 434] on div at bounding box center [497, 429] width 6 height 71
click at [548, 430] on div "ޒަވިޔަނި" at bounding box center [560, 430] width 33 height 74
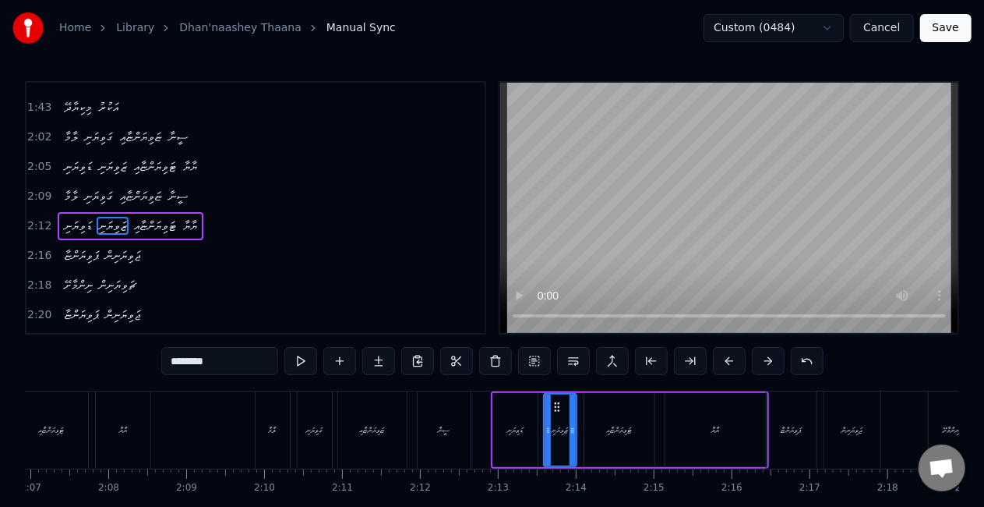
click at [462, 431] on div "ސީނާ" at bounding box center [444, 429] width 53 height 77
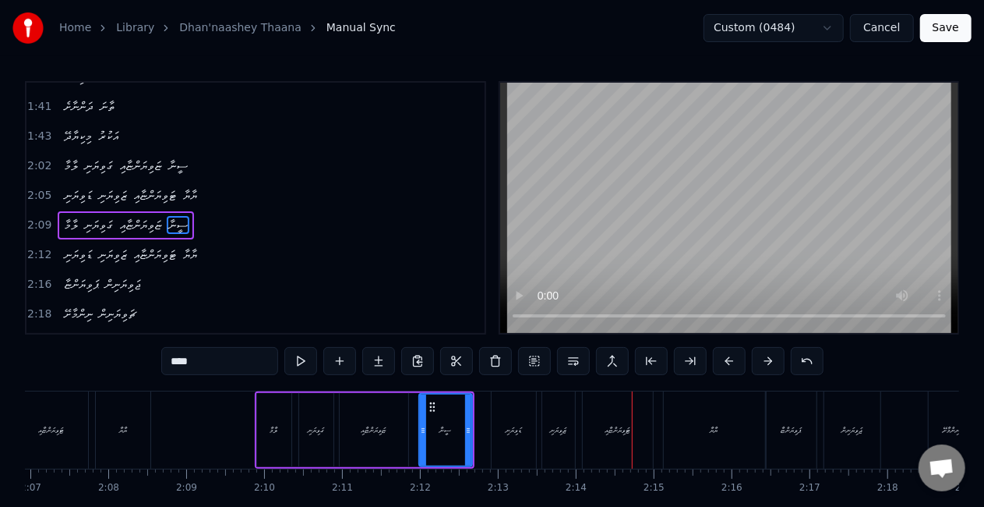
click at [610, 412] on div "ޓަވިޔަންޏާއި" at bounding box center [618, 429] width 70 height 77
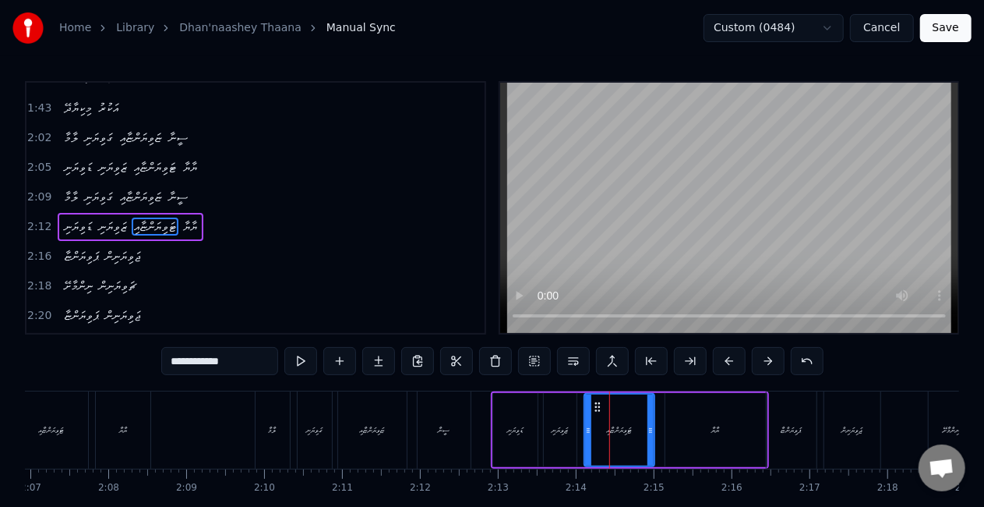
scroll to position [878, 0]
drag, startPoint x: 589, startPoint y: 430, endPoint x: 574, endPoint y: 429, distance: 14.8
click at [574, 429] on icon at bounding box center [574, 430] width 6 height 12
click at [528, 435] on div "ޑަވިޔަނި" at bounding box center [515, 430] width 44 height 74
type input "********"
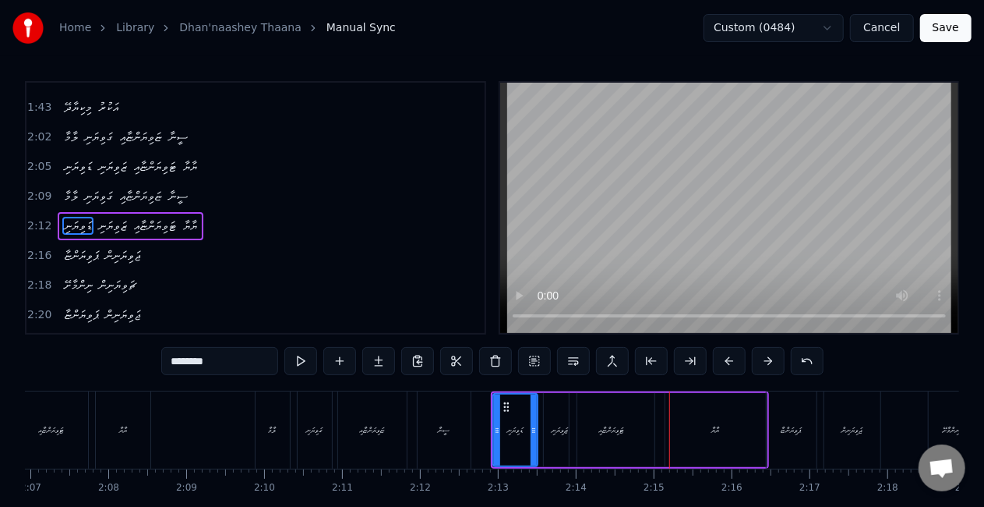
click at [472, 433] on div "ލާމާ ގަވިޔަނި ޏަވިޔަންޏާއި ސީނާ" at bounding box center [365, 429] width 220 height 77
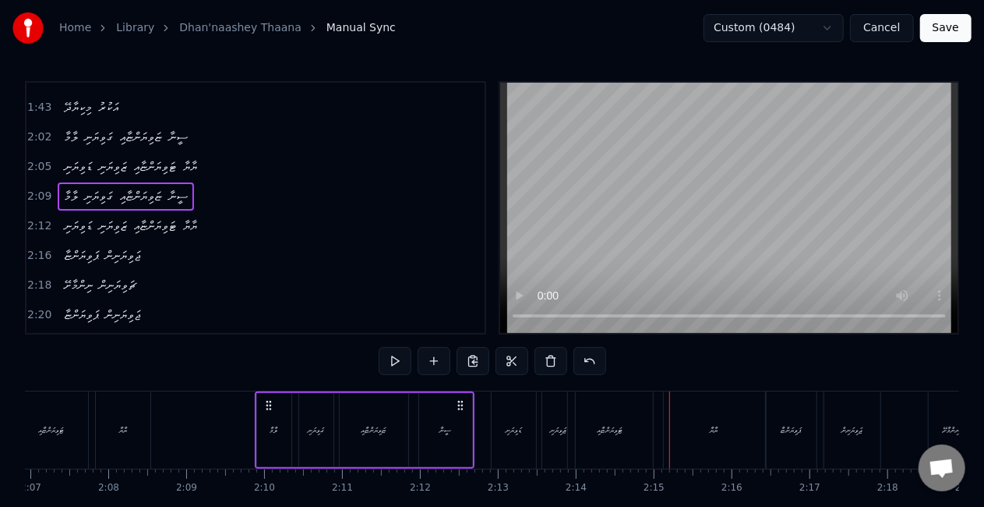
click at [499, 435] on div "ޑަވިޔަނި" at bounding box center [514, 429] width 44 height 77
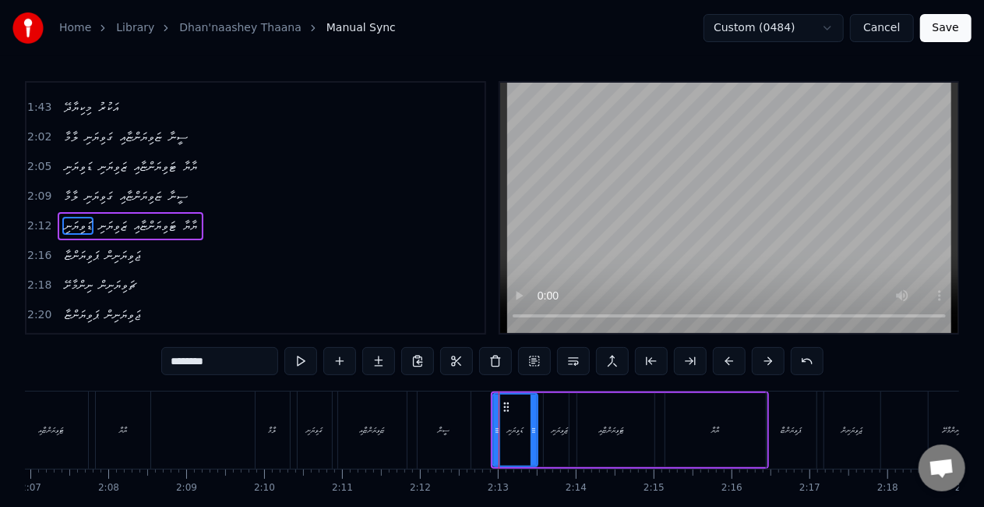
click at [435, 418] on div "ސީނާ" at bounding box center [444, 429] width 53 height 77
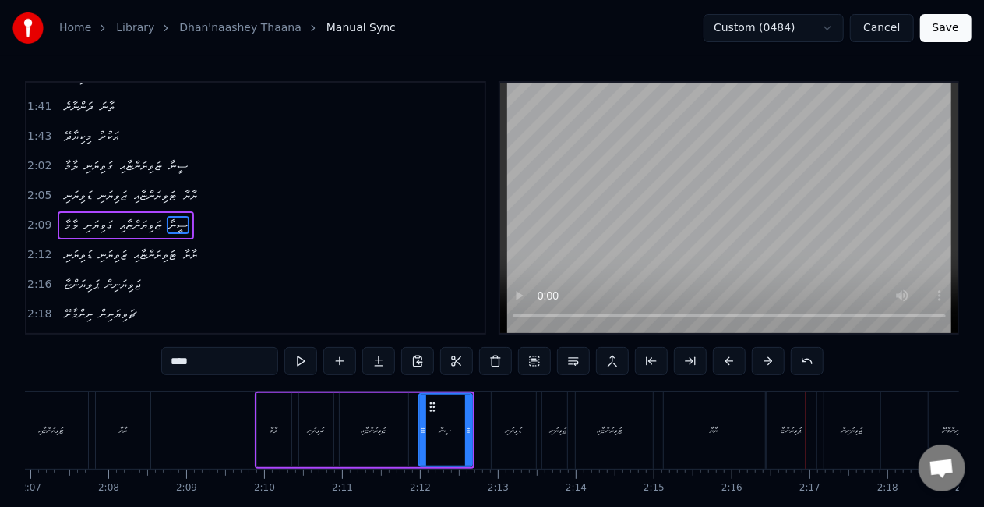
click at [598, 424] on div "ޓަވިޔަންޏާއި" at bounding box center [611, 430] width 26 height 12
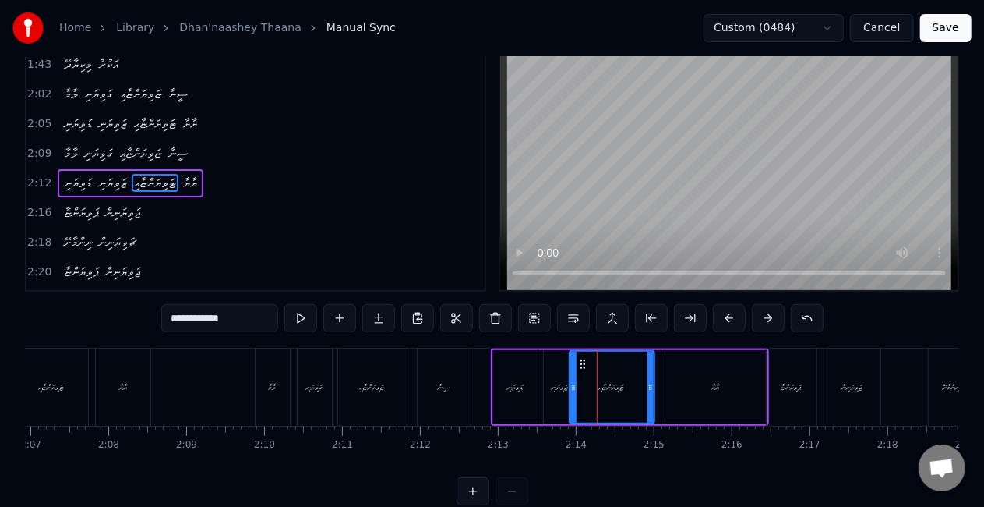
scroll to position [80, 0]
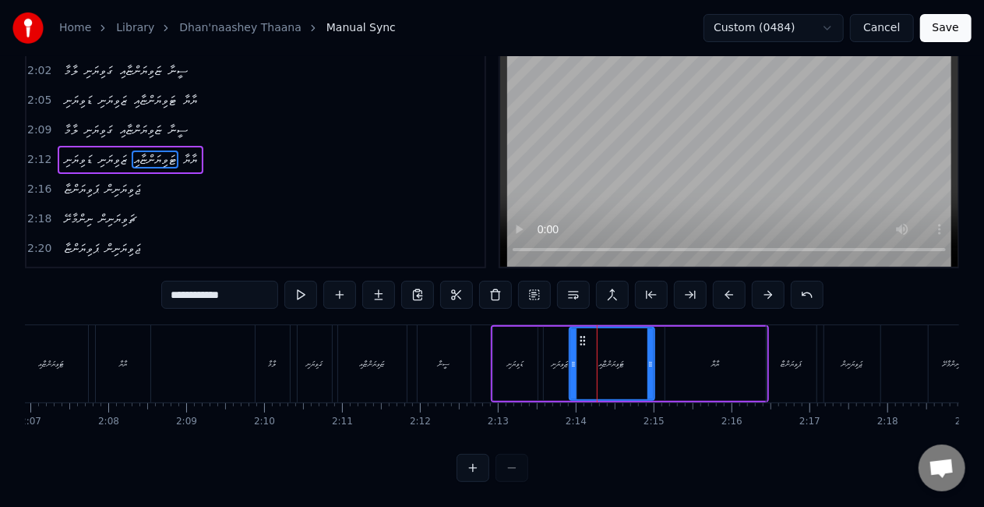
click at [472, 461] on button at bounding box center [473, 468] width 33 height 28
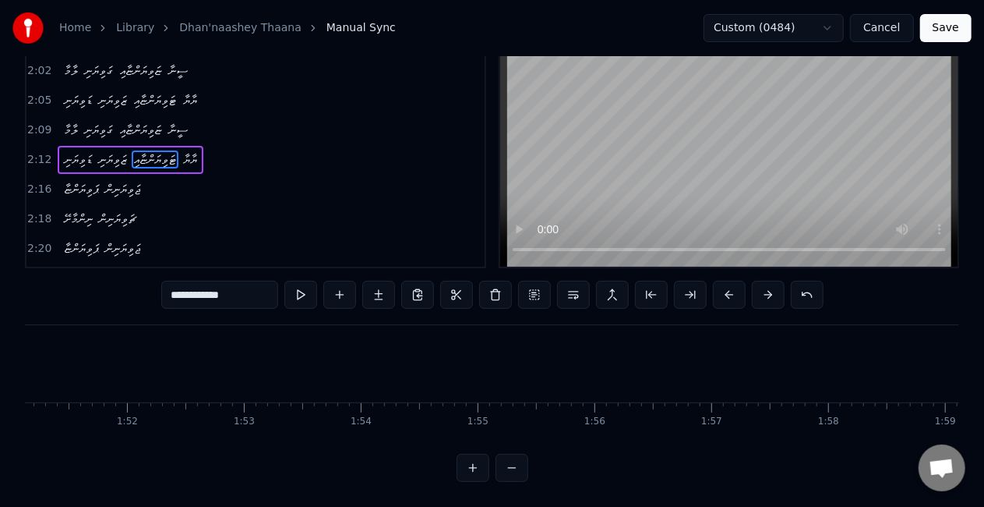
click at [472, 461] on button at bounding box center [473, 468] width 33 height 28
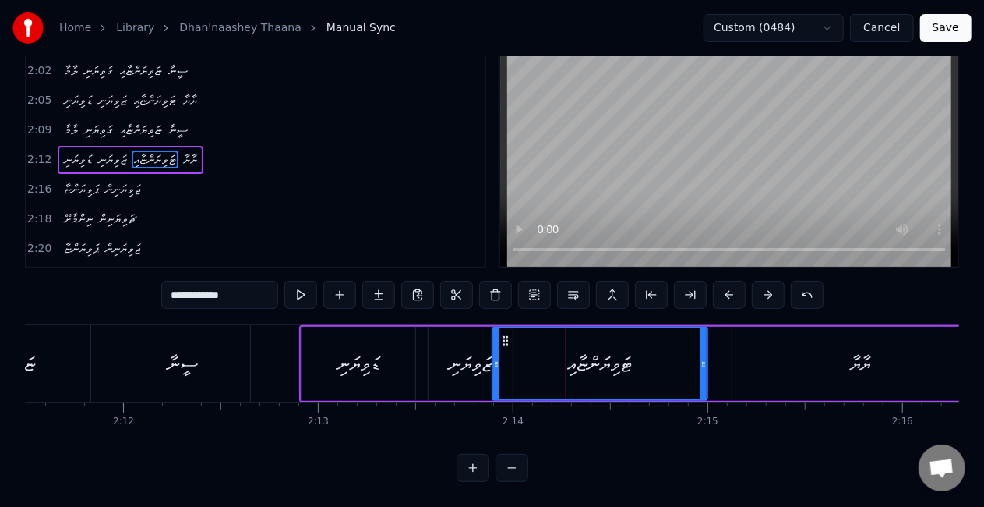
scroll to position [0, 25583]
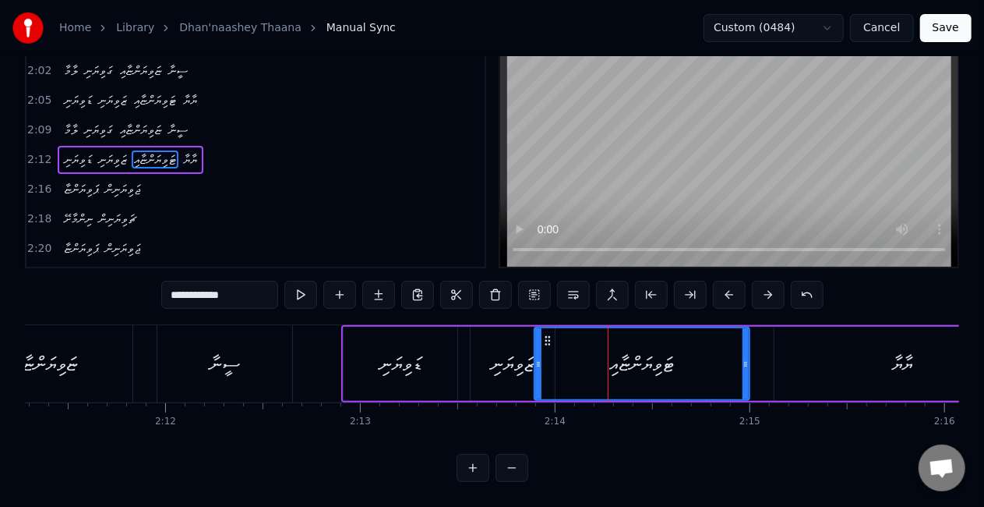
click at [408, 362] on div "ޑަވިޔަނި" at bounding box center [401, 364] width 42 height 30
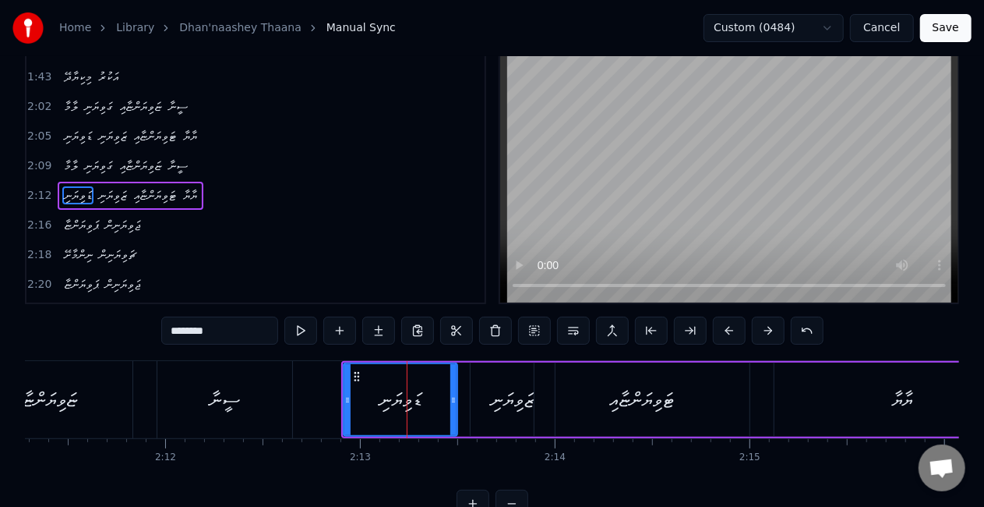
scroll to position [0, 0]
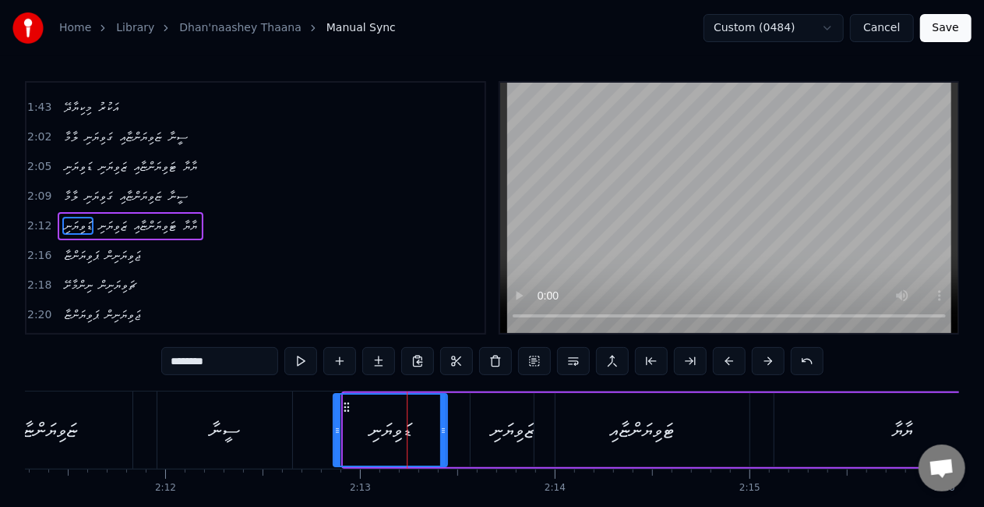
drag, startPoint x: 359, startPoint y: 407, endPoint x: 346, endPoint y: 405, distance: 12.7
click at [346, 405] on icon at bounding box center [347, 407] width 12 height 12
click at [496, 440] on div "ޒަވިޔަނި" at bounding box center [512, 430] width 43 height 30
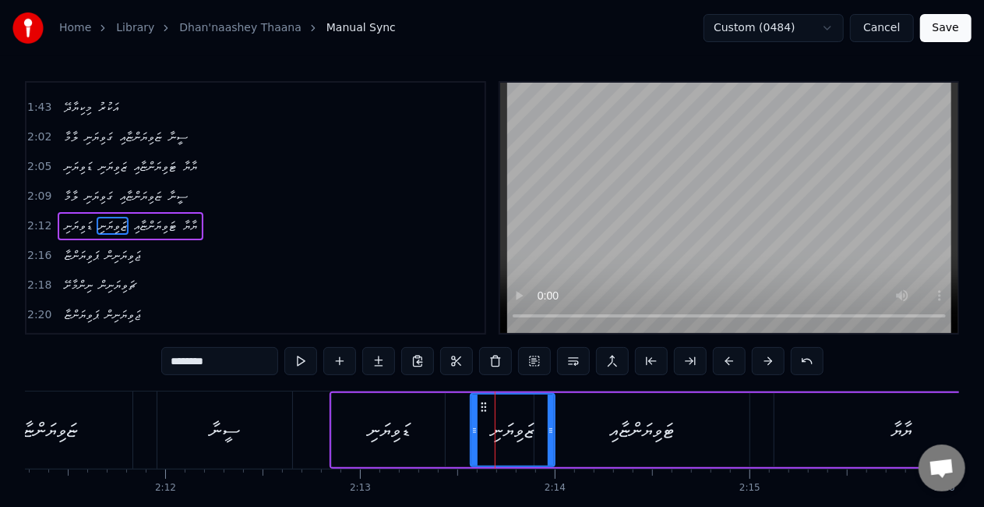
click at [433, 429] on div "ޑަވިޔަނި" at bounding box center [389, 430] width 114 height 74
type input "********"
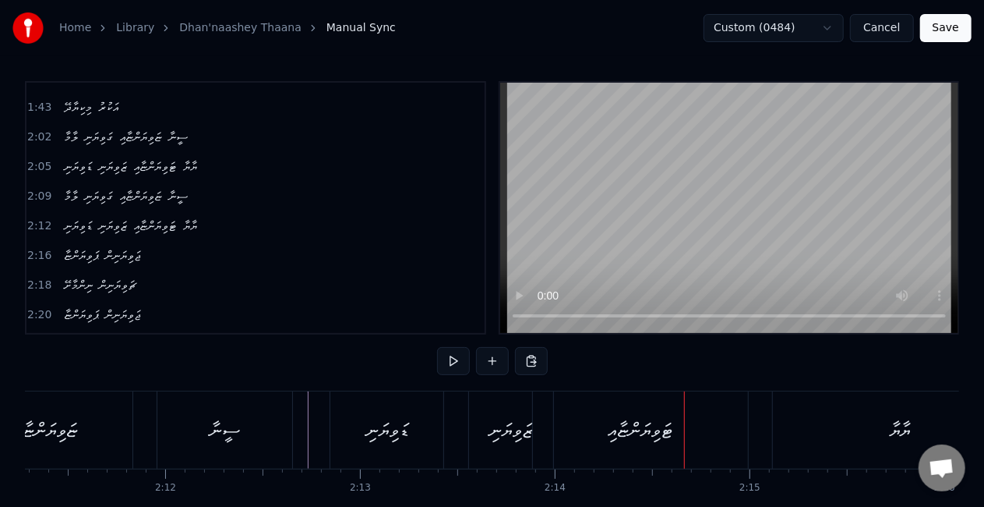
click at [479, 415] on div "ޒަވިޔަނި" at bounding box center [511, 429] width 84 height 77
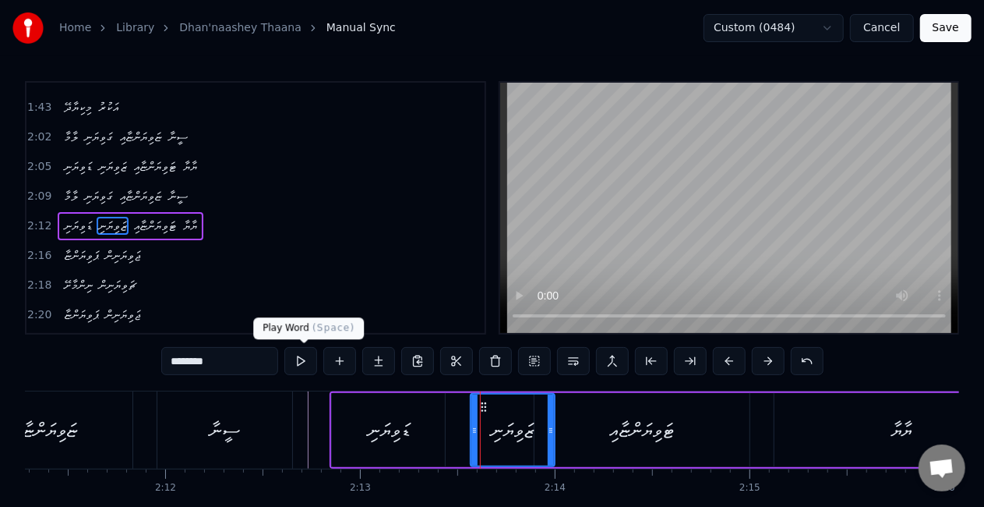
click at [306, 360] on button at bounding box center [301, 361] width 33 height 28
click at [369, 428] on div "ޑަވިޔަނި" at bounding box center [389, 430] width 42 height 30
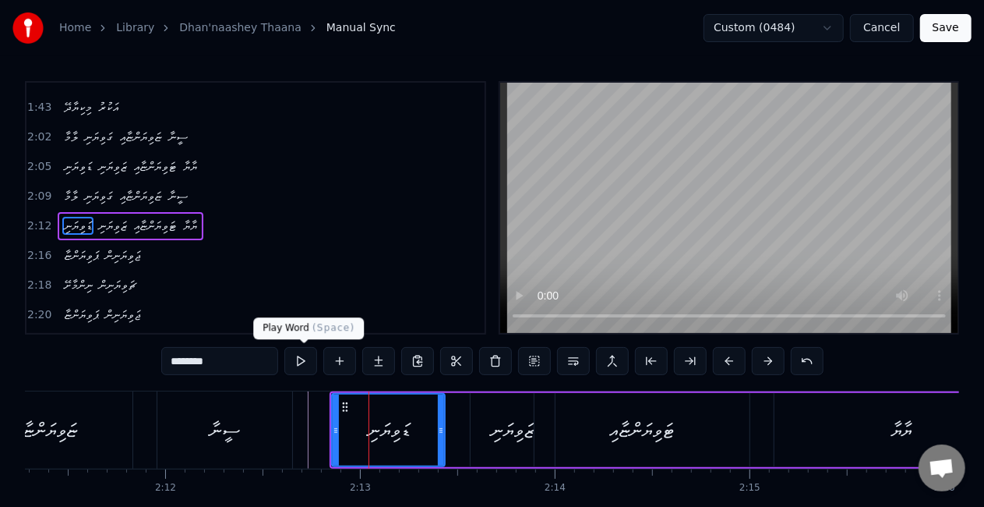
click at [305, 364] on button at bounding box center [301, 361] width 33 height 28
click at [305, 360] on button at bounding box center [301, 361] width 33 height 28
click at [369, 441] on div "ޑަވިޔަނި" at bounding box center [389, 430] width 42 height 30
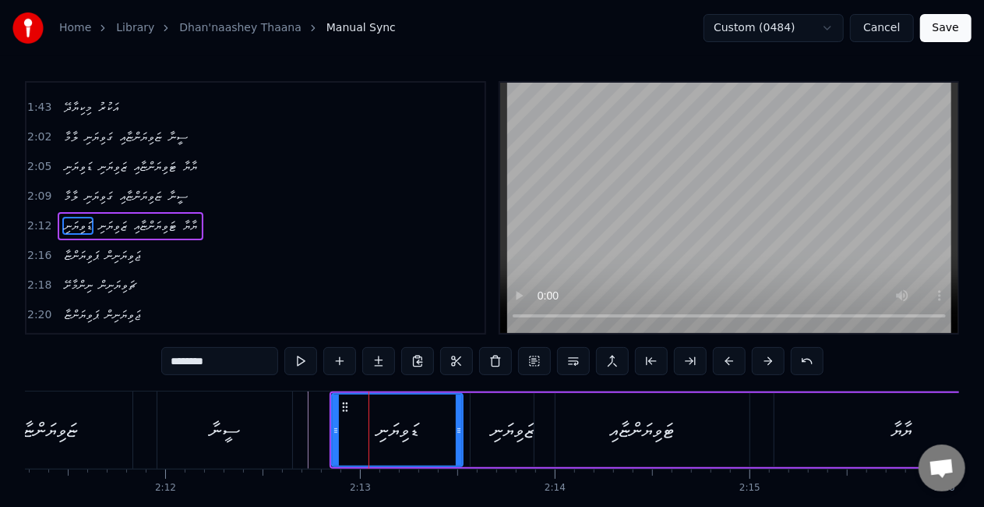
drag, startPoint x: 444, startPoint y: 429, endPoint x: 461, endPoint y: 430, distance: 18.0
click at [461, 430] on icon at bounding box center [459, 430] width 6 height 12
click at [307, 363] on button at bounding box center [301, 361] width 33 height 28
click at [503, 426] on div "ޒަވިޔަނި" at bounding box center [512, 430] width 43 height 30
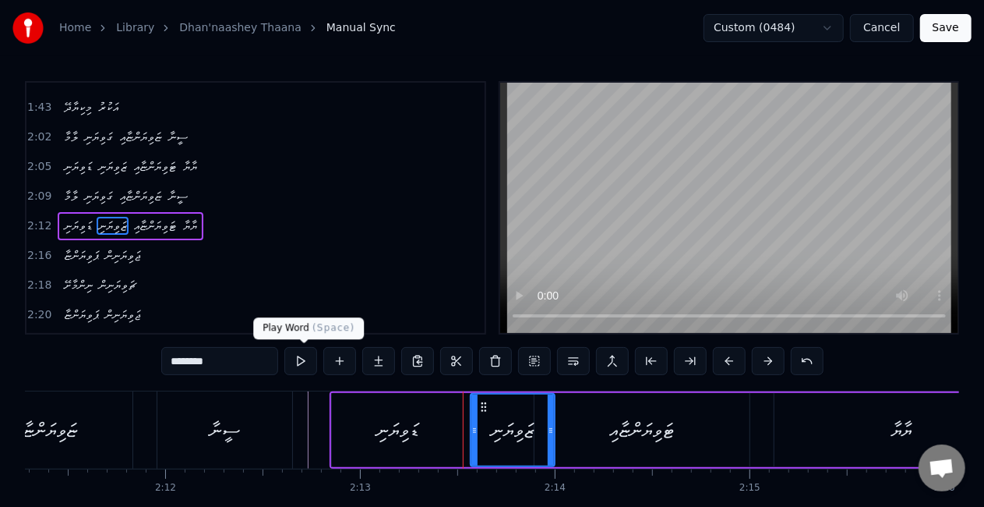
click at [307, 358] on button at bounding box center [301, 361] width 33 height 28
click at [491, 417] on div "ޒަވިޔަނި" at bounding box center [512, 430] width 43 height 30
click at [470, 426] on icon at bounding box center [469, 430] width 6 height 12
click at [406, 429] on div "ޑަވިޔަނި" at bounding box center [397, 430] width 42 height 30
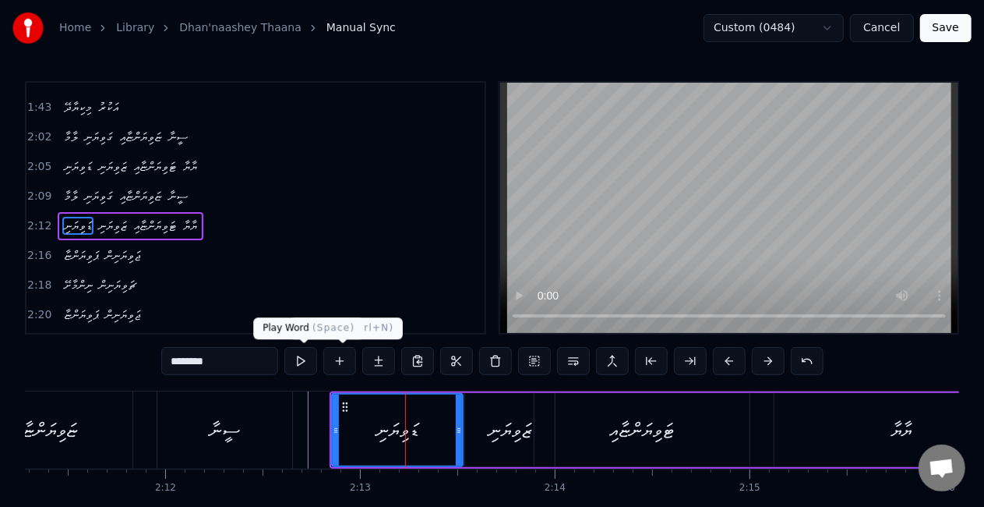
click at [306, 359] on button at bounding box center [301, 361] width 33 height 28
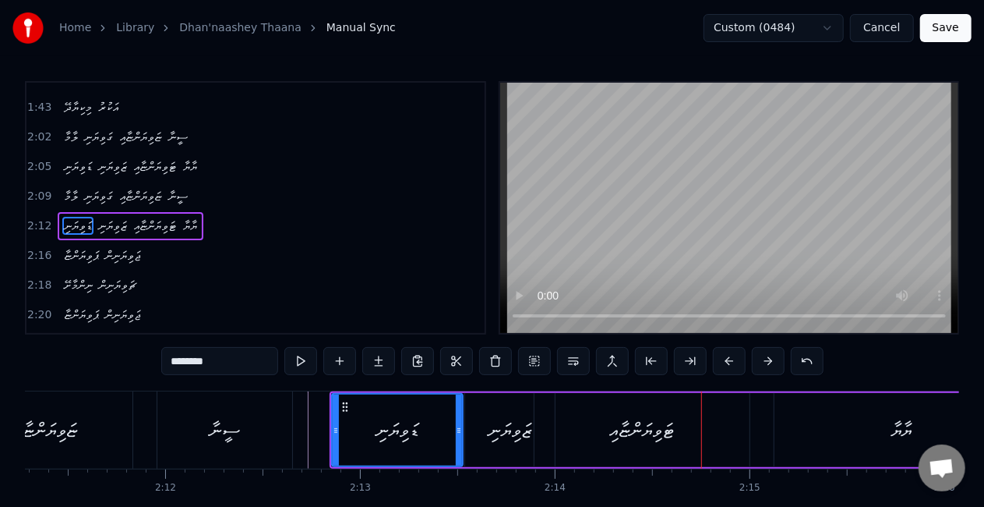
click at [581, 422] on div "ޓަވިޔަންޏާއި" at bounding box center [642, 430] width 215 height 74
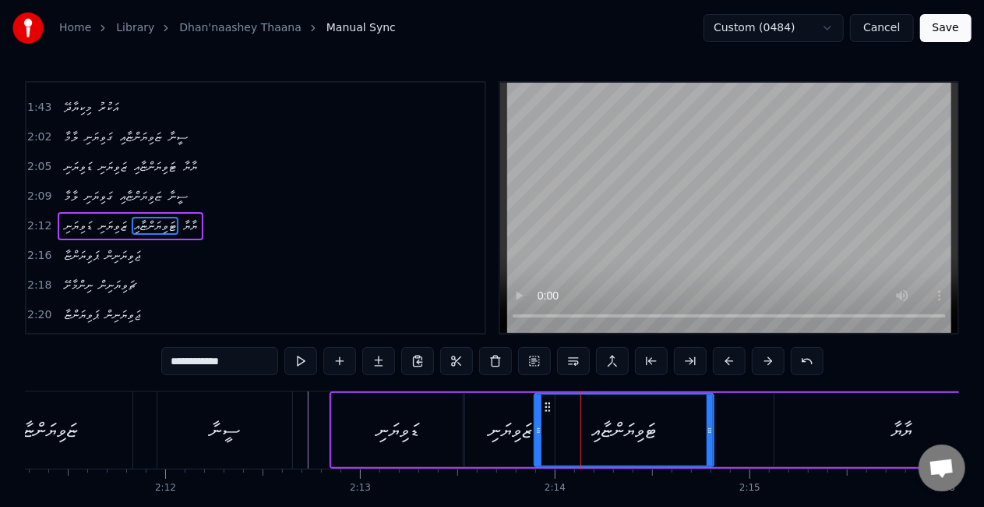
drag, startPoint x: 747, startPoint y: 437, endPoint x: 711, endPoint y: 435, distance: 35.9
click at [711, 435] on div at bounding box center [710, 429] width 6 height 71
click at [508, 433] on div "ޒަވިޔަނި" at bounding box center [510, 430] width 43 height 30
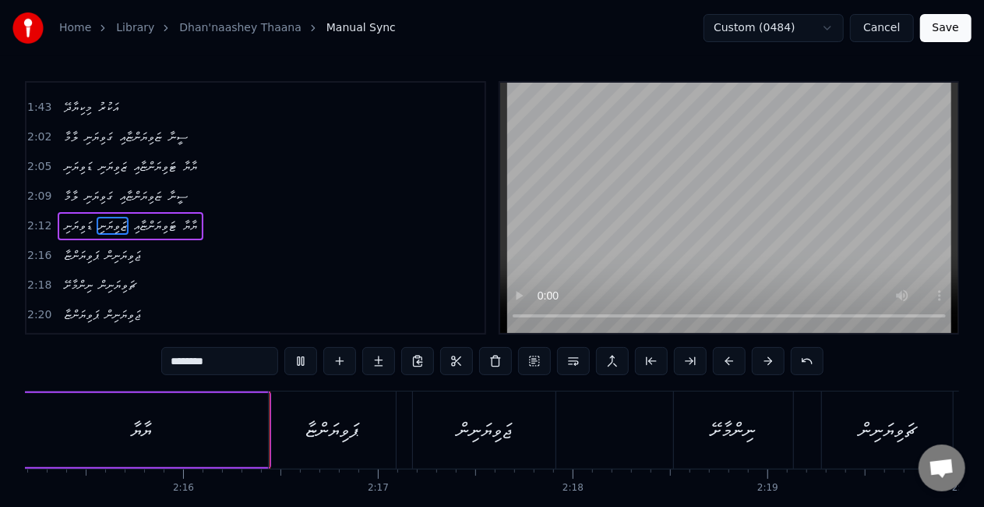
scroll to position [0, 26385]
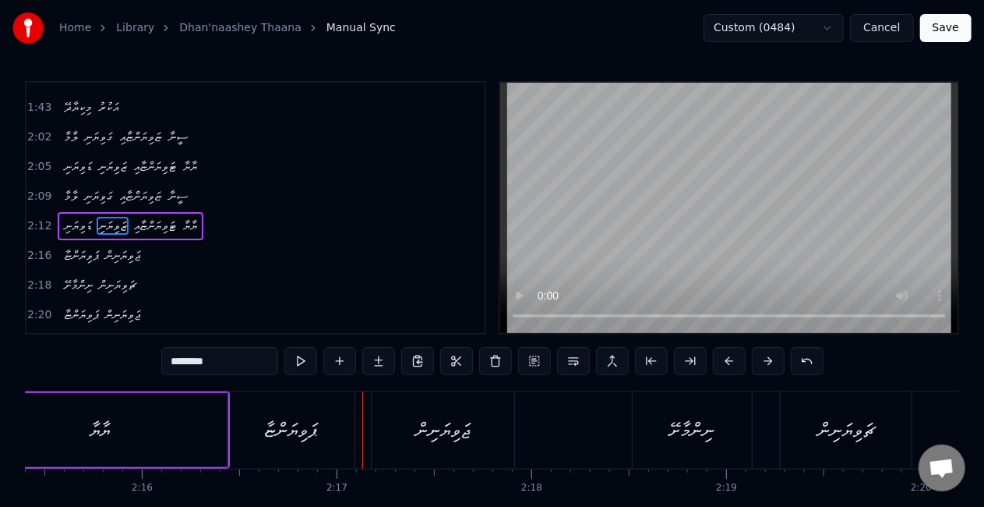
click at [187, 437] on div "ޔާޔާ" at bounding box center [100, 430] width 256 height 74
type input "****"
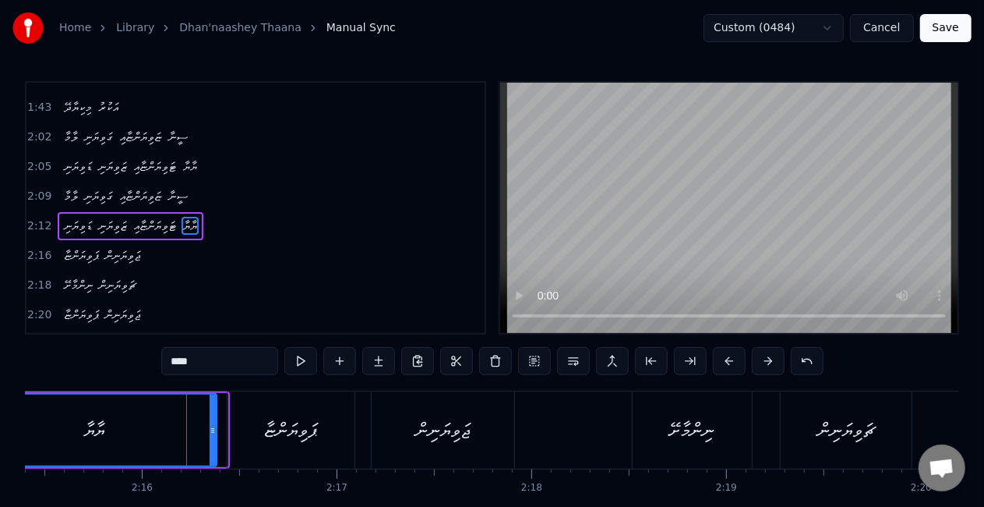
drag, startPoint x: 223, startPoint y: 441, endPoint x: 210, endPoint y: 440, distance: 12.6
click at [210, 440] on div at bounding box center [213, 429] width 6 height 71
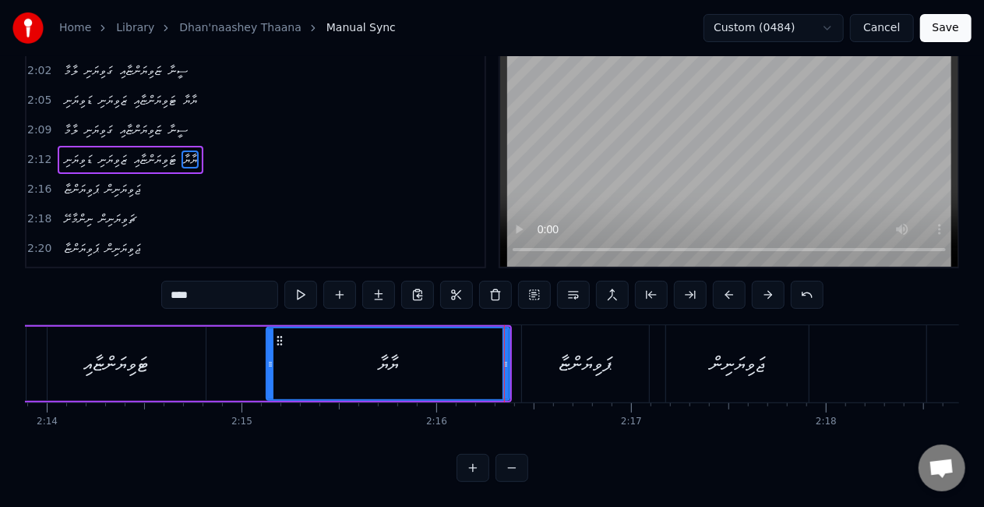
scroll to position [0, 25818]
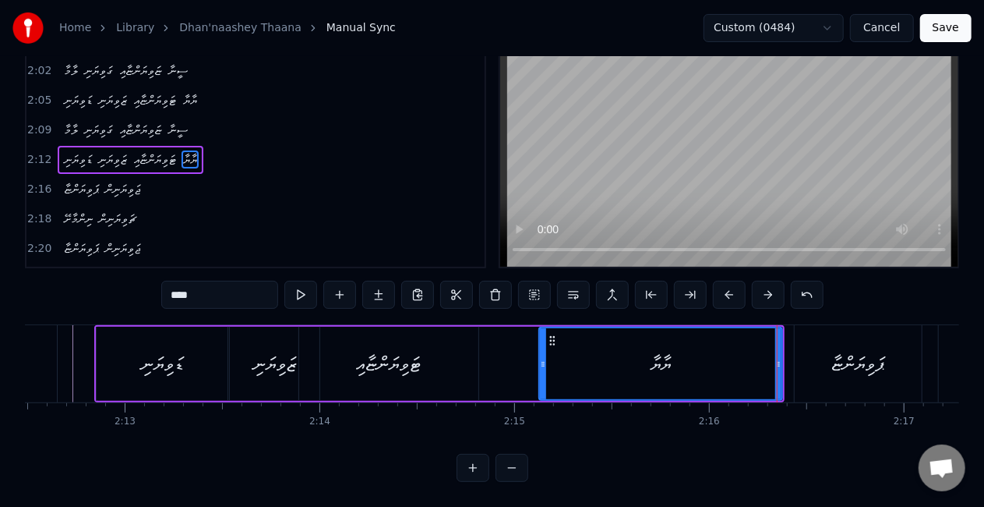
click at [490, 360] on div "ޑަވިޔަނި ޒަވިޔަނި ޓަވިޔަންޏާއި ޔާޔާ" at bounding box center [439, 363] width 691 height 77
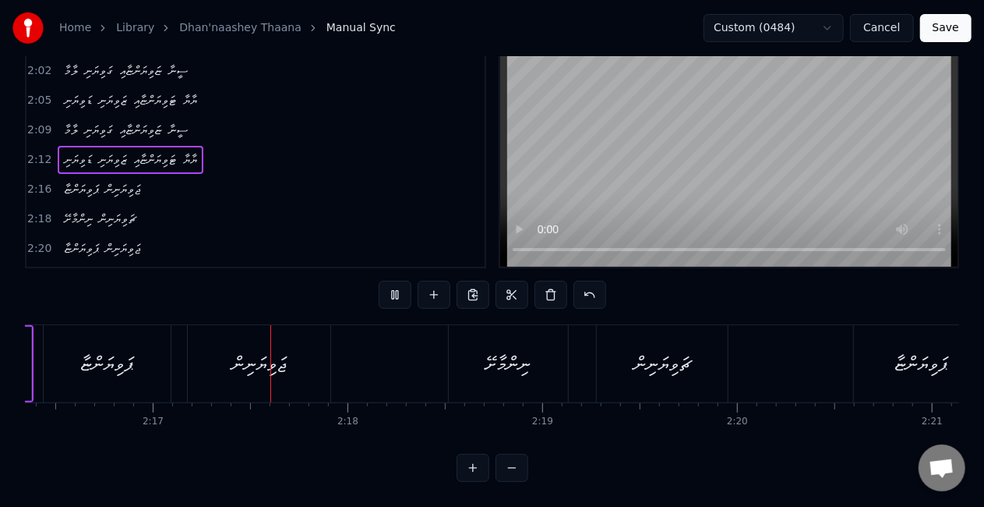
scroll to position [0, 26607]
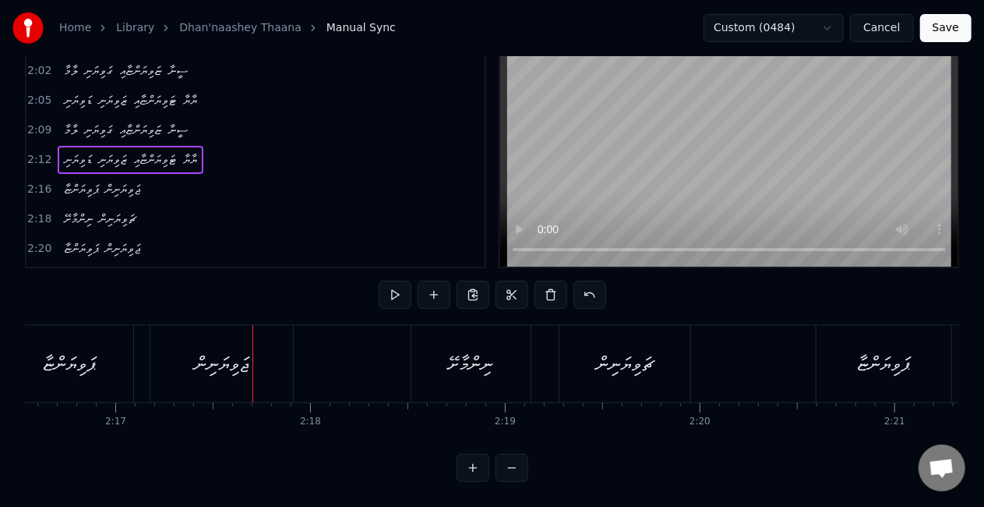
click at [80, 379] on div "ޕަވިޔަންޏާ" at bounding box center [69, 363] width 127 height 77
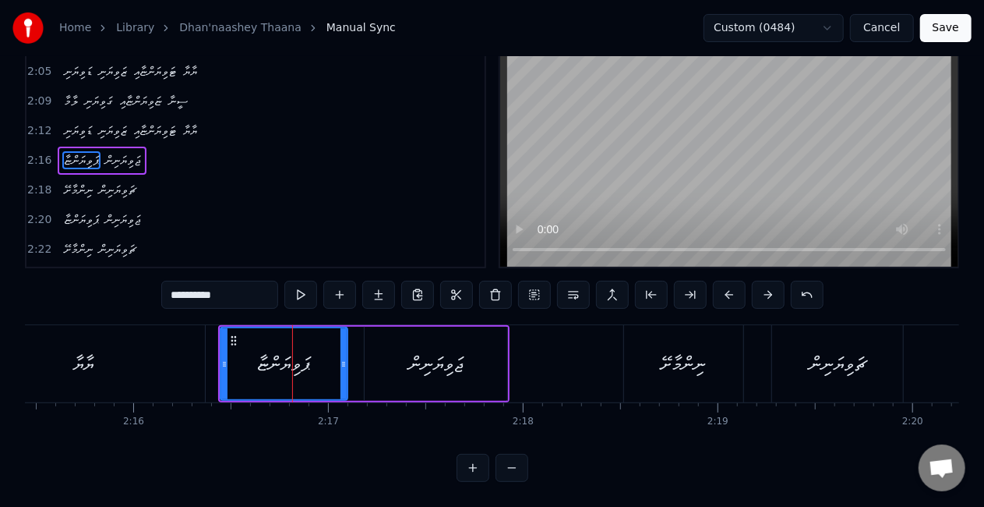
scroll to position [0, 26373]
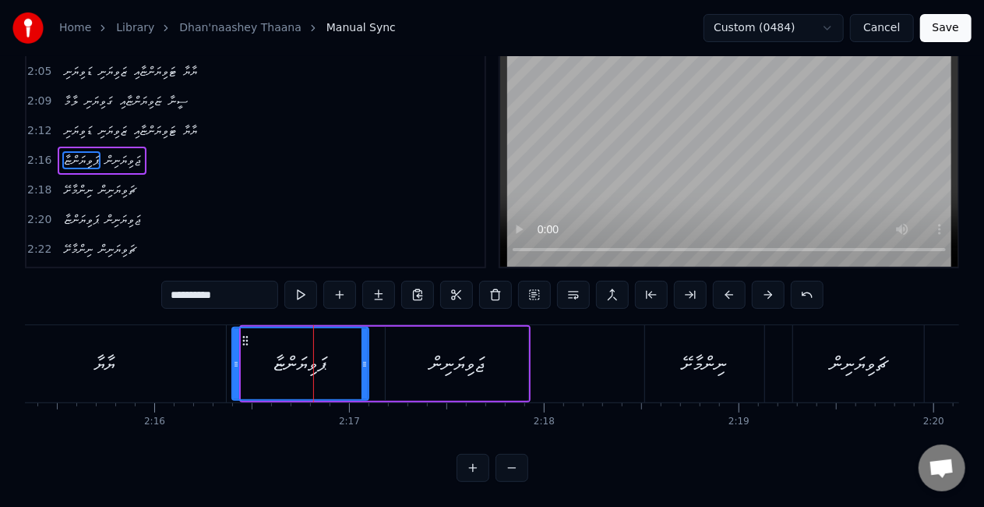
drag, startPoint x: 243, startPoint y: 365, endPoint x: 234, endPoint y: 361, distance: 10.1
click at [234, 361] on div at bounding box center [236, 363] width 6 height 71
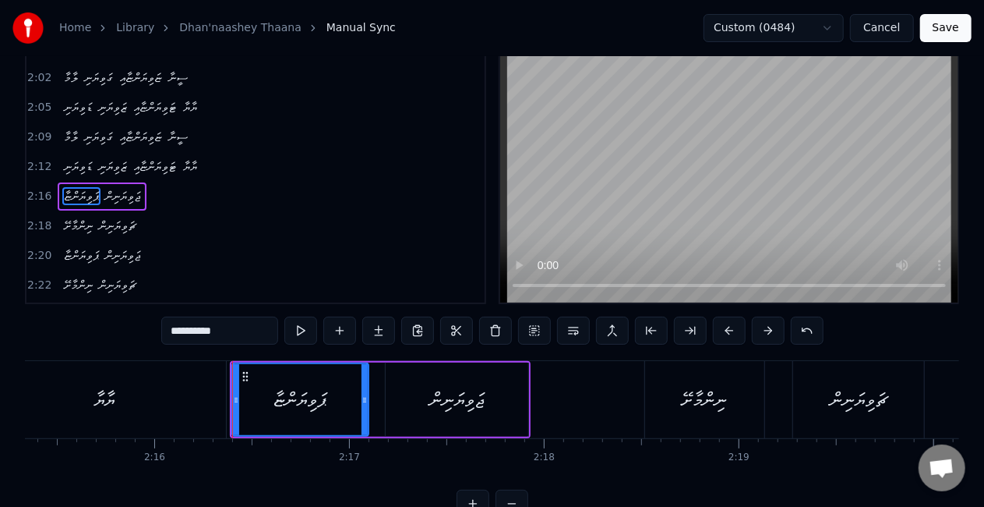
scroll to position [0, 0]
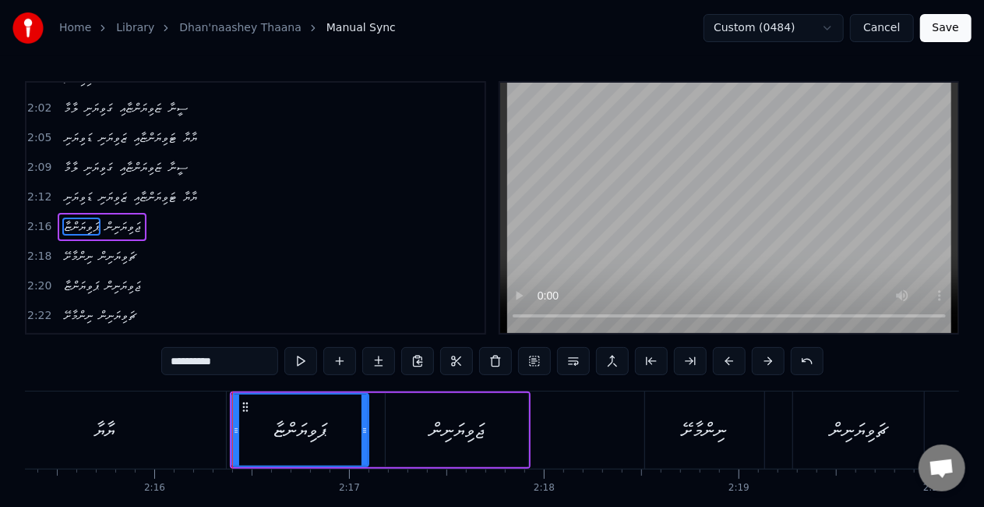
click at [214, 427] on div "ޔާޔާ" at bounding box center [104, 429] width 243 height 77
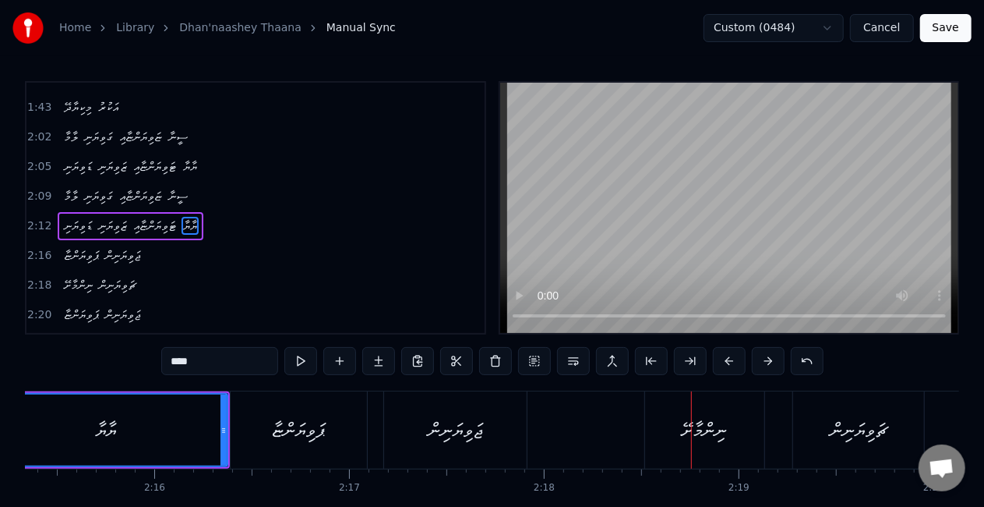
click at [429, 431] on div "ޖަވިޔަނިން" at bounding box center [456, 430] width 54 height 30
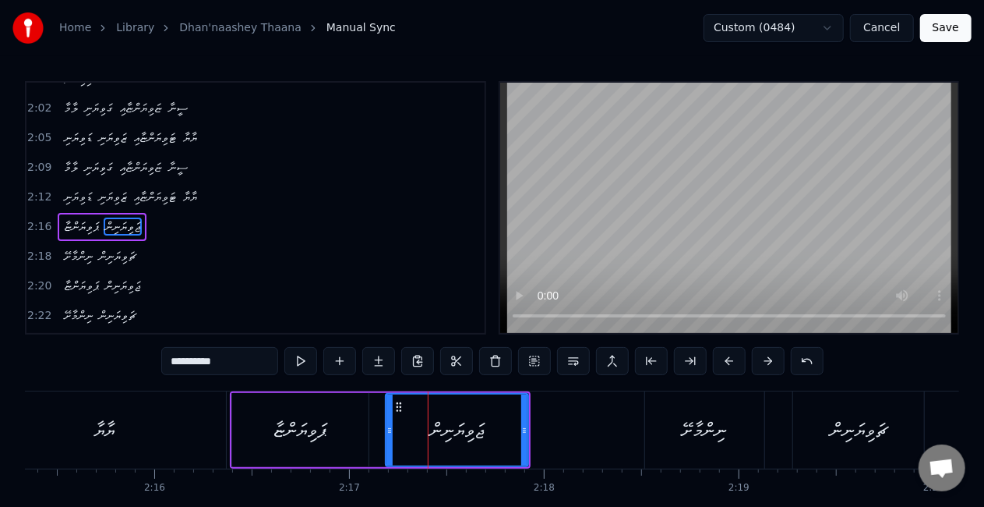
scroll to position [907, 0]
drag, startPoint x: 524, startPoint y: 437, endPoint x: 536, endPoint y: 437, distance: 12.5
click at [536, 437] on div at bounding box center [537, 429] width 6 height 71
click at [380, 430] on icon at bounding box center [381, 430] width 6 height 12
click at [251, 447] on div "ޕަވިޔަންޏާ" at bounding box center [300, 430] width 136 height 74
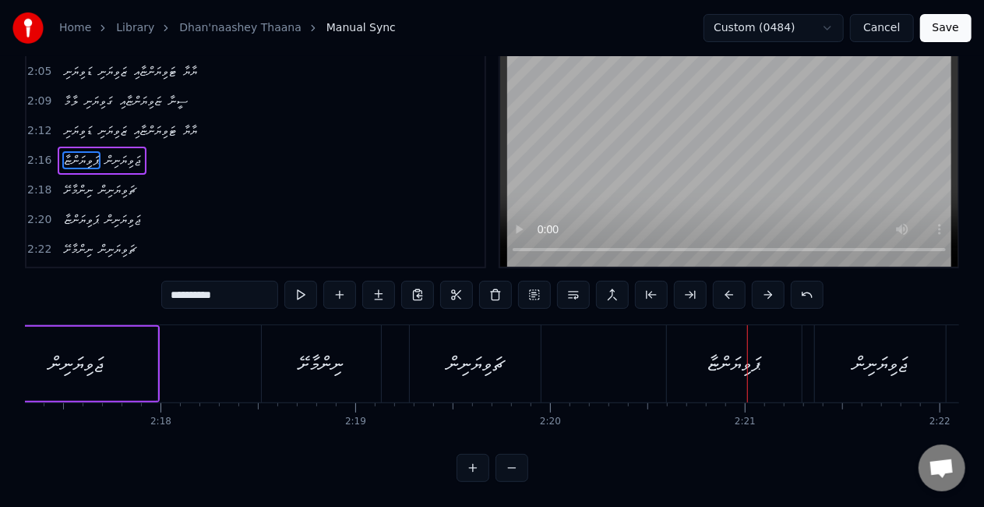
scroll to position [0, 26735]
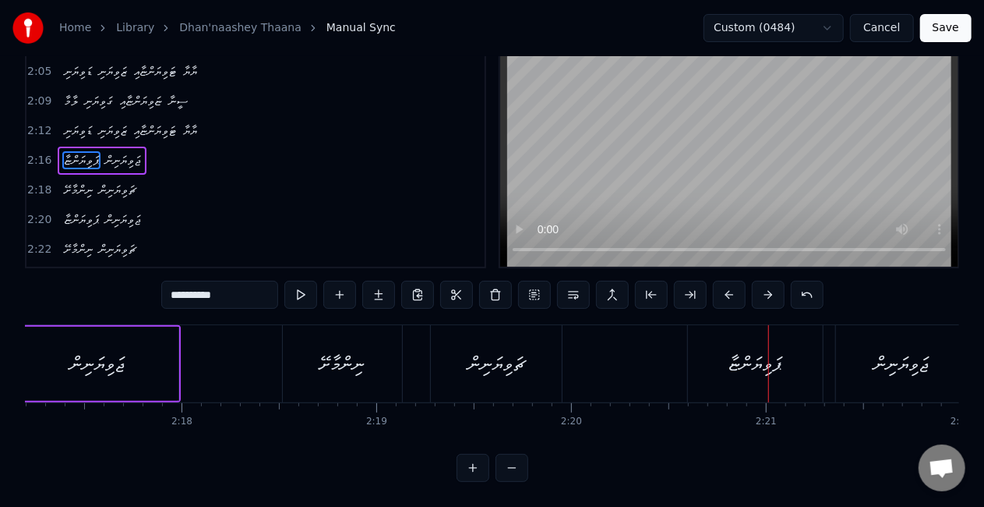
click at [375, 372] on div "ނިންމާށޭ" at bounding box center [342, 363] width 119 height 77
type input "********"
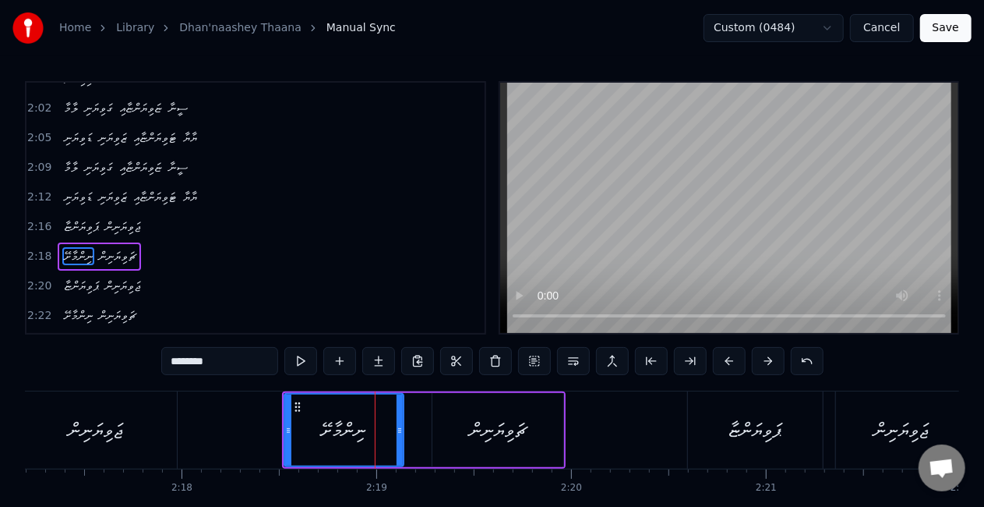
scroll to position [937, 0]
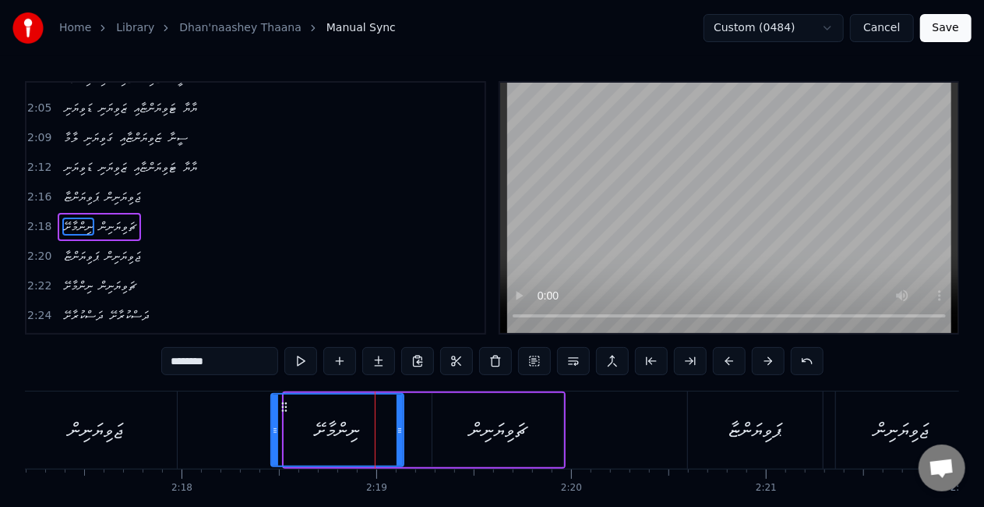
drag, startPoint x: 288, startPoint y: 435, endPoint x: 274, endPoint y: 431, distance: 15.3
click at [274, 431] on icon at bounding box center [275, 430] width 6 height 12
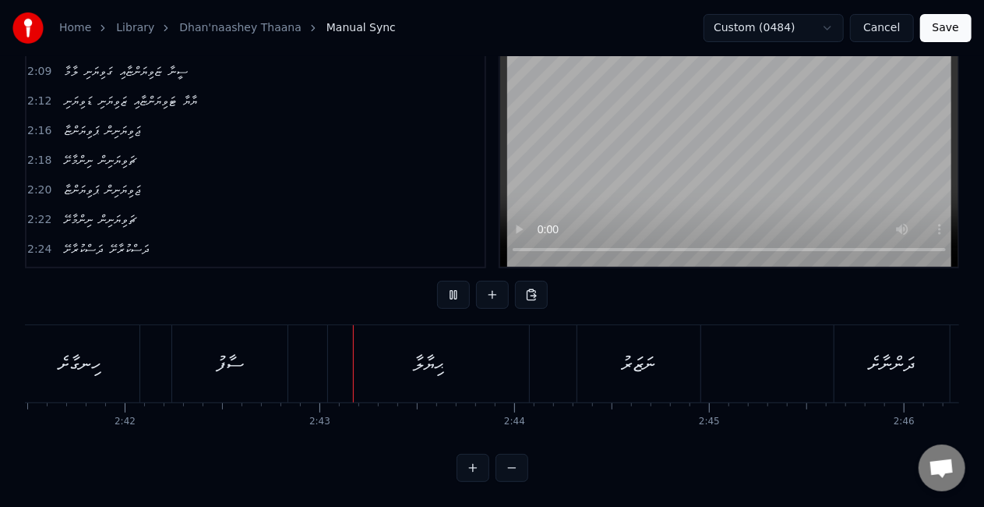
scroll to position [0, 31624]
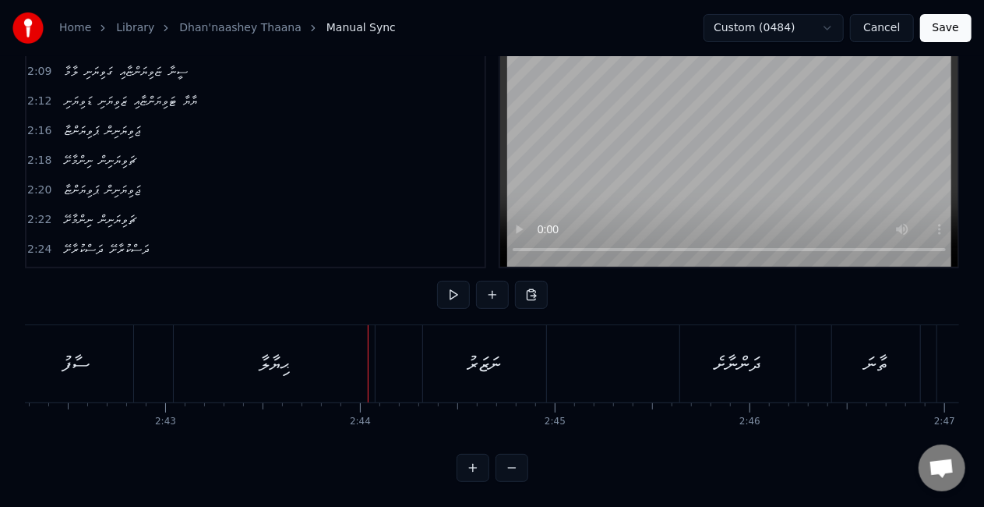
click at [297, 348] on div "ޙިޔާލާ" at bounding box center [274, 363] width 201 height 77
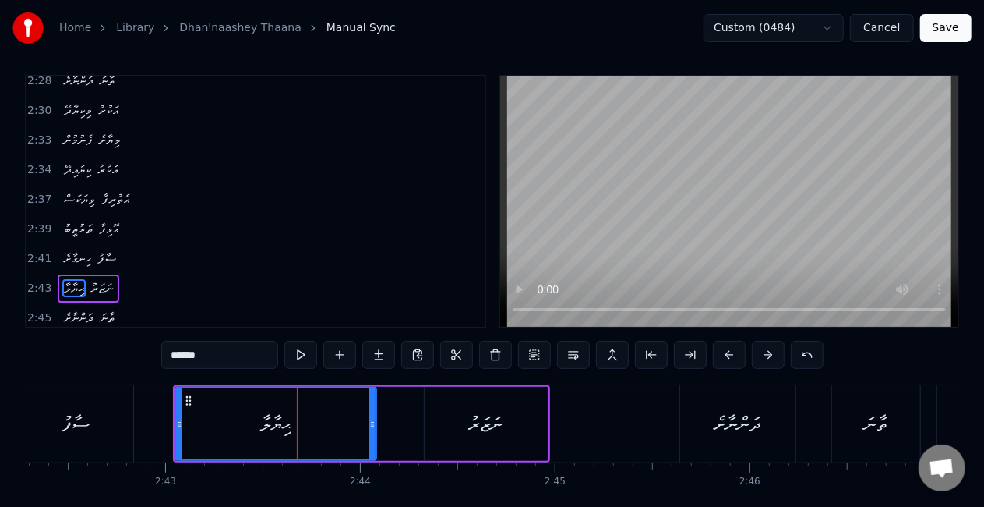
scroll to position [1233, 0]
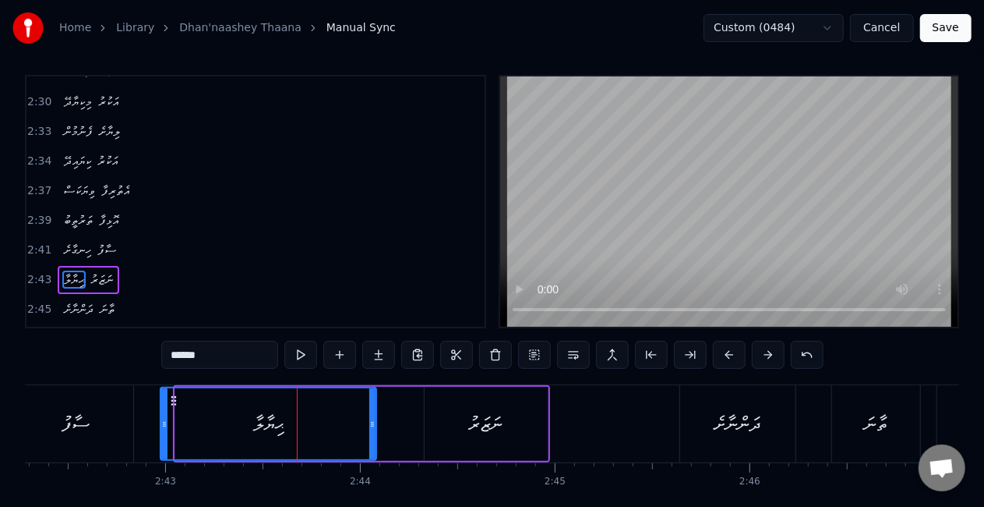
drag, startPoint x: 179, startPoint y: 413, endPoint x: 162, endPoint y: 407, distance: 17.5
click at [162, 407] on div at bounding box center [164, 423] width 6 height 71
click at [136, 416] on div "ހިނގާށެ ސާފު" at bounding box center [1, 423] width 272 height 77
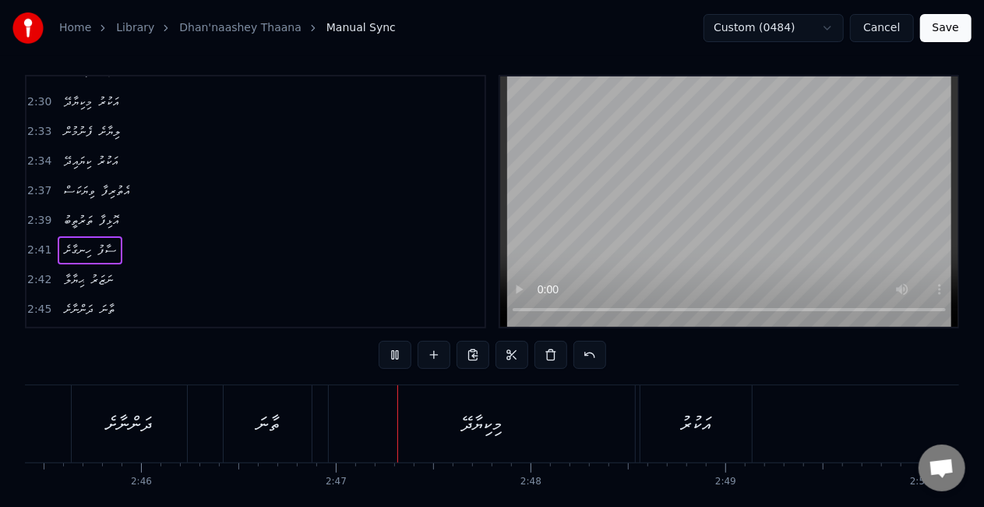
scroll to position [0, 32419]
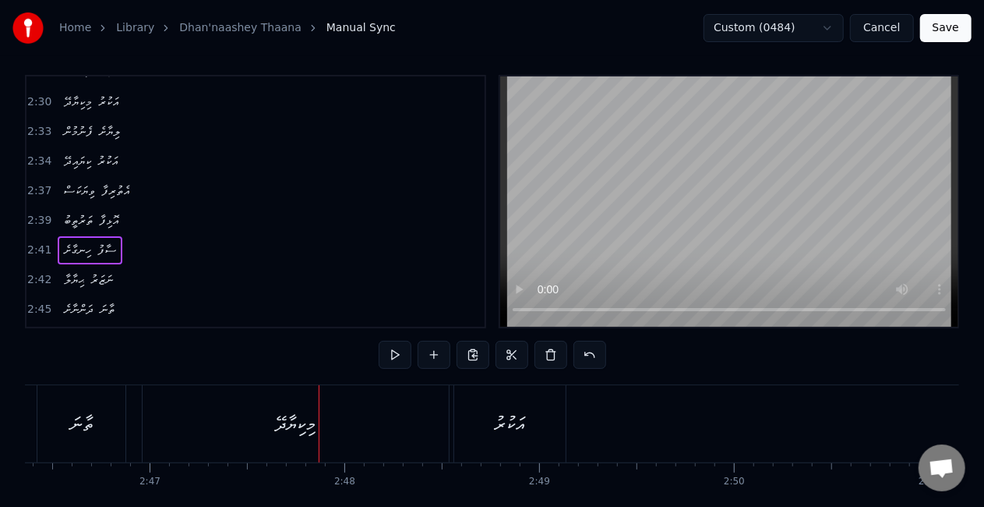
click at [312, 415] on div "މިކިޔާދޭ" at bounding box center [295, 424] width 41 height 30
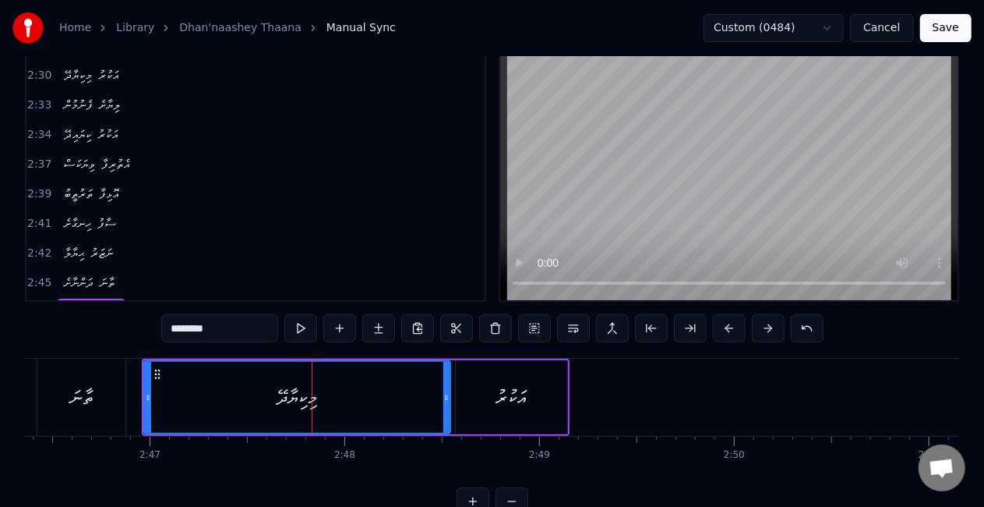
scroll to position [65, 0]
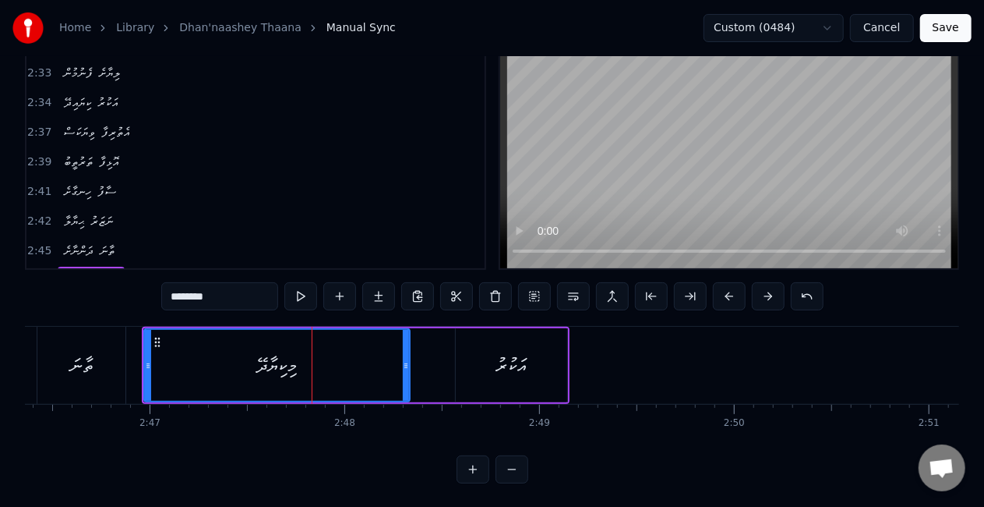
drag, startPoint x: 447, startPoint y: 371, endPoint x: 407, endPoint y: 362, distance: 41.6
click at [407, 362] on div at bounding box center [406, 365] width 6 height 71
click at [100, 385] on div "ތާނަ" at bounding box center [81, 365] width 88 height 77
type input "****"
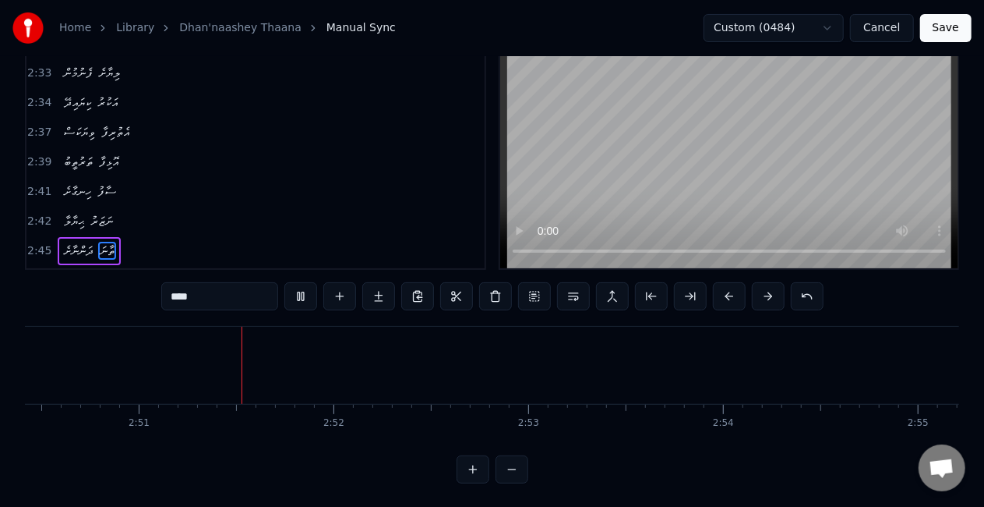
scroll to position [0, 33231]
click at [949, 27] on button "Save" at bounding box center [946, 28] width 51 height 28
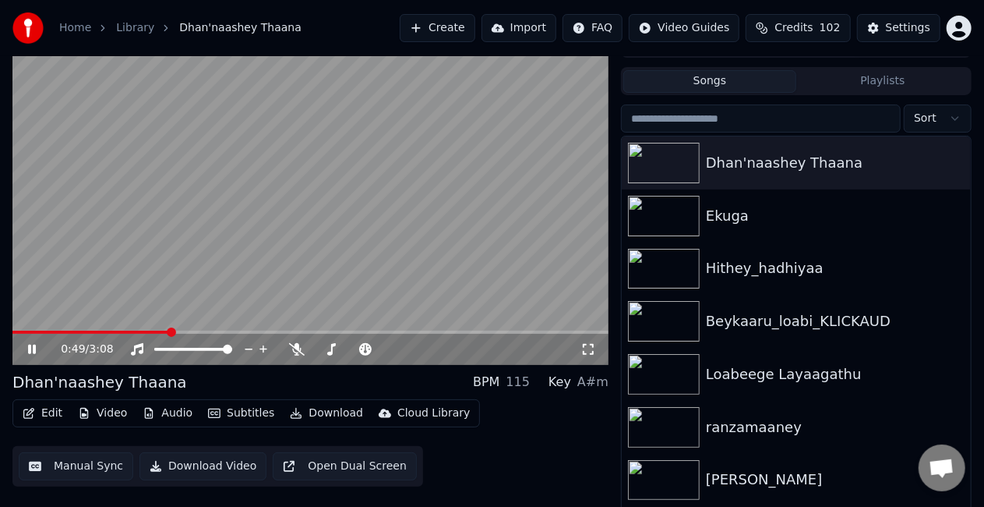
scroll to position [35, 0]
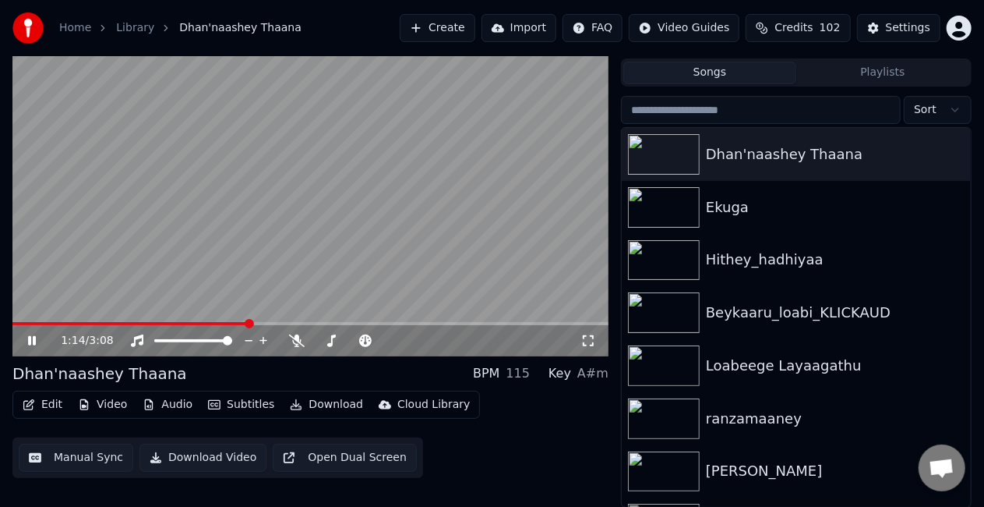
click at [404, 237] on video at bounding box center [310, 188] width 596 height 335
click at [230, 321] on video at bounding box center [310, 188] width 596 height 335
click at [229, 323] on span at bounding box center [131, 323] width 239 height 3
click at [255, 239] on video at bounding box center [310, 188] width 596 height 335
click at [237, 233] on video at bounding box center [310, 188] width 596 height 335
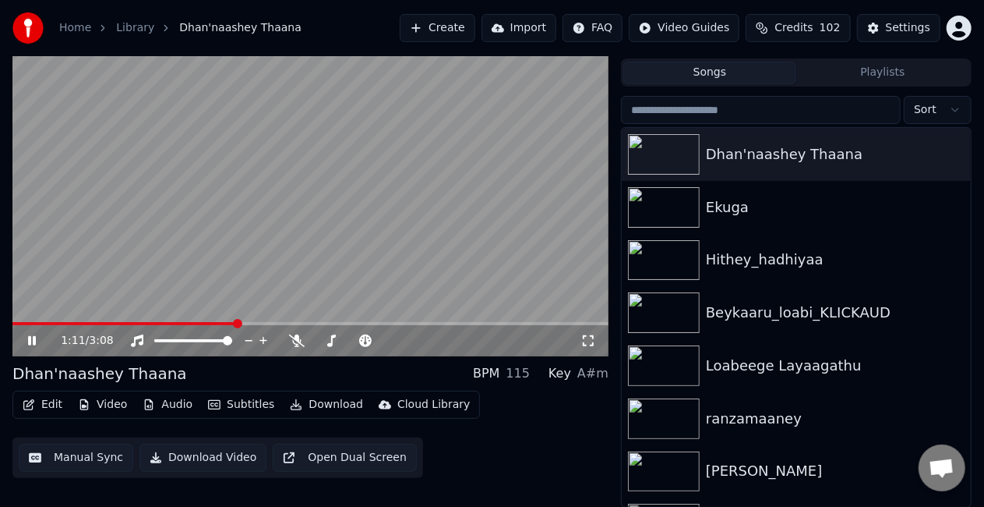
click at [210, 323] on span at bounding box center [124, 323] width 224 height 3
click at [157, 220] on video at bounding box center [310, 188] width 596 height 335
click at [156, 216] on video at bounding box center [310, 188] width 596 height 335
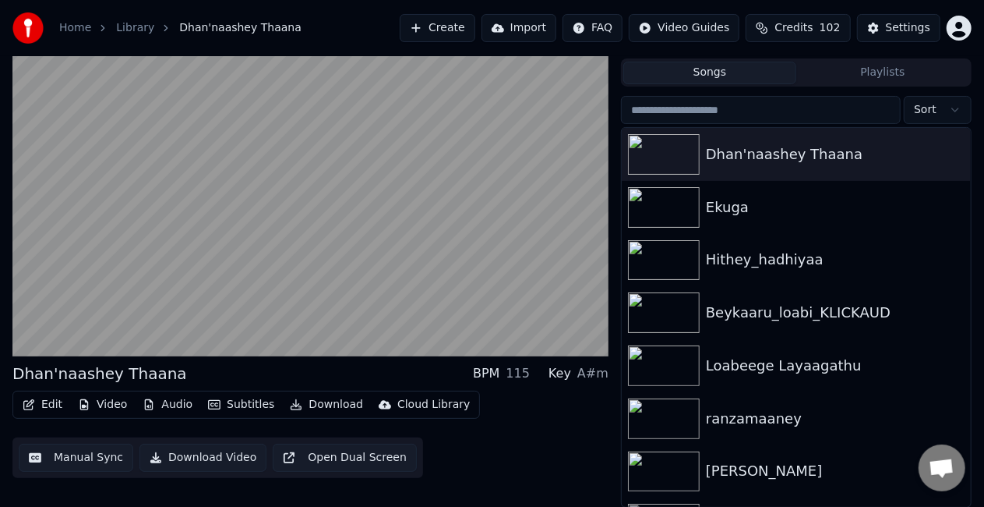
click at [156, 216] on video at bounding box center [310, 188] width 596 height 335
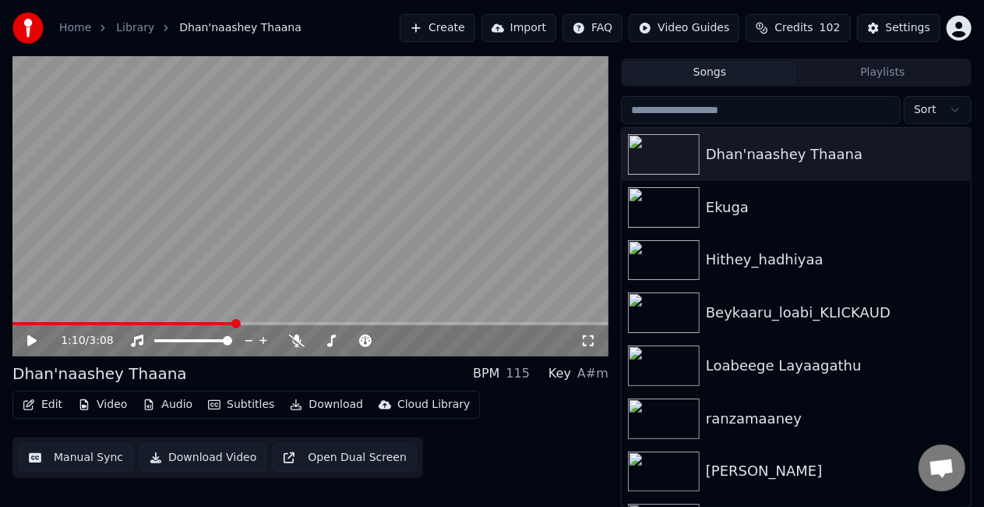
click at [86, 458] on button "Manual Sync" at bounding box center [76, 458] width 115 height 28
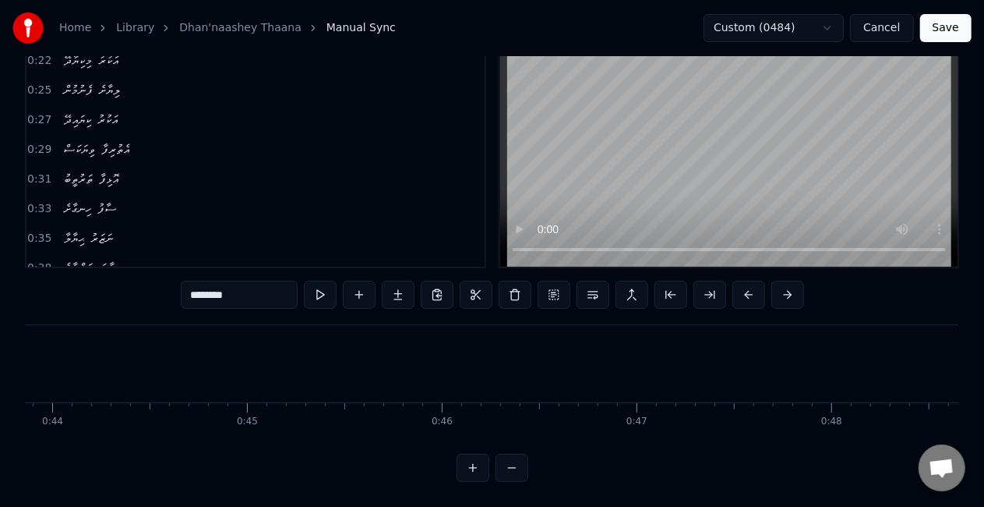
scroll to position [0, 8631]
click at [510, 472] on button at bounding box center [512, 468] width 33 height 28
click at [509, 472] on button at bounding box center [512, 468] width 33 height 28
click at [508, 472] on button at bounding box center [512, 468] width 33 height 28
click at [508, 470] on div at bounding box center [493, 468] width 72 height 28
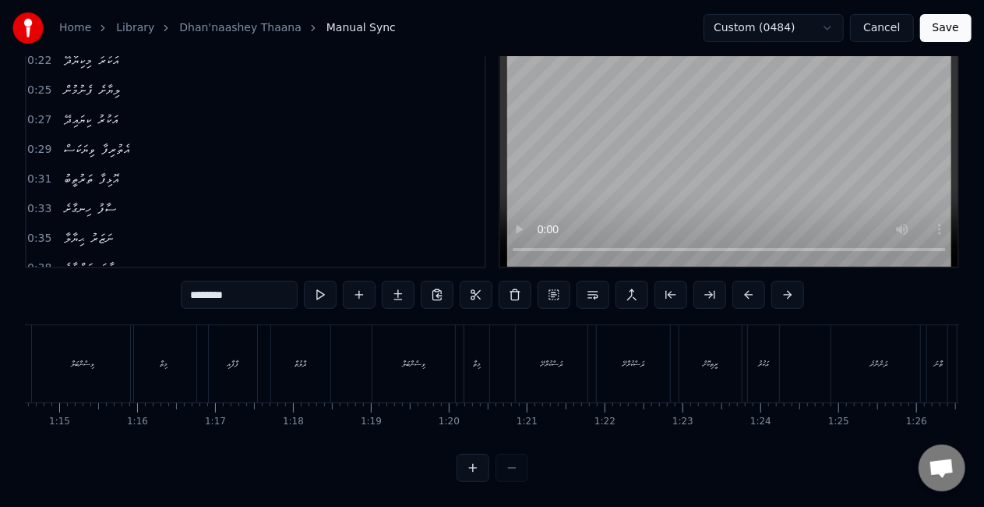
click at [508, 469] on div at bounding box center [493, 468] width 72 height 28
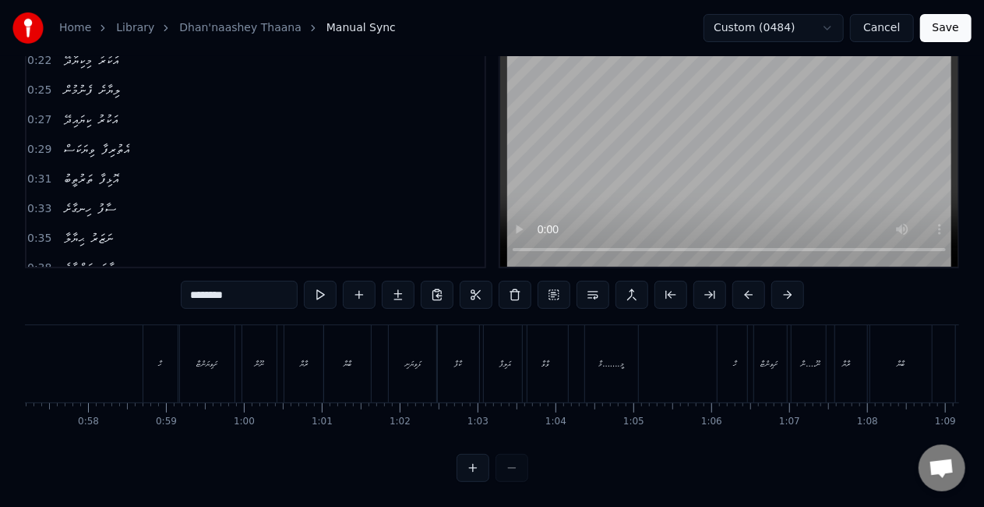
scroll to position [0, 4441]
click at [435, 374] on div "ޅަވިޔަނި" at bounding box center [429, 363] width 48 height 77
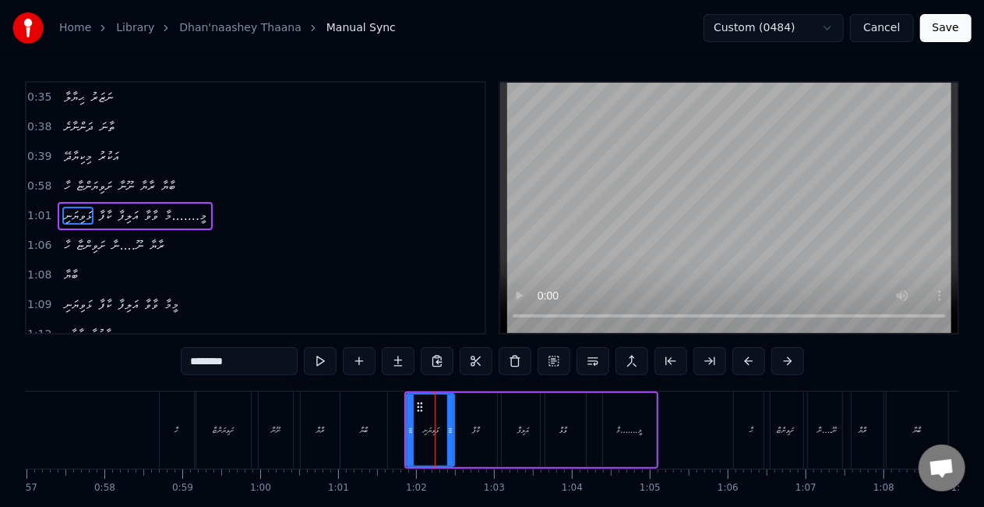
scroll to position [209, 0]
drag, startPoint x: 451, startPoint y: 431, endPoint x: 459, endPoint y: 431, distance: 8.6
click at [459, 431] on icon at bounding box center [459, 430] width 6 height 12
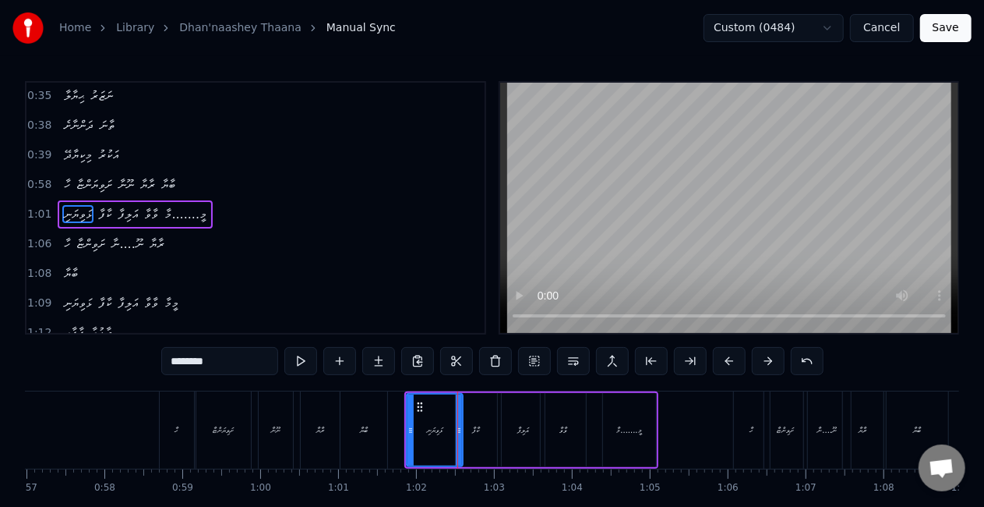
click at [371, 424] on div "ބާޔާ" at bounding box center [364, 429] width 47 height 77
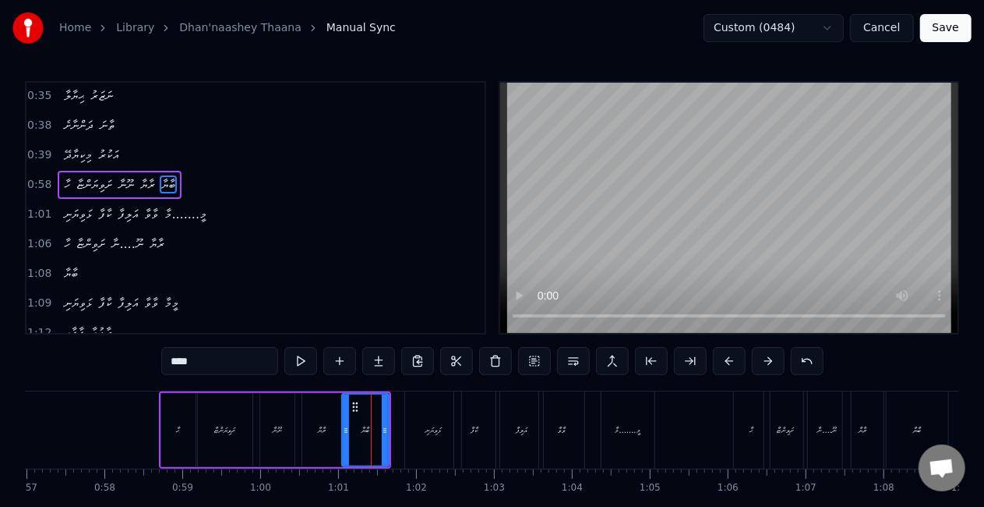
scroll to position [180, 0]
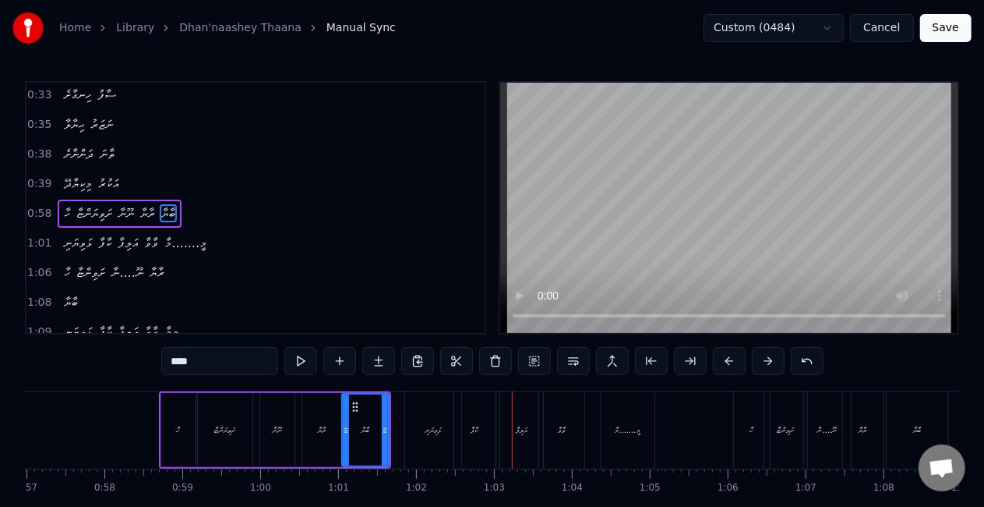
click at [438, 433] on div "ޅަވިޔަނި" at bounding box center [434, 430] width 16 height 12
type input "********"
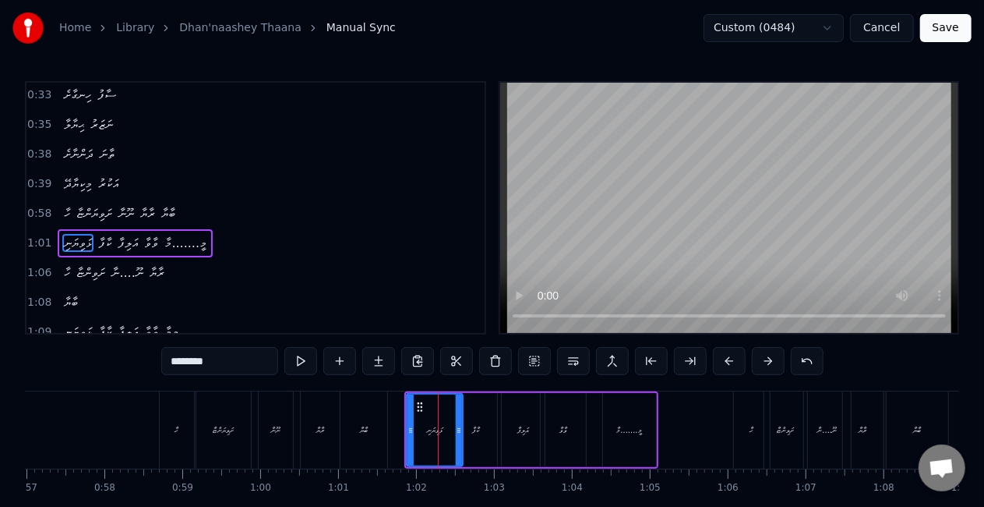
scroll to position [209, 0]
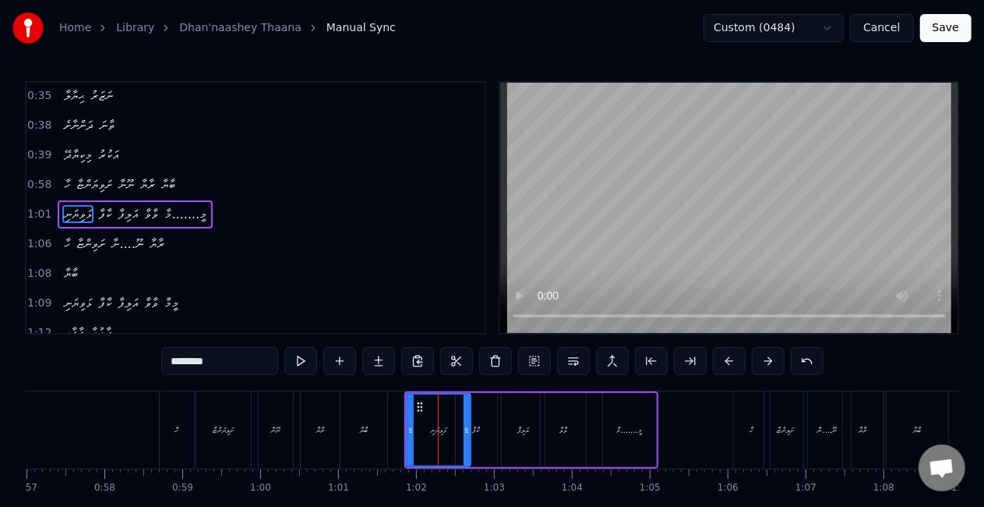
drag, startPoint x: 458, startPoint y: 433, endPoint x: 466, endPoint y: 434, distance: 7.8
click at [466, 434] on icon at bounding box center [467, 430] width 6 height 12
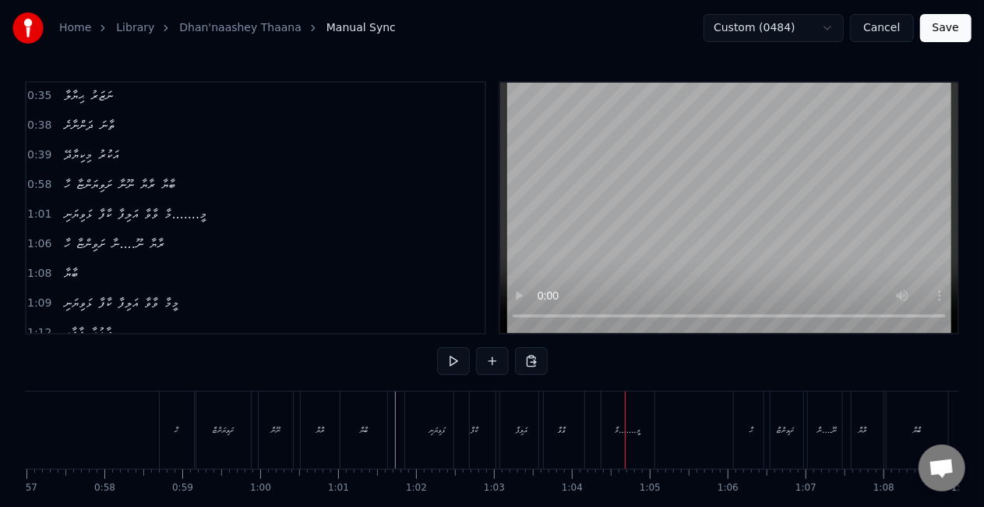
click at [429, 405] on div "ޅަވިޔަނި" at bounding box center [437, 429] width 64 height 77
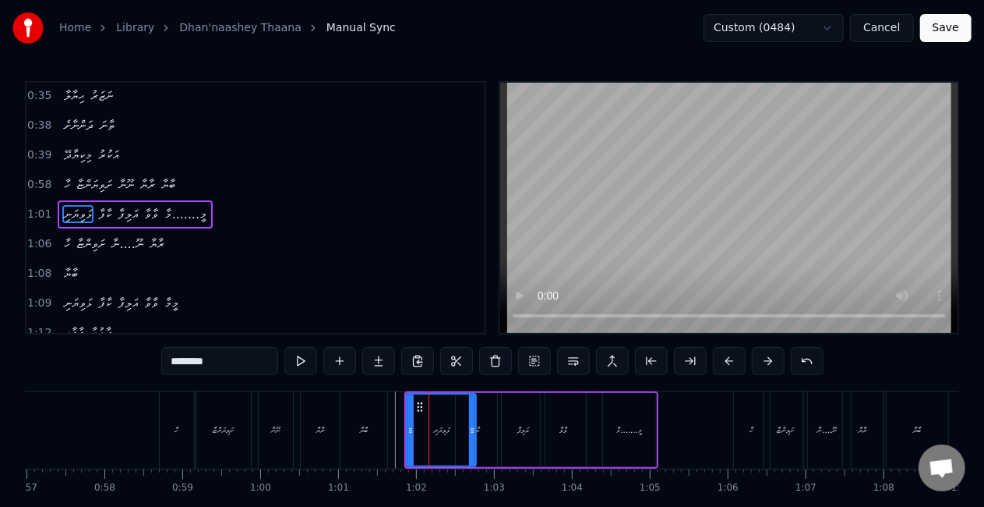
click at [472, 438] on div at bounding box center [472, 429] width 6 height 71
drag, startPoint x: 382, startPoint y: 424, endPoint x: 394, endPoint y: 402, distance: 25.1
click at [382, 423] on div "ބާޔާ" at bounding box center [364, 429] width 47 height 77
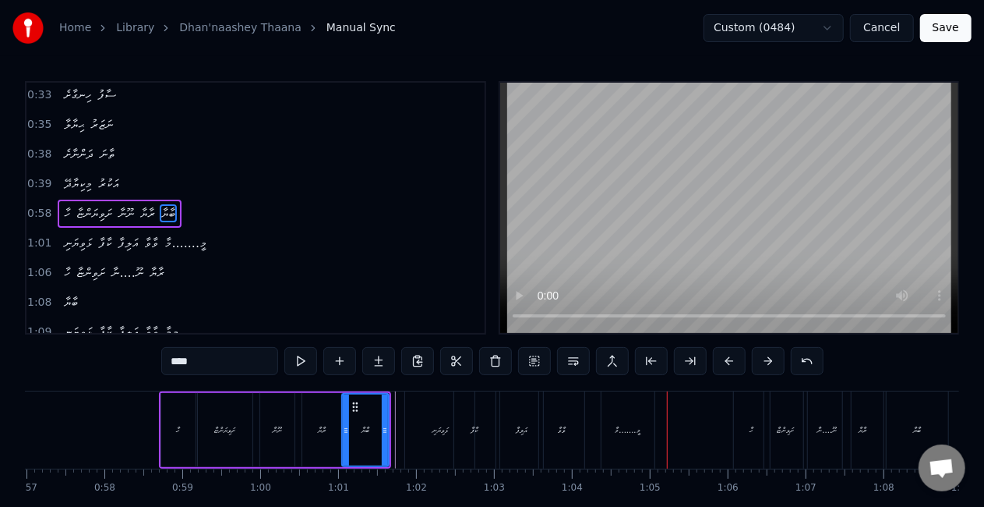
click at [440, 425] on div "ޅަވިޔަނި" at bounding box center [441, 430] width 16 height 12
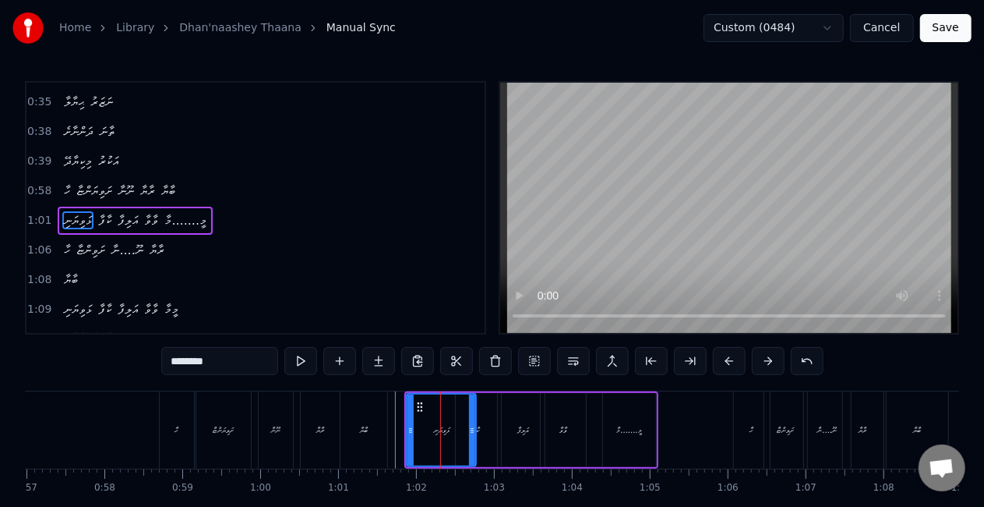
scroll to position [209, 0]
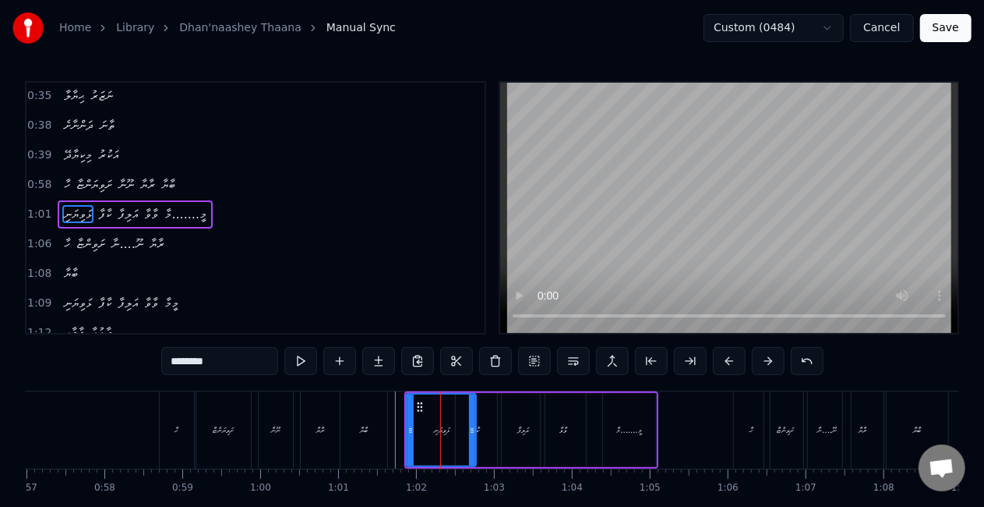
click at [343, 423] on div "ބާޔާ" at bounding box center [364, 429] width 47 height 77
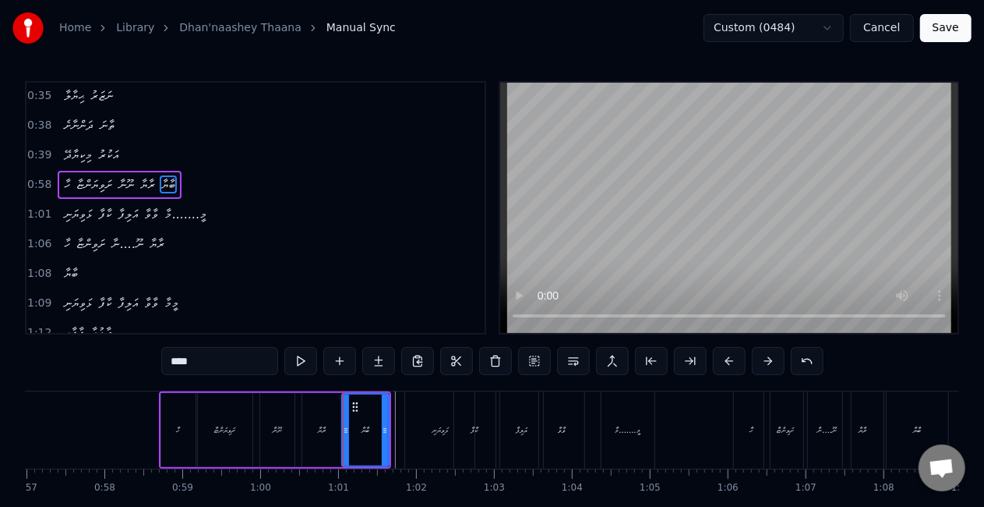
scroll to position [180, 0]
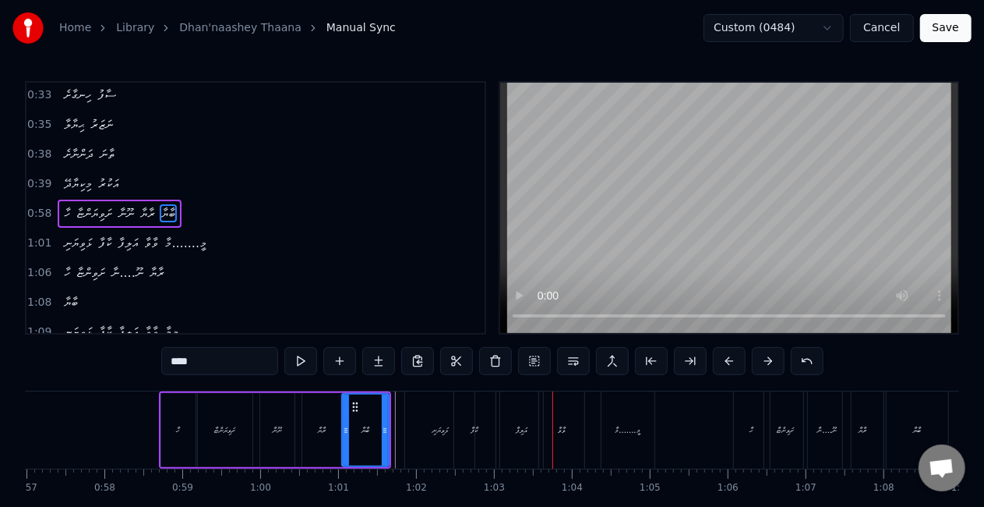
click at [476, 424] on div "ކާފާ" at bounding box center [475, 430] width 7 height 12
type input "****"
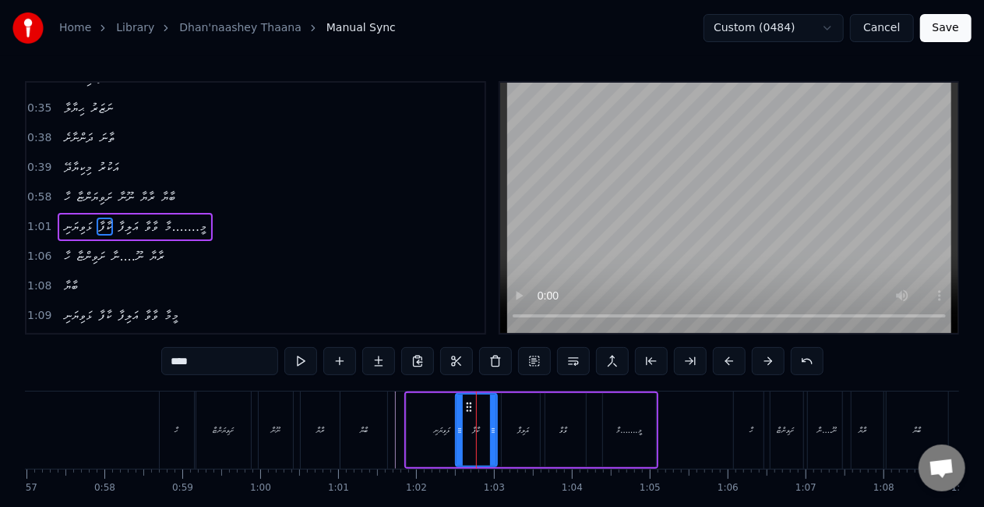
scroll to position [209, 0]
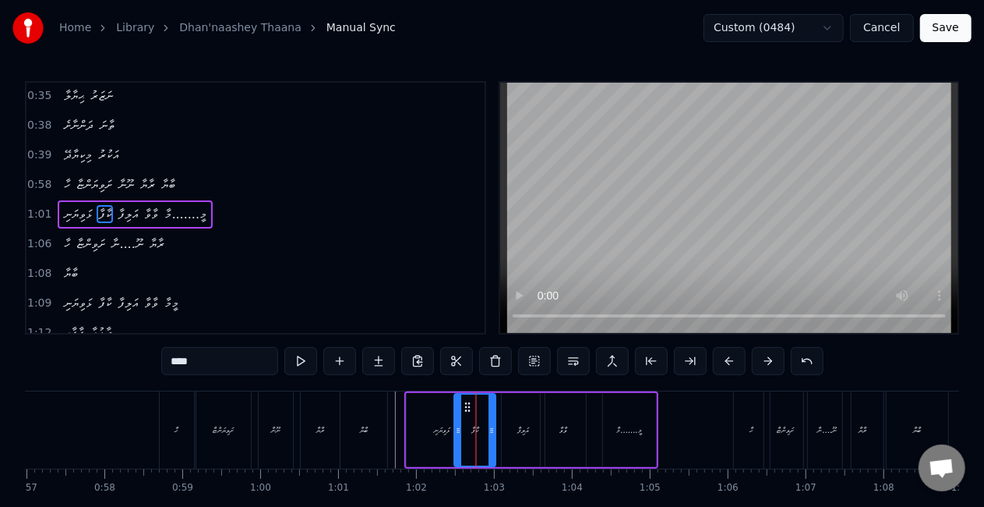
click at [468, 407] on circle at bounding box center [468, 406] width 1 height 1
click at [391, 408] on div "ހާ ށަވިޔަންޏާ ނޫނާ ރާޔާ ބާޔާ" at bounding box center [275, 429] width 232 height 77
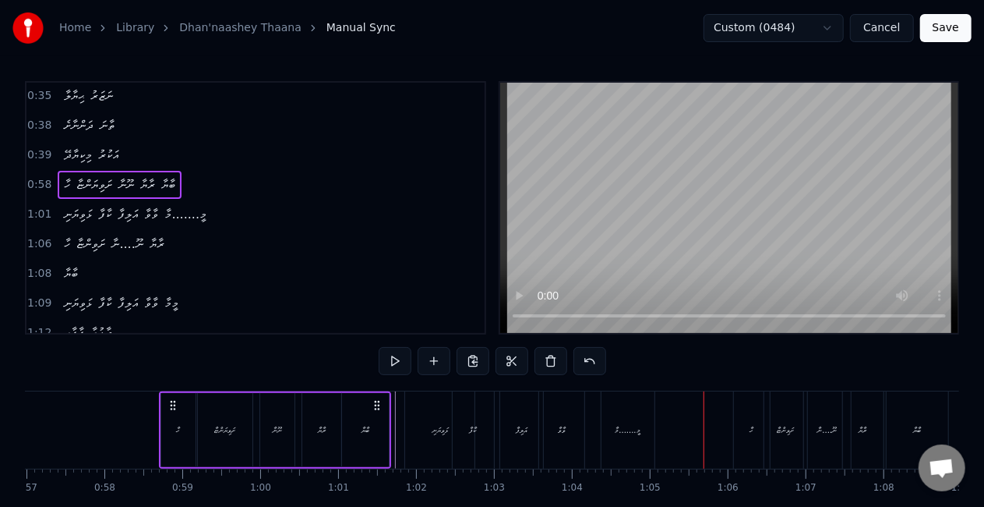
click at [551, 447] on div "ވާވާ" at bounding box center [562, 429] width 46 height 77
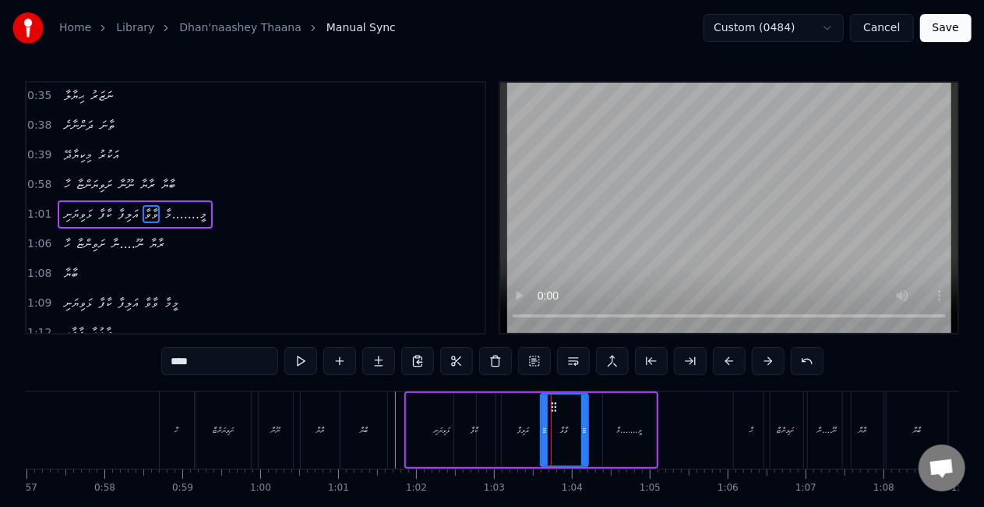
click at [583, 442] on div at bounding box center [584, 429] width 6 height 71
click at [472, 424] on div "ކާފާ" at bounding box center [475, 430] width 7 height 12
type input "****"
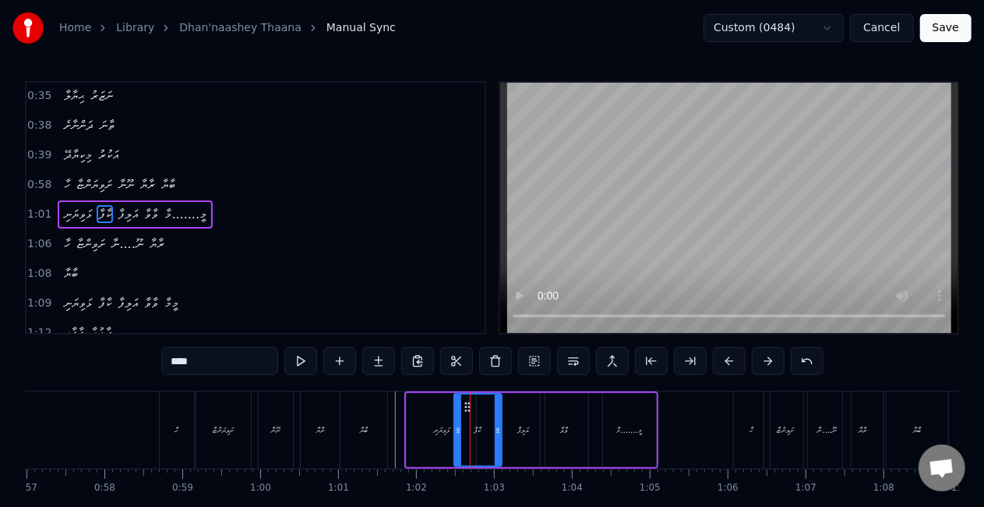
drag, startPoint x: 492, startPoint y: 430, endPoint x: 505, endPoint y: 430, distance: 13.3
click at [501, 430] on icon at bounding box center [498, 430] width 6 height 12
click at [500, 429] on icon at bounding box center [503, 430] width 6 height 12
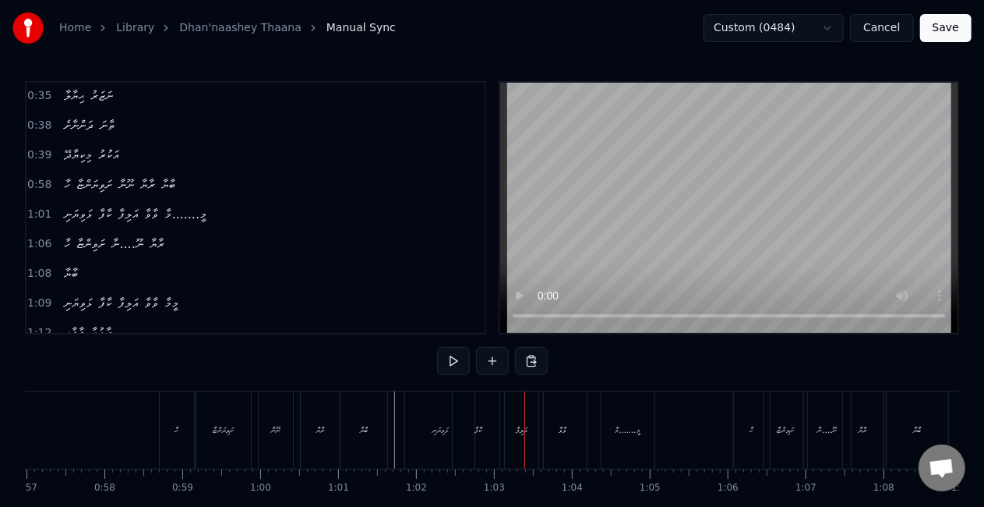
click at [473, 438] on div "ކާފާ" at bounding box center [478, 429] width 51 height 77
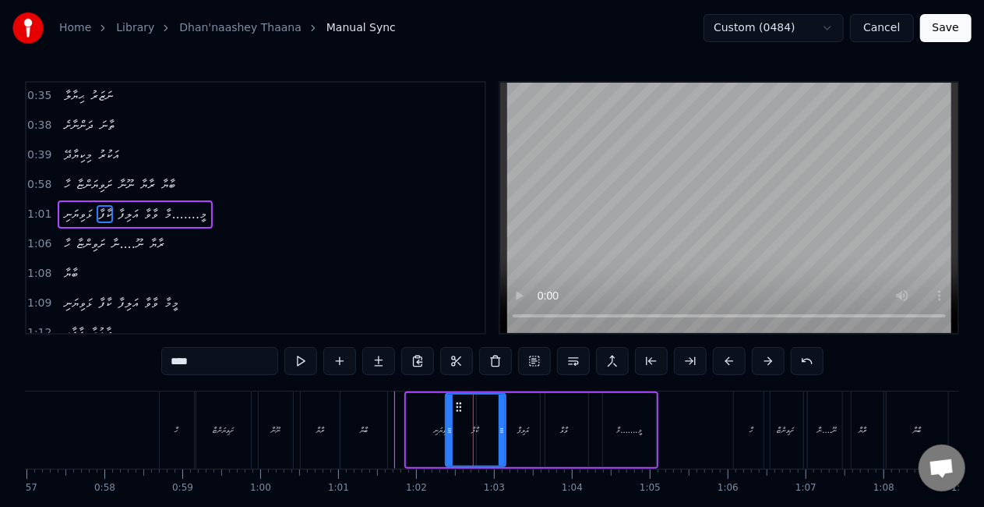
drag, startPoint x: 458, startPoint y: 430, endPoint x: 449, endPoint y: 429, distance: 8.6
click at [449, 429] on icon at bounding box center [450, 430] width 6 height 12
click at [384, 414] on div "ބާޔާ" at bounding box center [364, 429] width 47 height 77
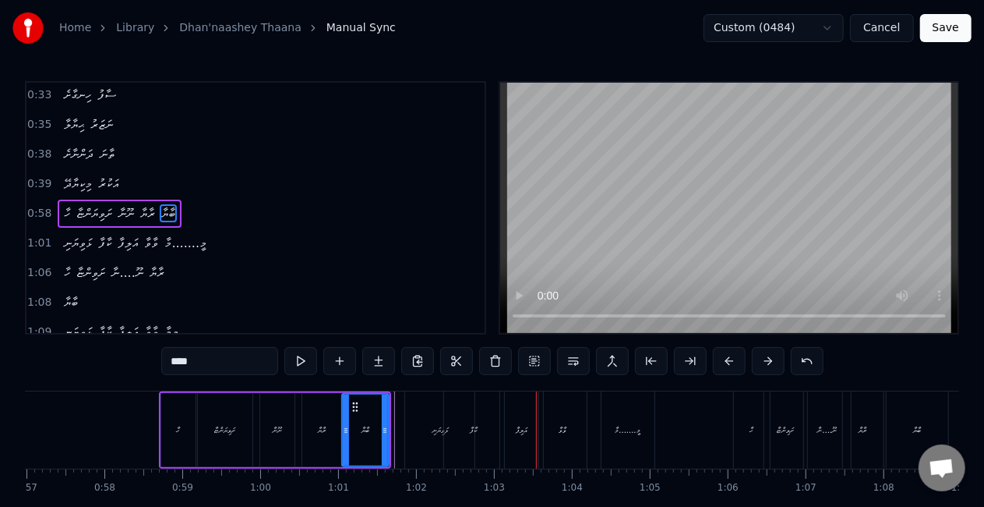
click at [460, 427] on div "ކާފާ" at bounding box center [474, 429] width 60 height 77
type input "****"
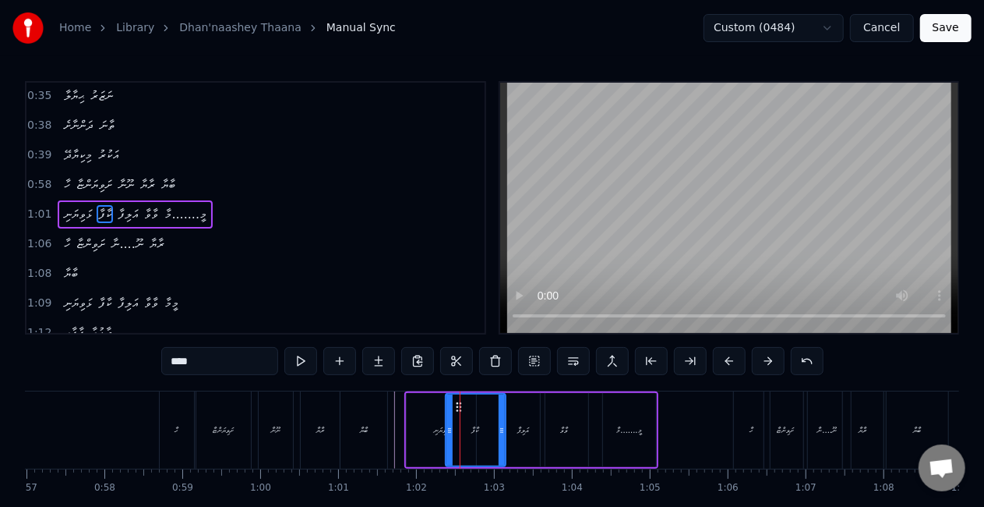
scroll to position [209, 0]
drag, startPoint x: 502, startPoint y: 438, endPoint x: 490, endPoint y: 437, distance: 11.8
click at [490, 437] on div at bounding box center [490, 429] width 6 height 71
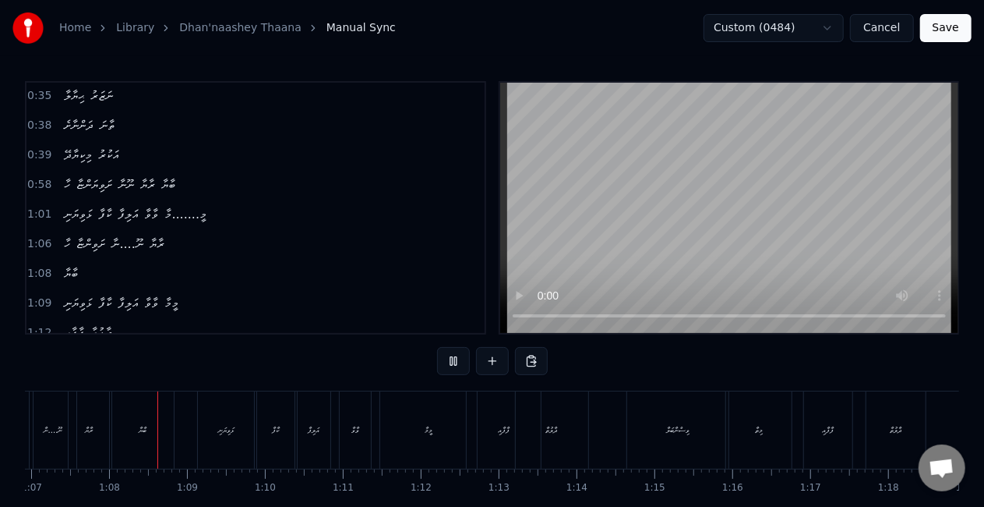
scroll to position [0, 5233]
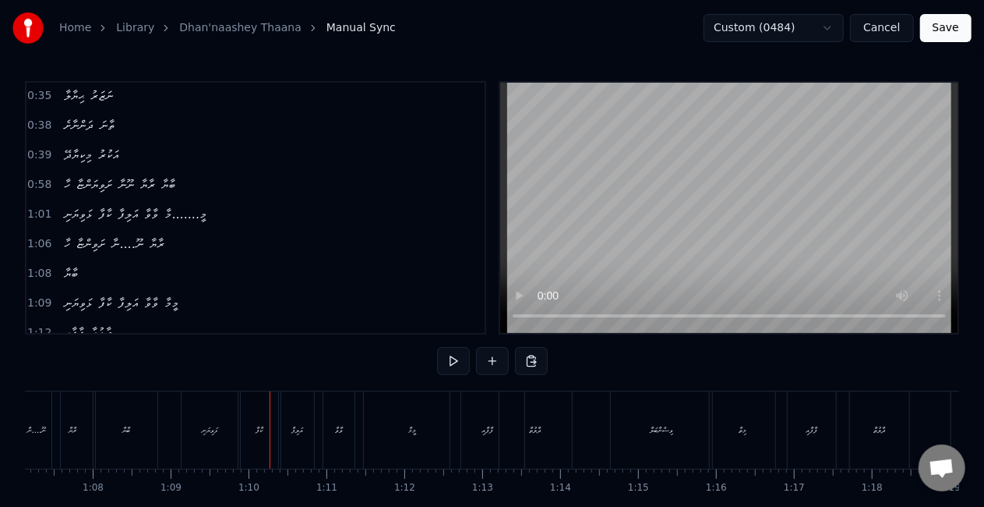
click at [204, 414] on div "ޅަވިޔަނި" at bounding box center [210, 429] width 56 height 77
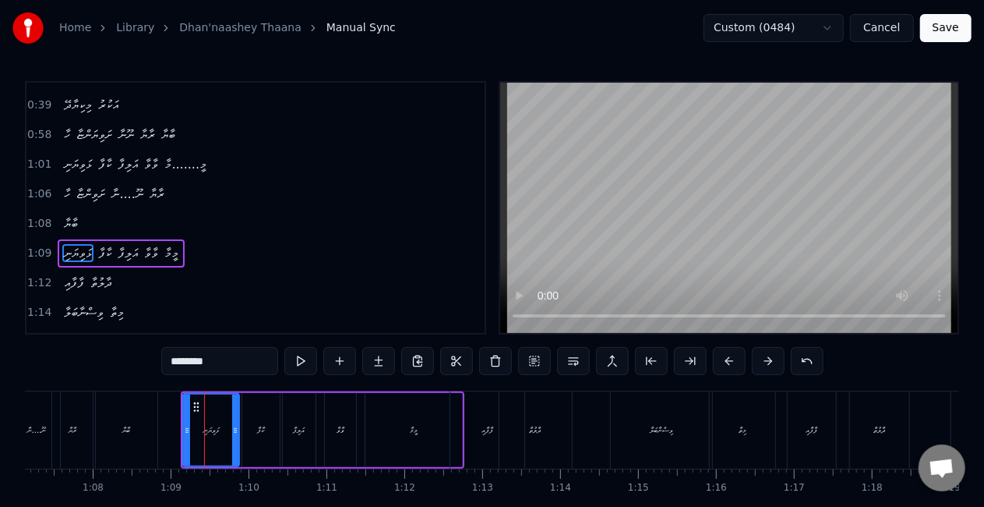
scroll to position [296, 0]
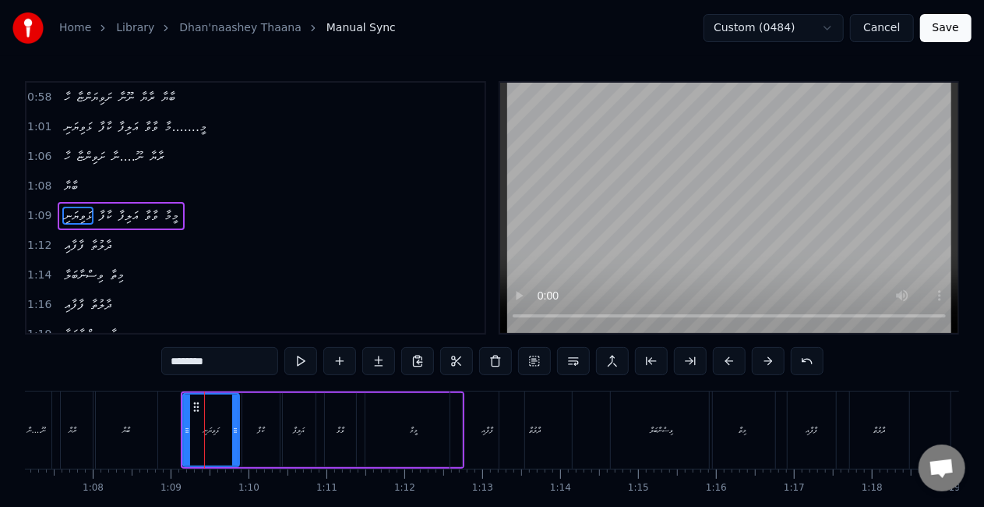
click at [237, 429] on icon at bounding box center [235, 430] width 6 height 12
click at [235, 422] on div at bounding box center [235, 429] width 1 height 77
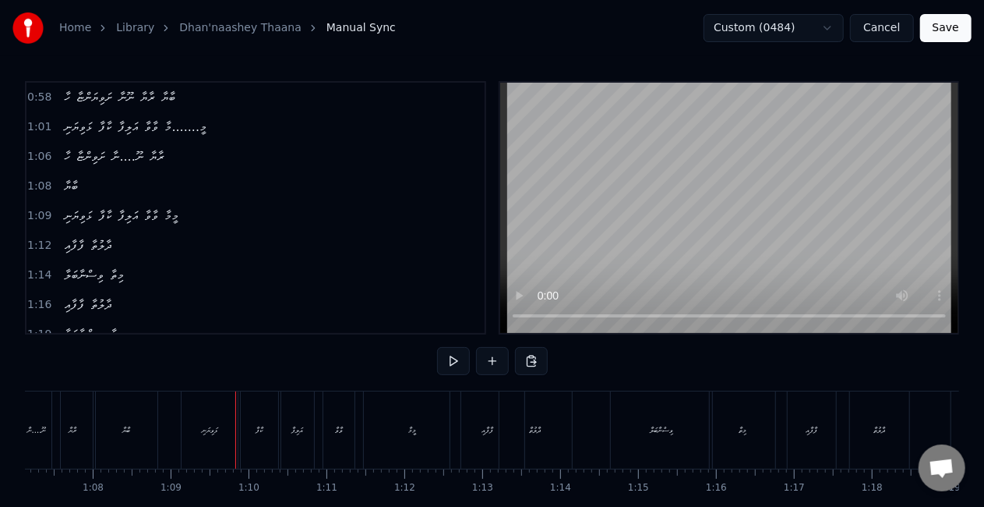
click at [221, 424] on div "ޅަވިޔަނި" at bounding box center [210, 429] width 56 height 77
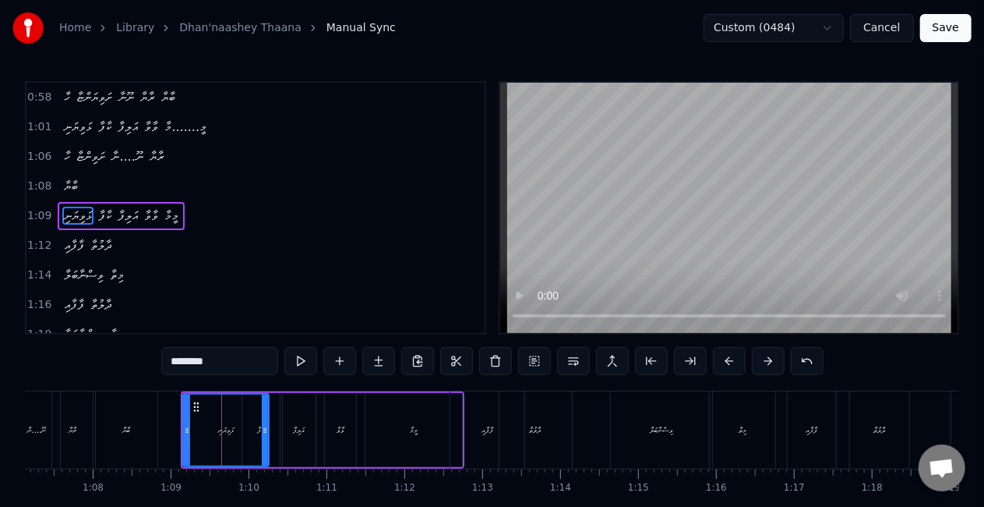
drag, startPoint x: 234, startPoint y: 429, endPoint x: 261, endPoint y: 424, distance: 27.7
click at [263, 425] on icon at bounding box center [265, 430] width 6 height 12
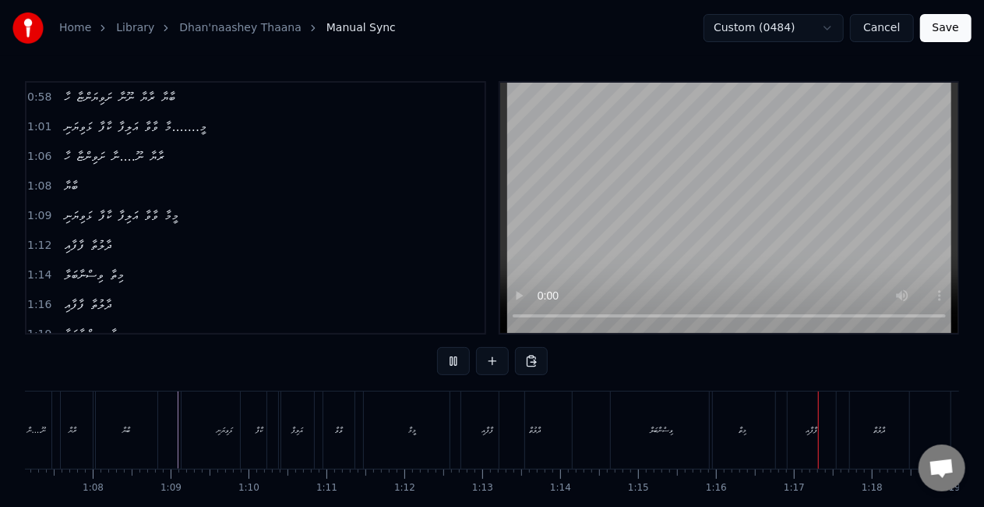
click at [942, 25] on button "Save" at bounding box center [946, 28] width 51 height 28
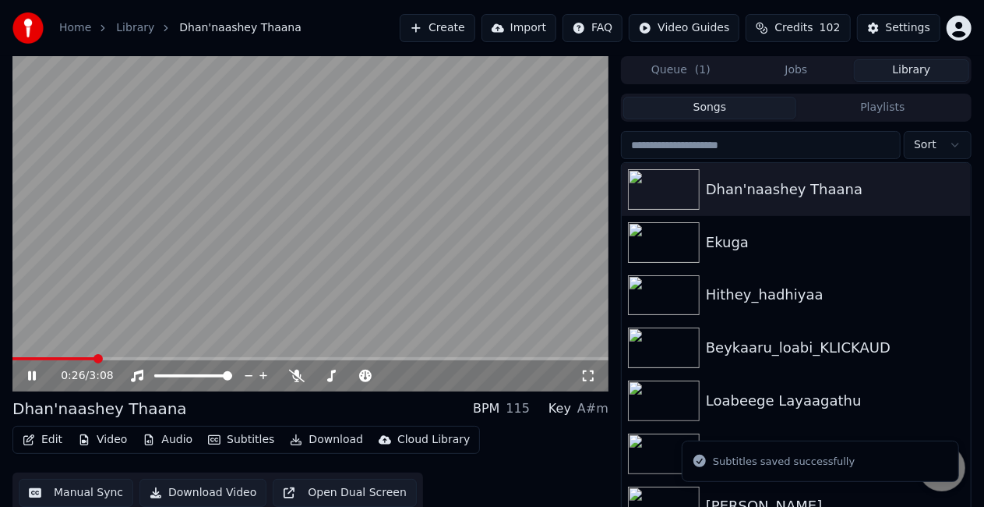
click at [94, 357] on span at bounding box center [310, 358] width 596 height 3
click at [187, 287] on video at bounding box center [310, 223] width 596 height 335
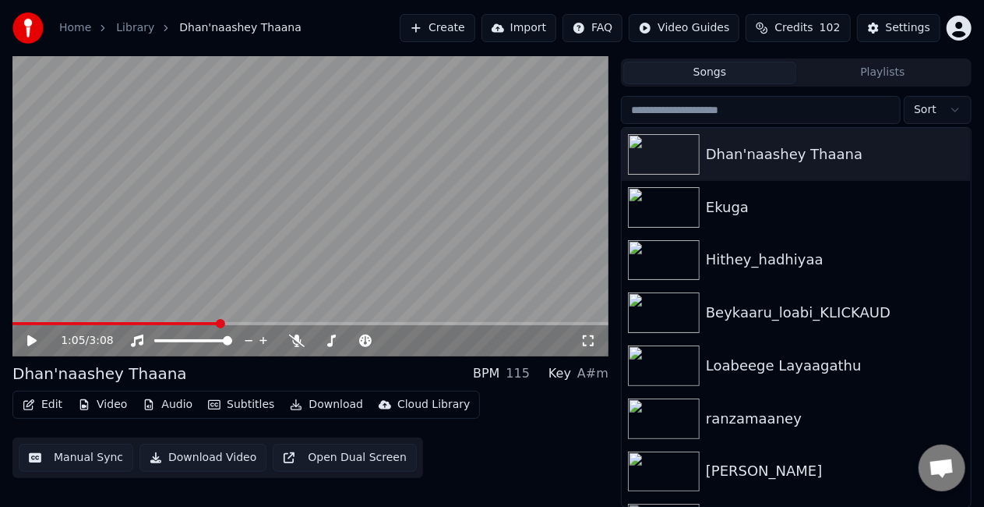
click at [65, 460] on button "Manual Sync" at bounding box center [76, 458] width 115 height 28
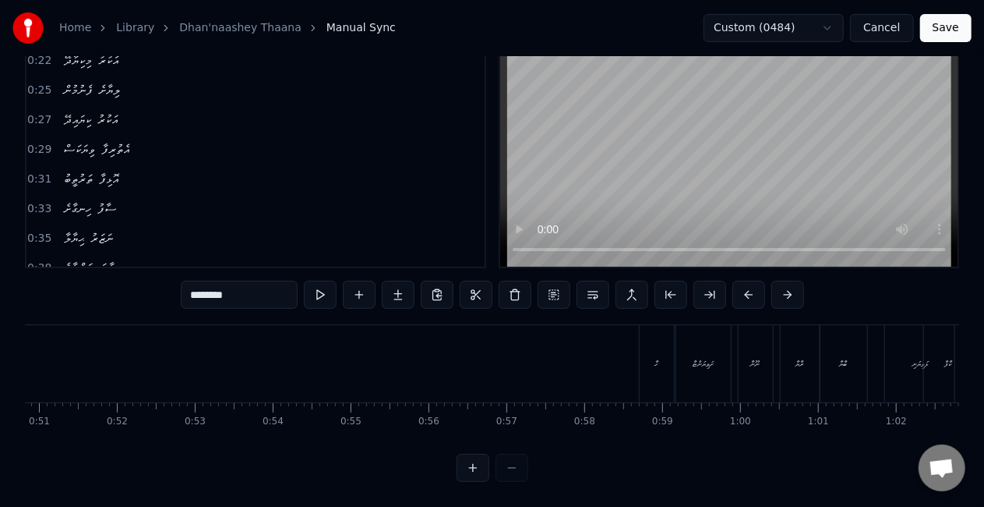
scroll to position [0, 4222]
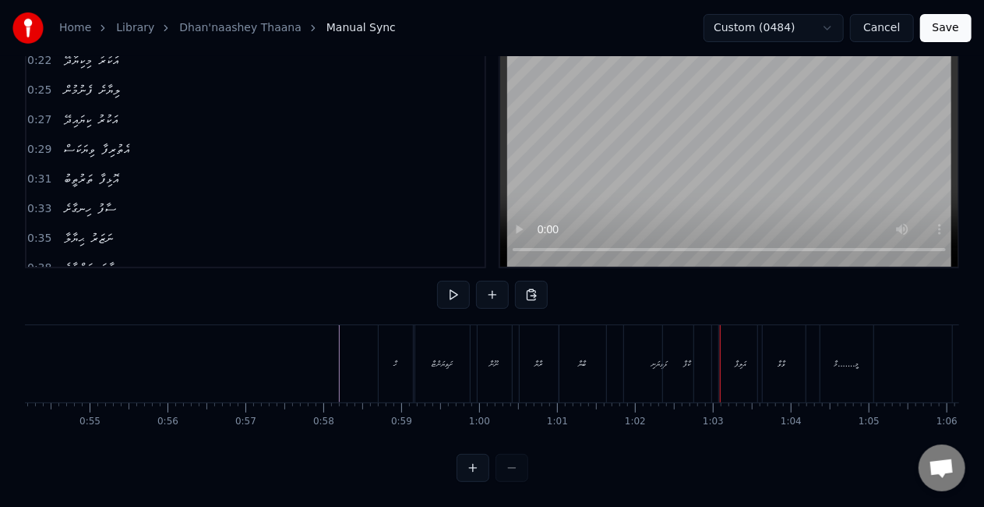
click at [655, 358] on div "ޅަވިޔަނި" at bounding box center [660, 364] width 16 height 12
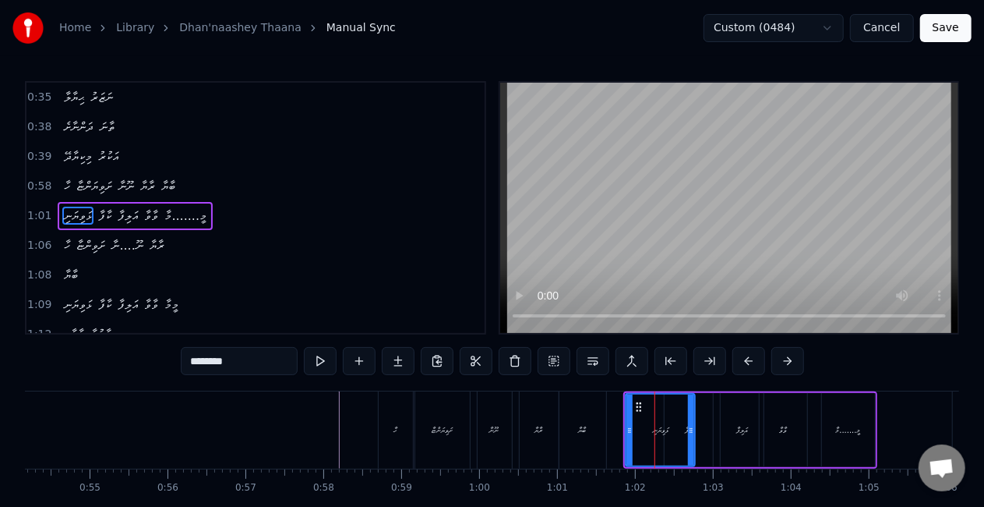
scroll to position [209, 0]
drag, startPoint x: 690, startPoint y: 444, endPoint x: 677, endPoint y: 443, distance: 12.6
click at [677, 443] on div at bounding box center [679, 429] width 6 height 71
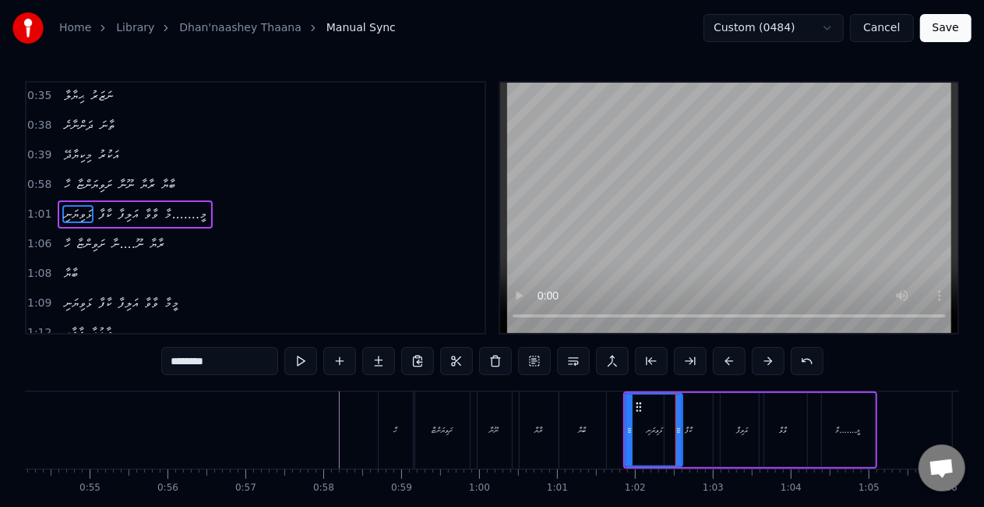
click at [639, 405] on icon at bounding box center [639, 407] width 12 height 12
click at [633, 434] on icon at bounding box center [632, 430] width 6 height 12
click at [590, 429] on div "ބާޔާ" at bounding box center [583, 429] width 47 height 77
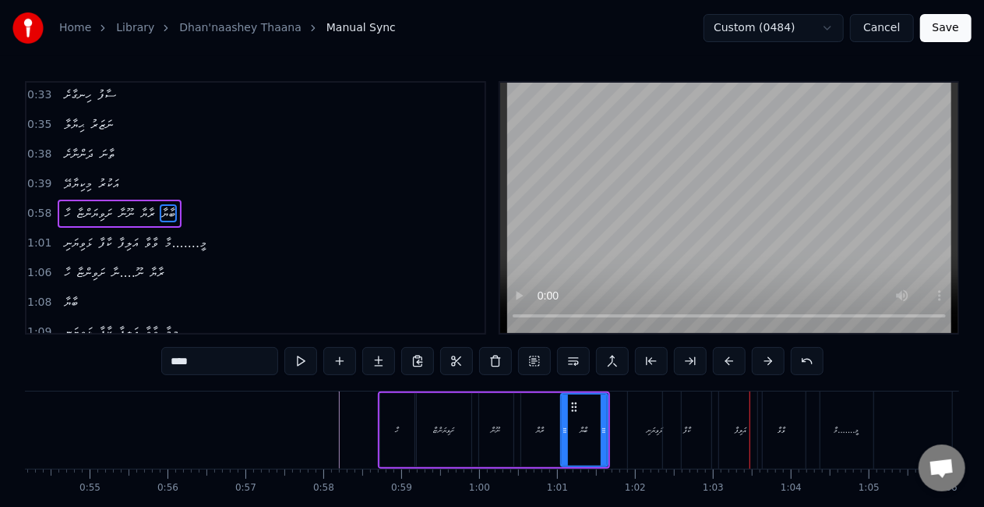
click at [685, 412] on div "ކާފާ" at bounding box center [687, 429] width 48 height 77
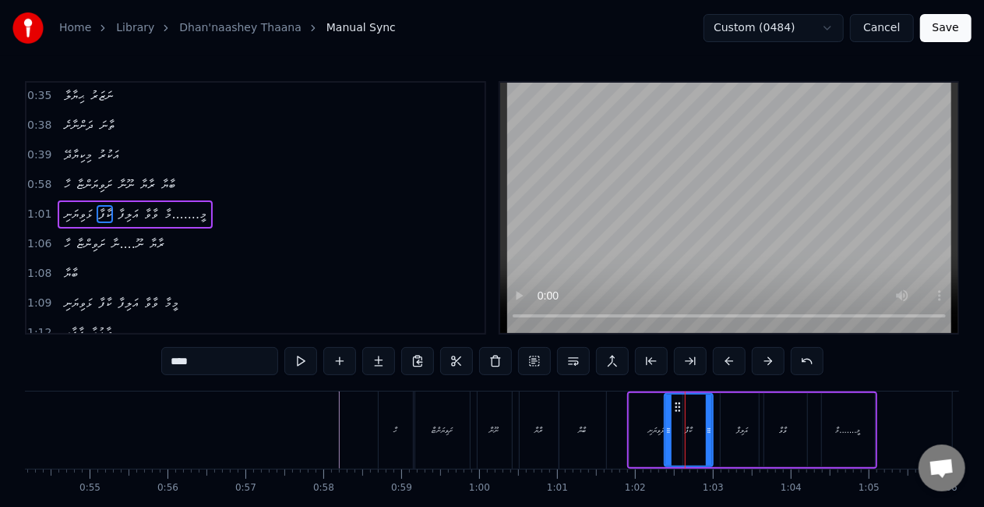
scroll to position [209, 0]
drag, startPoint x: 670, startPoint y: 415, endPoint x: 677, endPoint y: 417, distance: 8.1
click at [677, 417] on div at bounding box center [676, 429] width 6 height 71
click at [592, 415] on div "ބާޔާ" at bounding box center [583, 429] width 47 height 77
type input "****"
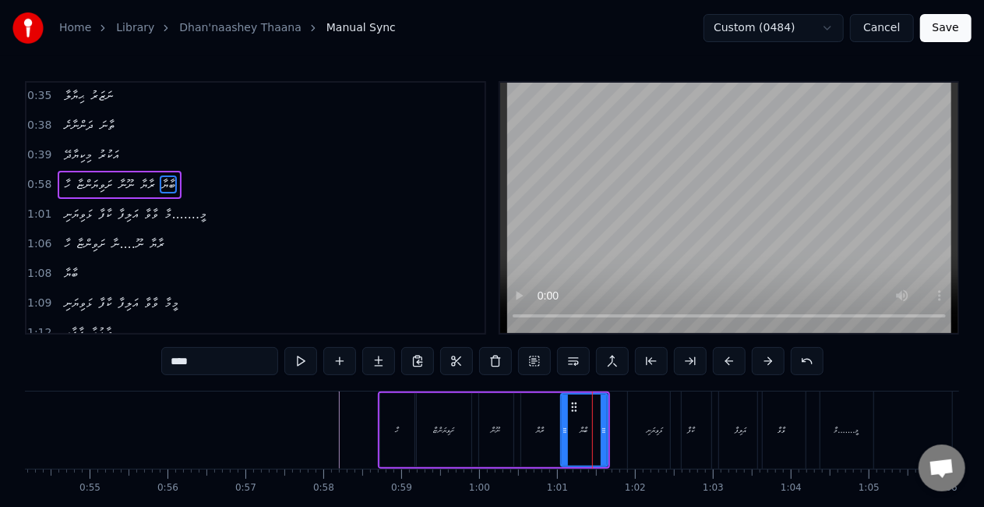
scroll to position [180, 0]
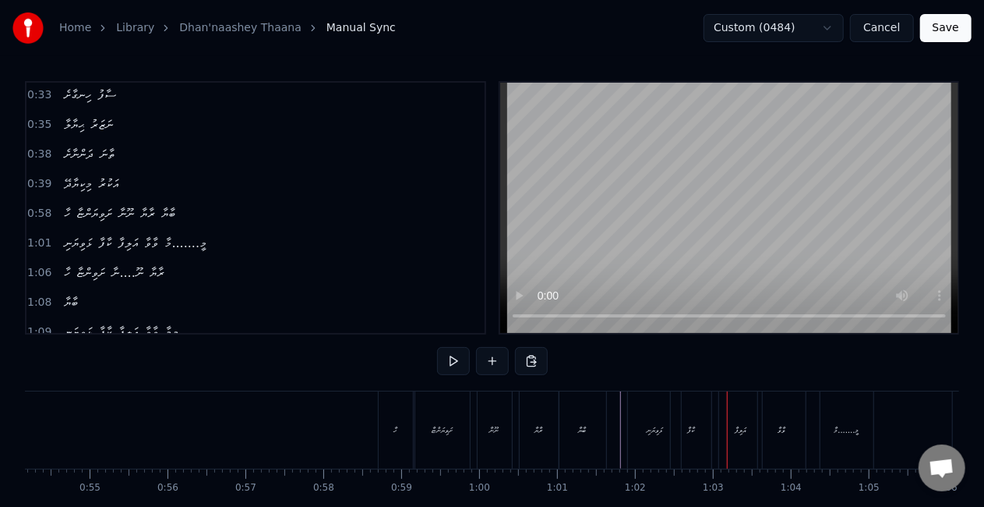
click at [656, 405] on div "ޅަވިޔަނި" at bounding box center [654, 429] width 53 height 77
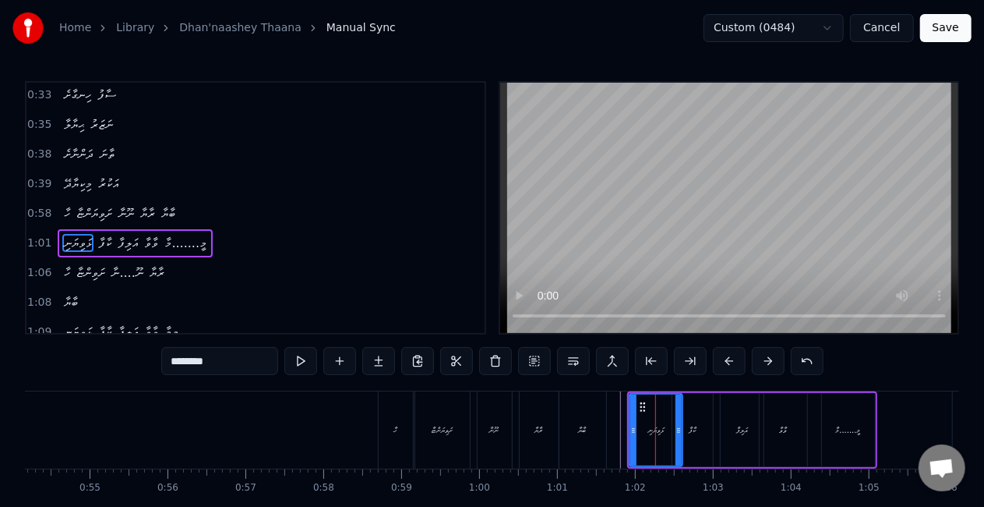
scroll to position [209, 0]
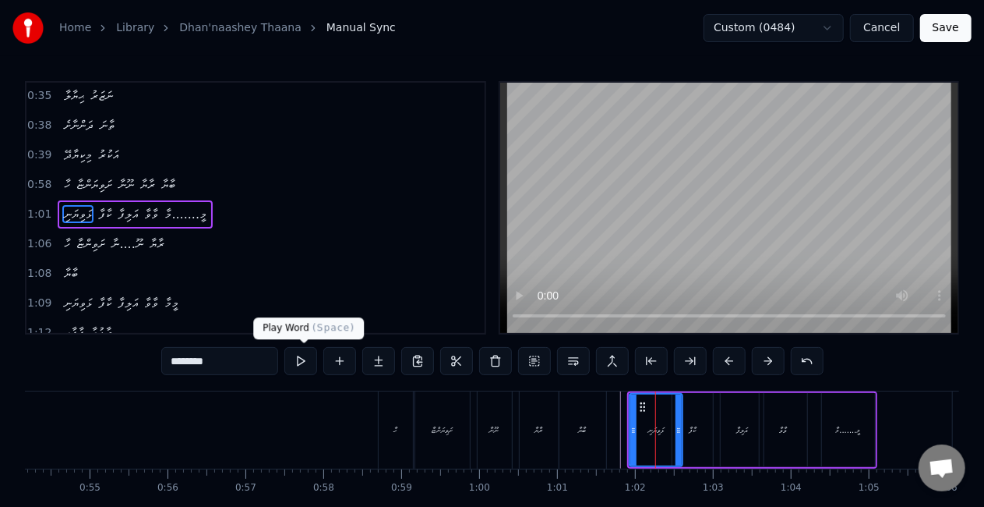
click at [305, 362] on button at bounding box center [301, 361] width 33 height 28
click at [695, 433] on div "ކާފާ" at bounding box center [692, 430] width 7 height 12
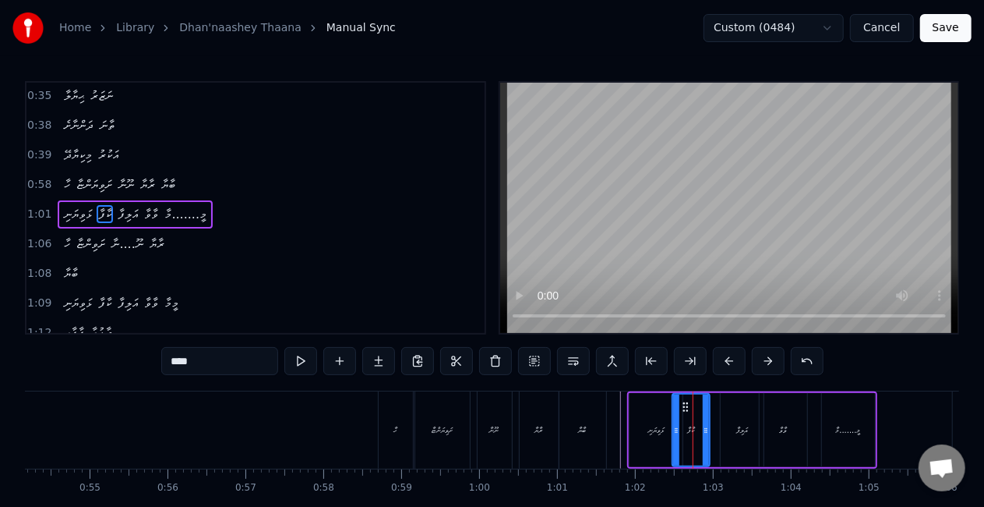
click at [703, 432] on icon at bounding box center [706, 430] width 6 height 12
click at [302, 363] on button at bounding box center [301, 361] width 33 height 28
click at [706, 433] on icon at bounding box center [709, 430] width 6 height 12
click at [296, 349] on button at bounding box center [301, 361] width 33 height 28
click at [296, 350] on button at bounding box center [301, 361] width 33 height 28
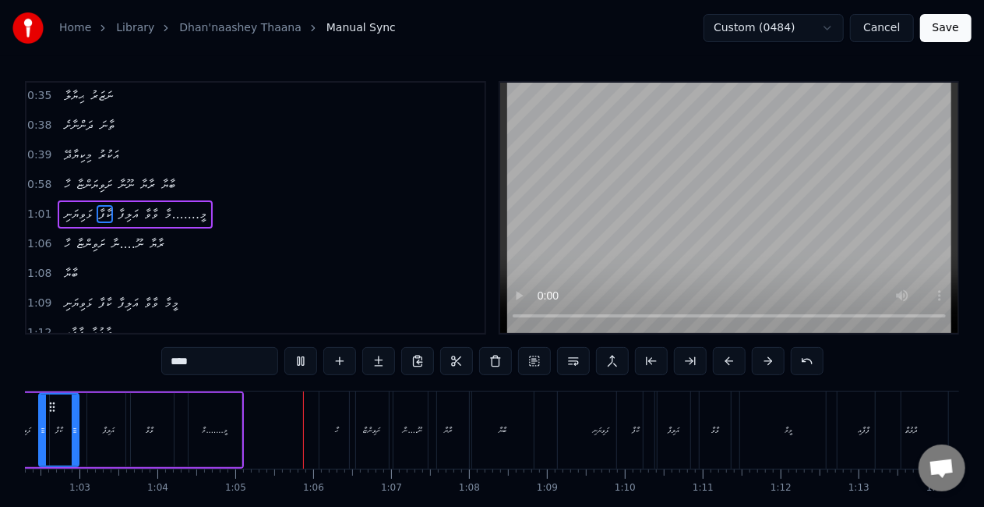
scroll to position [0, 5011]
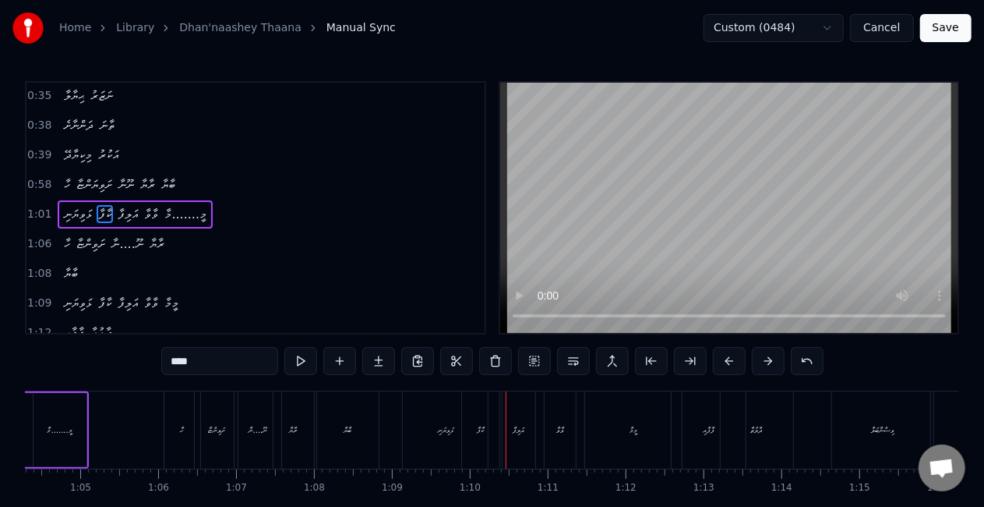
drag, startPoint x: 438, startPoint y: 444, endPoint x: 421, endPoint y: 438, distance: 18.2
click at [438, 444] on div "ޅަވިޔަނި" at bounding box center [445, 429] width 85 height 77
type input "********"
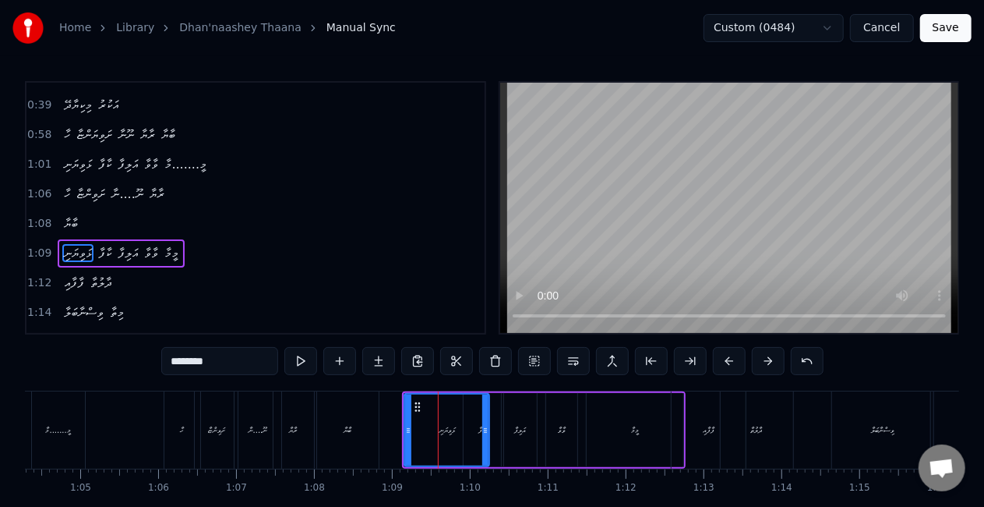
scroll to position [296, 0]
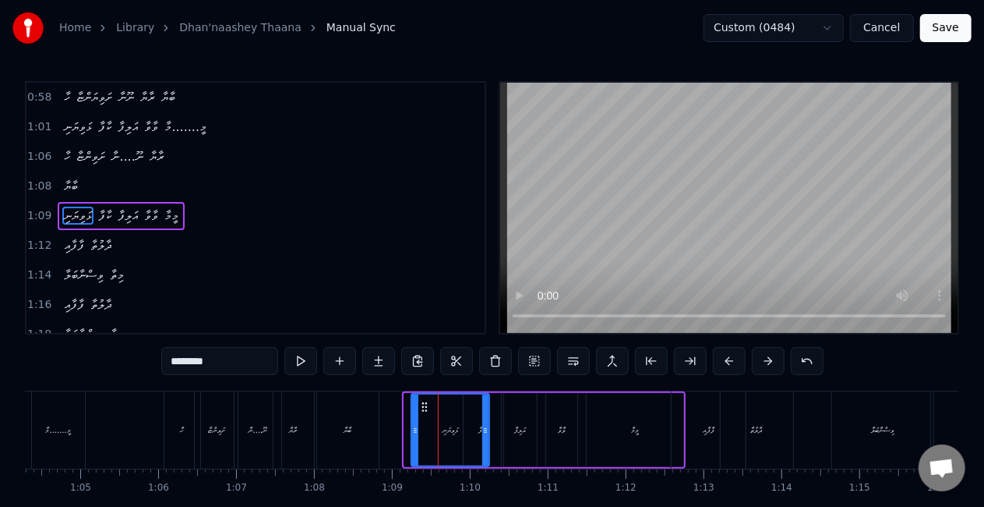
drag, startPoint x: 408, startPoint y: 434, endPoint x: 415, endPoint y: 438, distance: 8.0
click at [415, 438] on div at bounding box center [415, 429] width 6 height 71
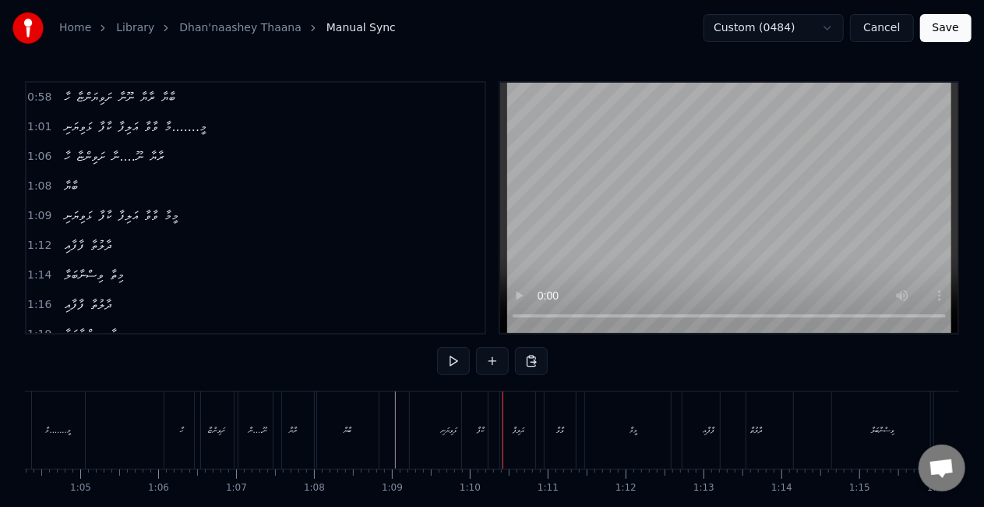
click at [451, 419] on div "ޅަވިޔަނި" at bounding box center [449, 429] width 78 height 77
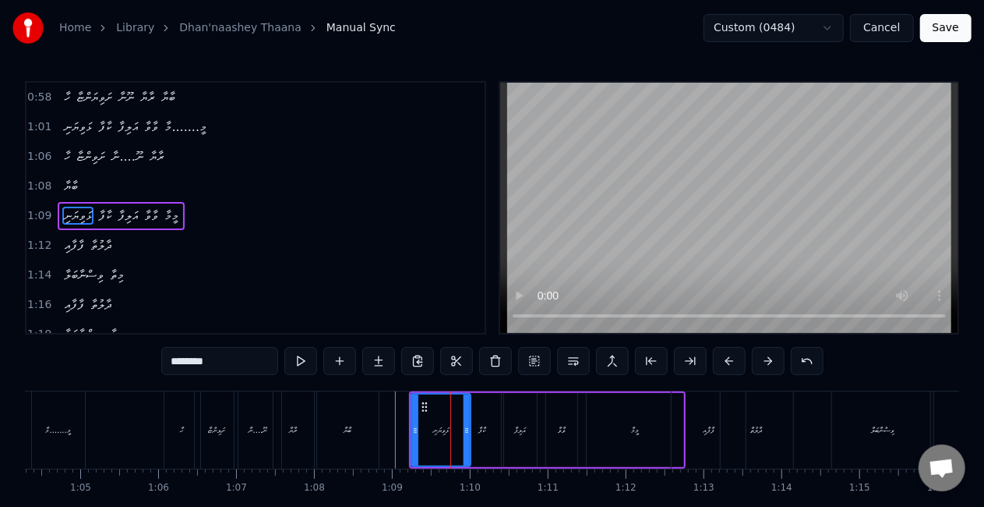
drag, startPoint x: 486, startPoint y: 441, endPoint x: 468, endPoint y: 440, distance: 18.7
click at [468, 440] on div at bounding box center [467, 429] width 6 height 71
click at [412, 444] on div at bounding box center [413, 429] width 6 height 71
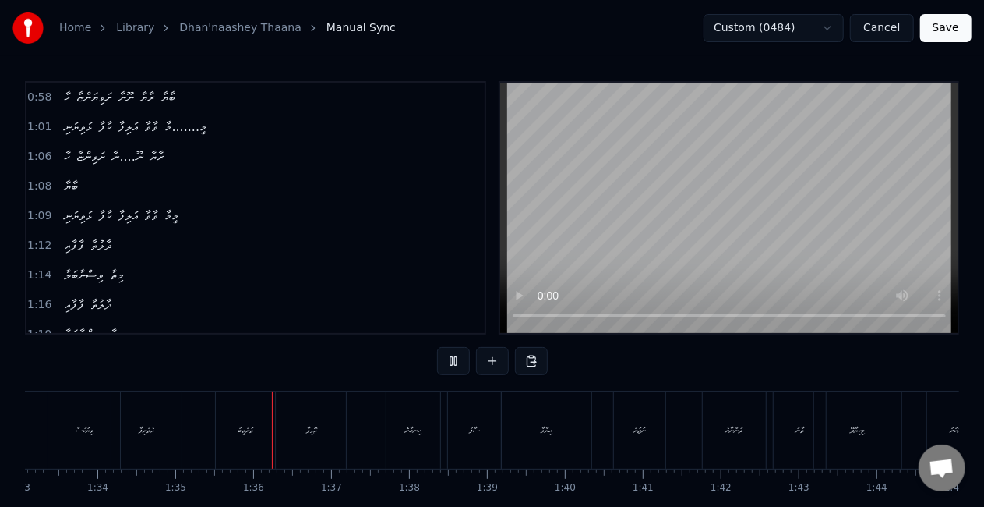
scroll to position [0, 7383]
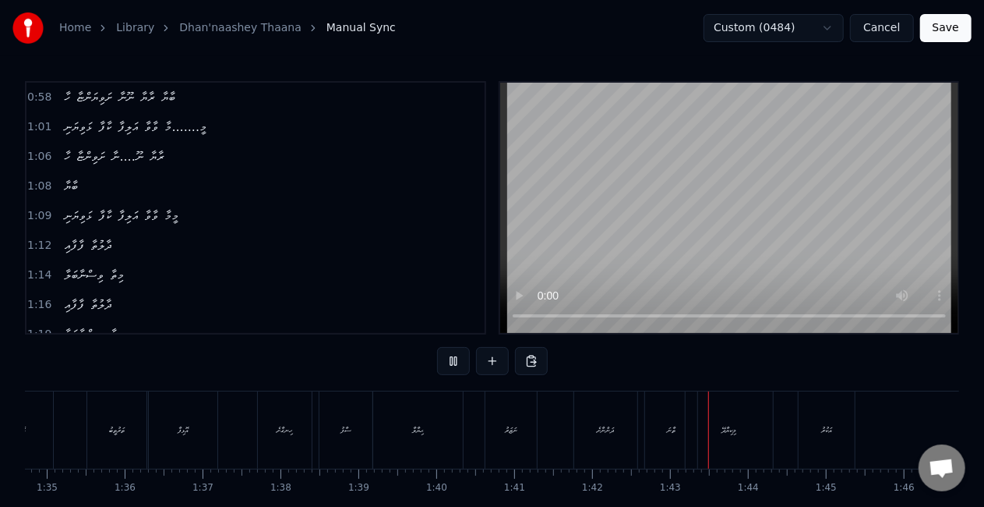
click at [947, 23] on button "Save" at bounding box center [946, 28] width 51 height 28
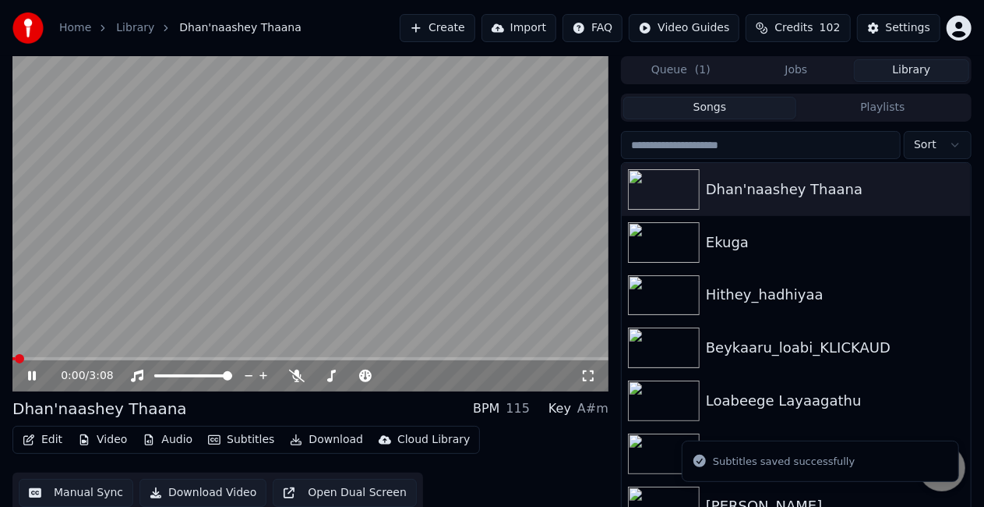
click at [184, 357] on span at bounding box center [310, 358] width 596 height 3
click at [277, 256] on video at bounding box center [310, 223] width 596 height 335
click at [278, 257] on video at bounding box center [310, 223] width 596 height 335
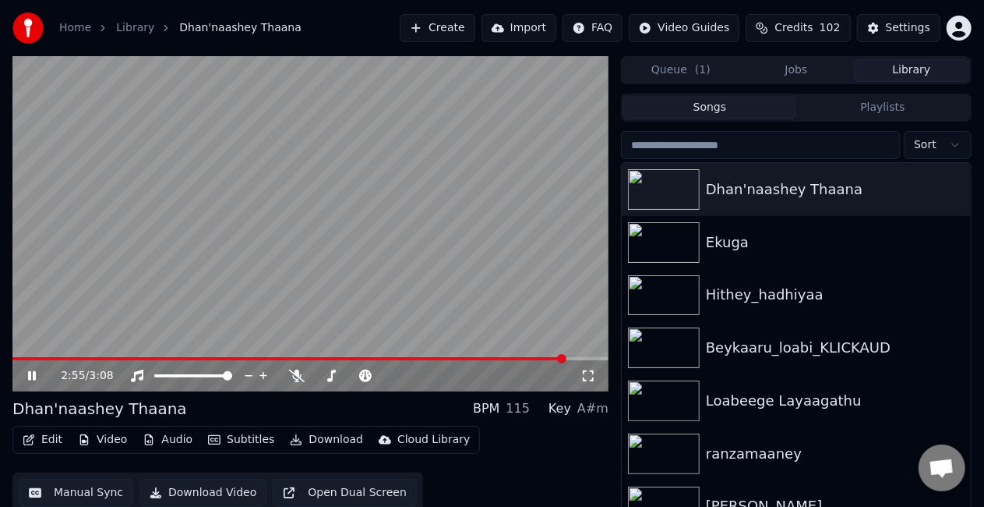
click at [27, 373] on icon at bounding box center [43, 375] width 36 height 12
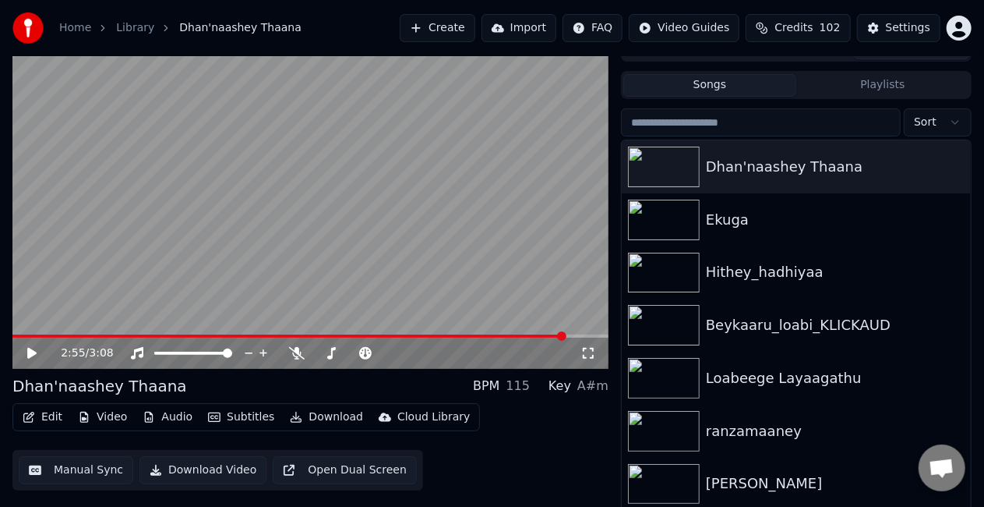
scroll to position [35, 0]
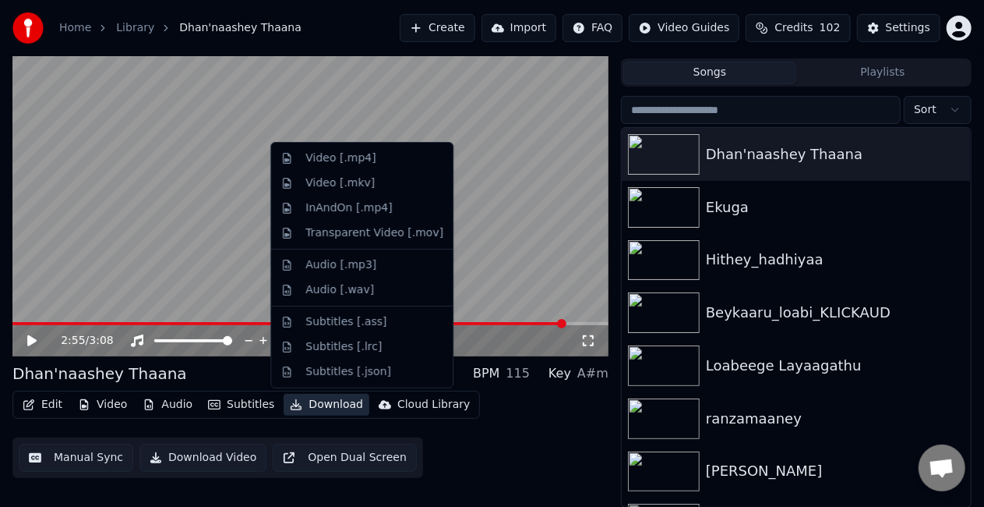
click at [309, 404] on button "Download" at bounding box center [327, 405] width 86 height 22
click at [337, 161] on div "Video [.mp4]" at bounding box center [341, 158] width 70 height 16
